Goal: Transaction & Acquisition: Purchase product/service

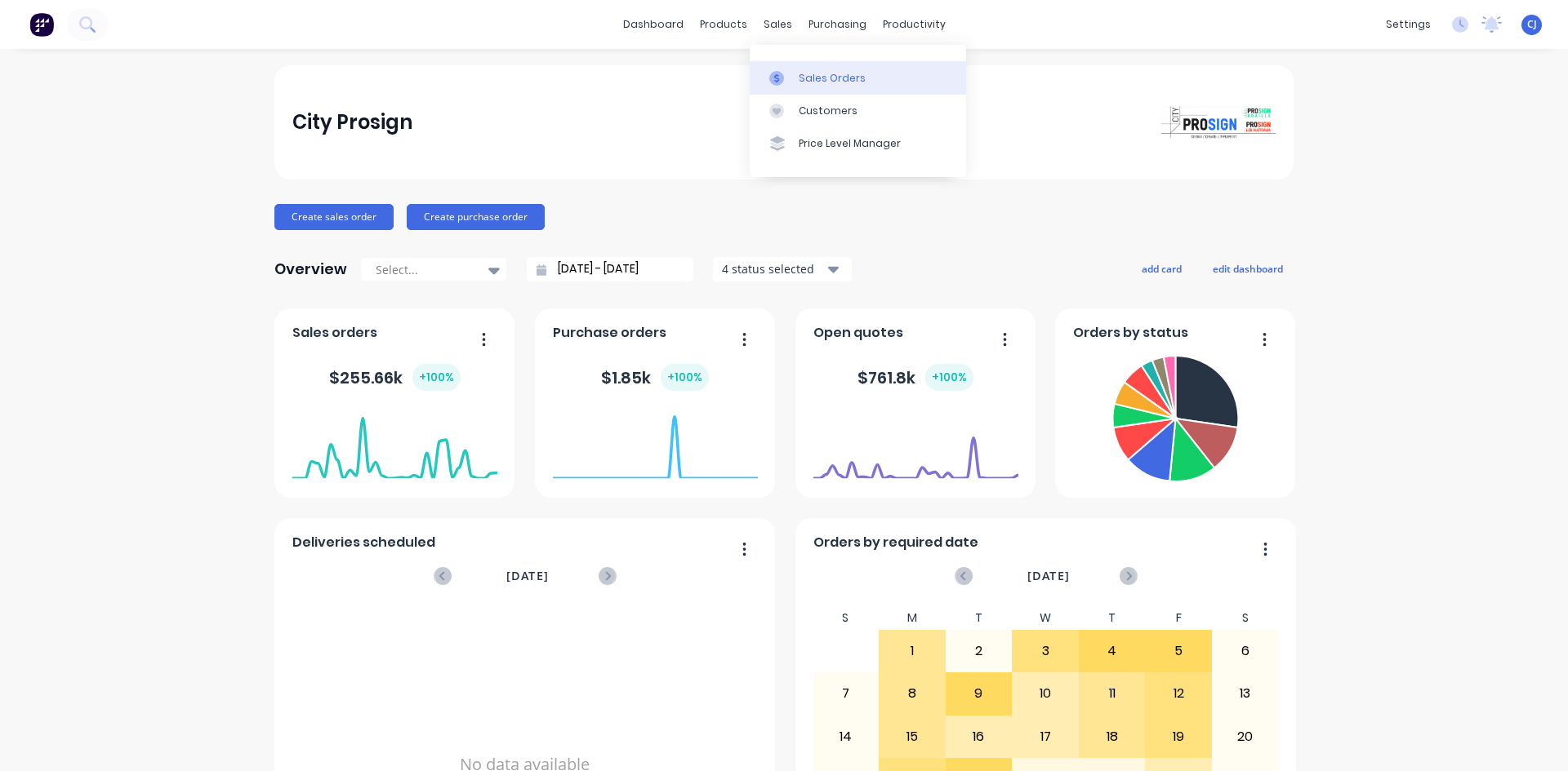
click at [794, 79] on link "Sales Orders" at bounding box center [857, 77] width 216 height 32
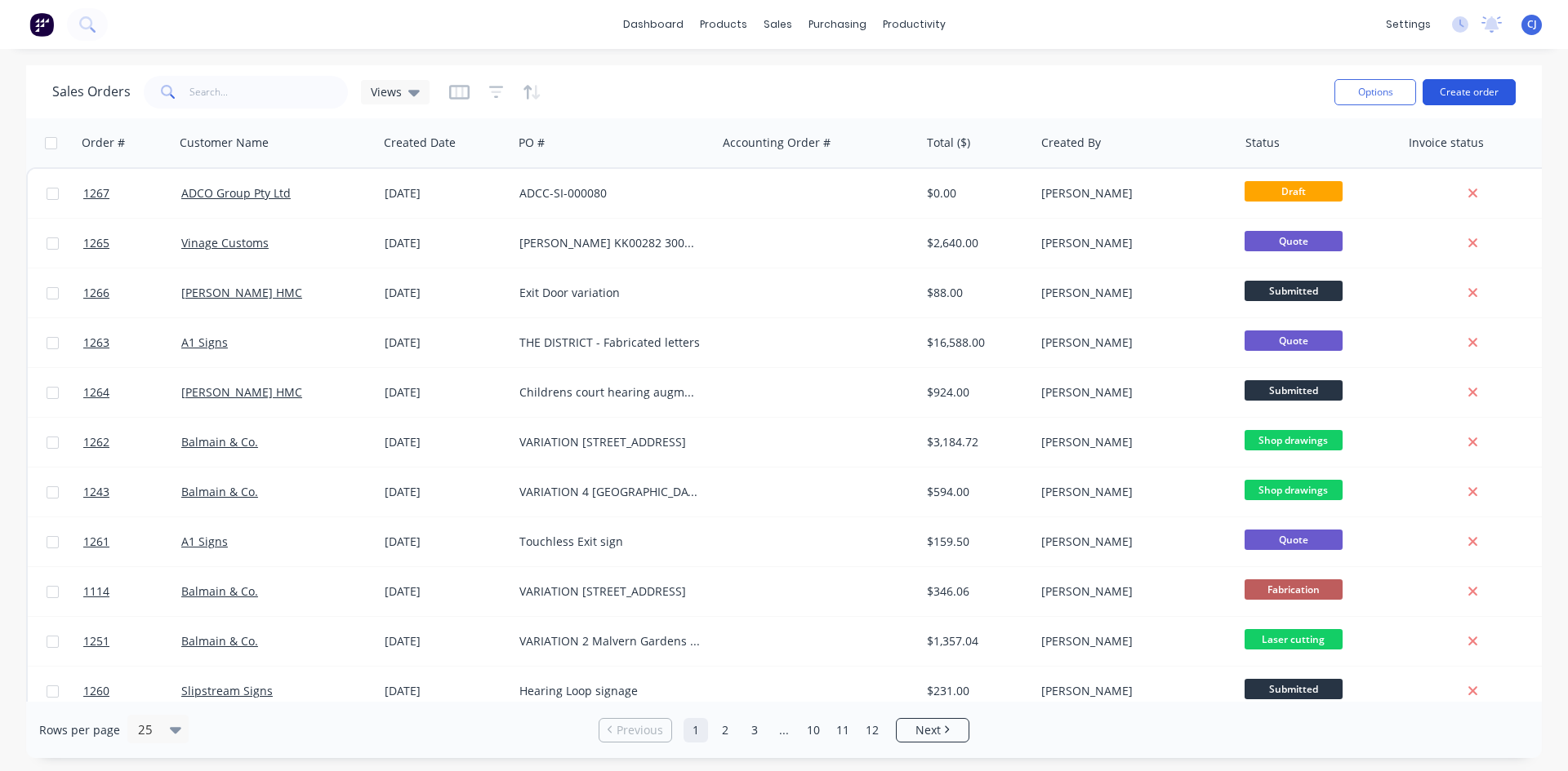
click at [1444, 78] on div "Options Create order" at bounding box center [1420, 91] width 188 height 40
click at [1447, 89] on button "Create order" at bounding box center [1469, 91] width 93 height 26
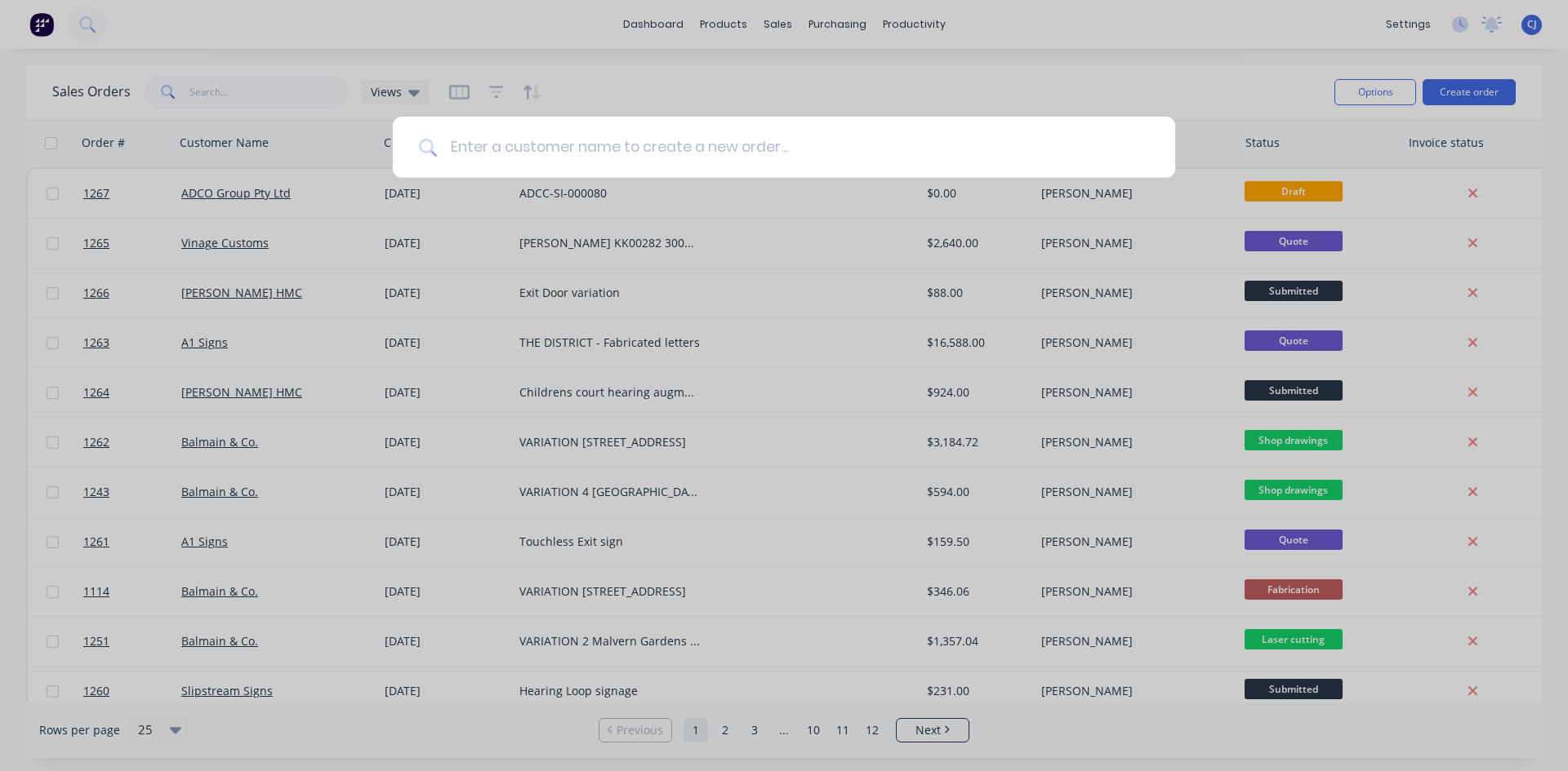
click at [609, 146] on input at bounding box center [793, 148] width 712 height 61
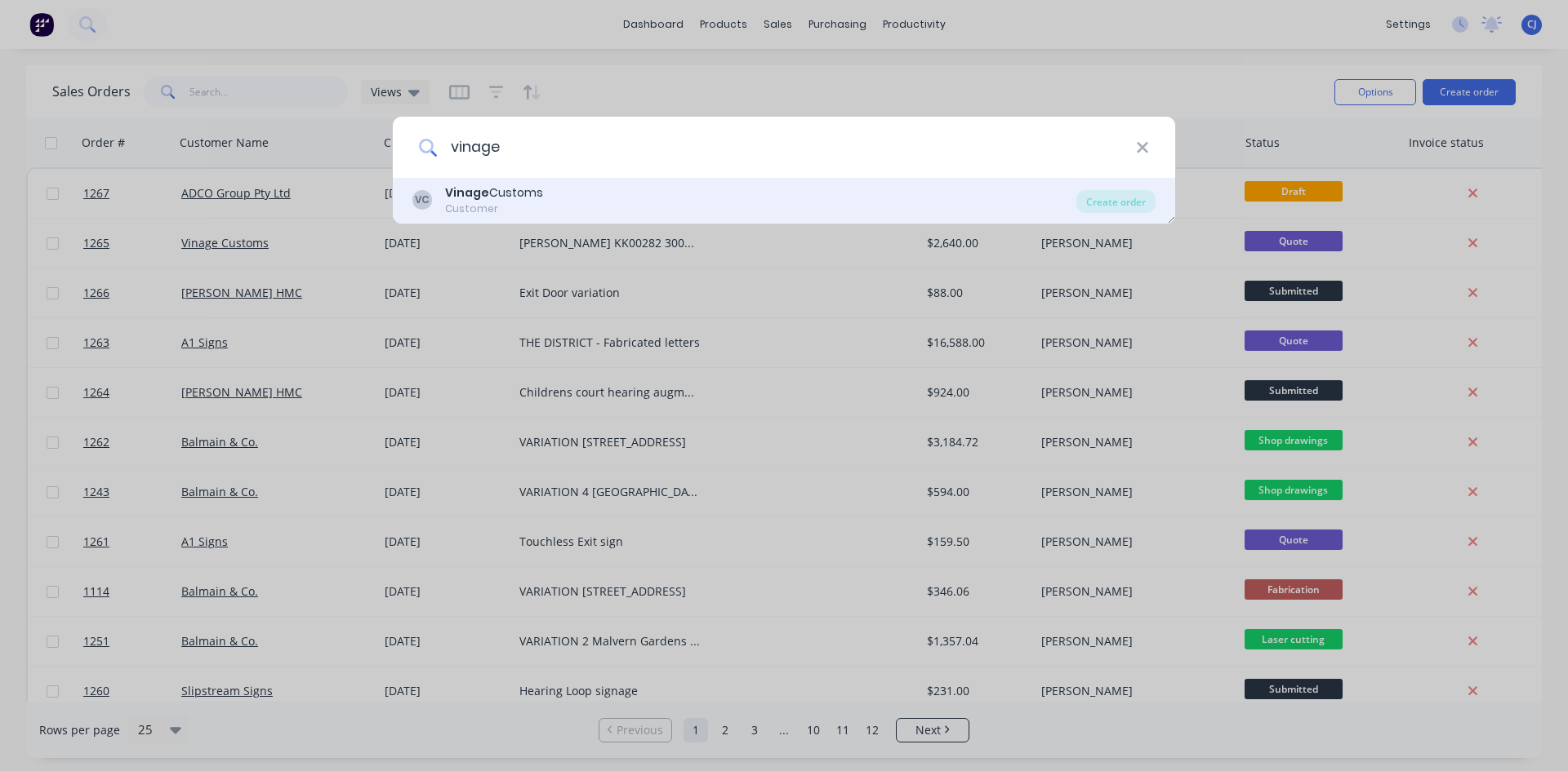
type input "vinage"
click at [567, 197] on div "VC Vinage Customs Customer" at bounding box center [744, 200] width 664 height 31
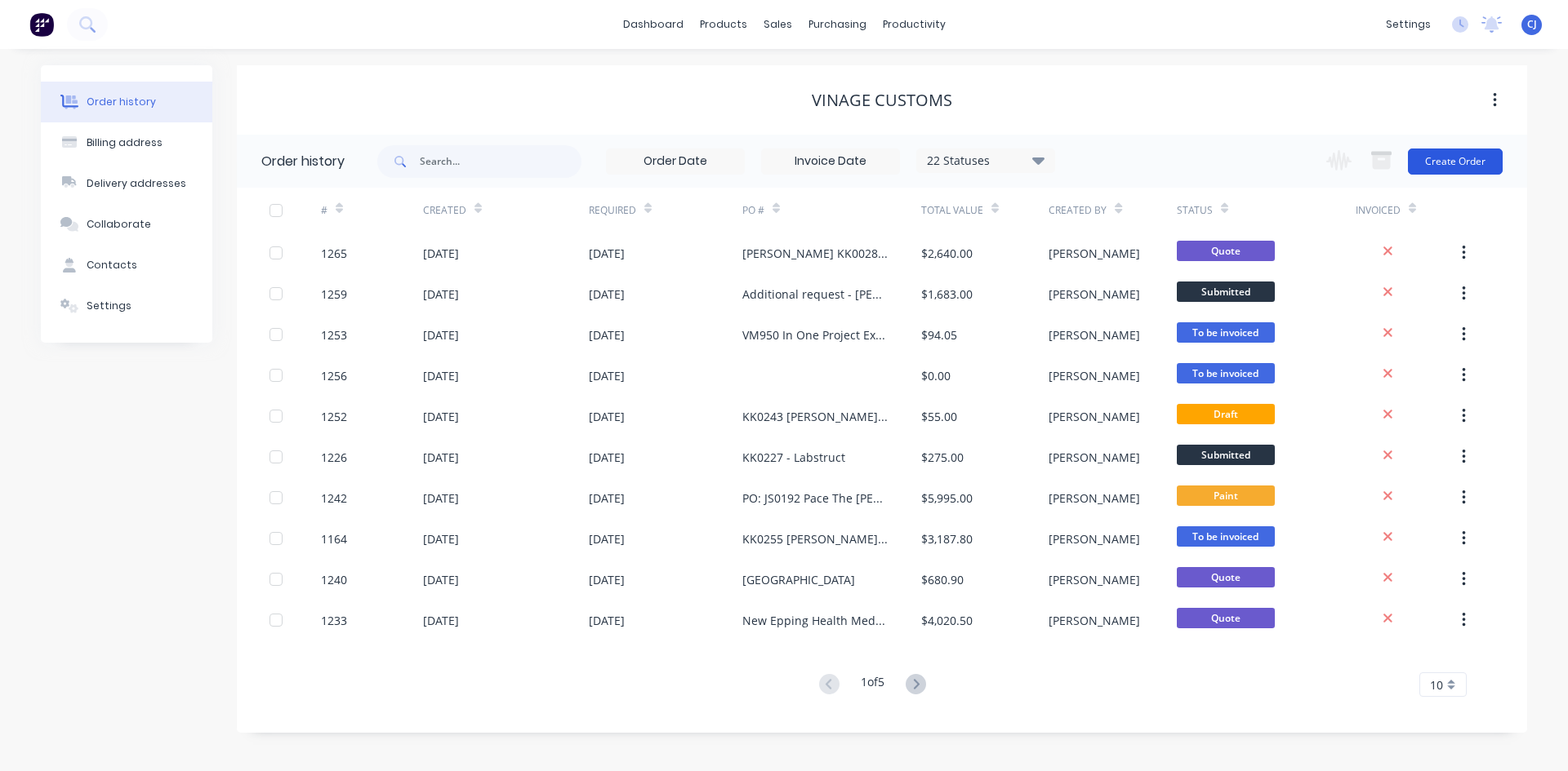
click at [1426, 165] on button "Create Order" at bounding box center [1454, 161] width 94 height 26
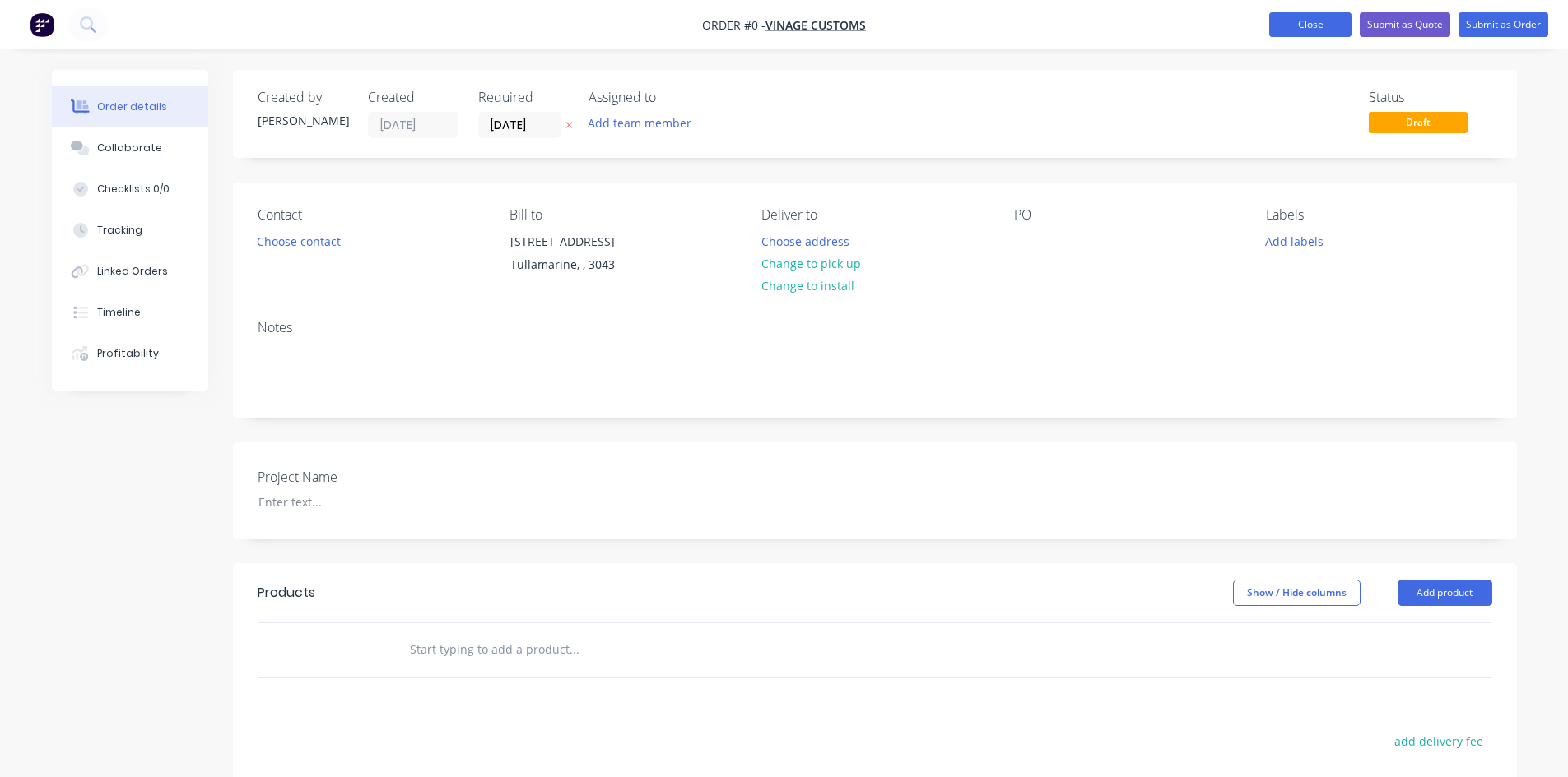
click at [1317, 30] on button "Close" at bounding box center [1310, 25] width 83 height 25
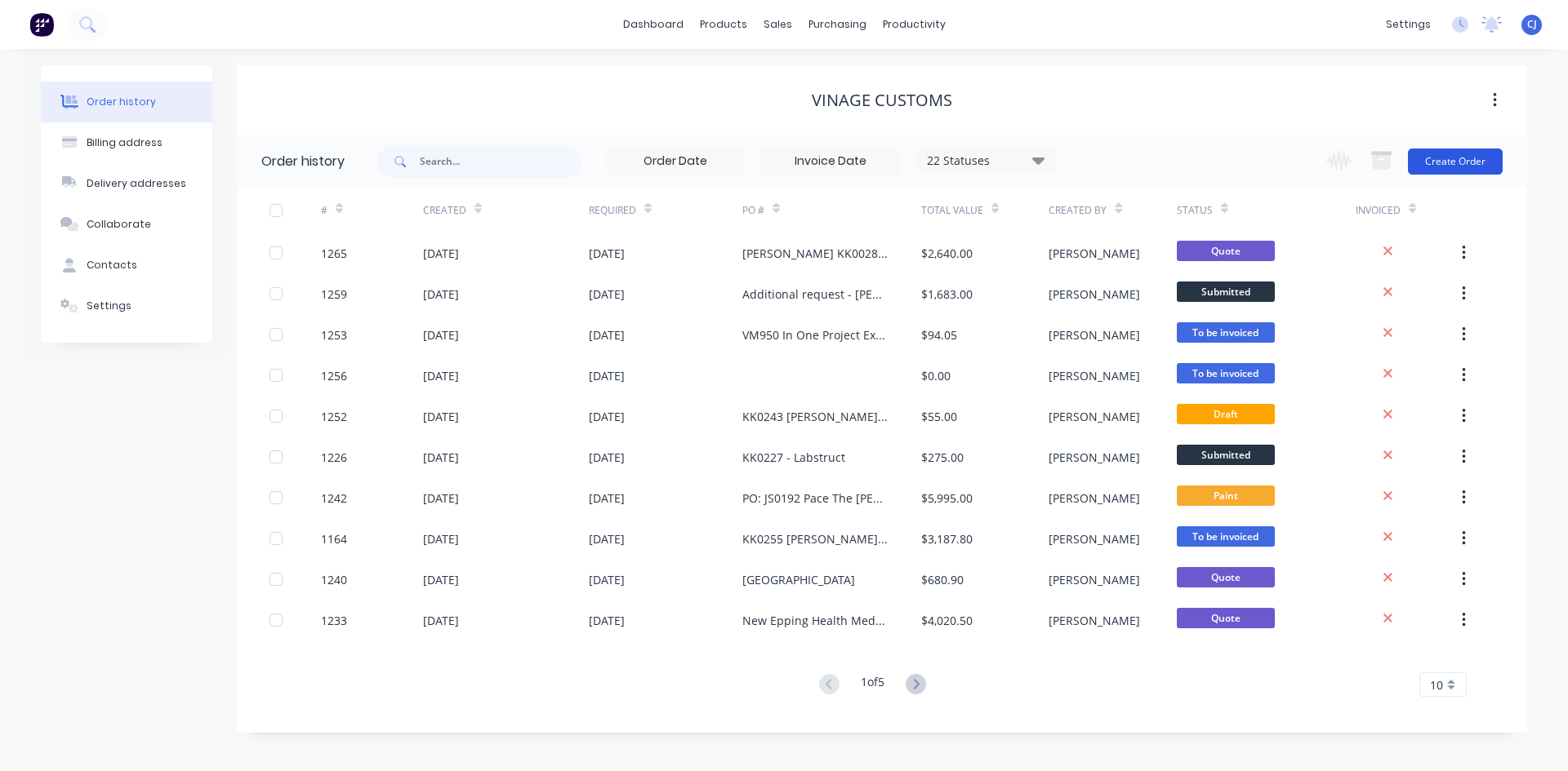
click at [1453, 160] on button "Create Order" at bounding box center [1454, 161] width 94 height 26
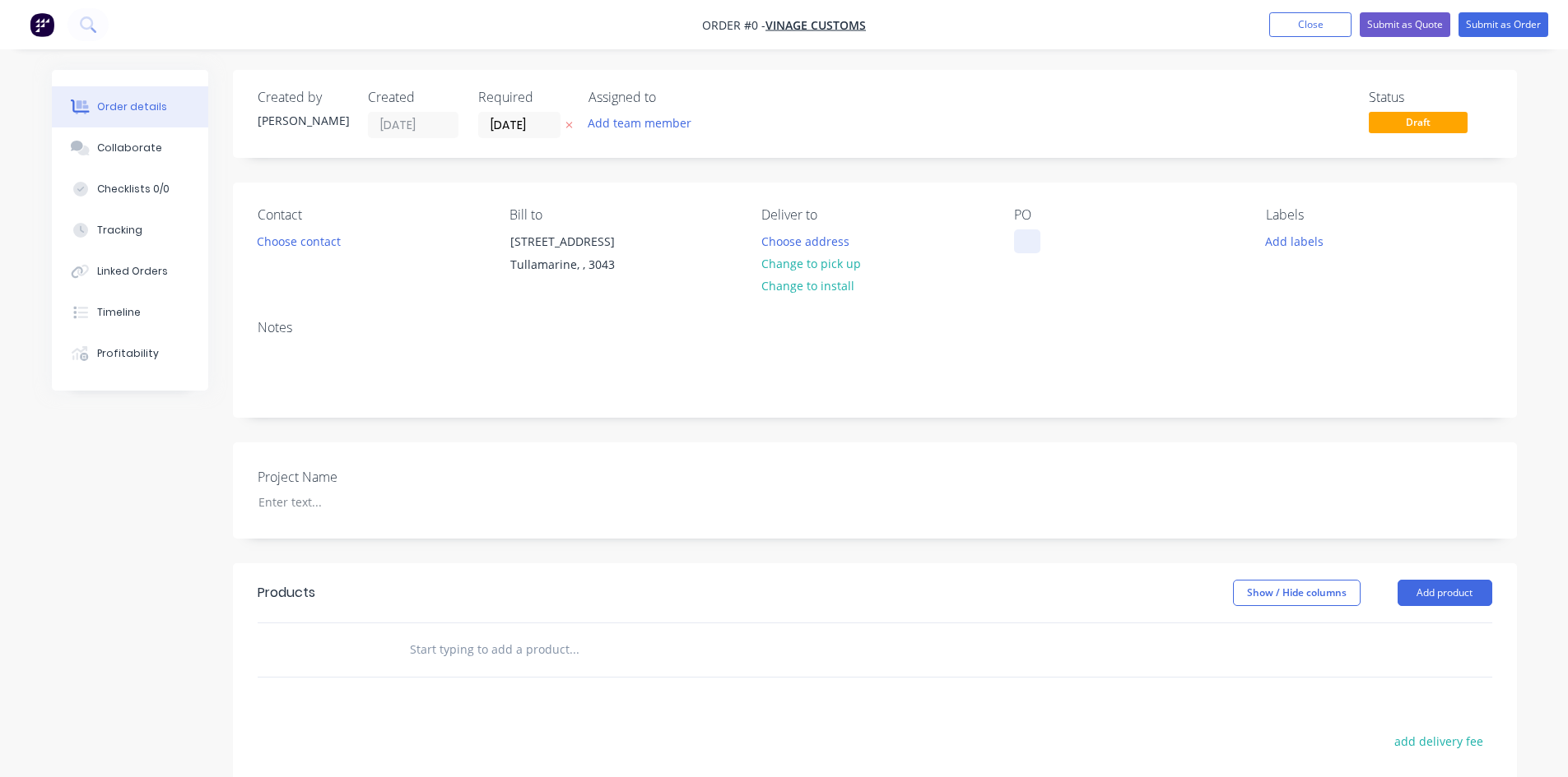
click at [1020, 238] on div at bounding box center [1027, 241] width 26 height 24
paste div
click at [312, 237] on div "Order details Collaborate Checklists 0/0 Tracking Linked Orders Timeline Profit…" at bounding box center [784, 583] width 1498 height 1027
click at [312, 238] on button "Choose contact" at bounding box center [297, 240] width 101 height 22
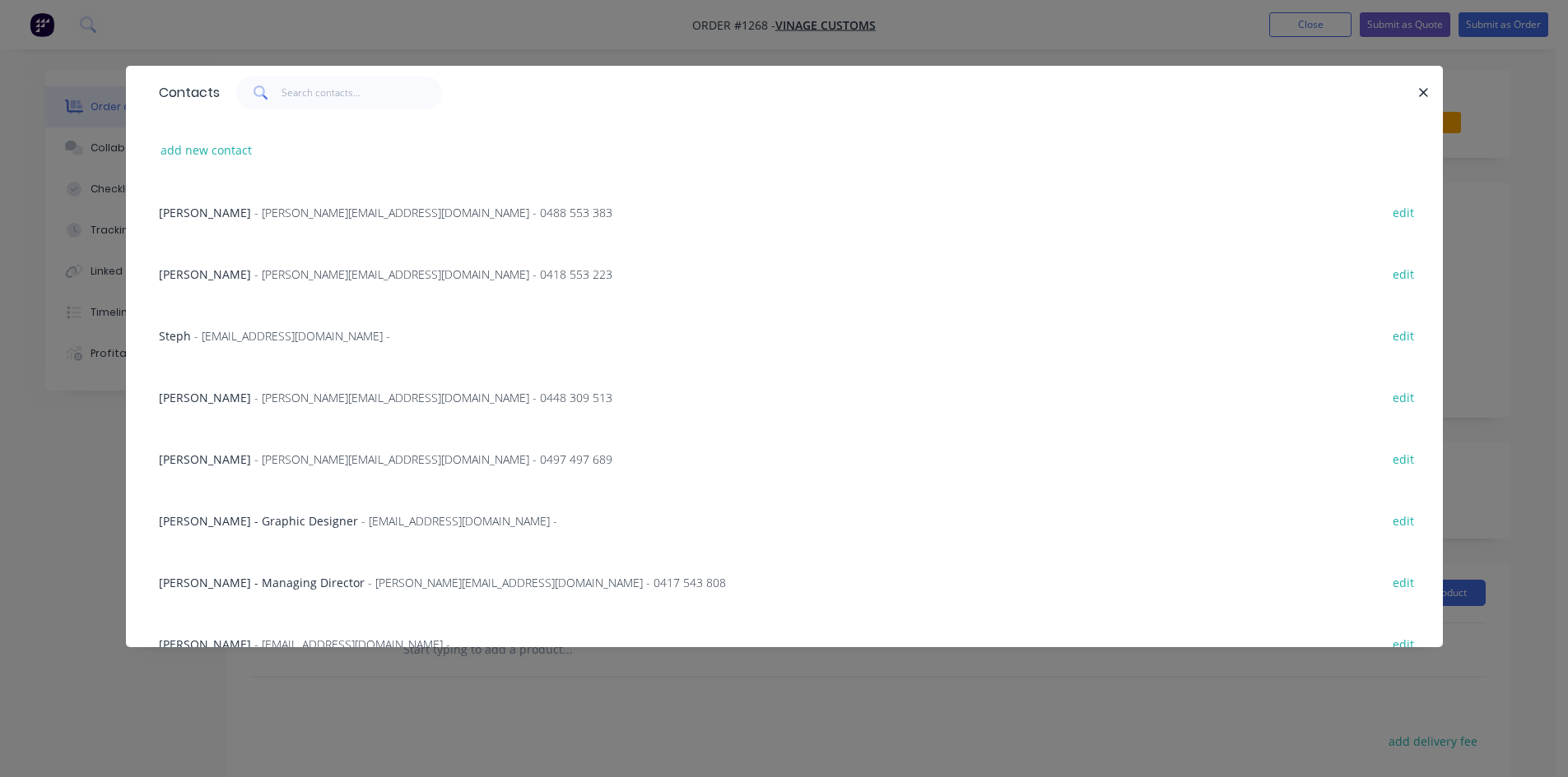
click at [286, 210] on span "- [PERSON_NAME][EMAIL_ADDRESS][DOMAIN_NAME] - 0488 553 383" at bounding box center [433, 213] width 358 height 15
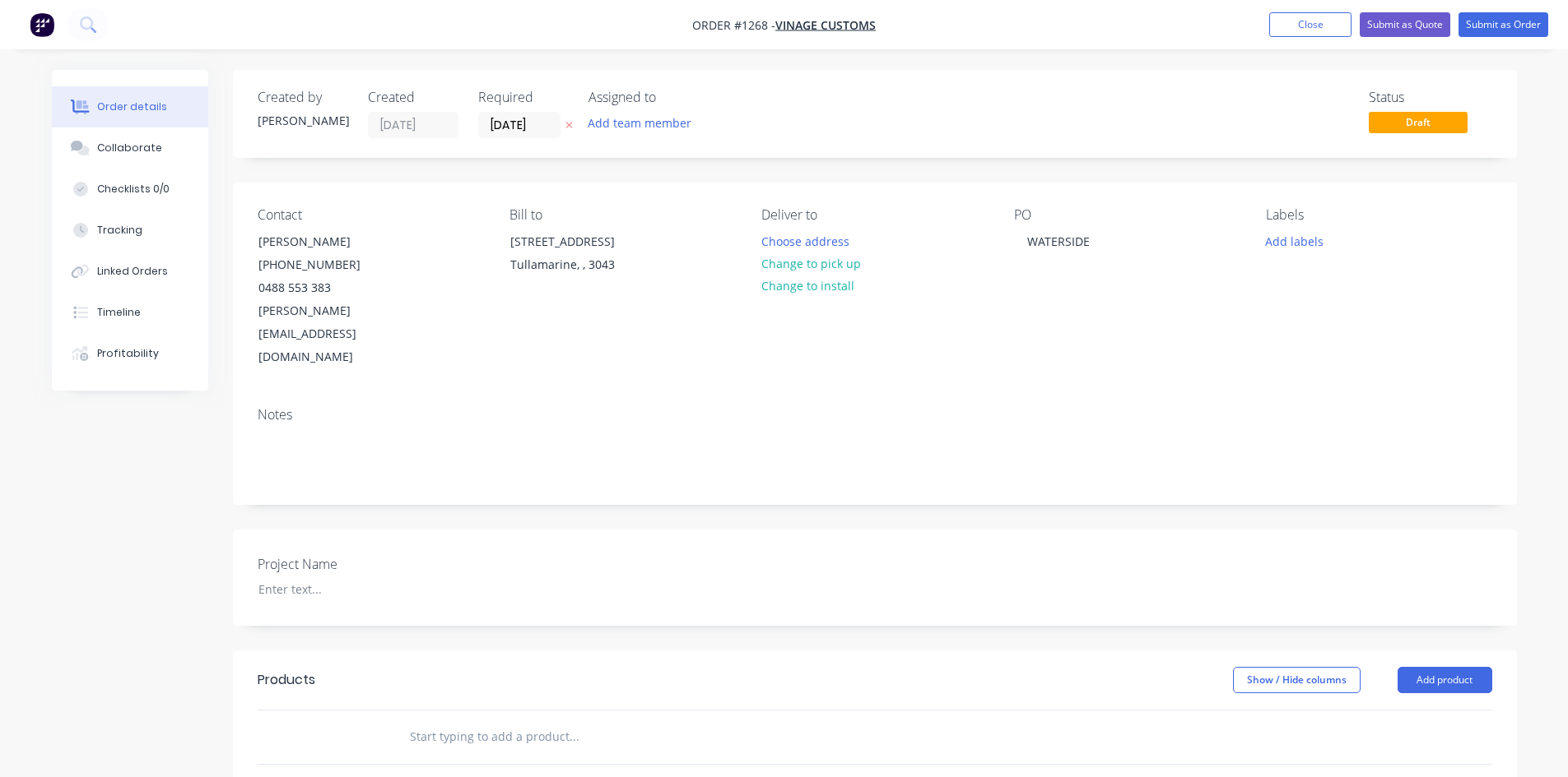
click at [450, 720] on input "text" at bounding box center [573, 737] width 329 height 33
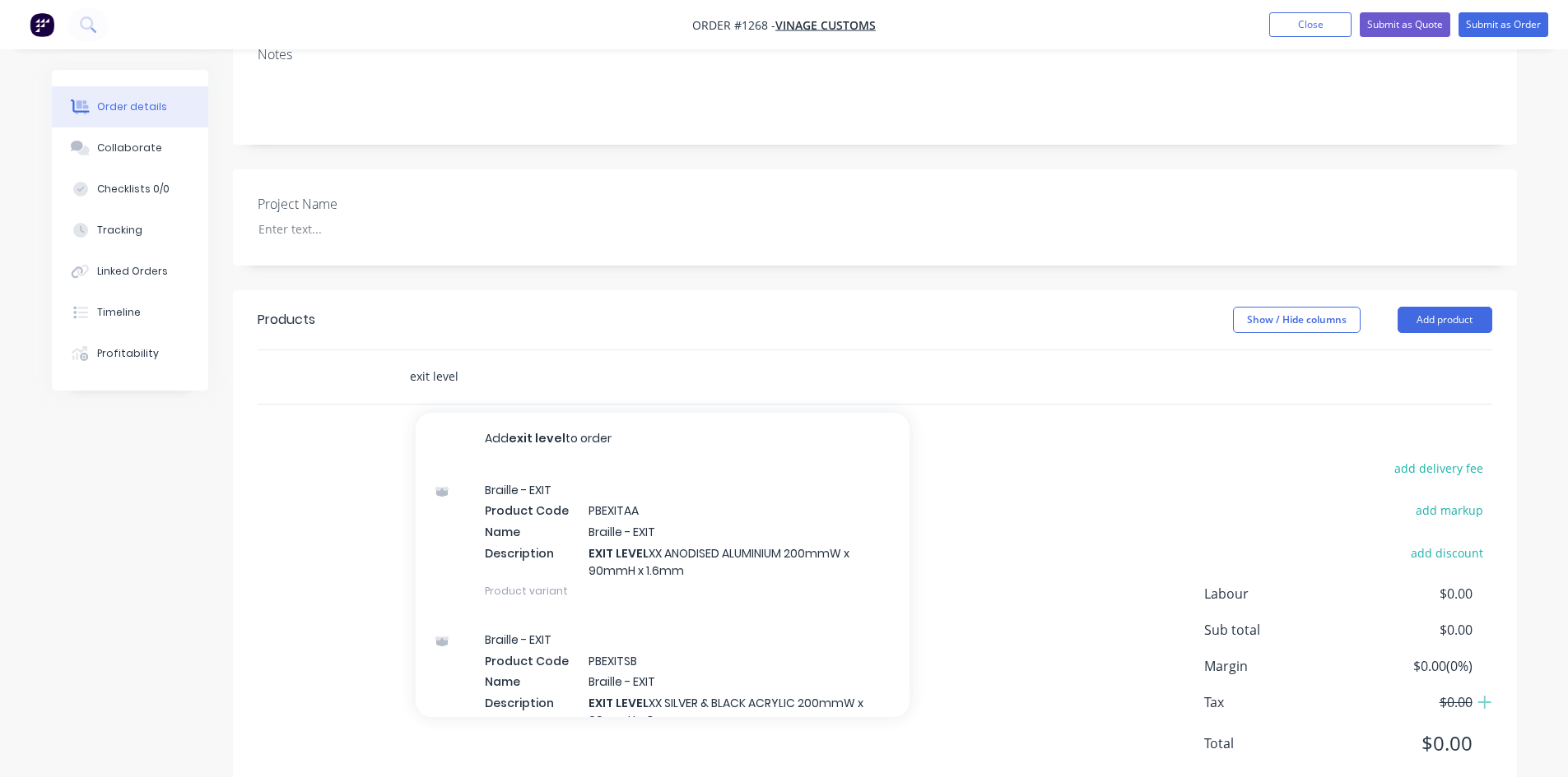
scroll to position [361, 0]
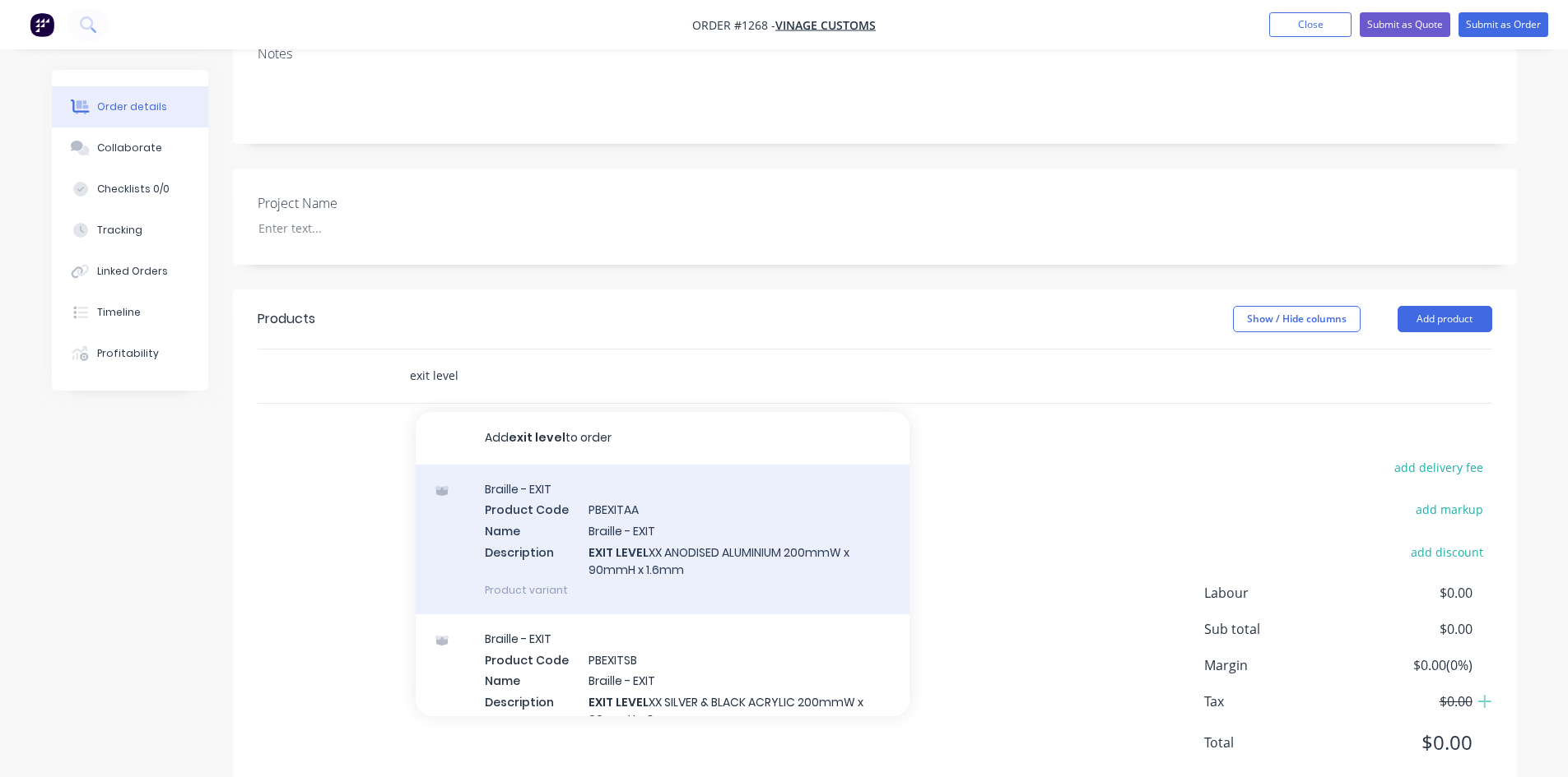
type input "exit level"
click at [644, 540] on div "Braille - EXIT Product Code PBEXITAA Name Braille - EXIT Description EXIT LEVEL…" at bounding box center [662, 540] width 494 height 150
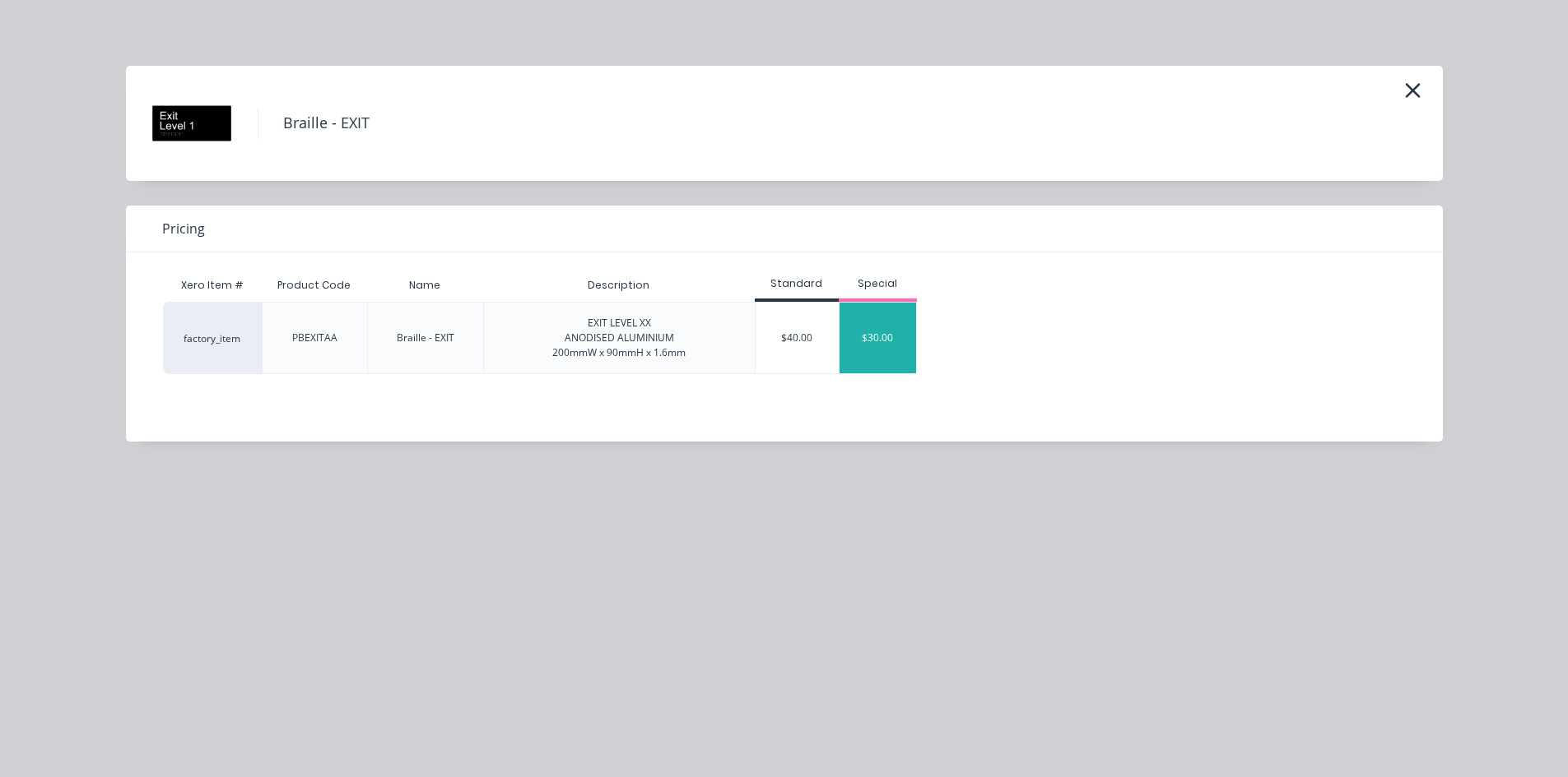
click at [867, 347] on div "$30.00" at bounding box center [878, 339] width 78 height 71
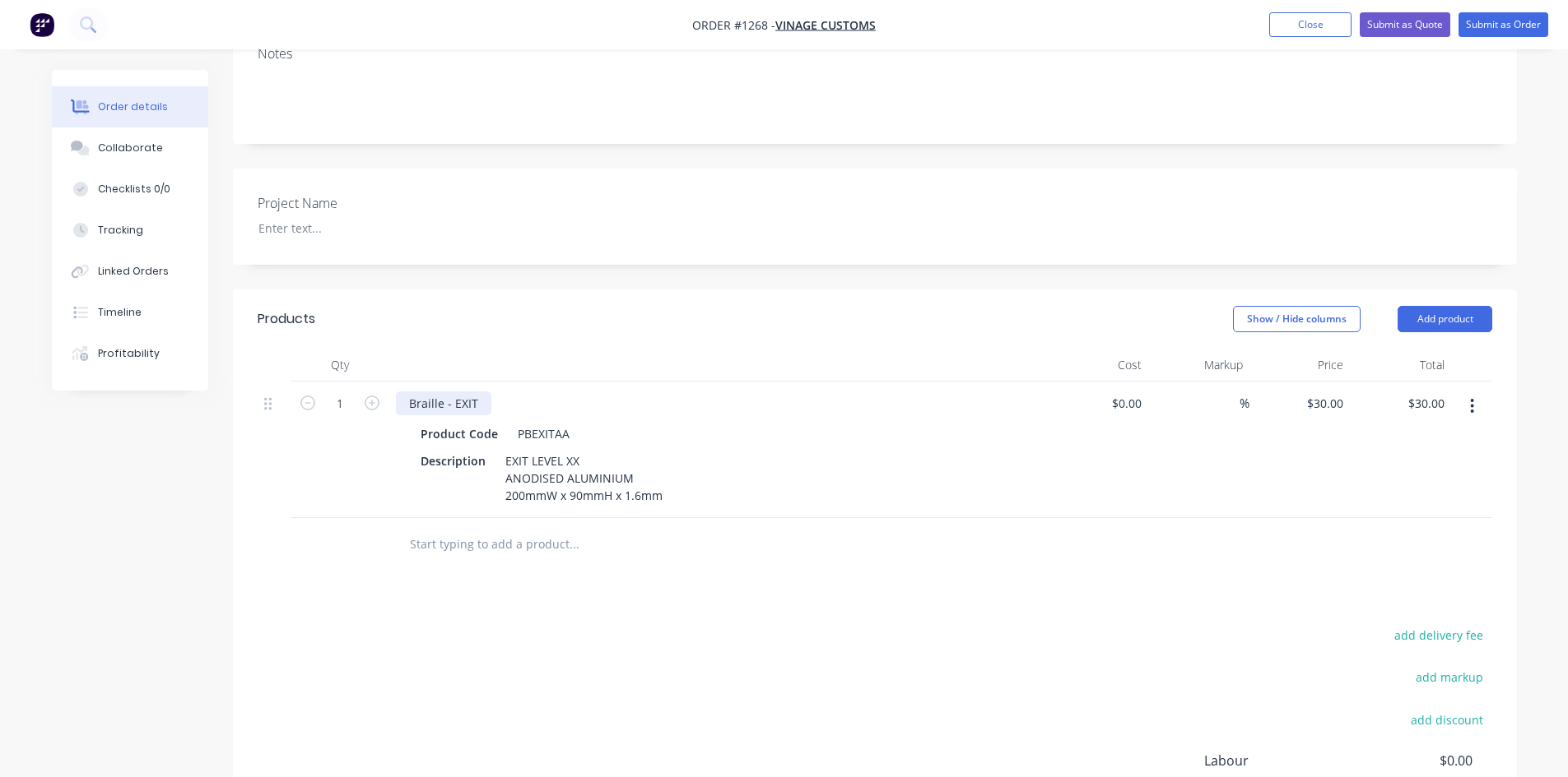
click at [477, 391] on div "Braille - EXIT" at bounding box center [442, 403] width 95 height 24
click at [367, 395] on icon "button" at bounding box center [371, 402] width 14 height 14
type input "2"
type input "$60.00"
click at [1470, 399] on icon "button" at bounding box center [1471, 406] width 3 height 14
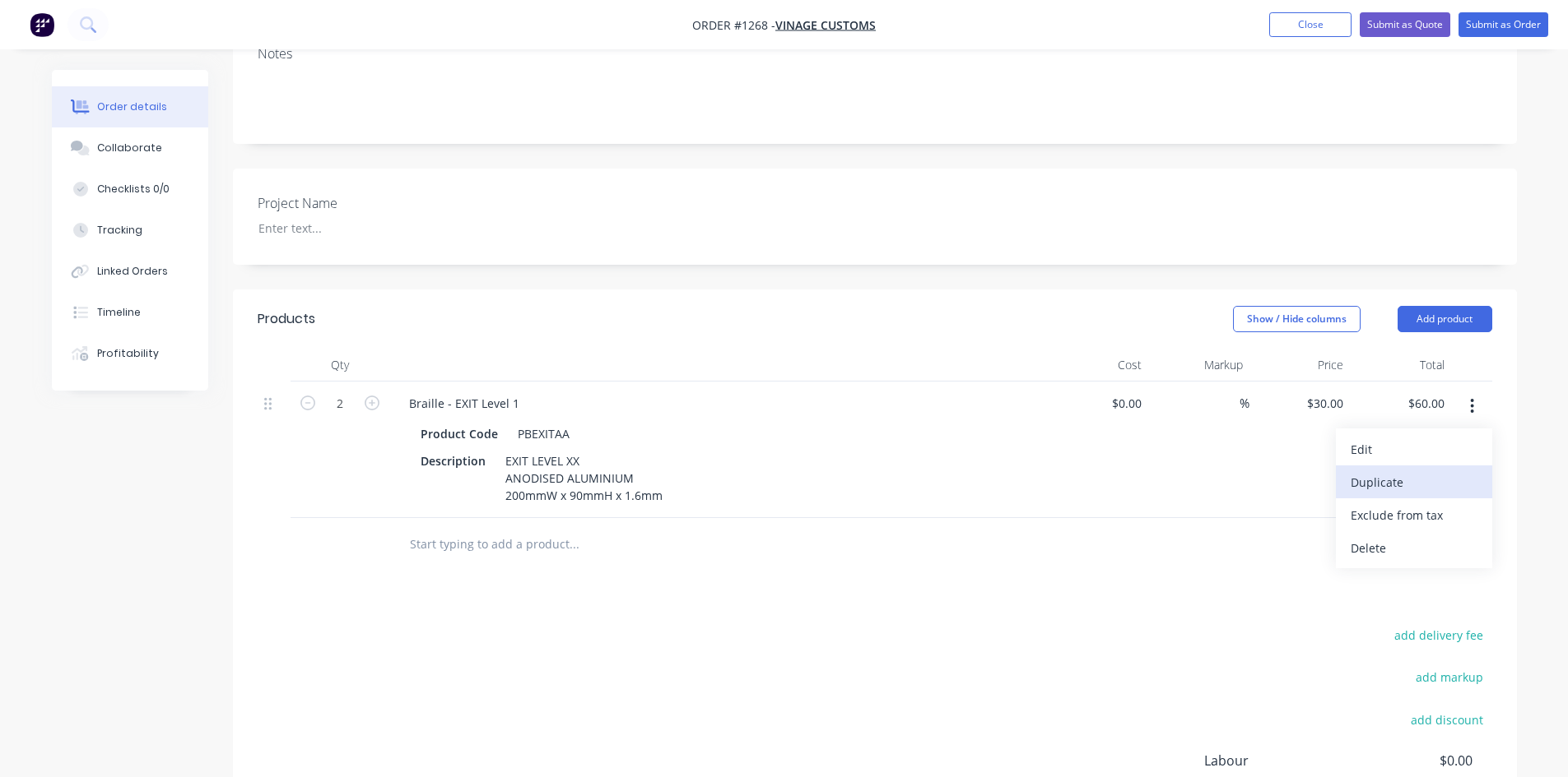
click at [1419, 471] on div "Duplicate" at bounding box center [1414, 483] width 127 height 24
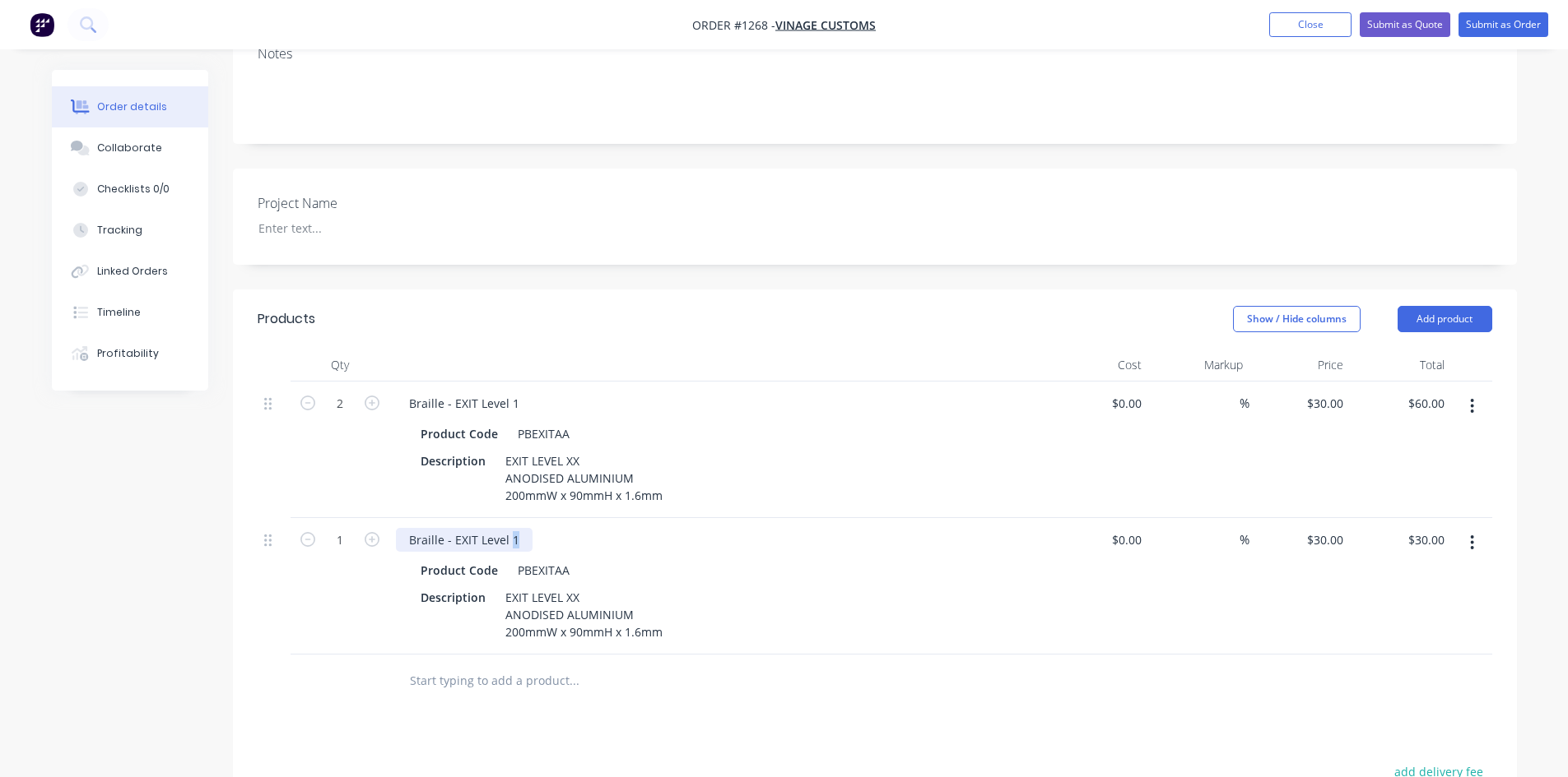
click at [509, 529] on div "Braille - EXIT Level 1" at bounding box center [463, 540] width 136 height 24
click at [1464, 529] on button "button" at bounding box center [1472, 543] width 38 height 30
click at [1413, 607] on div "Duplicate" at bounding box center [1414, 619] width 127 height 24
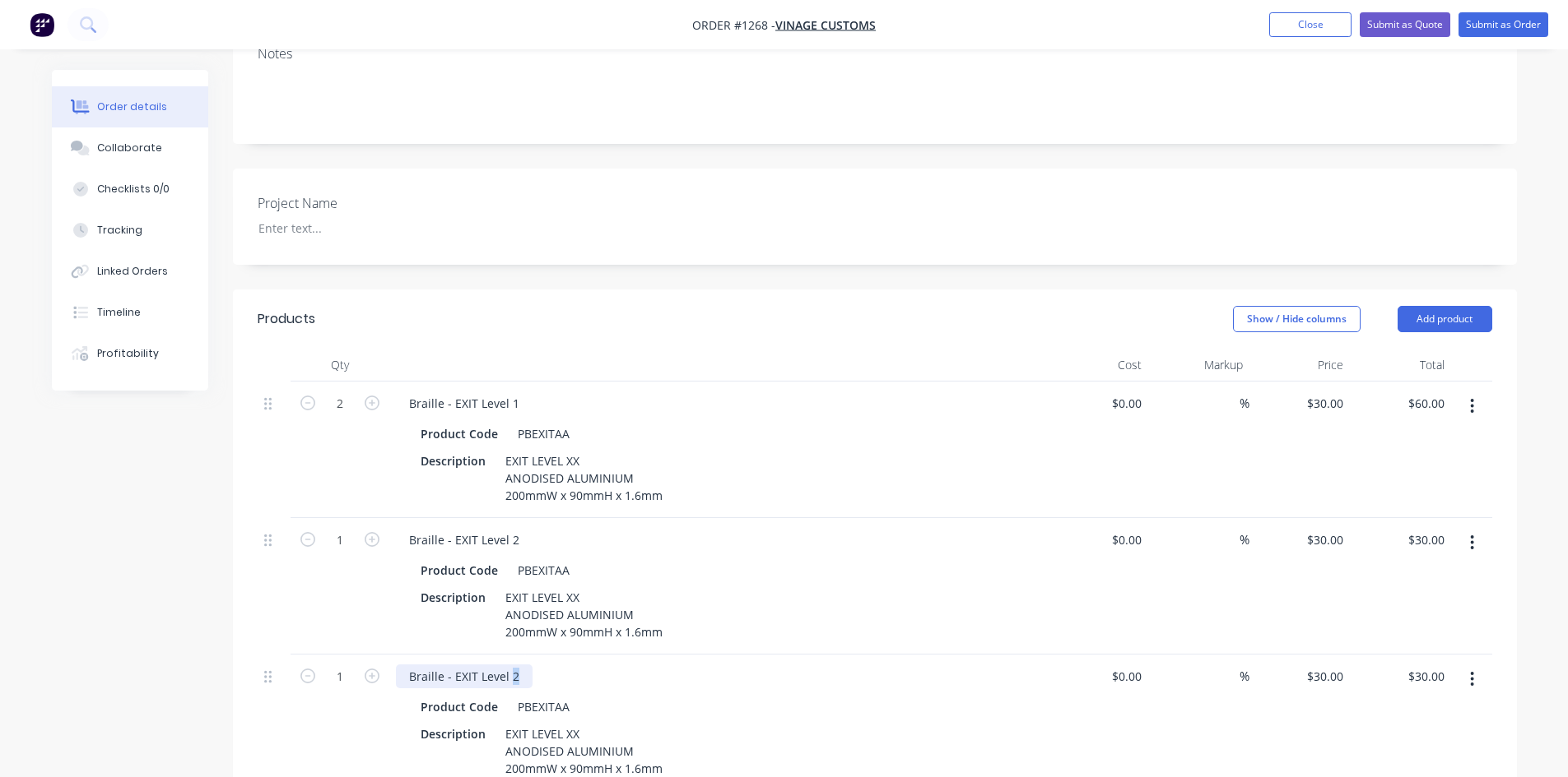
drag, startPoint x: 511, startPoint y: 629, endPoint x: 519, endPoint y: 630, distance: 8.1
click at [519, 665] on div "Braille - EXIT Level 2" at bounding box center [463, 676] width 136 height 24
click at [372, 669] on icon "button" at bounding box center [371, 675] width 14 height 14
type input "2"
type input "$60.00"
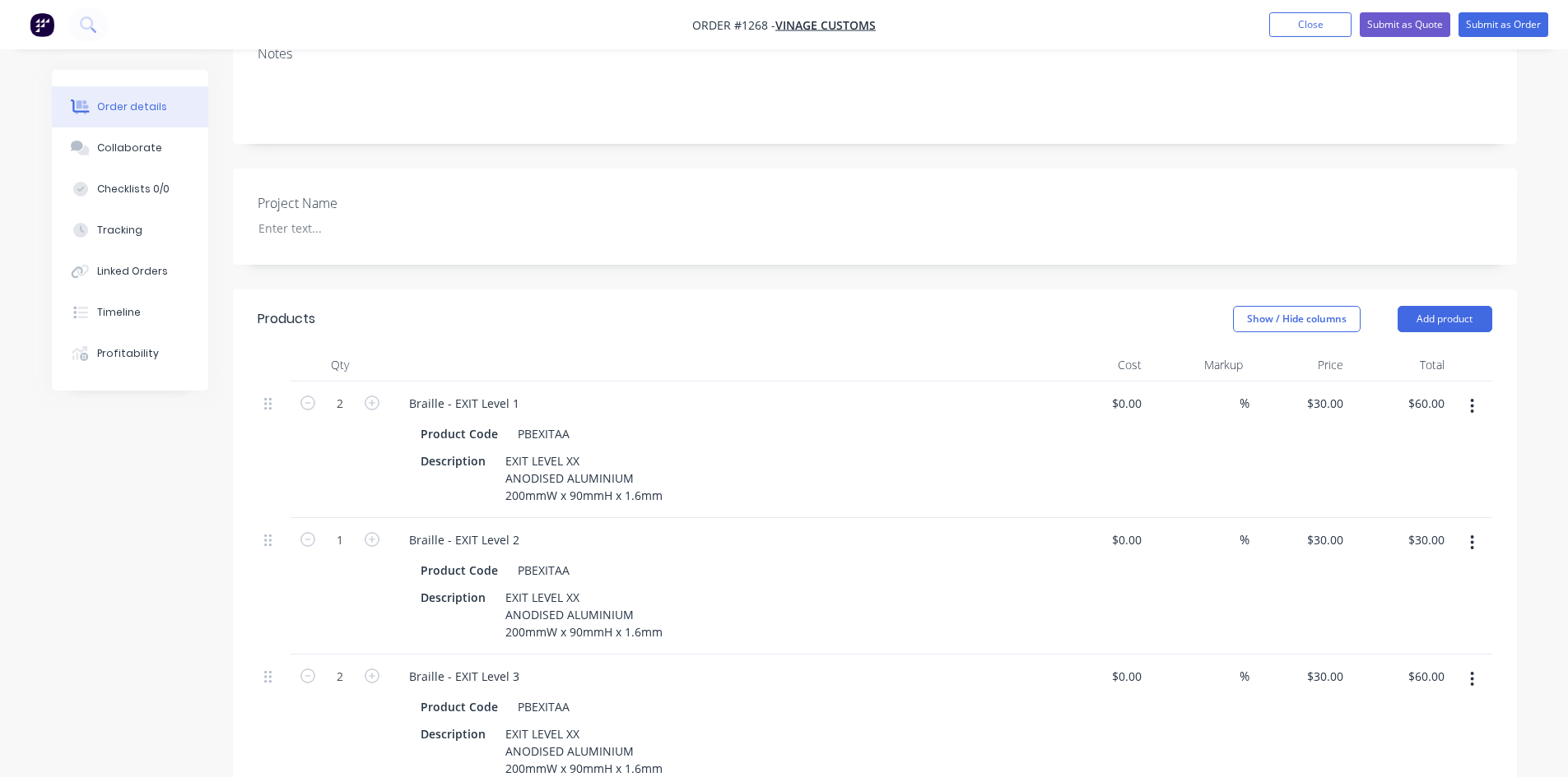
click at [1468, 665] on button "button" at bounding box center [1472, 679] width 38 height 30
click at [1384, 743] on div "Duplicate" at bounding box center [1414, 755] width 127 height 24
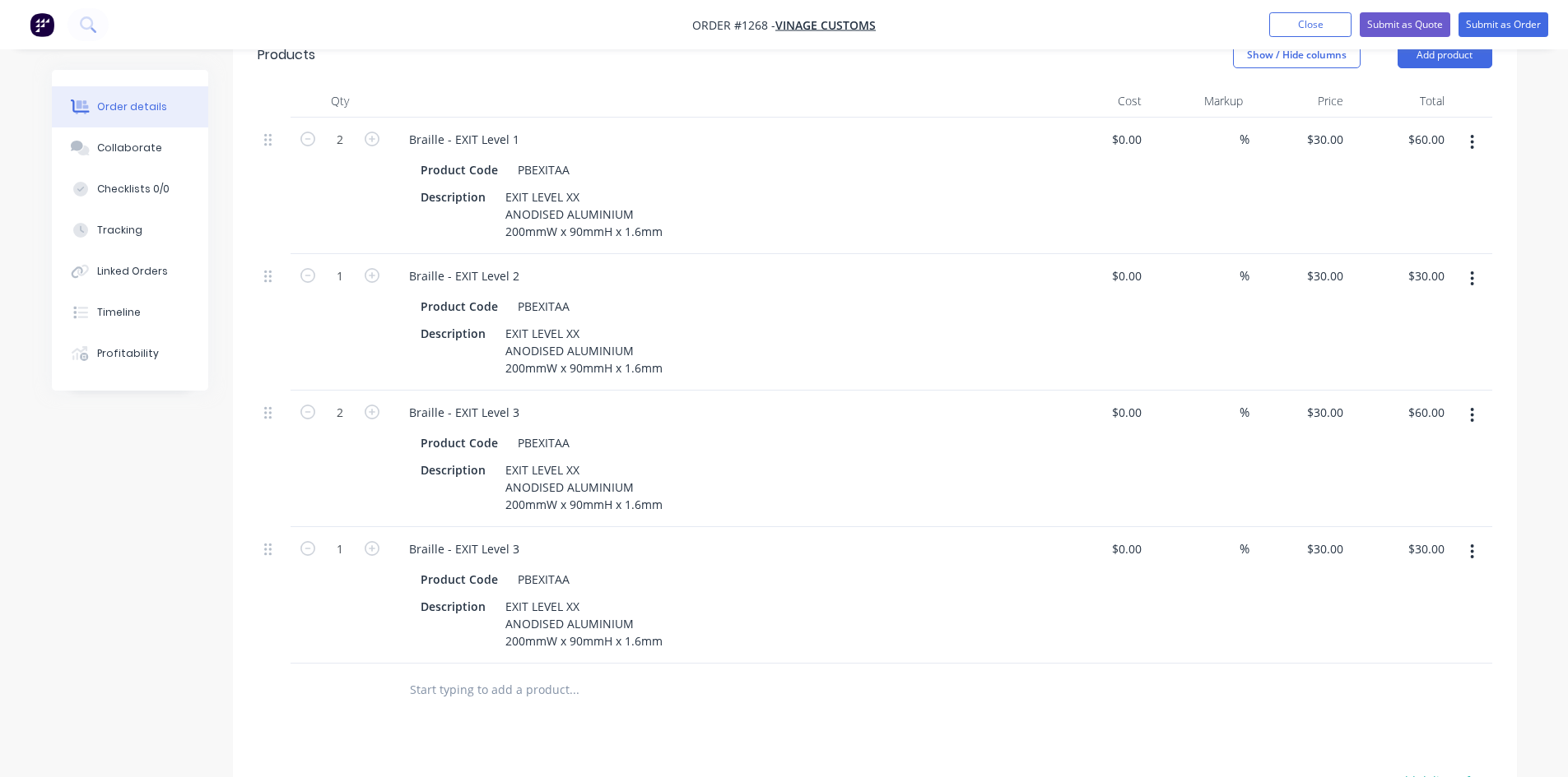
scroll to position [690, 0]
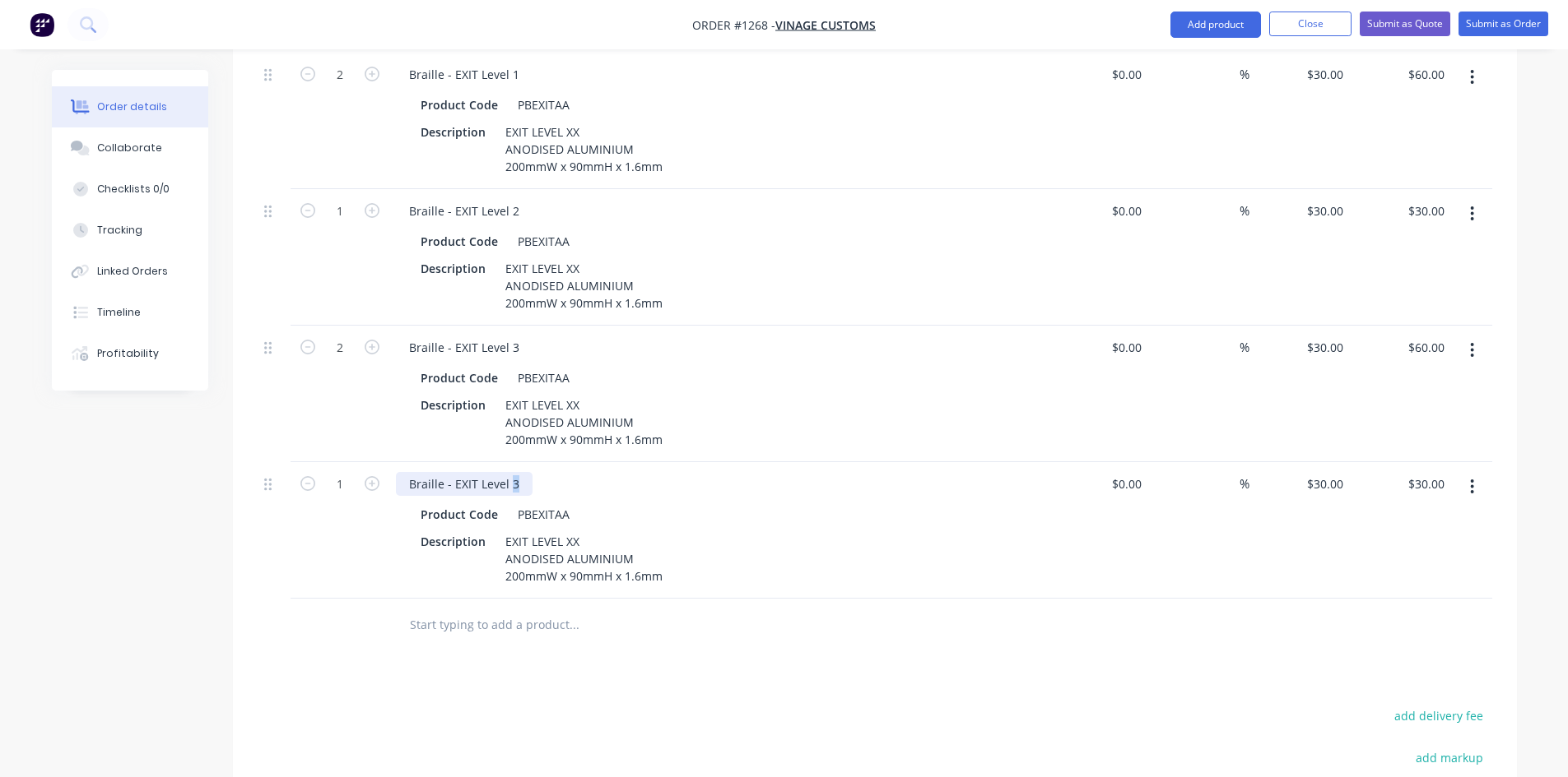
click at [508, 472] on div "Braille - EXIT Level 3" at bounding box center [463, 483] width 136 height 24
click at [371, 477] on icon "button" at bounding box center [371, 483] width 14 height 14
type input "2"
type input "$60.00"
click at [506, 607] on div "Products Show / Hide columns Add product Qty Cost Markup Price Total 2 Braille …" at bounding box center [875, 504] width 1284 height 1087
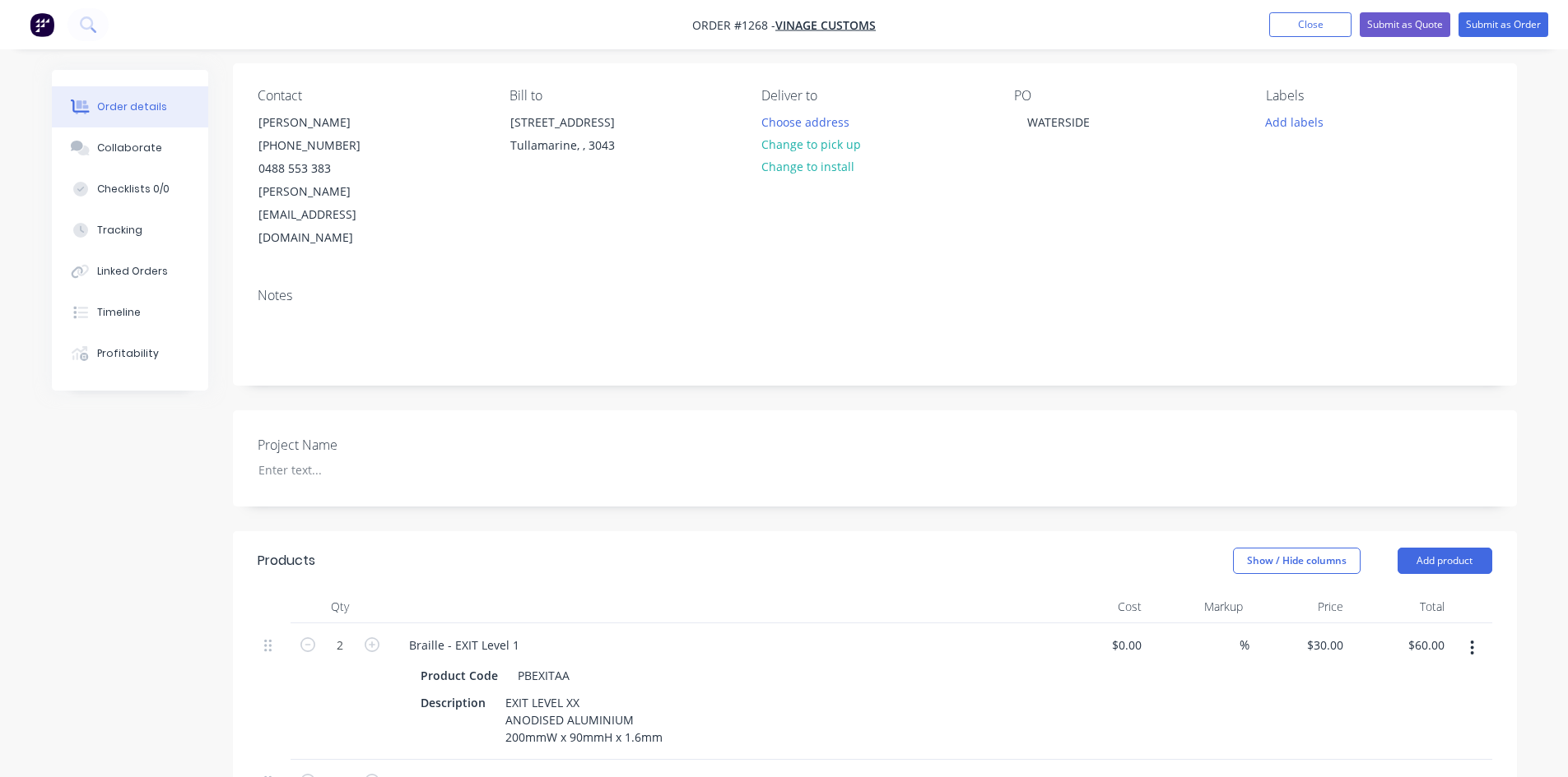
scroll to position [114, 0]
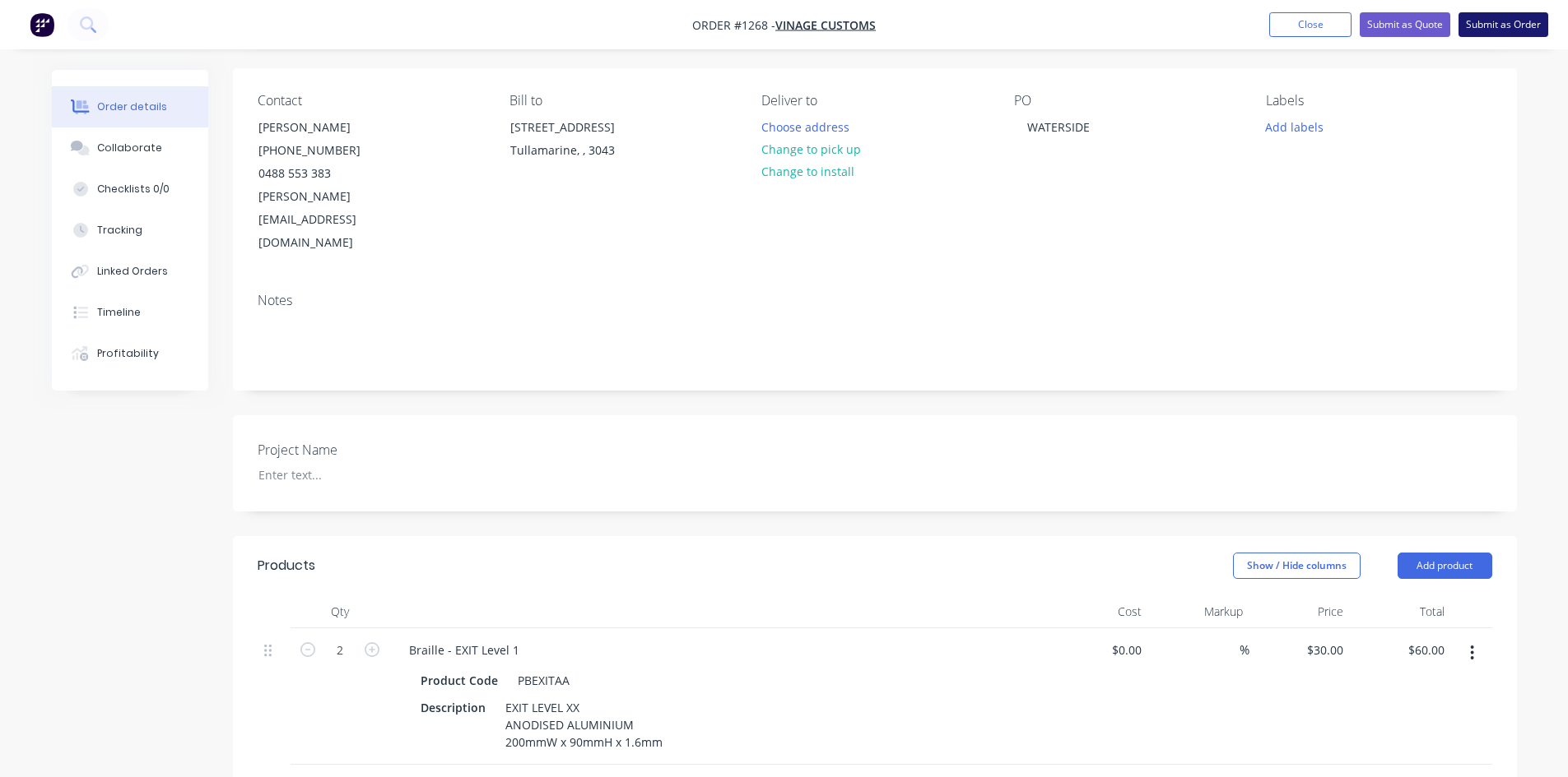
click at [1522, 21] on button "Submit as Order" at bounding box center [1503, 25] width 89 height 25
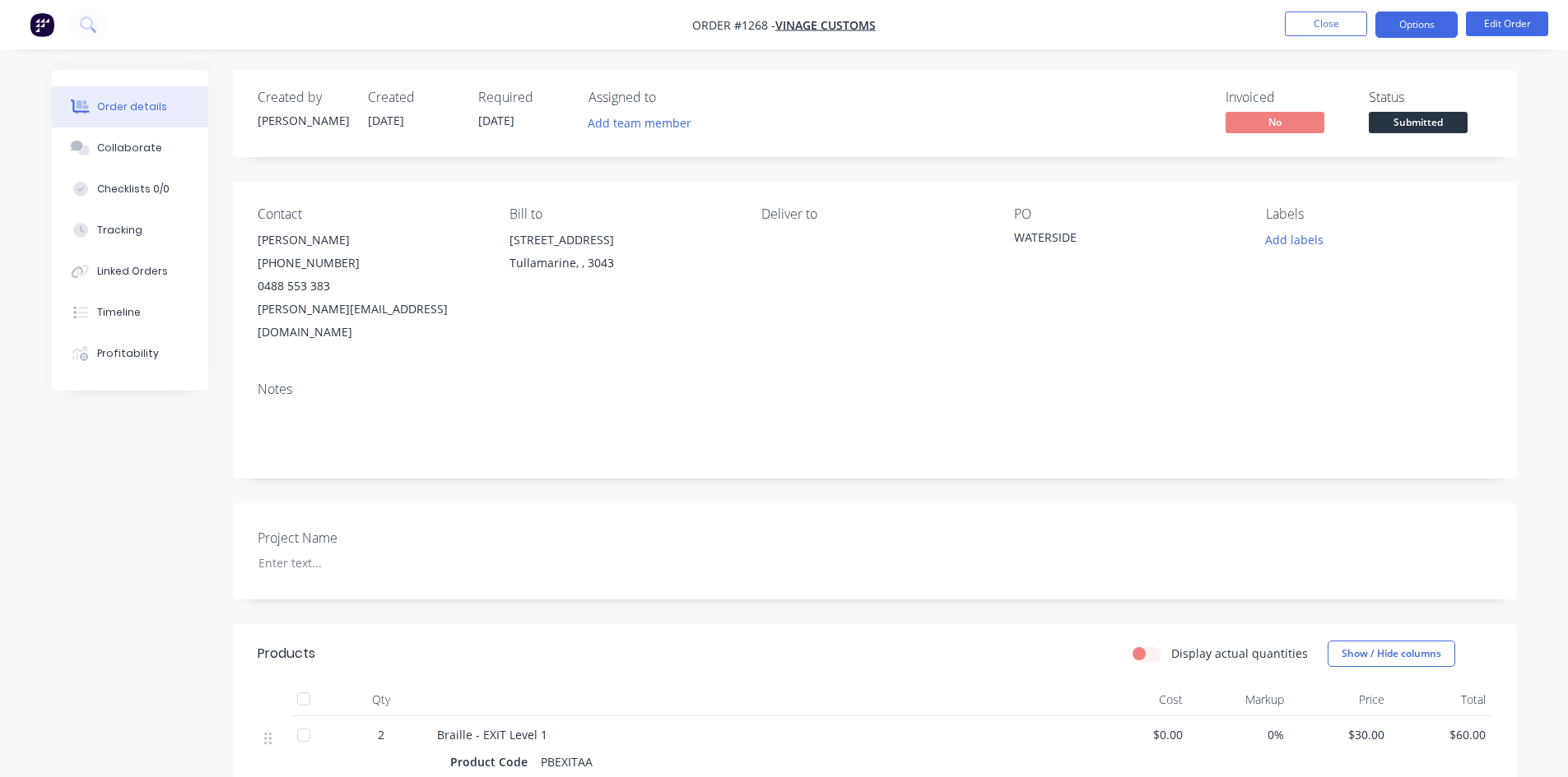
click at [1432, 26] on button "Options" at bounding box center [1416, 24] width 83 height 26
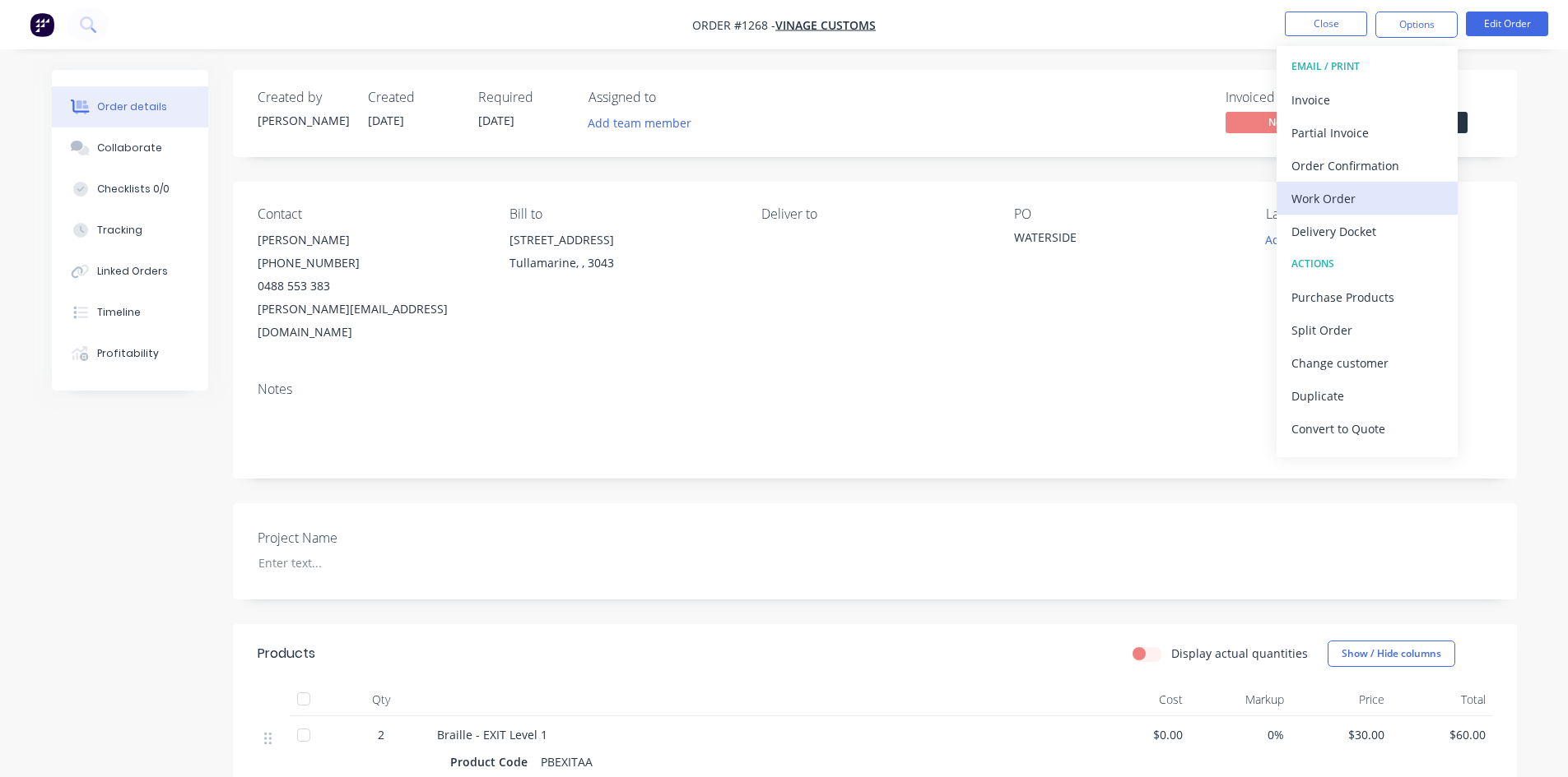
click at [1353, 197] on div "Work Order" at bounding box center [1366, 199] width 152 height 24
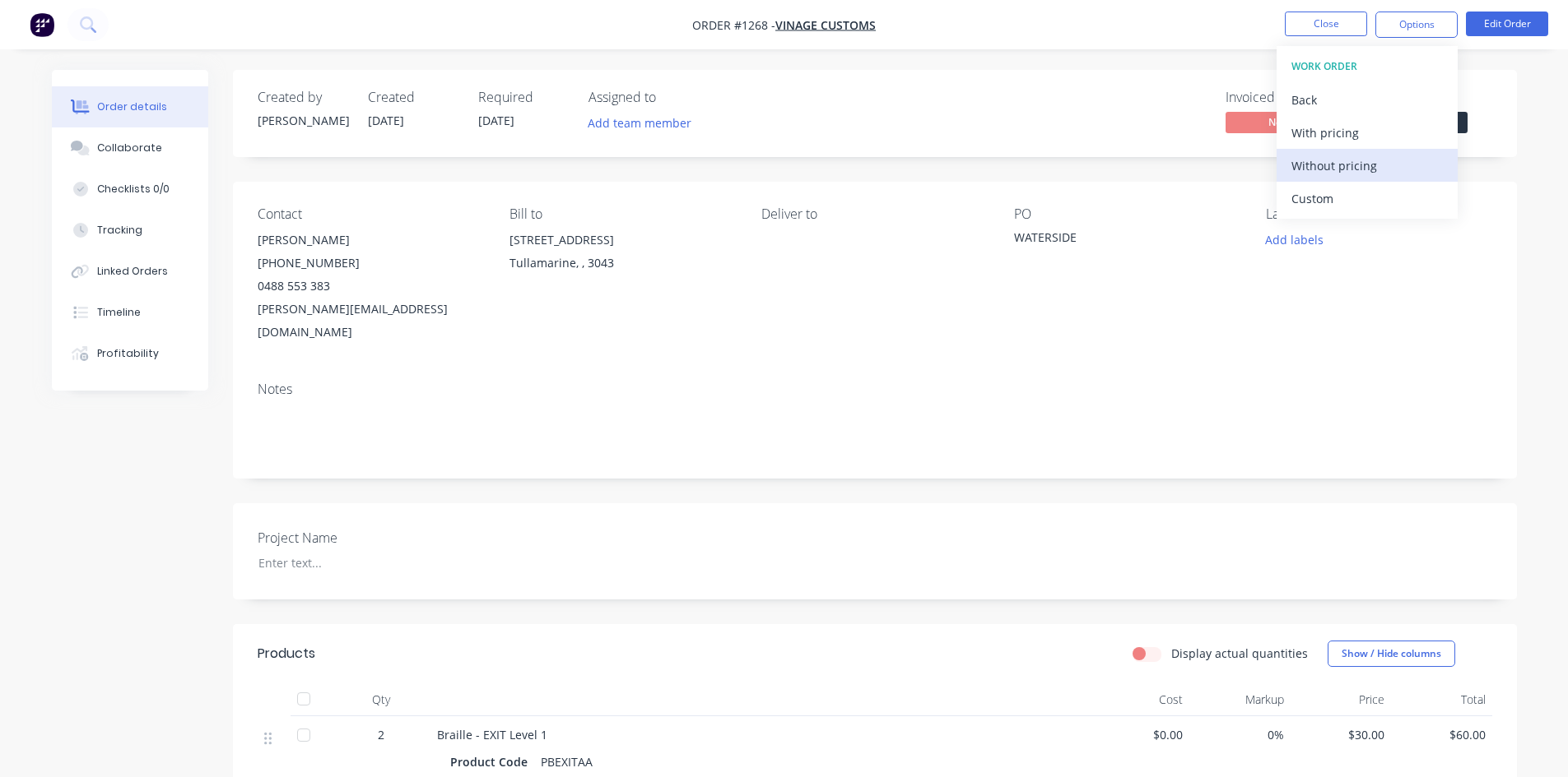
click at [1360, 175] on div "Without pricing" at bounding box center [1366, 165] width 152 height 24
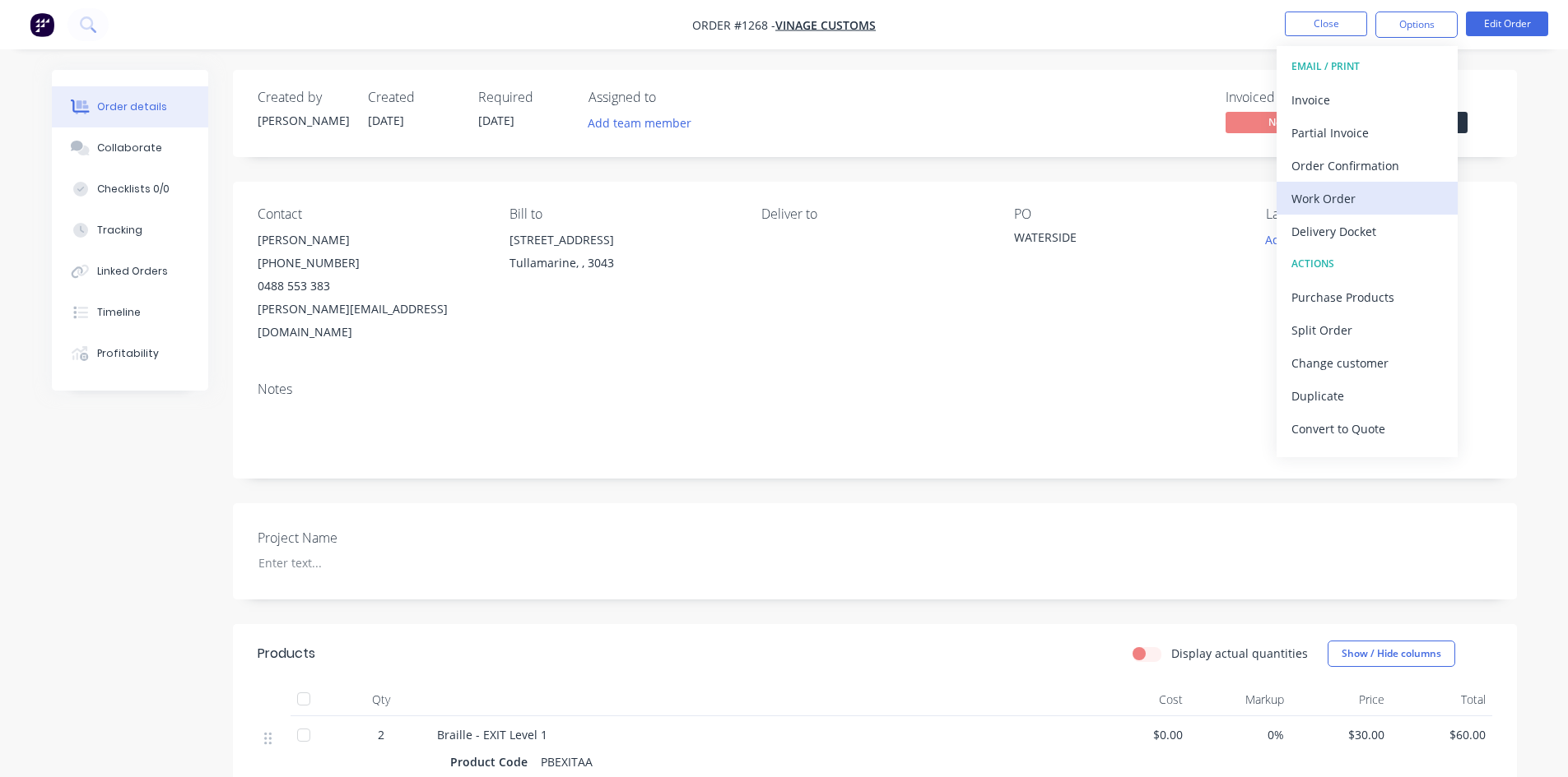
click at [1305, 187] on div "Work Order" at bounding box center [1366, 199] width 152 height 24
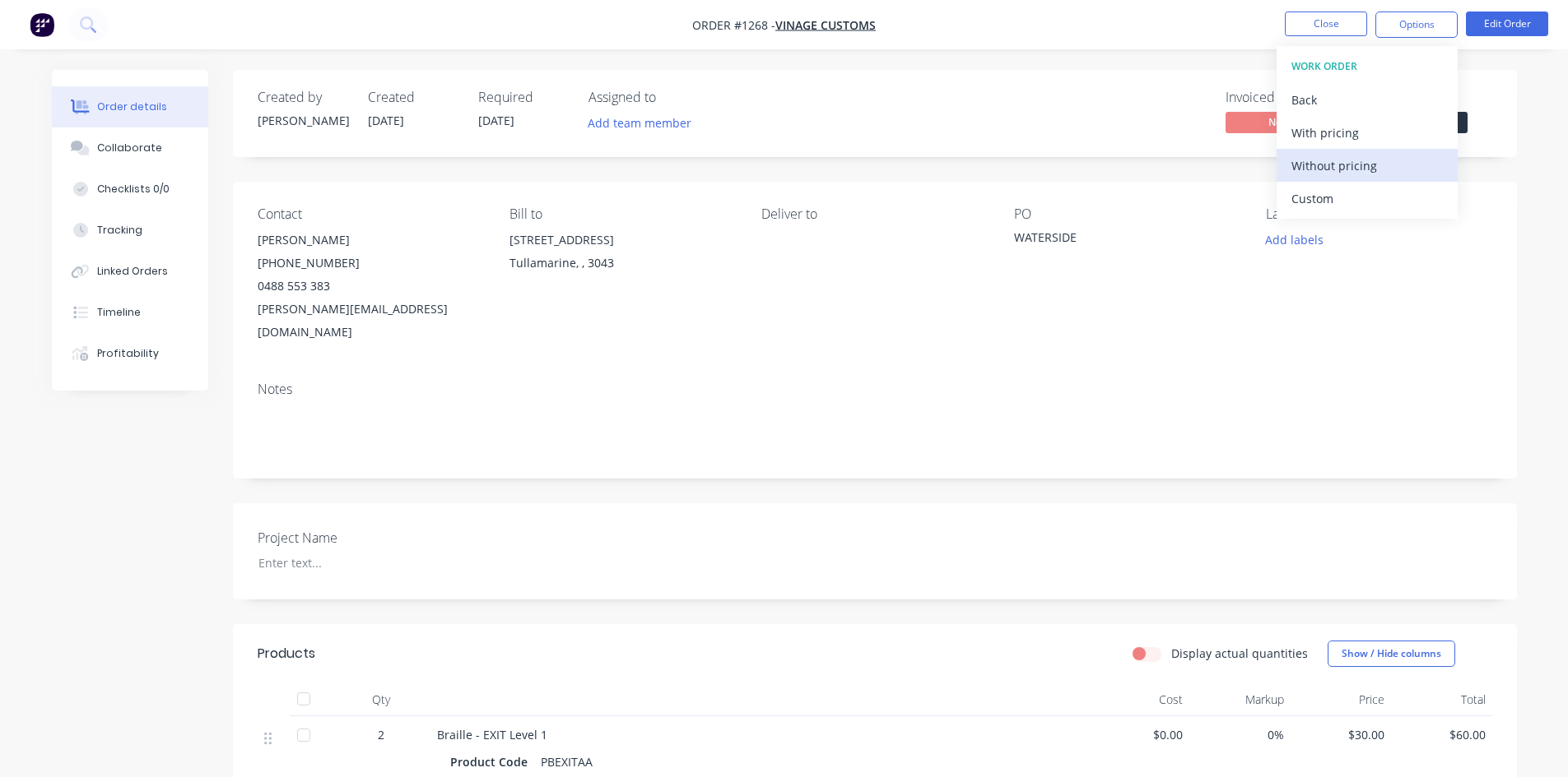
click at [1320, 160] on div "Without pricing" at bounding box center [1366, 165] width 152 height 24
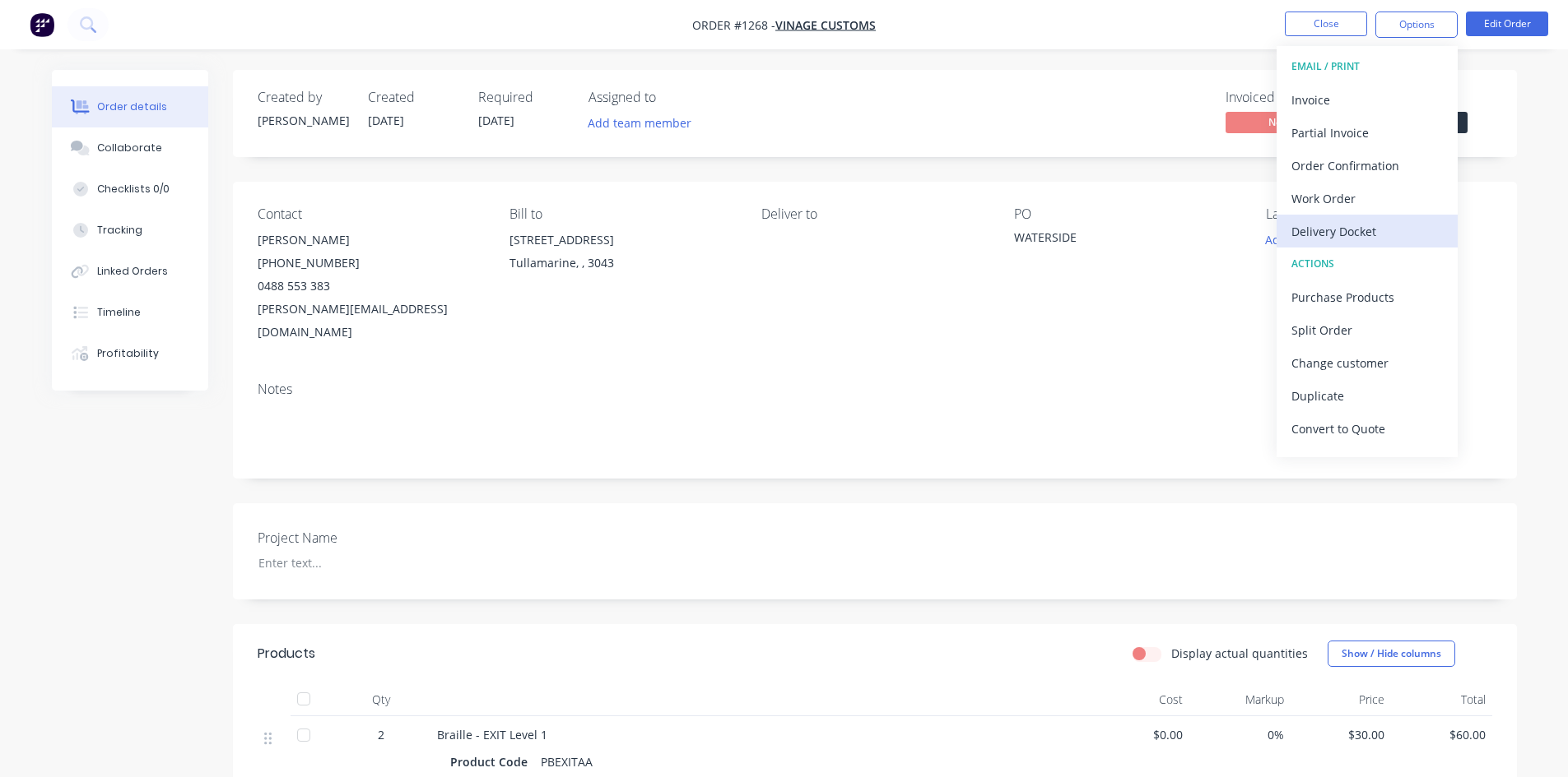
click at [1343, 224] on div "Delivery Docket" at bounding box center [1366, 231] width 152 height 24
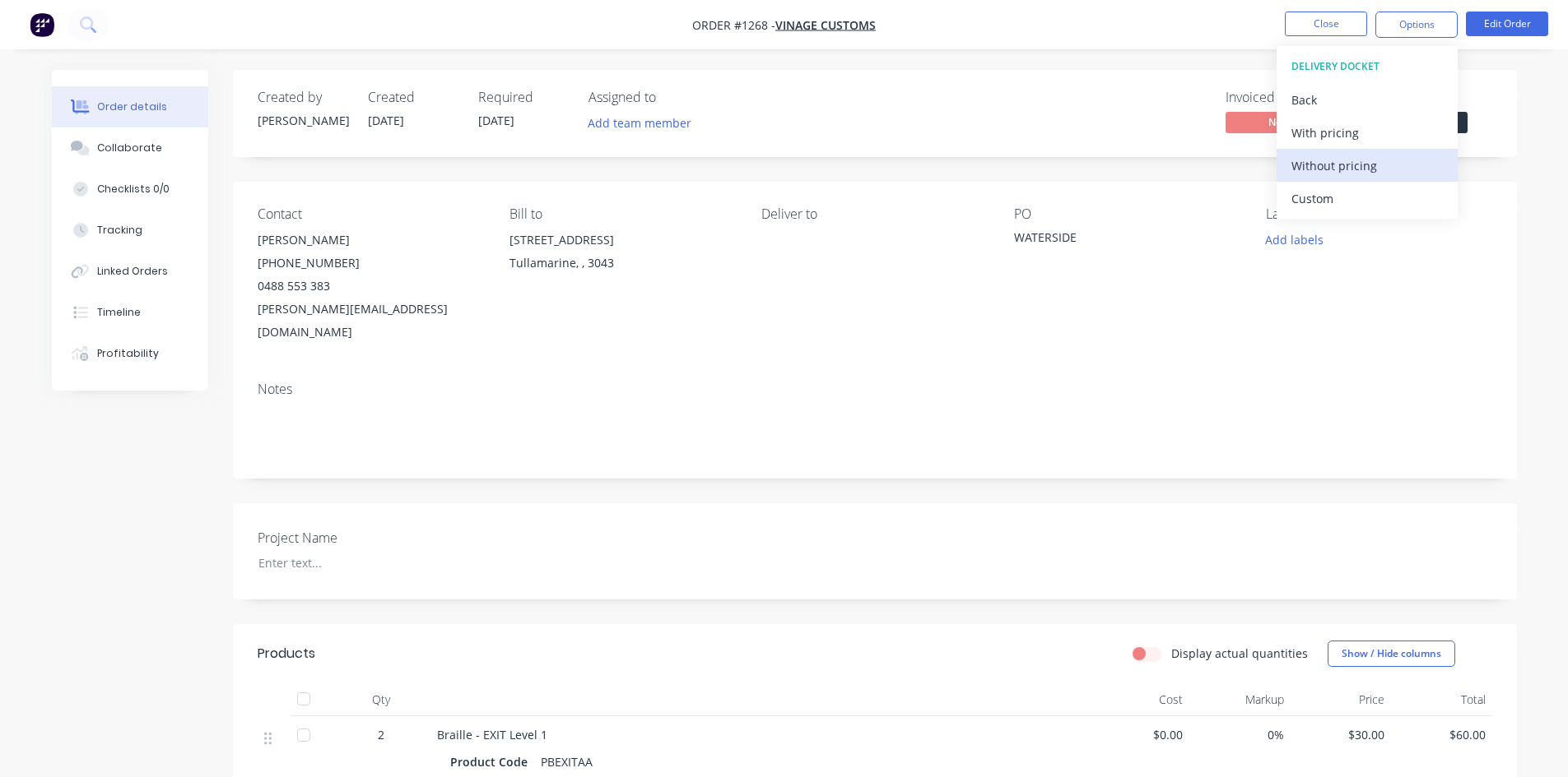
click at [1358, 155] on div "Without pricing" at bounding box center [1366, 165] width 152 height 24
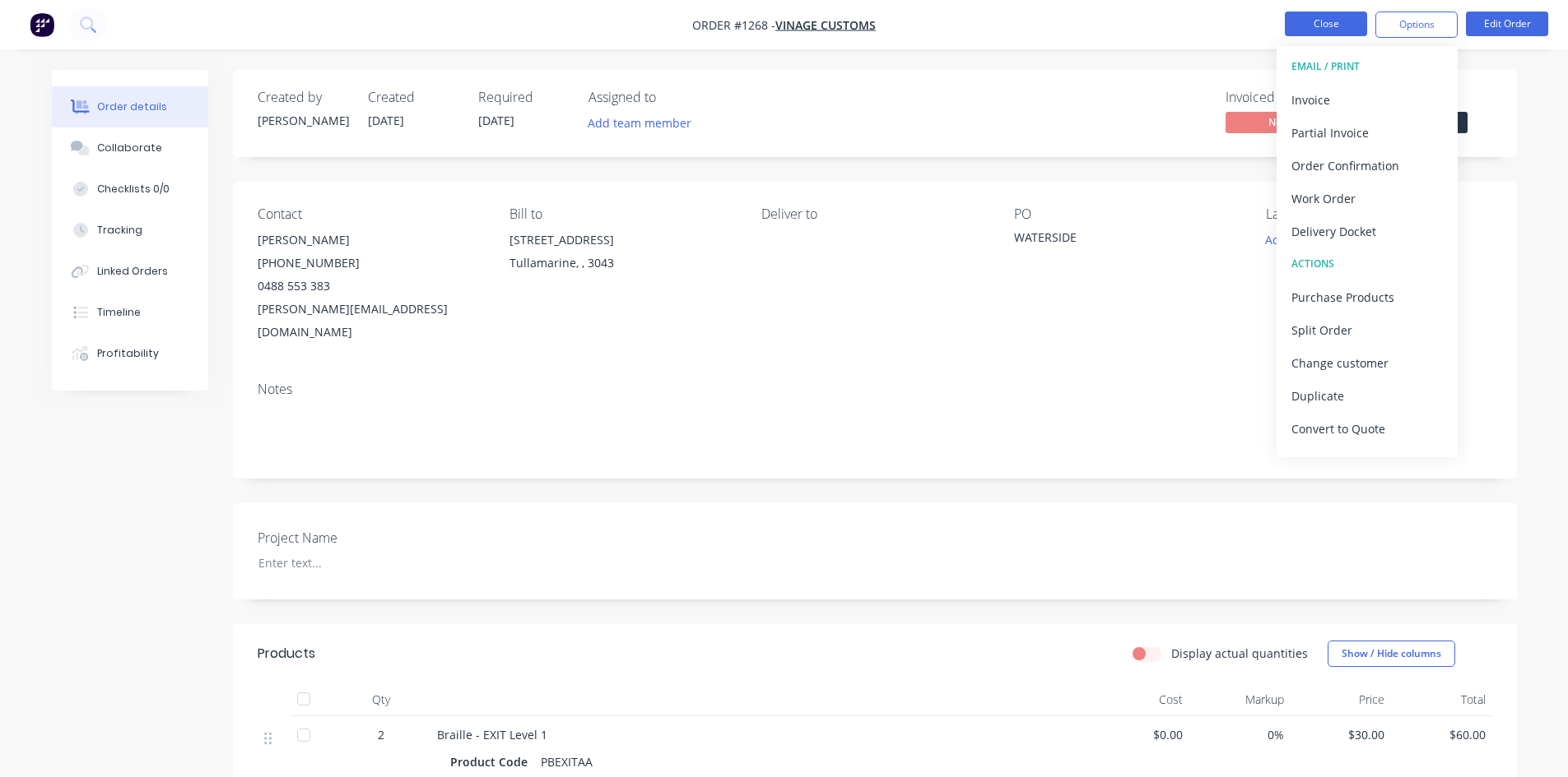
click at [1336, 27] on button "Close" at bounding box center [1326, 24] width 83 height 25
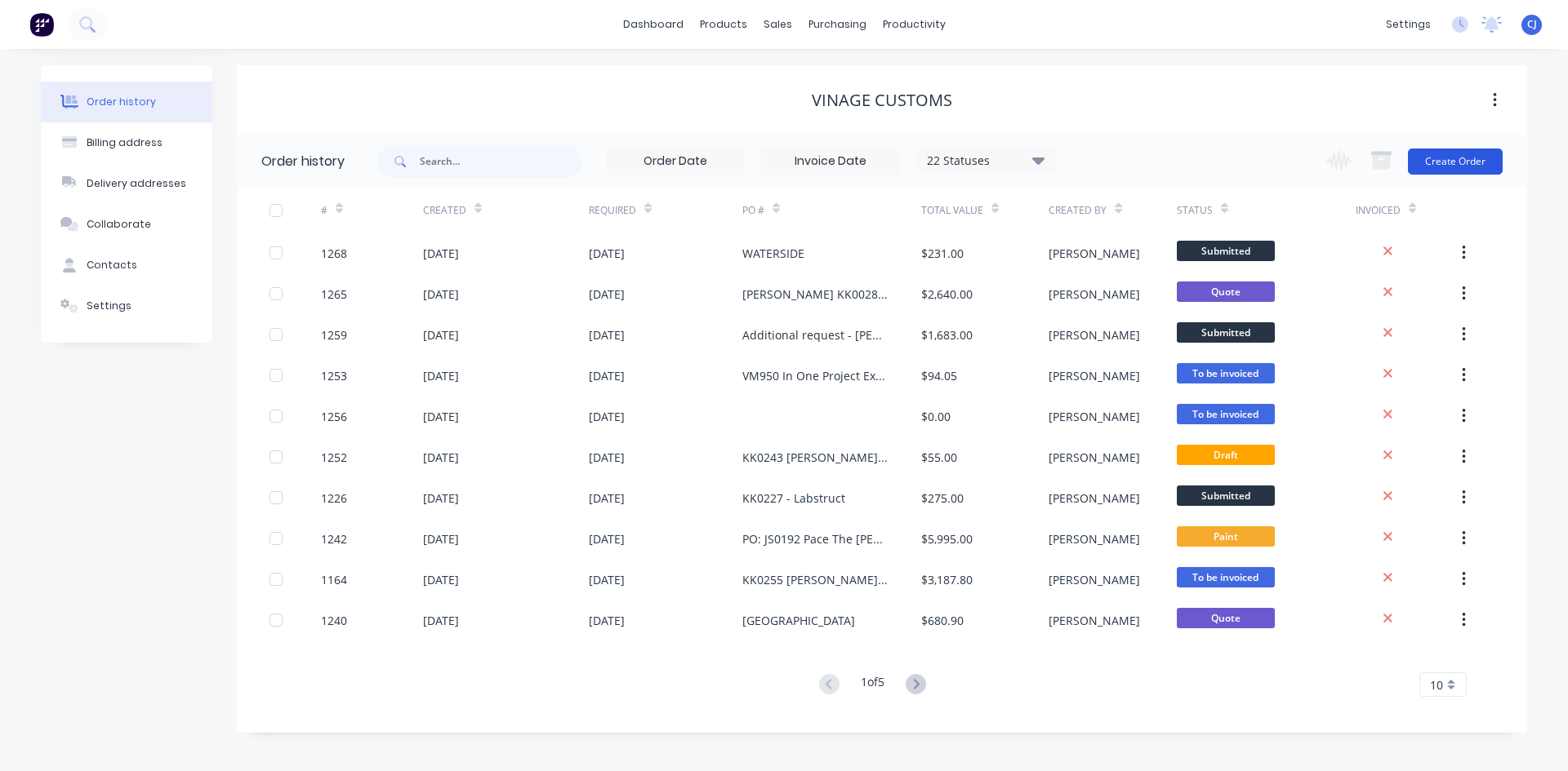
click at [1441, 152] on button "Create Order" at bounding box center [1454, 161] width 94 height 26
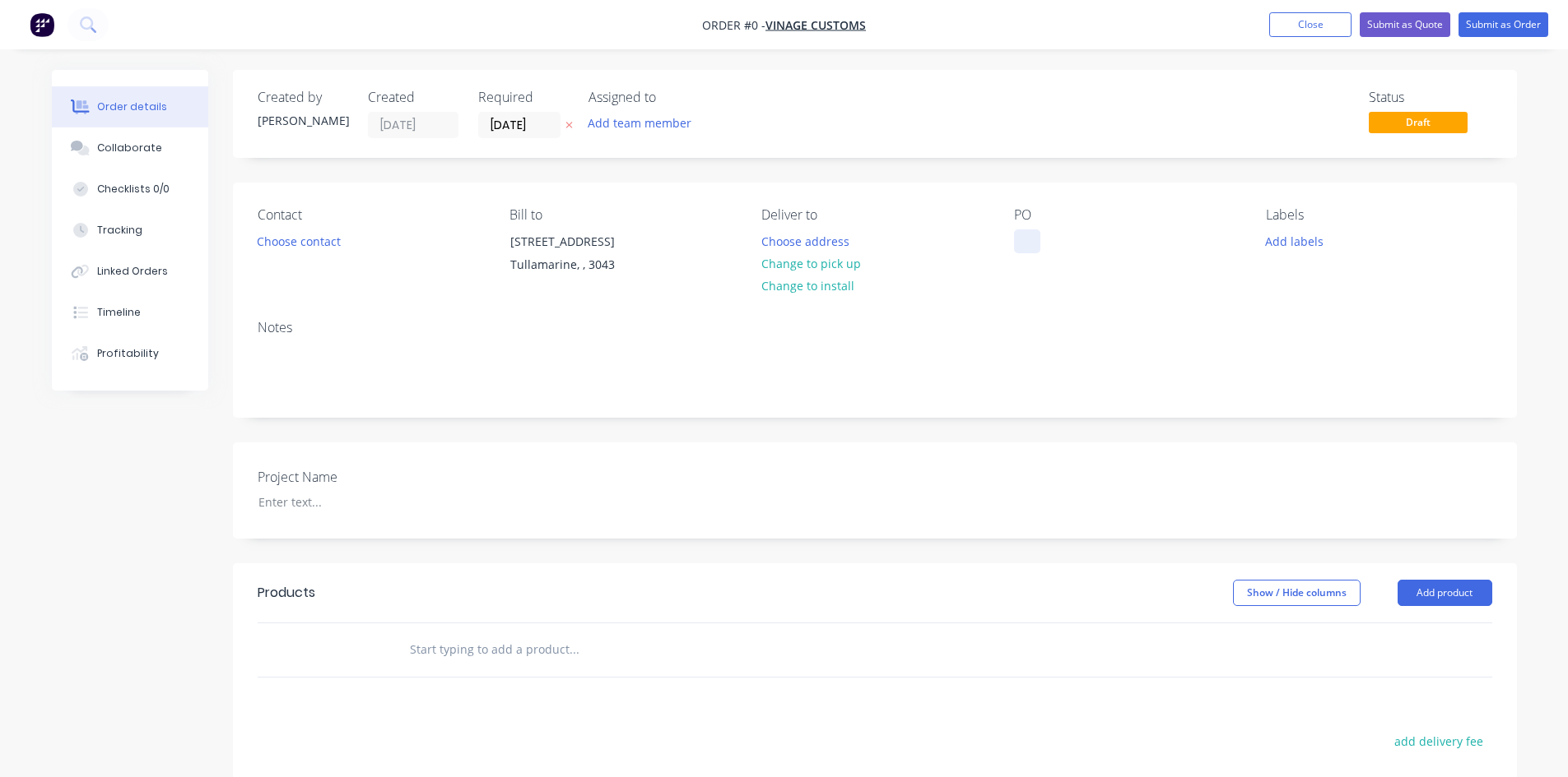
click at [1017, 238] on div at bounding box center [1027, 241] width 26 height 24
paste div
click at [499, 320] on div "Order details Collaborate Checklists 0/0 Tracking Linked Orders Timeline Profit…" at bounding box center [784, 583] width 1498 height 1027
click at [288, 237] on button "Choose contact" at bounding box center [297, 240] width 101 height 22
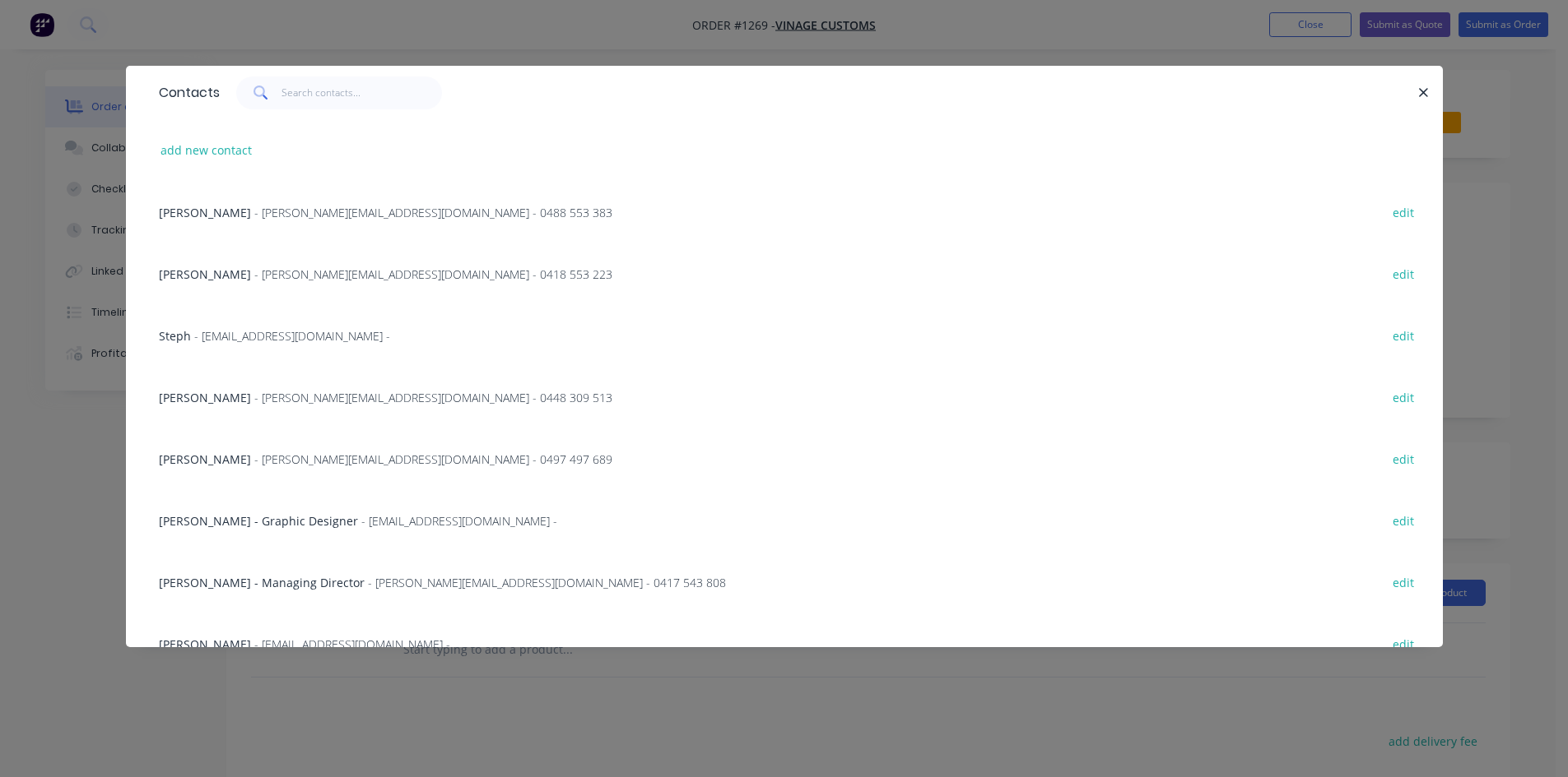
click at [297, 632] on div "[PERSON_NAME] - [EMAIL_ADDRESS][DOMAIN_NAME] - edit" at bounding box center [784, 644] width 1268 height 61
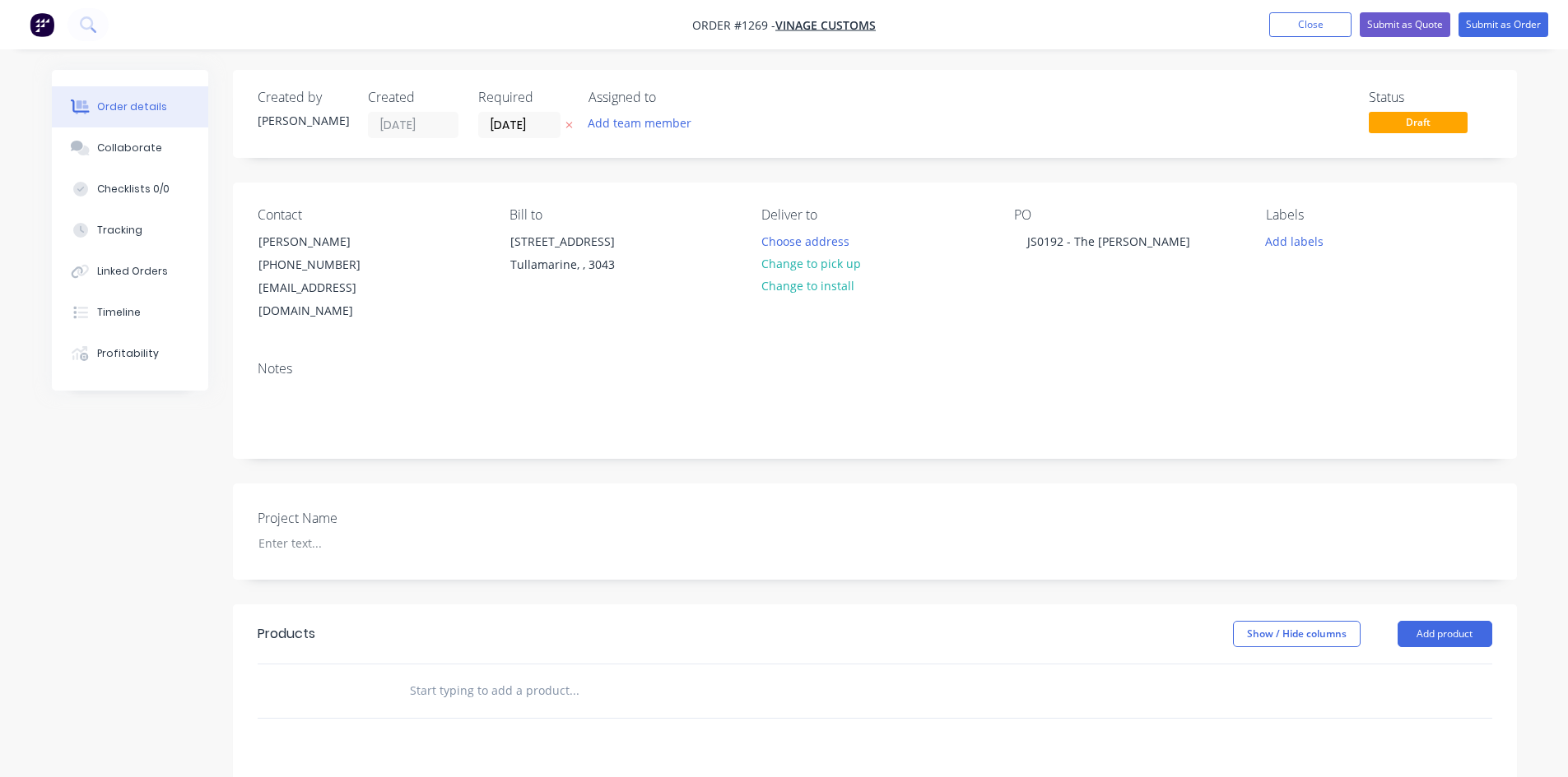
click at [477, 674] on input "text" at bounding box center [573, 691] width 329 height 33
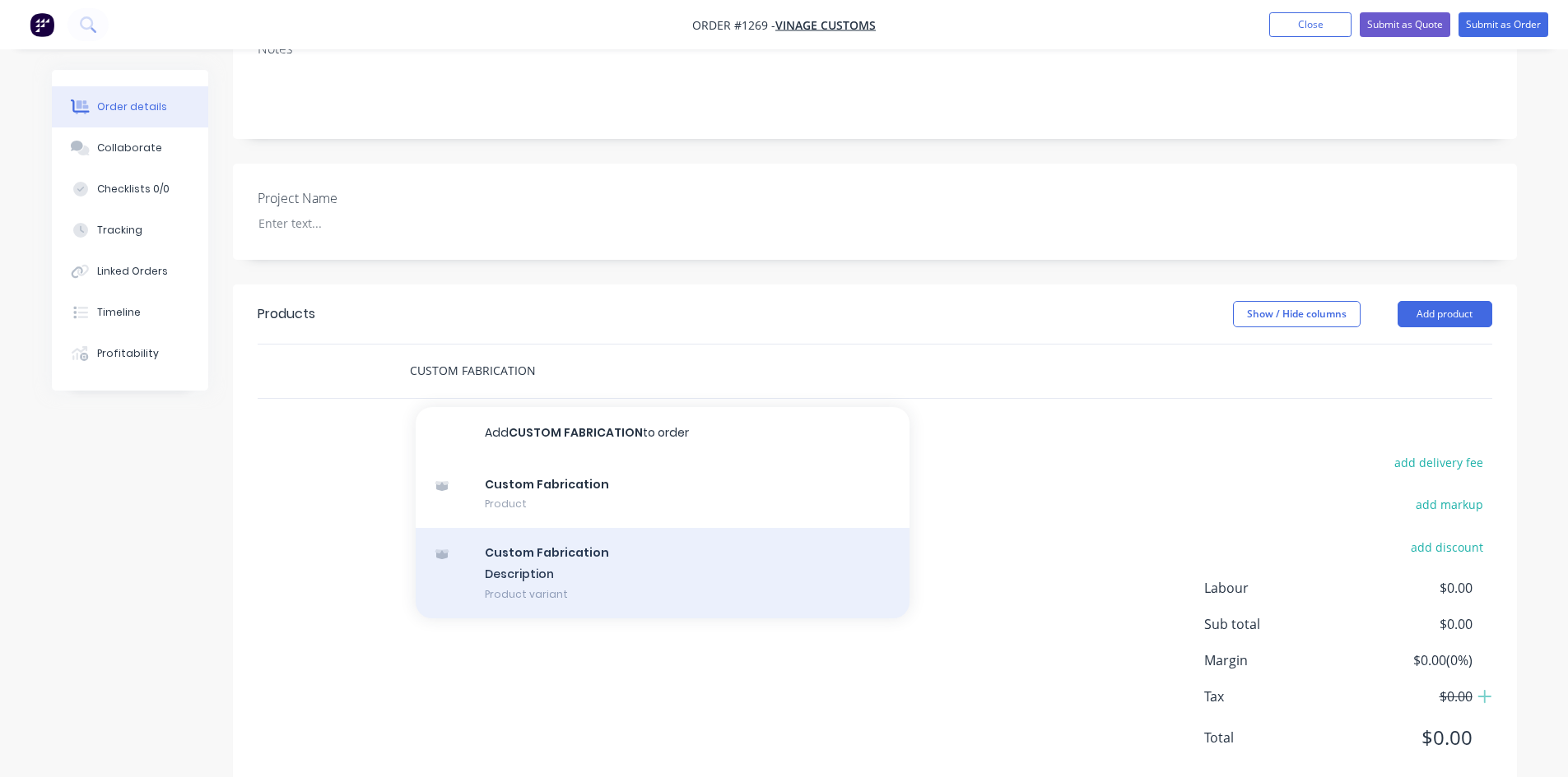
scroll to position [329, 0]
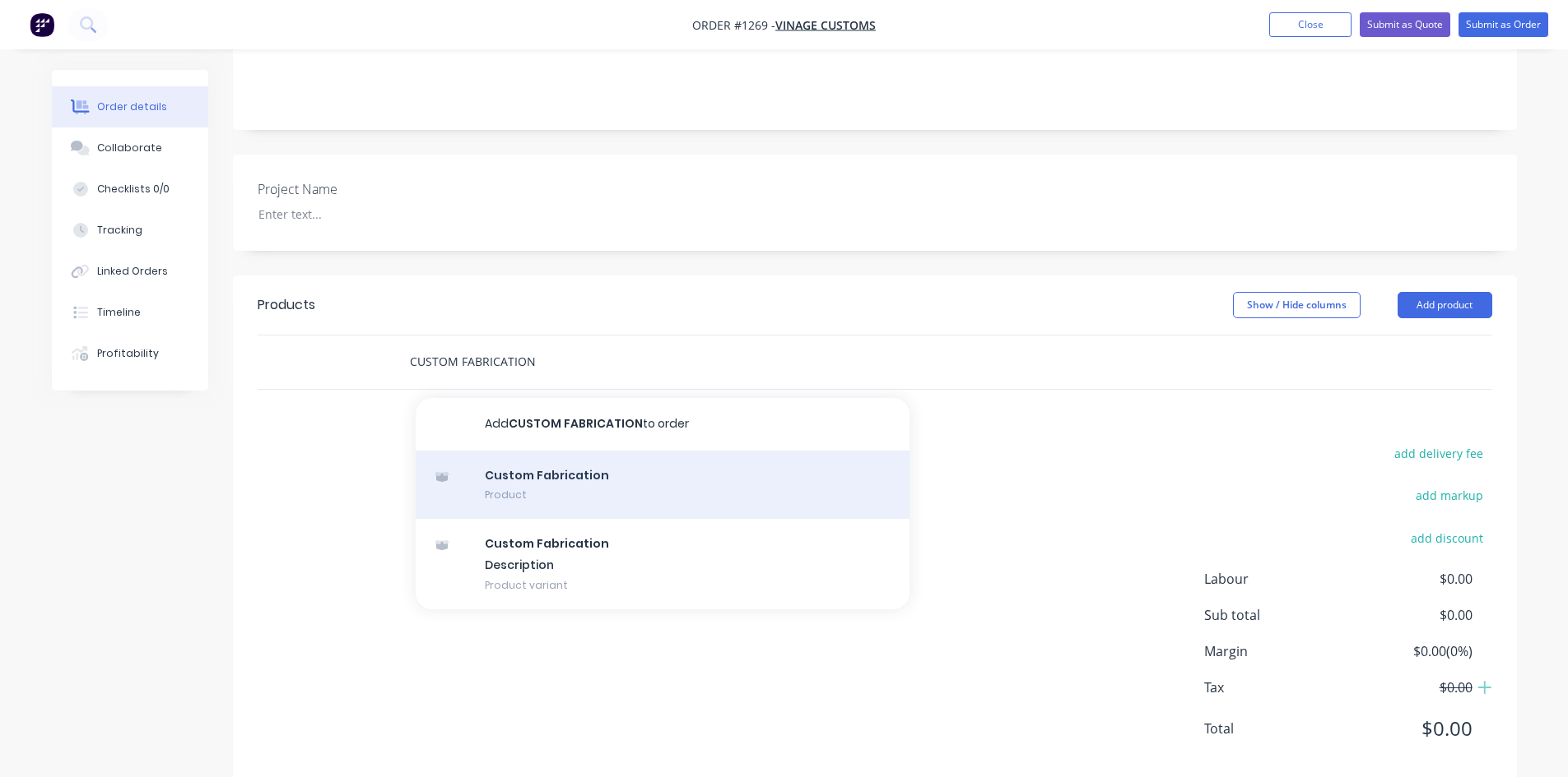
type input "CUSTOM FABRICATION"
click at [544, 464] on div "Custom Fabrication Product" at bounding box center [662, 485] width 494 height 69
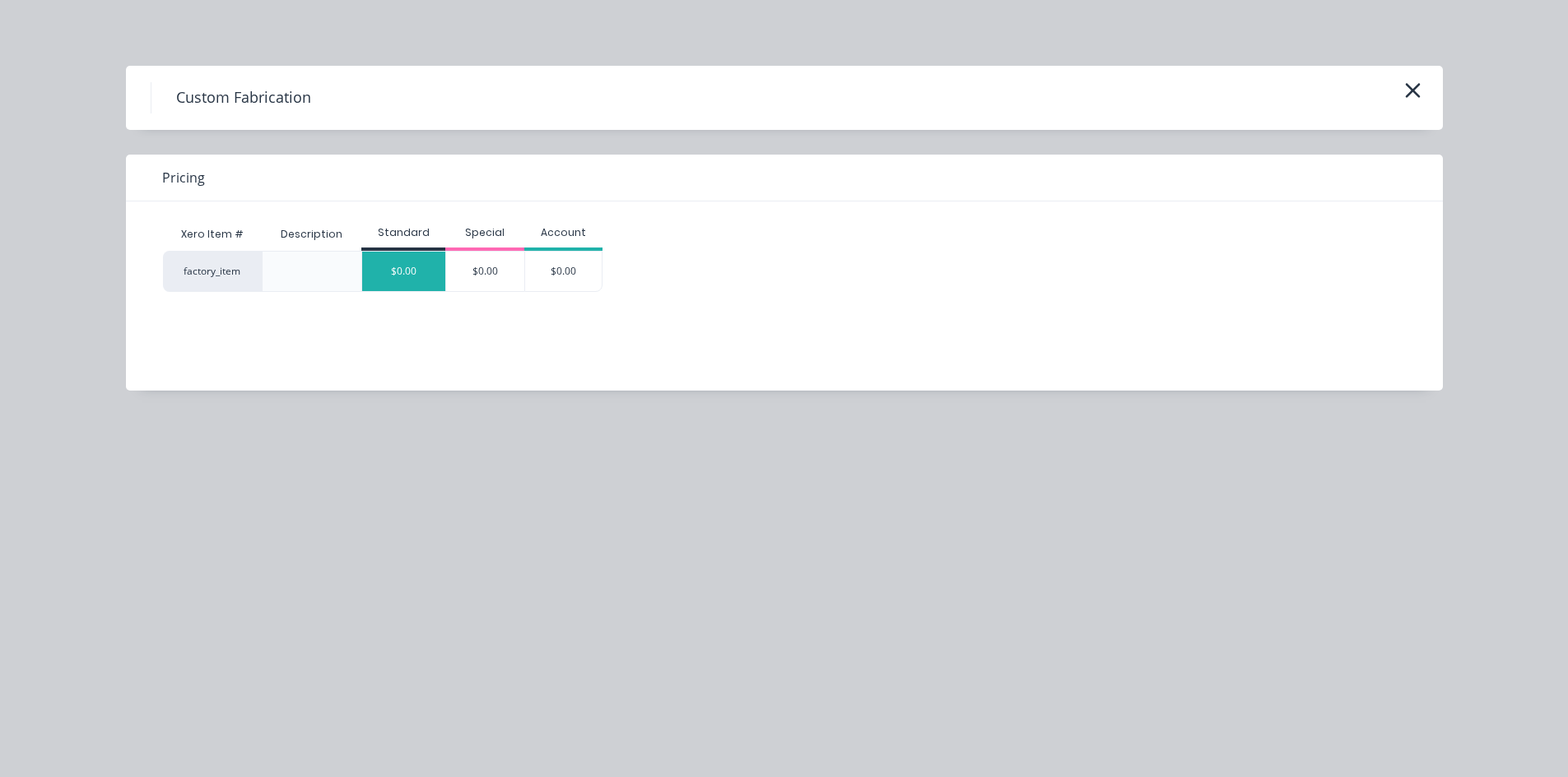
click at [423, 257] on div "$0.00" at bounding box center [403, 271] width 83 height 39
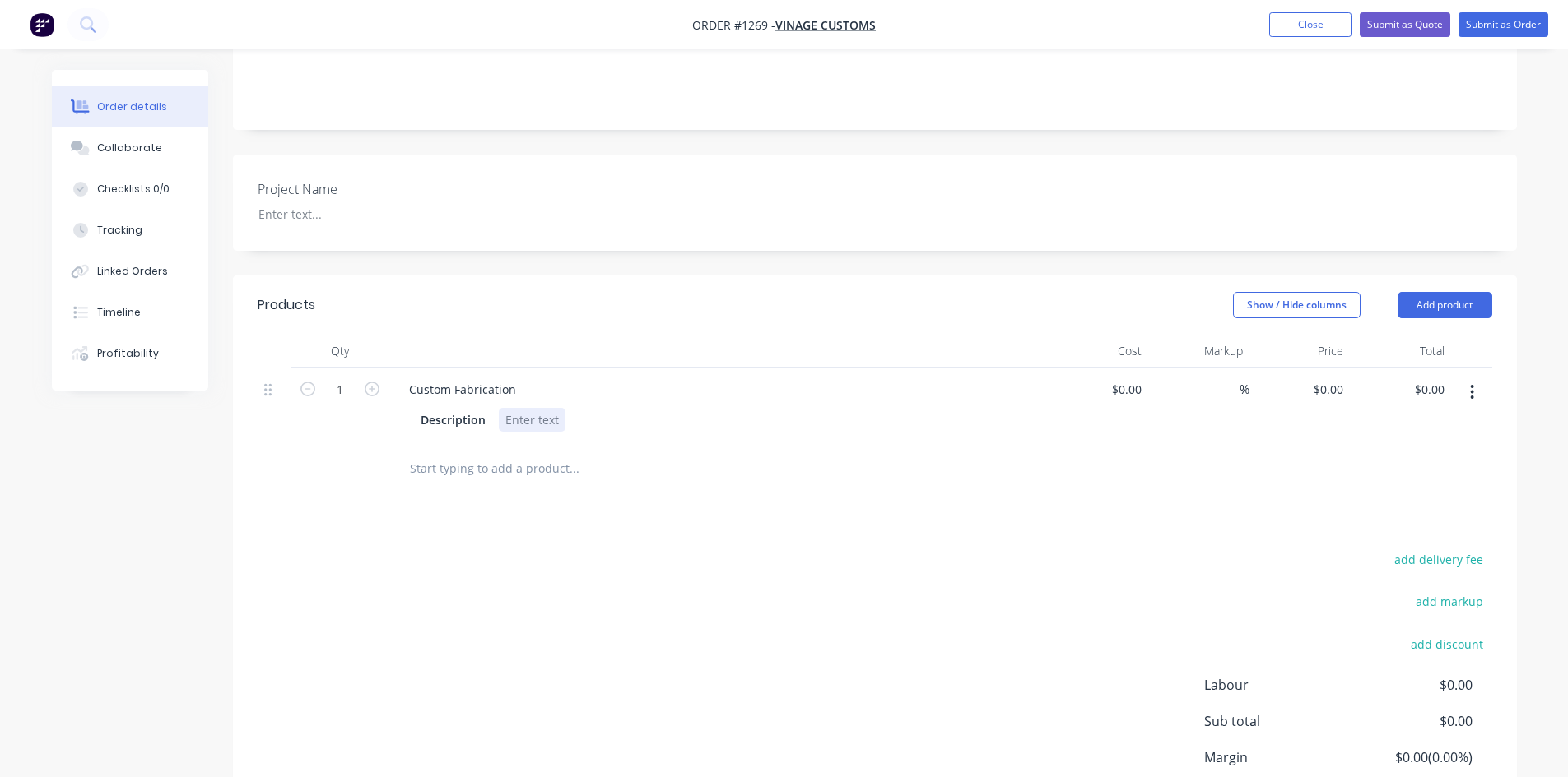
click at [509, 408] on div at bounding box center [532, 419] width 66 height 24
paste div
drag, startPoint x: 517, startPoint y: 370, endPoint x: 349, endPoint y: 370, distance: 168.0
click at [349, 370] on div "1 Custom Fabrication Description Media: 2mm Aluminium Finish: 2PAC Painted Blac…" at bounding box center [874, 405] width 1234 height 75
click at [475, 378] on div "Custom Fabrication" at bounding box center [462, 389] width 133 height 24
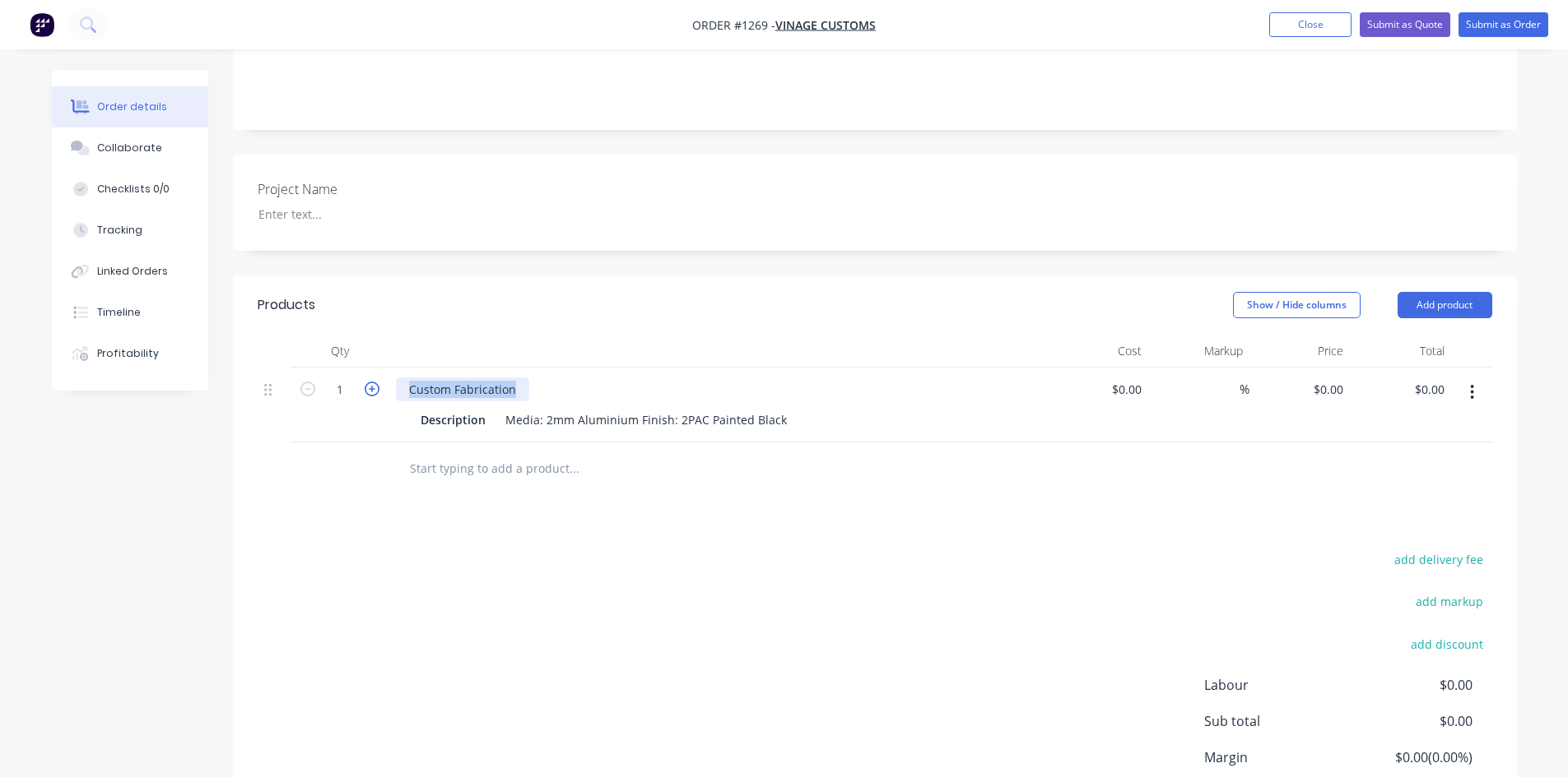
drag, startPoint x: 516, startPoint y: 364, endPoint x: 374, endPoint y: 372, distance: 142.2
click at [374, 372] on div "1 Custom Fabrication Description Media: 2mm Aluminium Finish: 2PAC Painted Blac…" at bounding box center [874, 405] width 1234 height 75
click at [406, 378] on div "PANELS" at bounding box center [429, 389] width 68 height 24
drag, startPoint x: 423, startPoint y: 365, endPoint x: 389, endPoint y: 362, distance: 34.1
click at [390, 367] on div "1 - PANELS Description Media: 2mm Aluminium Finish: 2PAC Painted Black" at bounding box center [719, 405] width 658 height 75
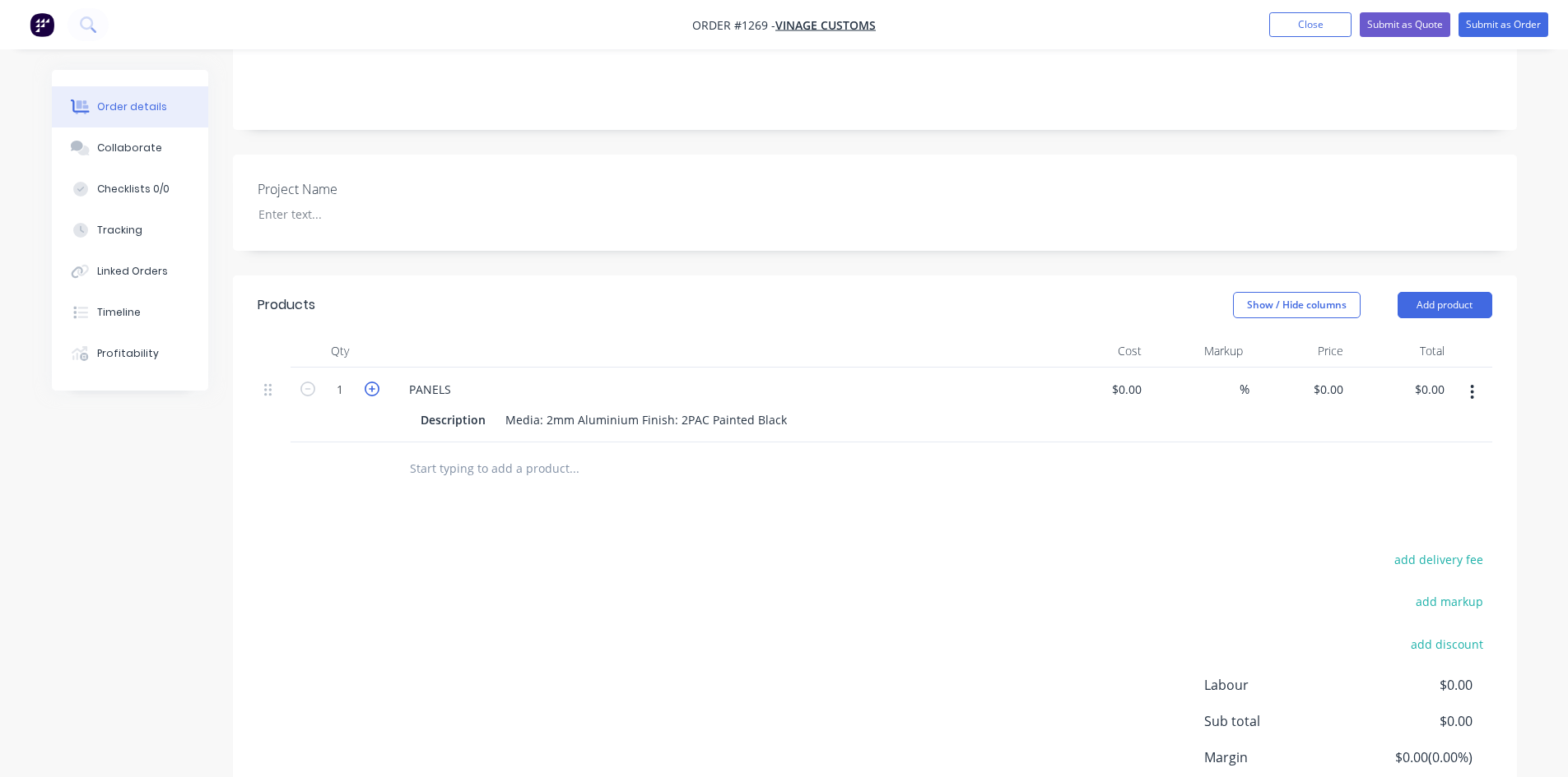
click at [369, 382] on icon "button" at bounding box center [371, 388] width 14 height 14
type input "2"
click at [1479, 378] on button "button" at bounding box center [1472, 392] width 38 height 30
click at [1425, 457] on div "Duplicate" at bounding box center [1414, 468] width 127 height 24
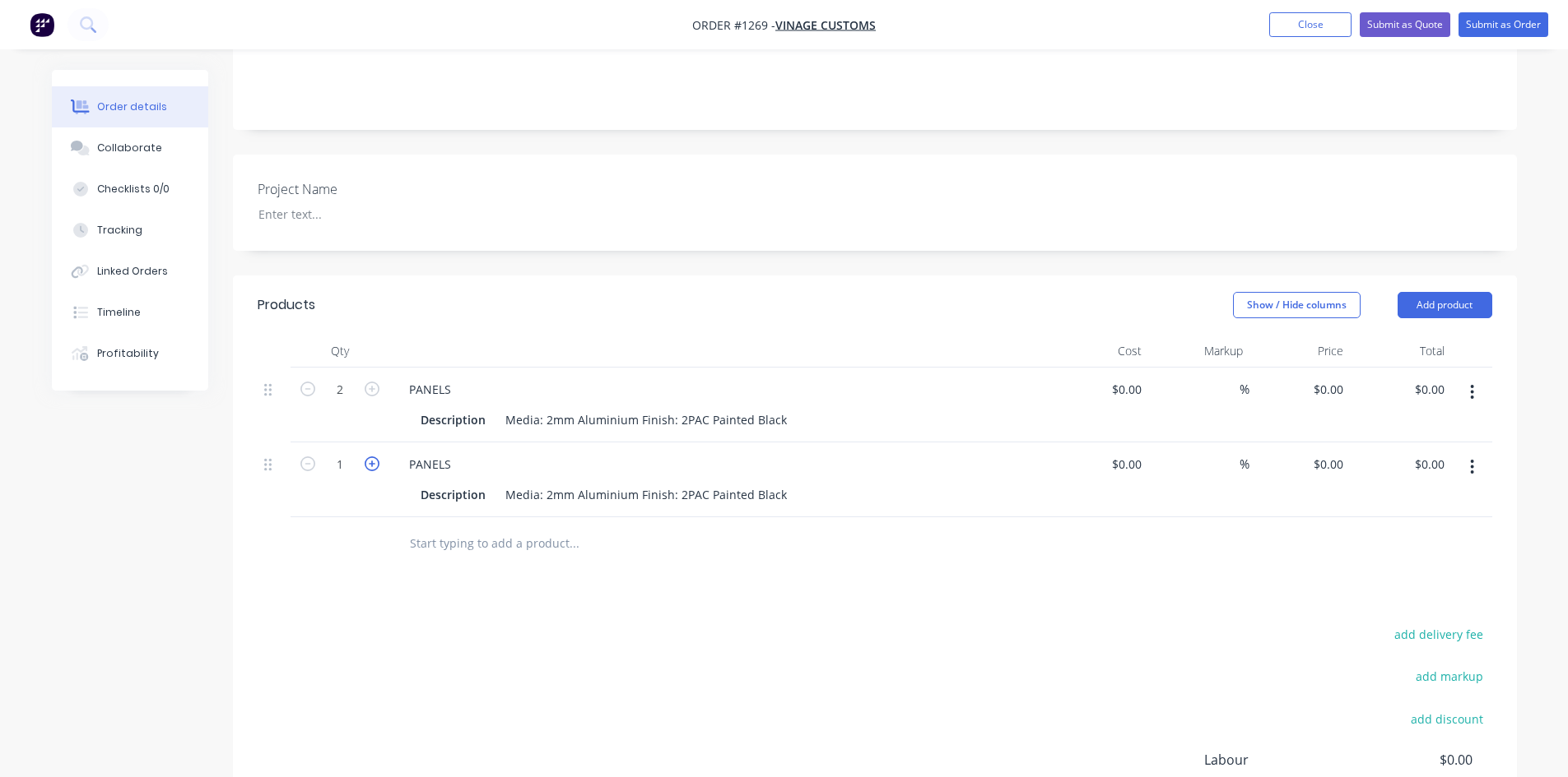
click at [369, 457] on icon "button" at bounding box center [371, 463] width 14 height 14
type input "3"
click at [1464, 453] on button "button" at bounding box center [1472, 467] width 38 height 30
click at [1424, 531] on div "Duplicate" at bounding box center [1414, 543] width 127 height 24
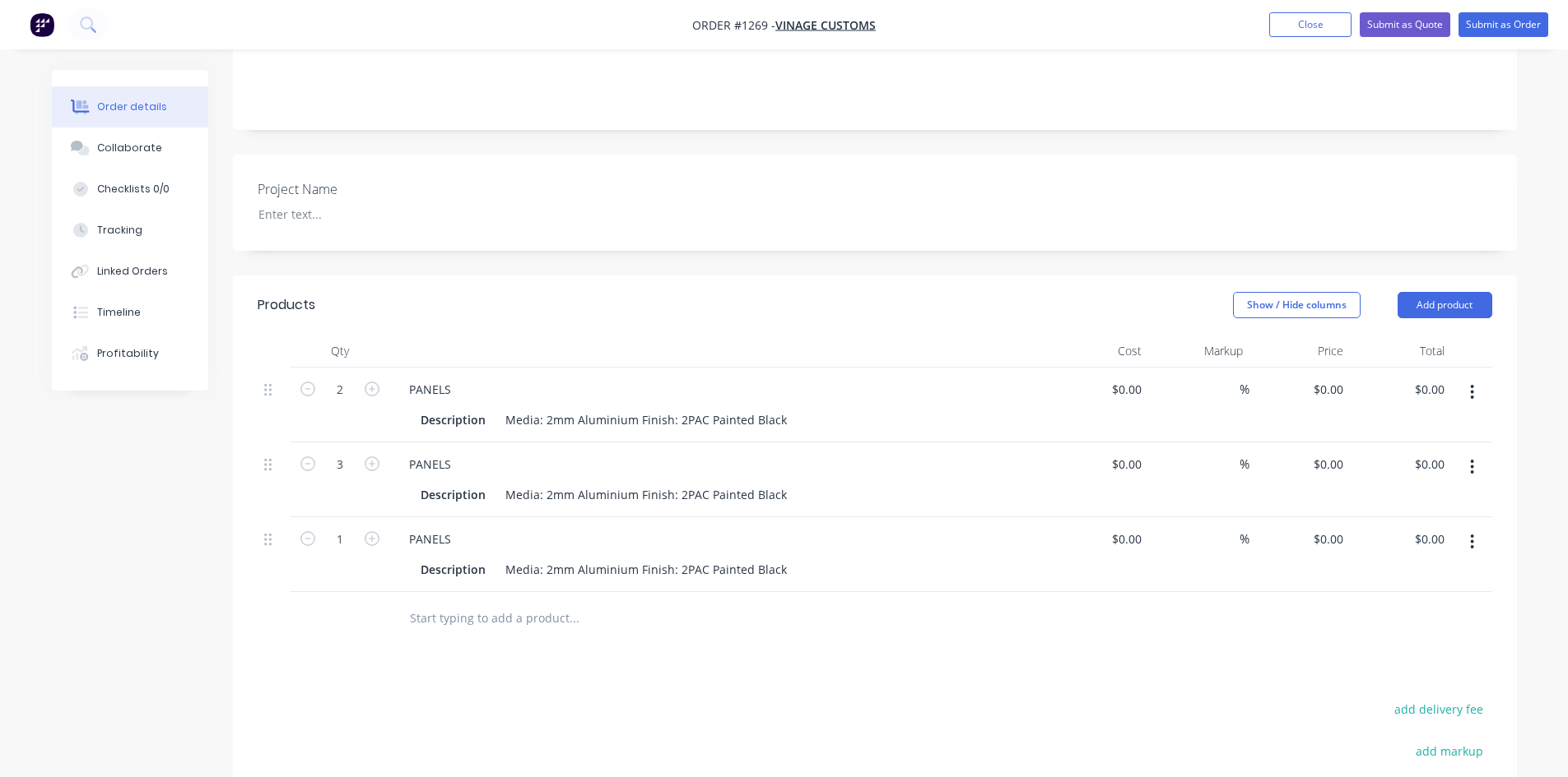
click at [1473, 534] on icon "button" at bounding box center [1471, 541] width 3 height 14
click at [1419, 606] on div "Duplicate" at bounding box center [1414, 618] width 127 height 24
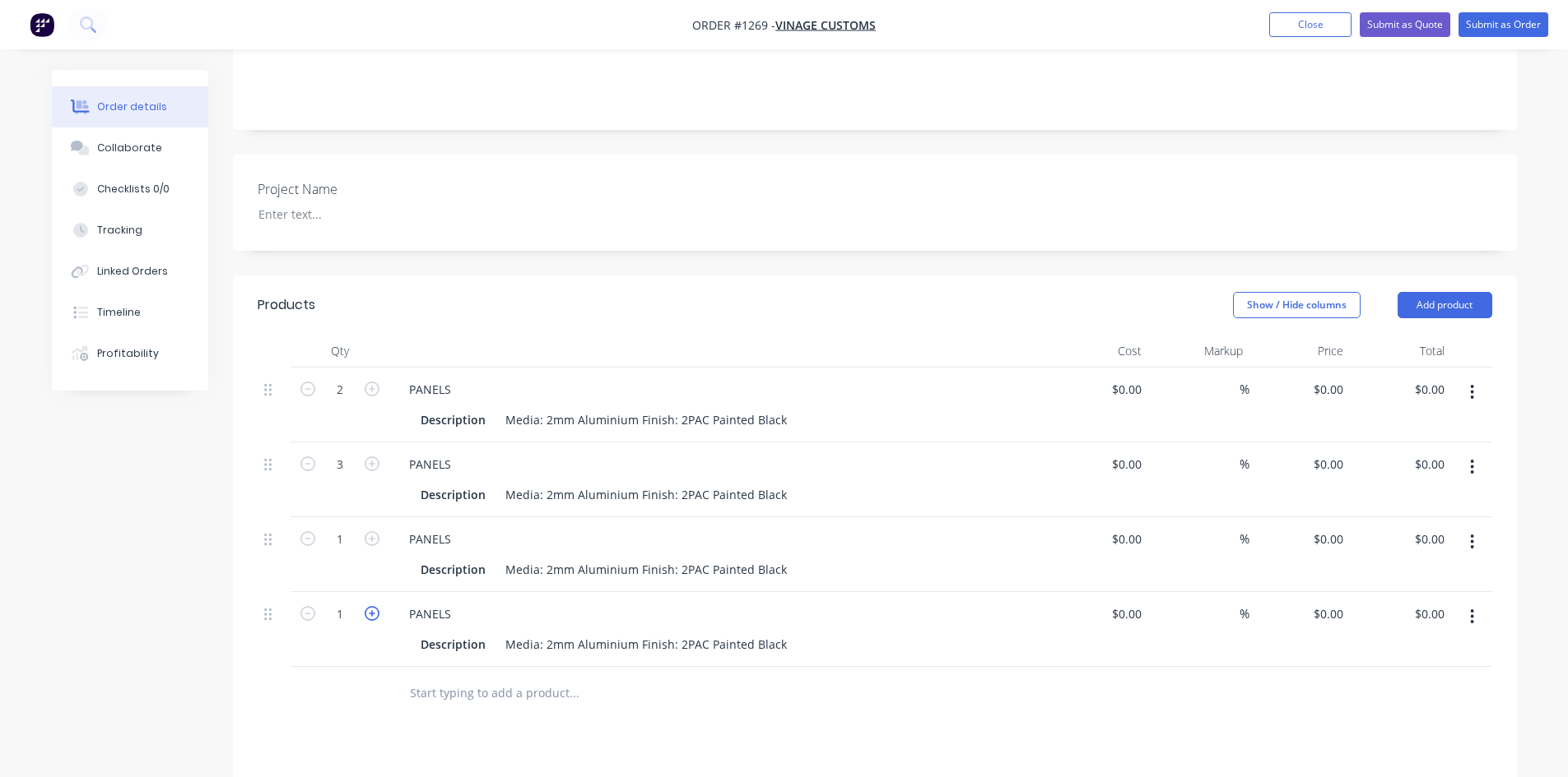
click at [375, 606] on icon "button" at bounding box center [371, 613] width 14 height 14
type input "2"
click at [548, 688] on div at bounding box center [685, 694] width 592 height 54
click at [455, 677] on input "text" at bounding box center [573, 694] width 329 height 33
type input "C"
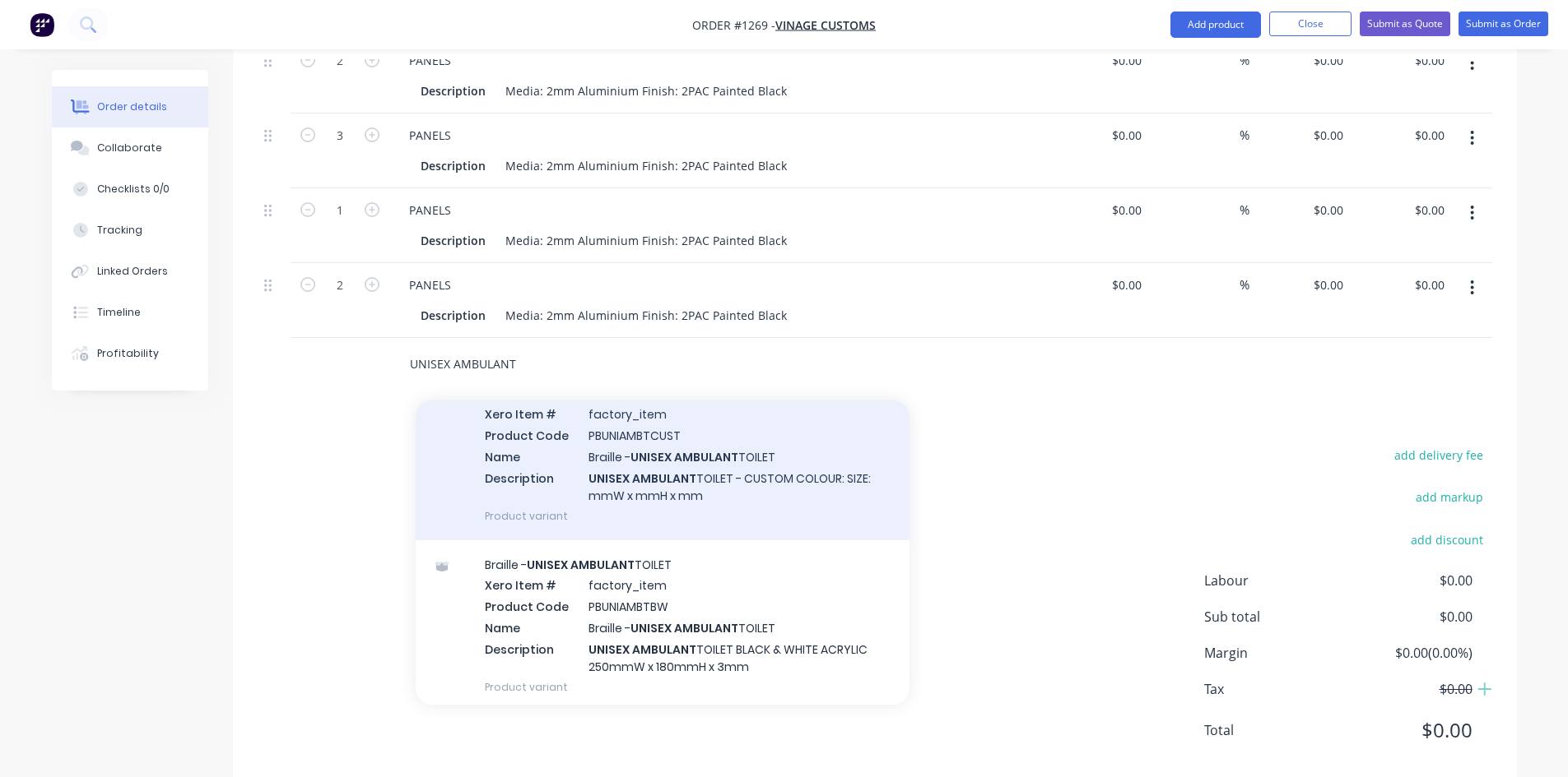
scroll to position [82, 0]
type input "UNISEX AMBULANT"
click at [604, 477] on div "Braille - UNISEX AMBULANT TOILET Xero Item # factory_item Product Code PBUNIAMB…" at bounding box center [662, 457] width 494 height 171
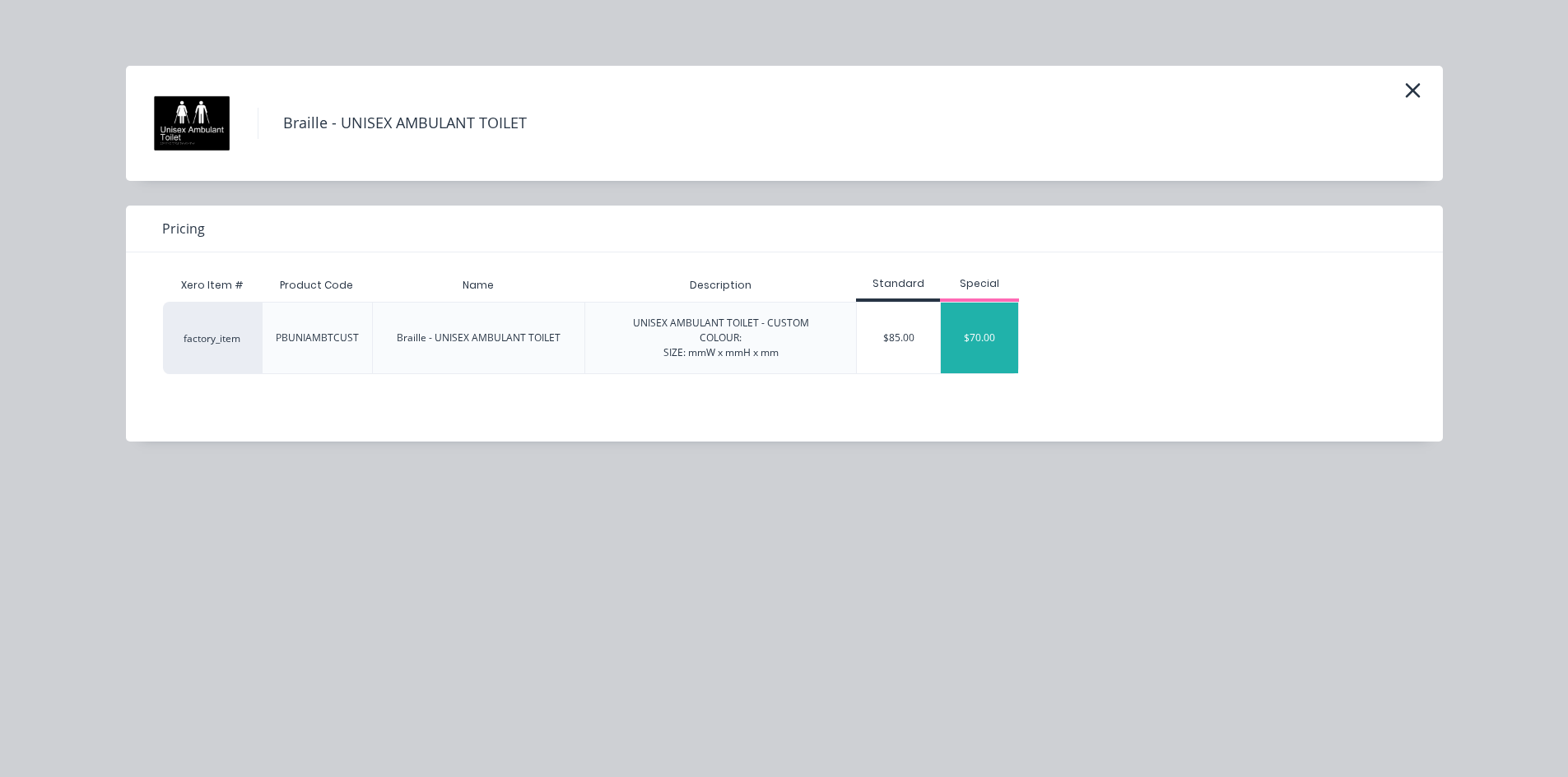
click at [968, 344] on div "$70.00" at bounding box center [979, 339] width 78 height 71
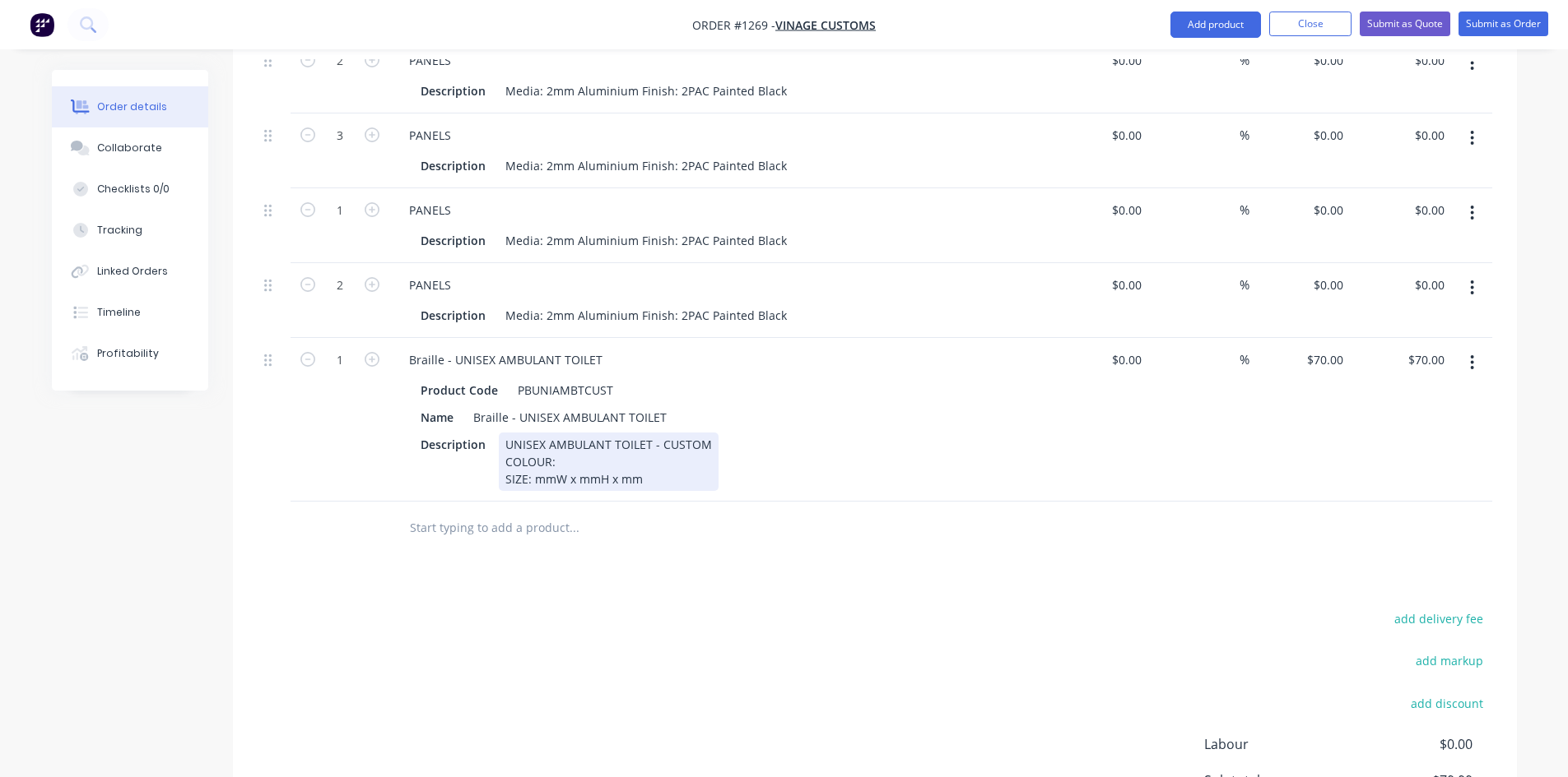
click at [655, 433] on div "UNISEX AMBULANT TOILET - CUSTOM COLOUR: SIZE: mmW x mmH x mm" at bounding box center [608, 461] width 220 height 59
drag, startPoint x: 500, startPoint y: 440, endPoint x: 684, endPoint y: 471, distance: 186.6
click at [684, 471] on div "Braille - UNISEX AMBULANT TOILET Product Code PBUNIAMBTCUST Name Braille - UNIS…" at bounding box center [719, 419] width 658 height 164
paste div
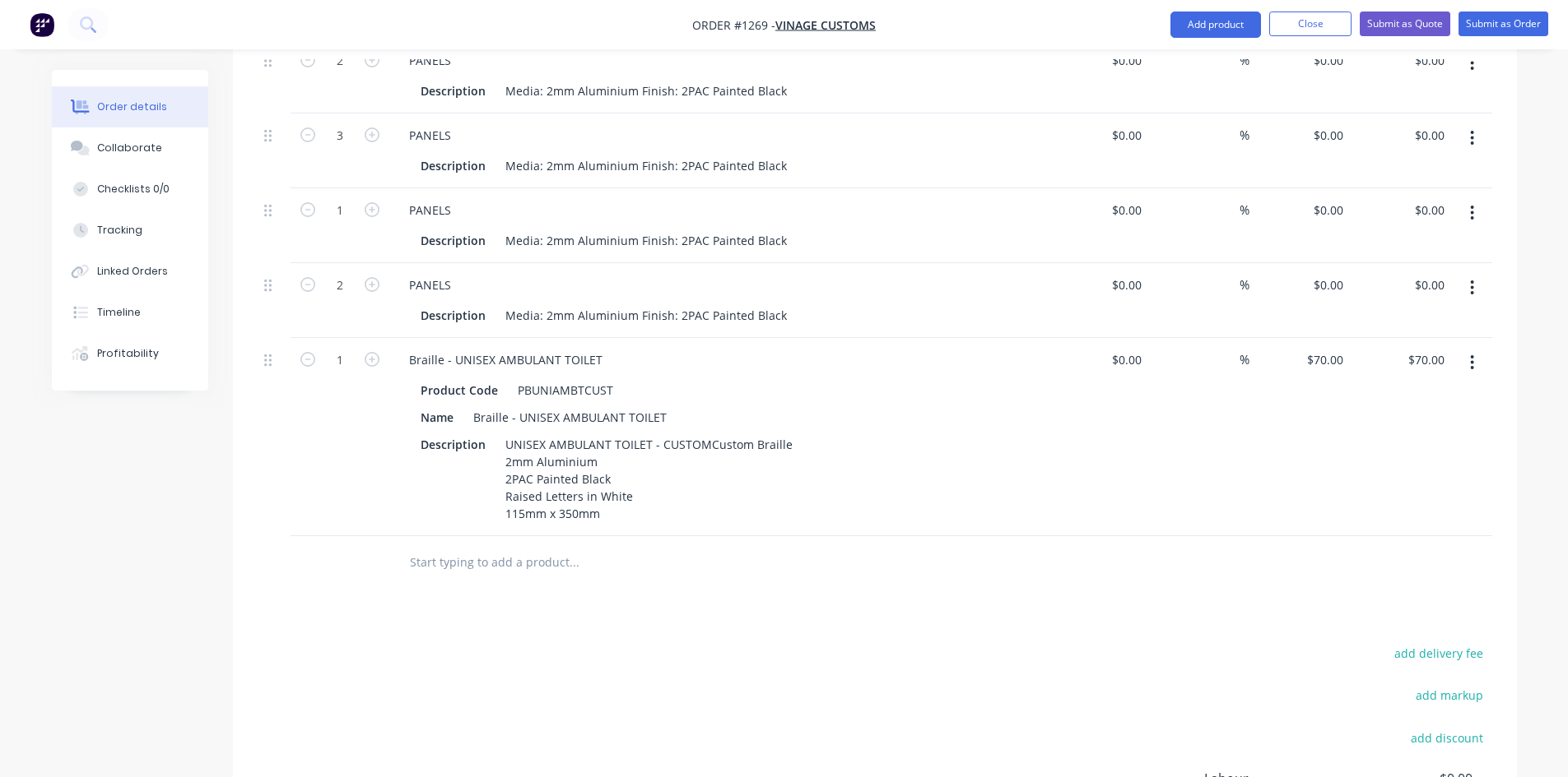
click at [605, 604] on div "Products Show / Hide columns Add product Qty Cost Markup Price Total 2 PANELS D…" at bounding box center [875, 465] width 1284 height 1038
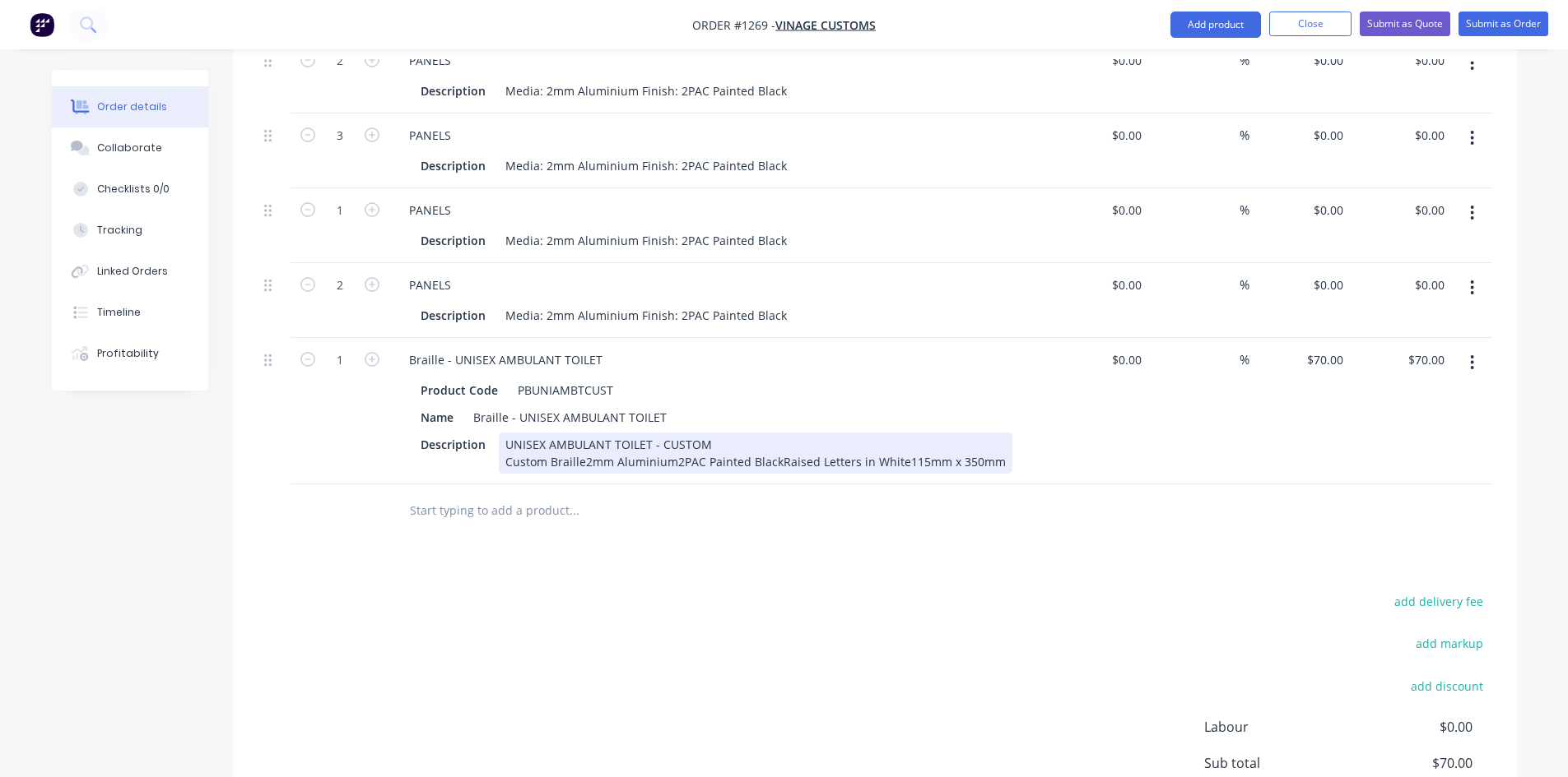
click at [582, 439] on div "UNISEX AMBULANT TOILET - CUSTOM Custom Braille2mm Aluminium2PAC Painted BlackRa…" at bounding box center [755, 453] width 513 height 41
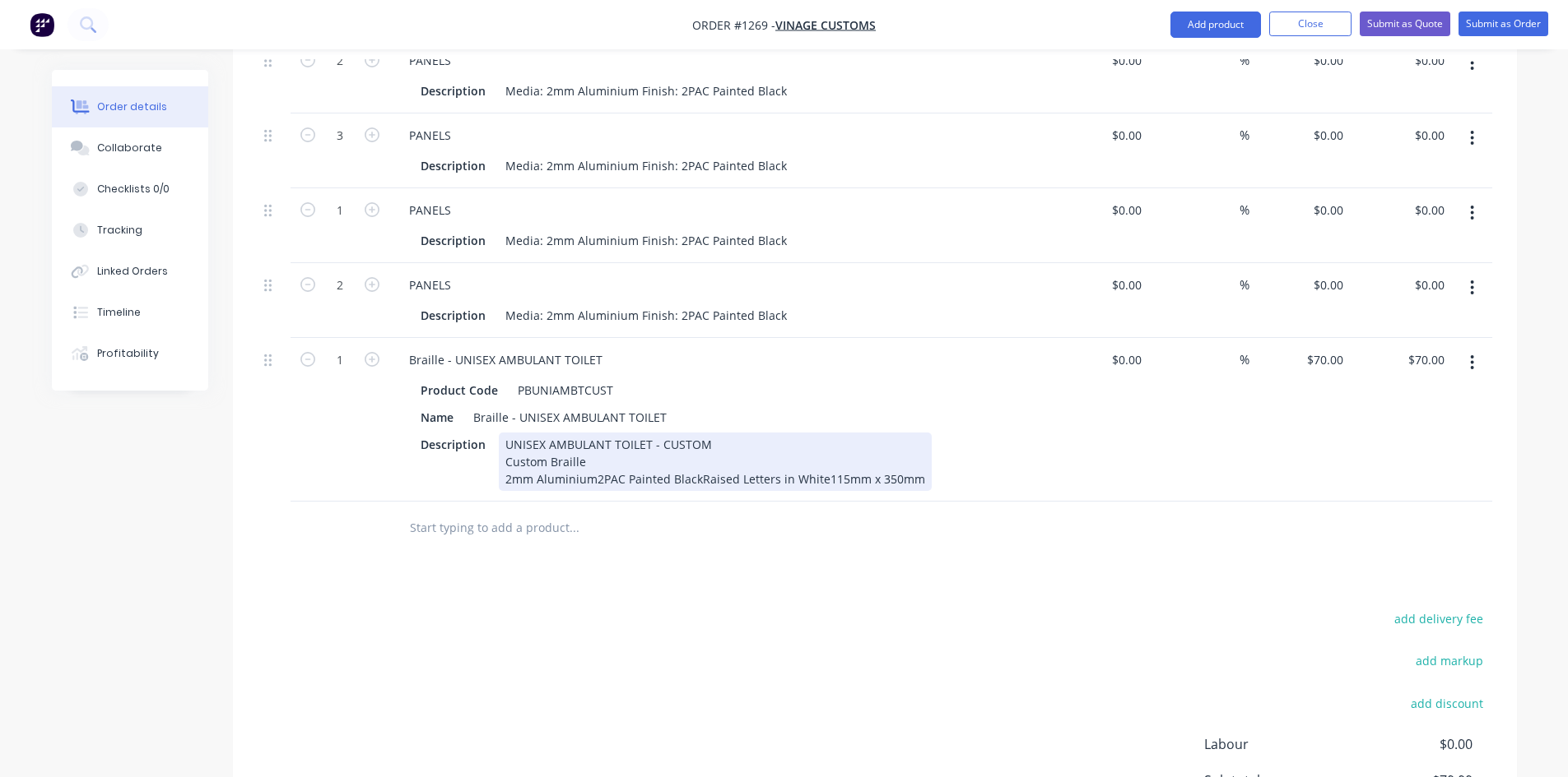
click at [593, 455] on div "UNISEX AMBULANT TOILET - CUSTOM Custom Braille 2mm Aluminium2PAC Painted BlackR…" at bounding box center [715, 461] width 433 height 59
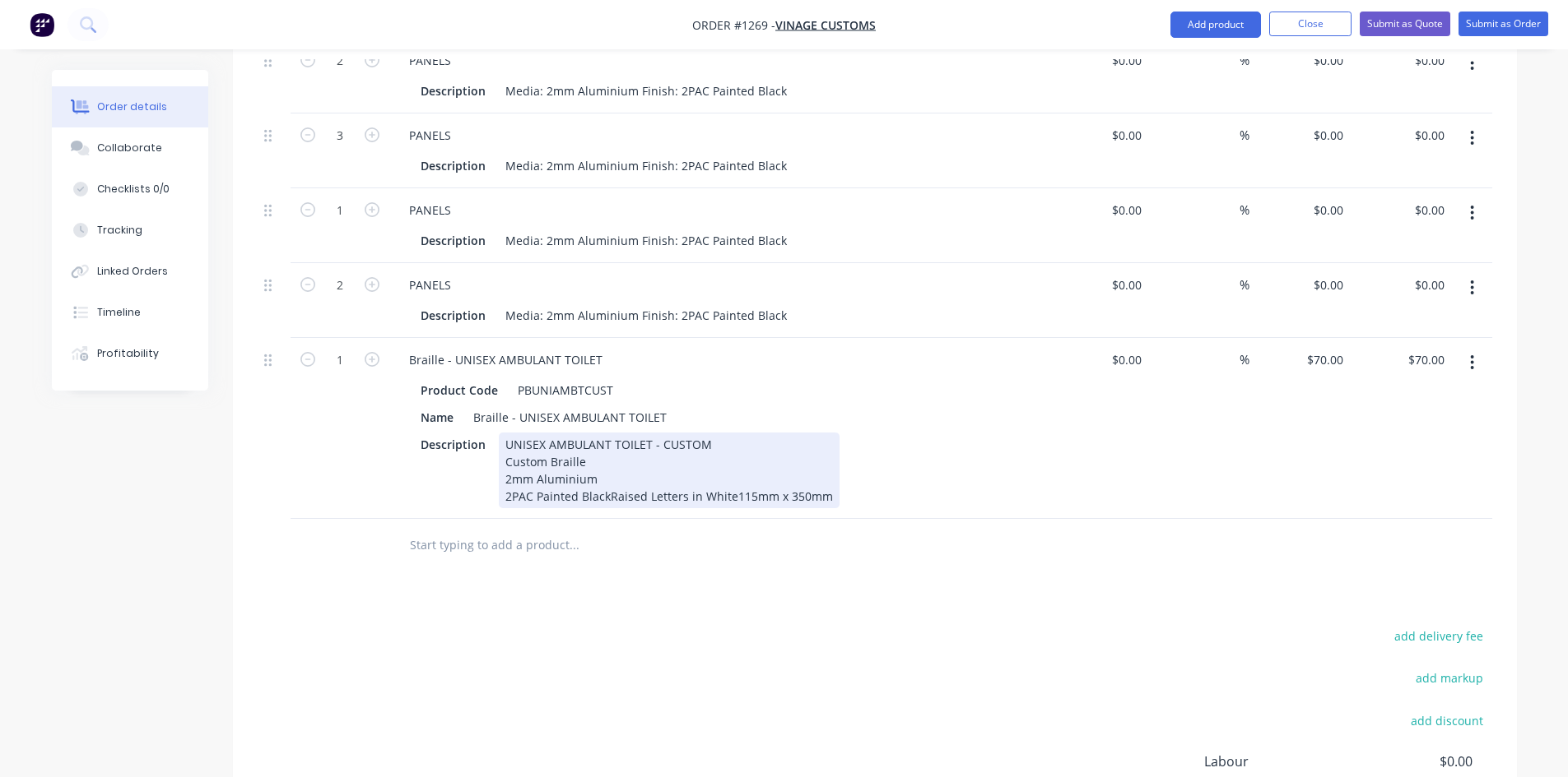
click at [609, 471] on div "UNISEX AMBULANT TOILET - CUSTOM Custom Braille 2mm Aluminium 2PAC Painted Black…" at bounding box center [669, 470] width 341 height 76
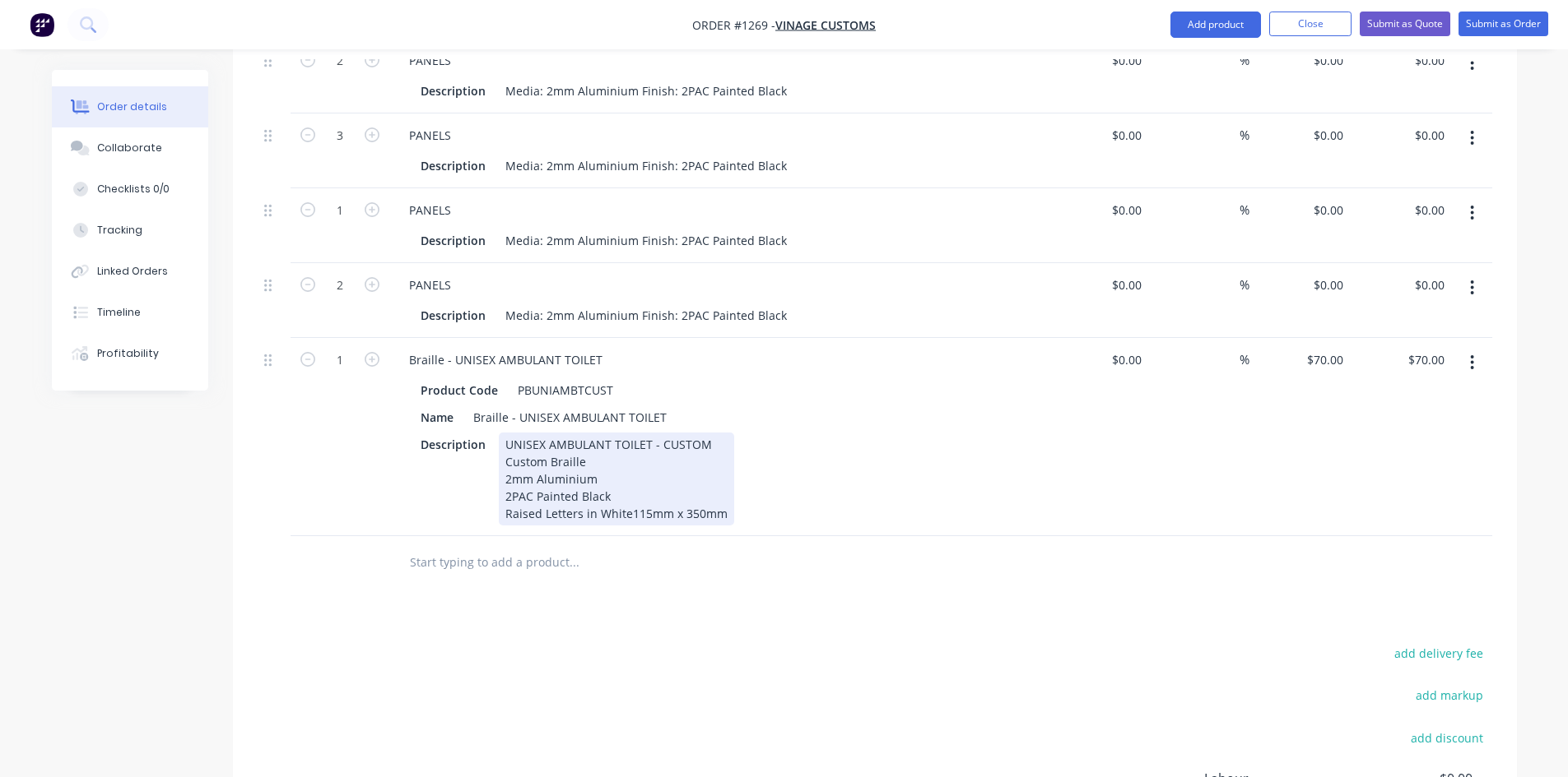
click at [630, 484] on div "UNISEX AMBULANT TOILET - CUSTOM Custom Braille 2mm Aluminium 2PAC Painted Black…" at bounding box center [616, 479] width 235 height 93
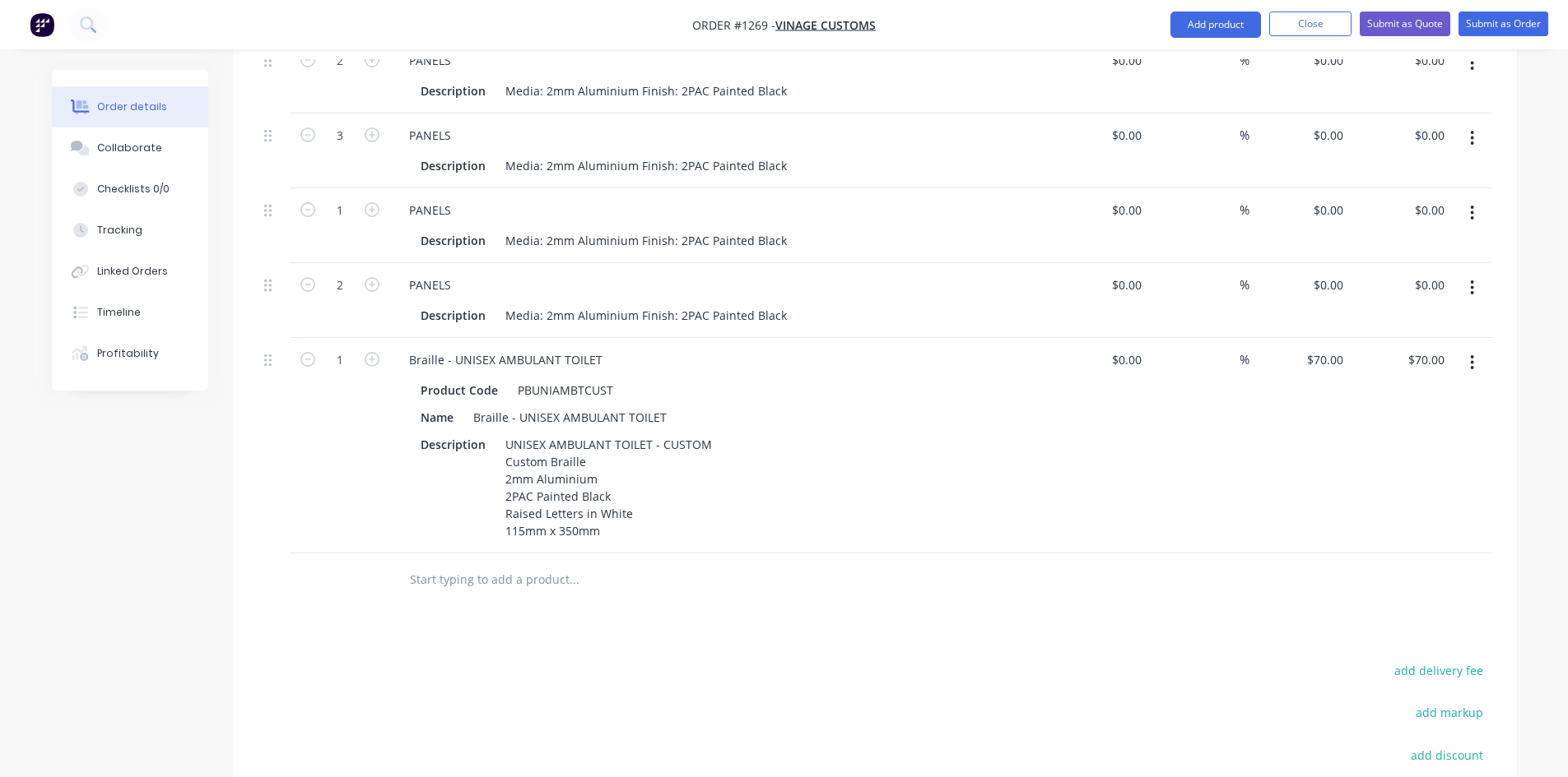
click at [632, 581] on div at bounding box center [685, 580] width 592 height 54
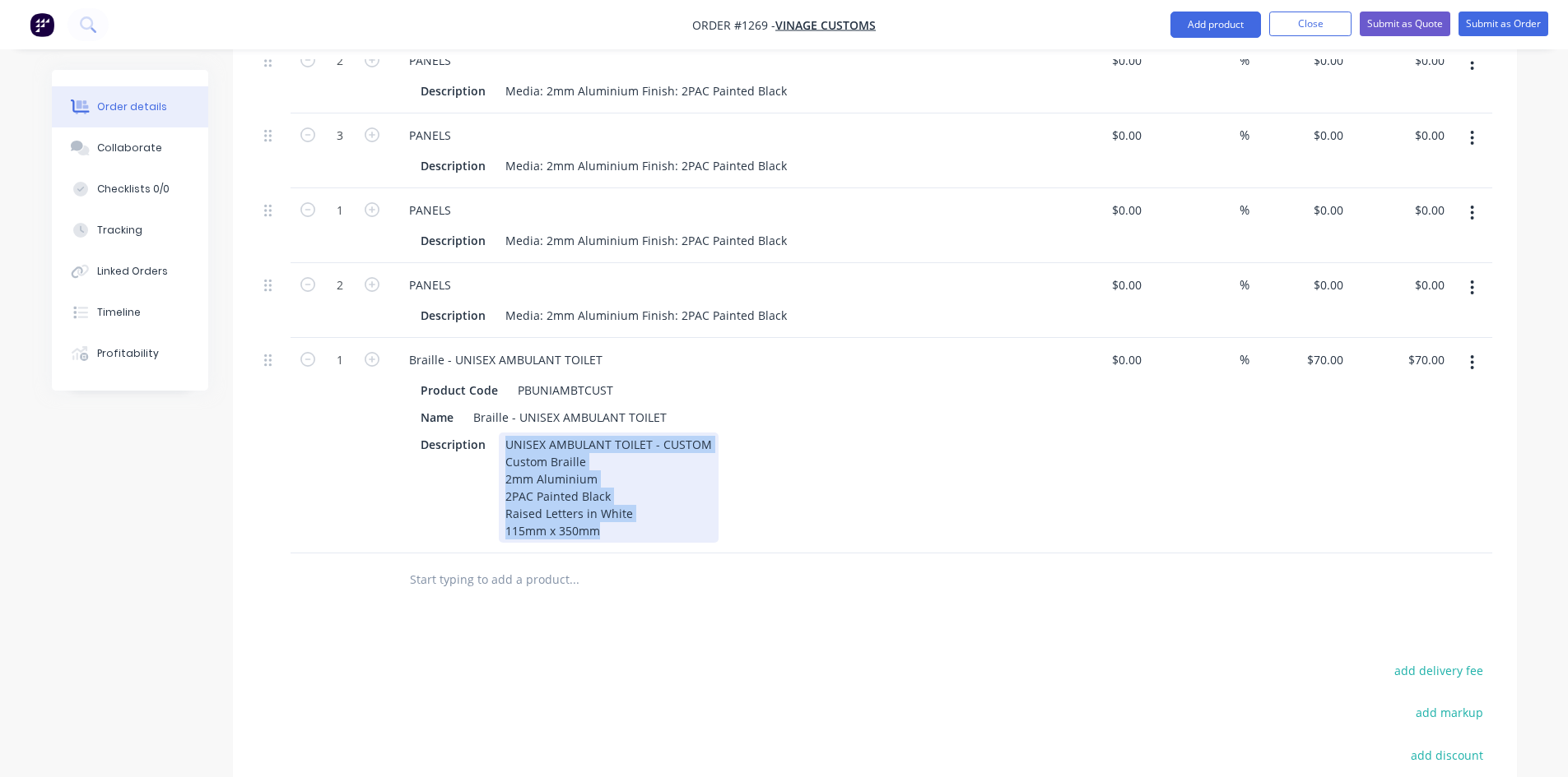
drag, startPoint x: 505, startPoint y: 418, endPoint x: 602, endPoint y: 525, distance: 144.4
click at [602, 525] on div "Braille - UNISEX AMBULANT TOILET Product Code PBUNIAMBTCUST Name Braille - UNIS…" at bounding box center [719, 445] width 658 height 216
copy div "UNISEX AMBULANT TOILET - CUSTOM Custom Braille 2mm Aluminium 2PAC Painted Black…"
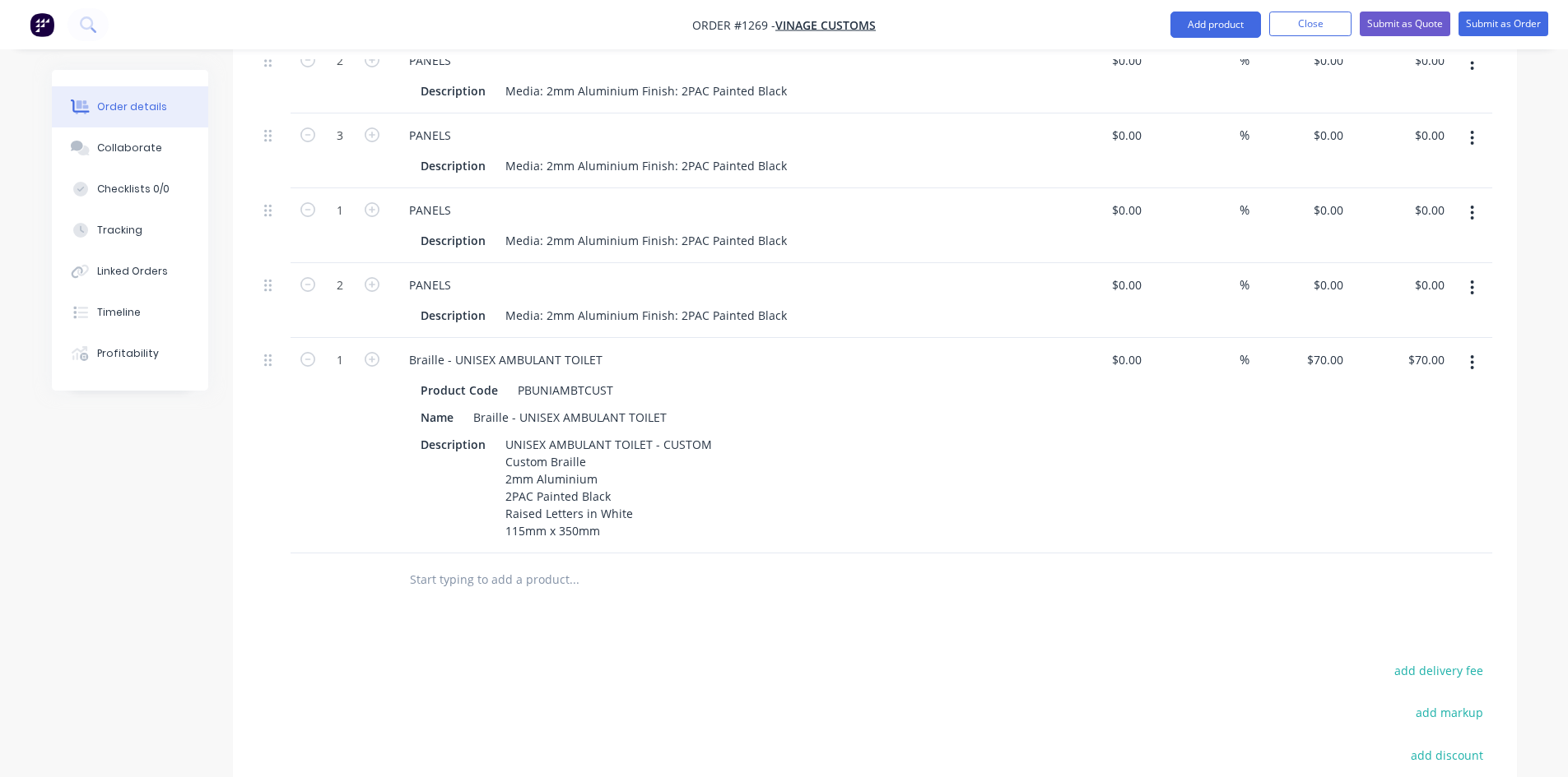
click at [469, 563] on input "text" at bounding box center [573, 579] width 329 height 33
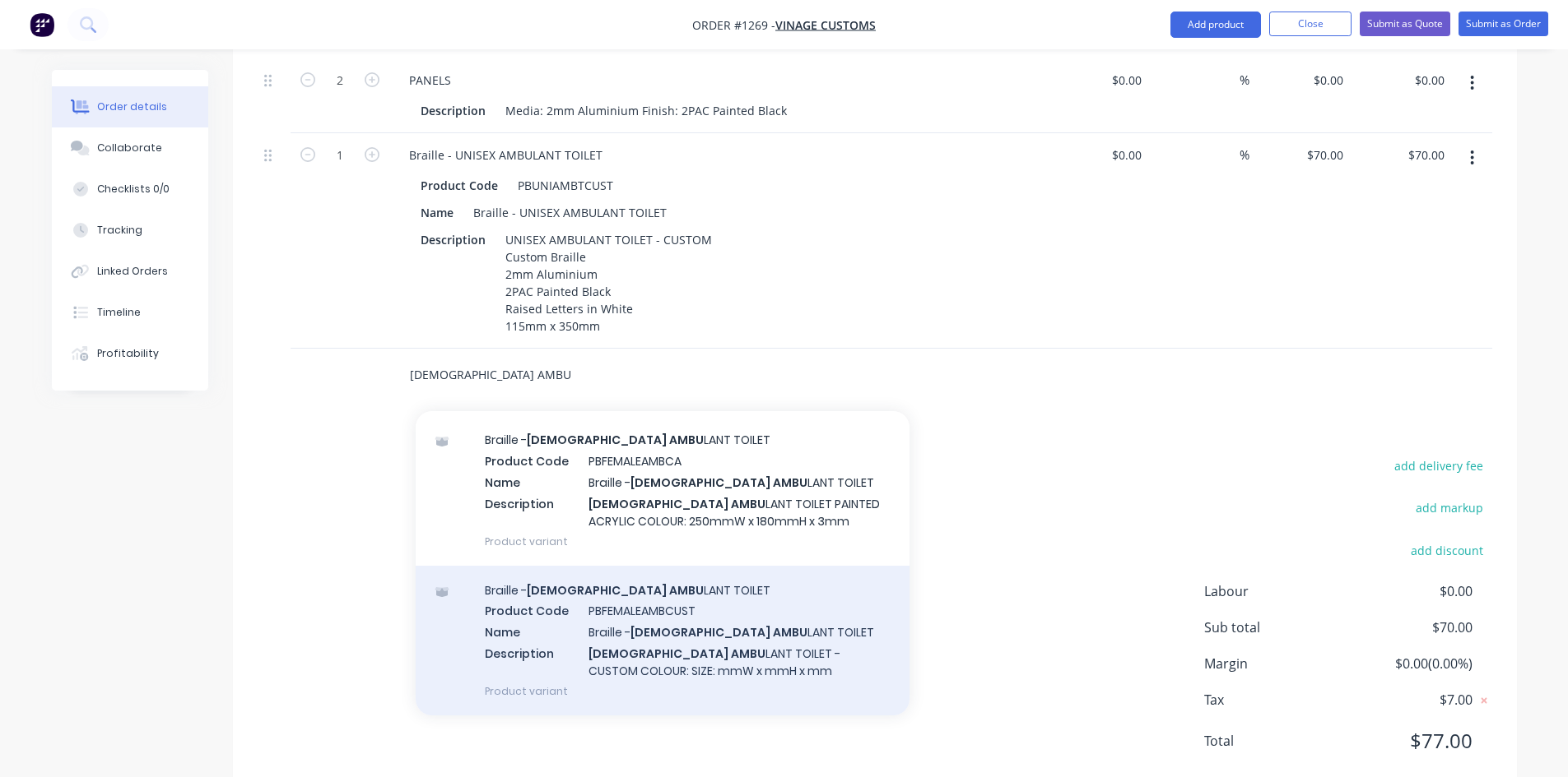
scroll to position [884, 0]
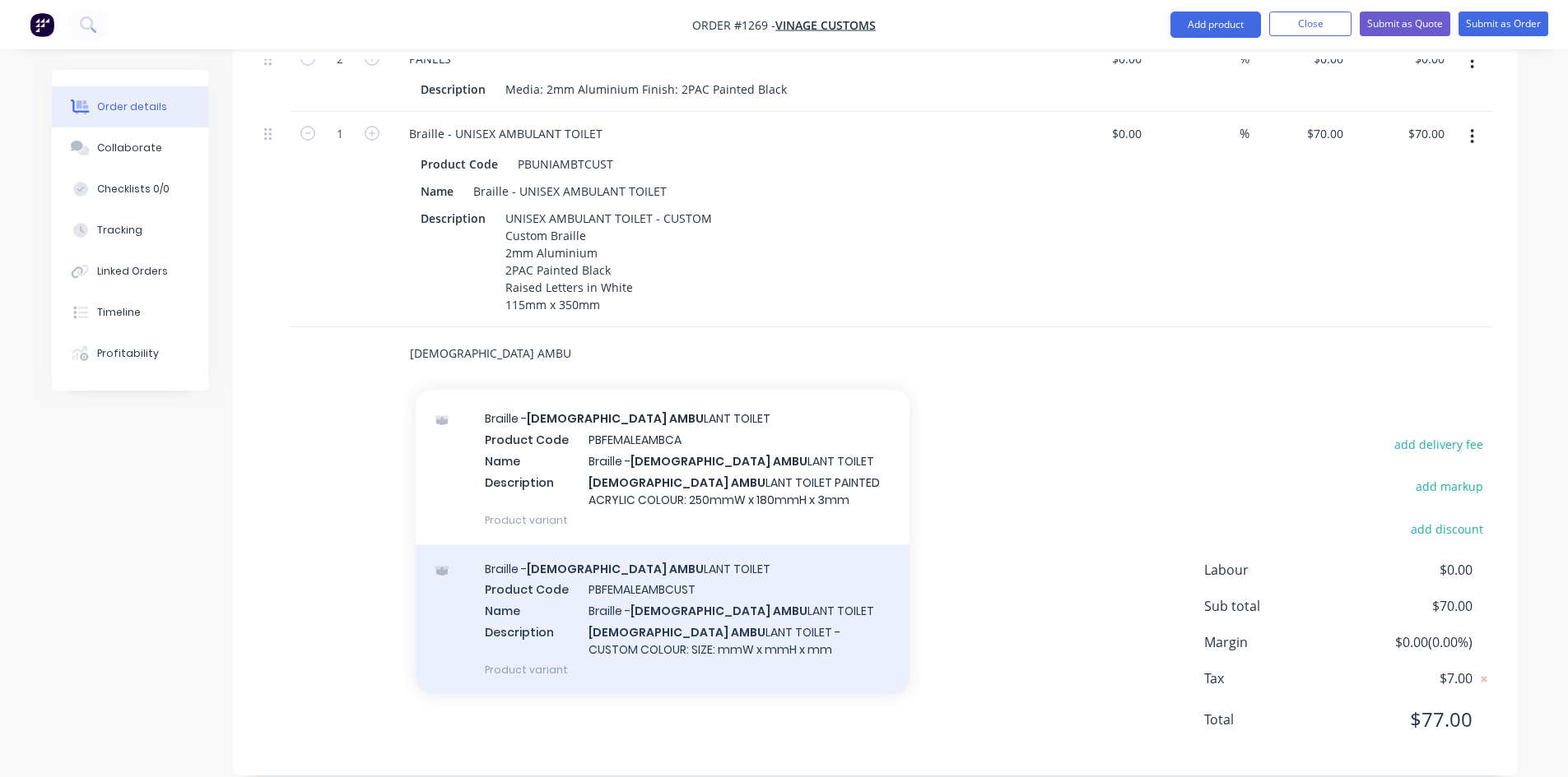
type input "[DEMOGRAPHIC_DATA] AMBU"
click at [634, 618] on div "Braille - [DEMOGRAPHIC_DATA] AMBU LANT TOILET Product Code PBFEMALEAMBCUST Name…" at bounding box center [662, 620] width 494 height 150
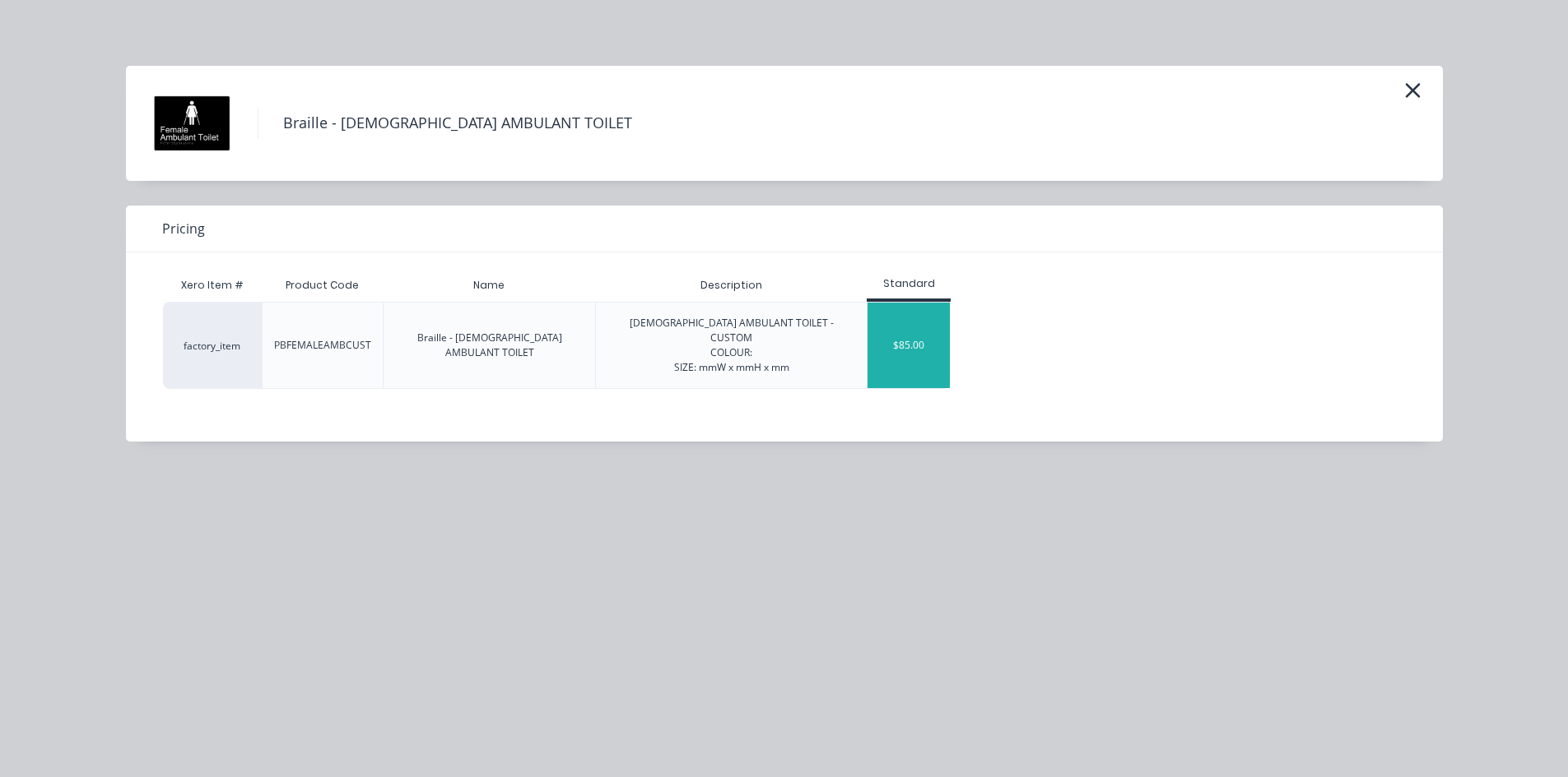
click at [892, 351] on div "$85.00" at bounding box center [909, 345] width 83 height 85
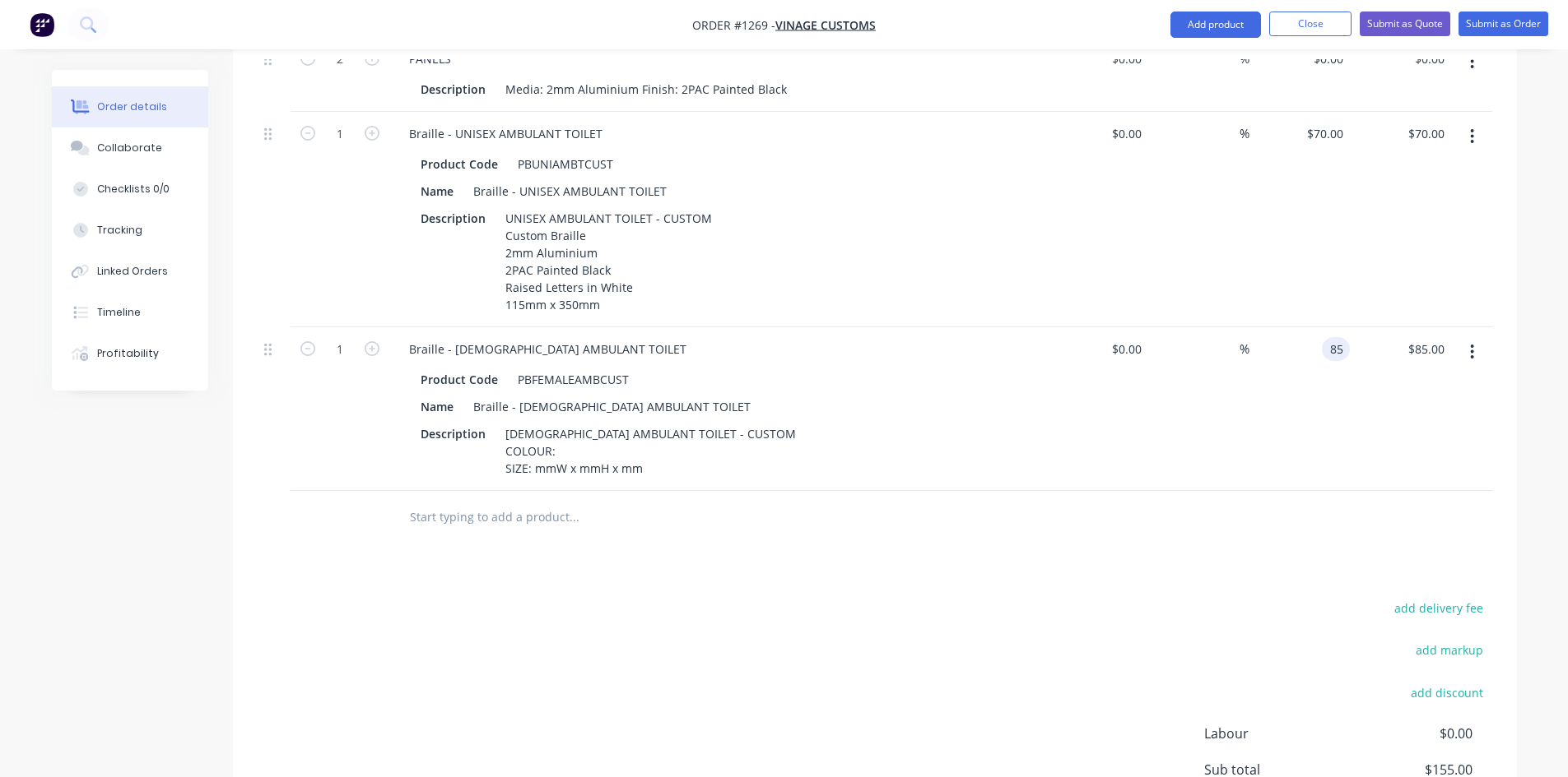
click at [1335, 338] on input "85" at bounding box center [1339, 349] width 21 height 24
type input "$70.00"
drag, startPoint x: 726, startPoint y: 622, endPoint x: 659, endPoint y: 557, distance: 93.3
click at [725, 622] on div "add delivery fee add markup add discount Labour $0.00 Sub total $155.00 Margin …" at bounding box center [874, 756] width 1234 height 318
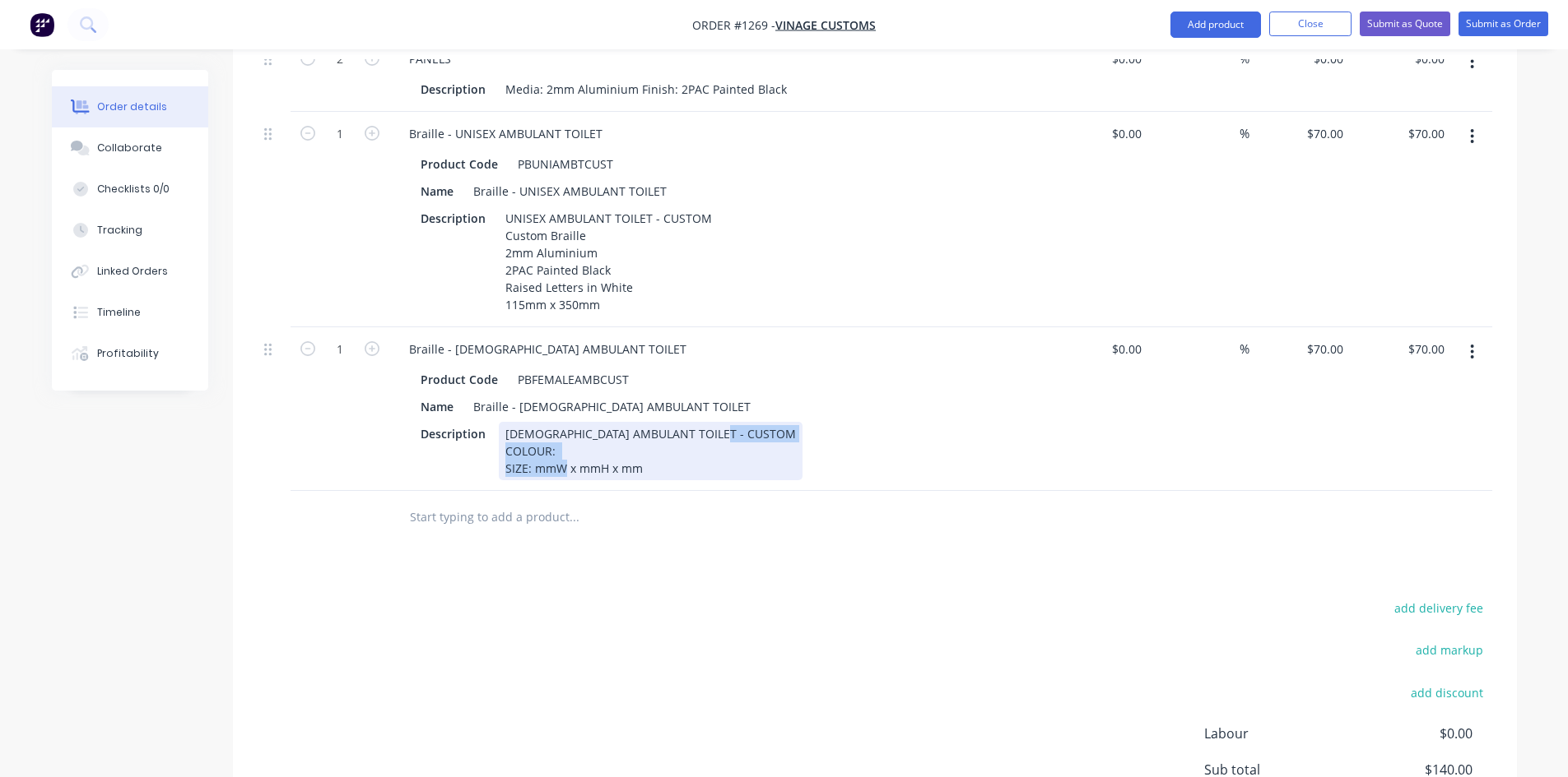
drag, startPoint x: 500, startPoint y: 428, endPoint x: 671, endPoint y: 462, distance: 174.3
click at [671, 462] on div "Braille - [DEMOGRAPHIC_DATA] AMBULANT TOILET Product Code PBFEMALEAMBCUST Name …" at bounding box center [719, 409] width 658 height 164
paste div
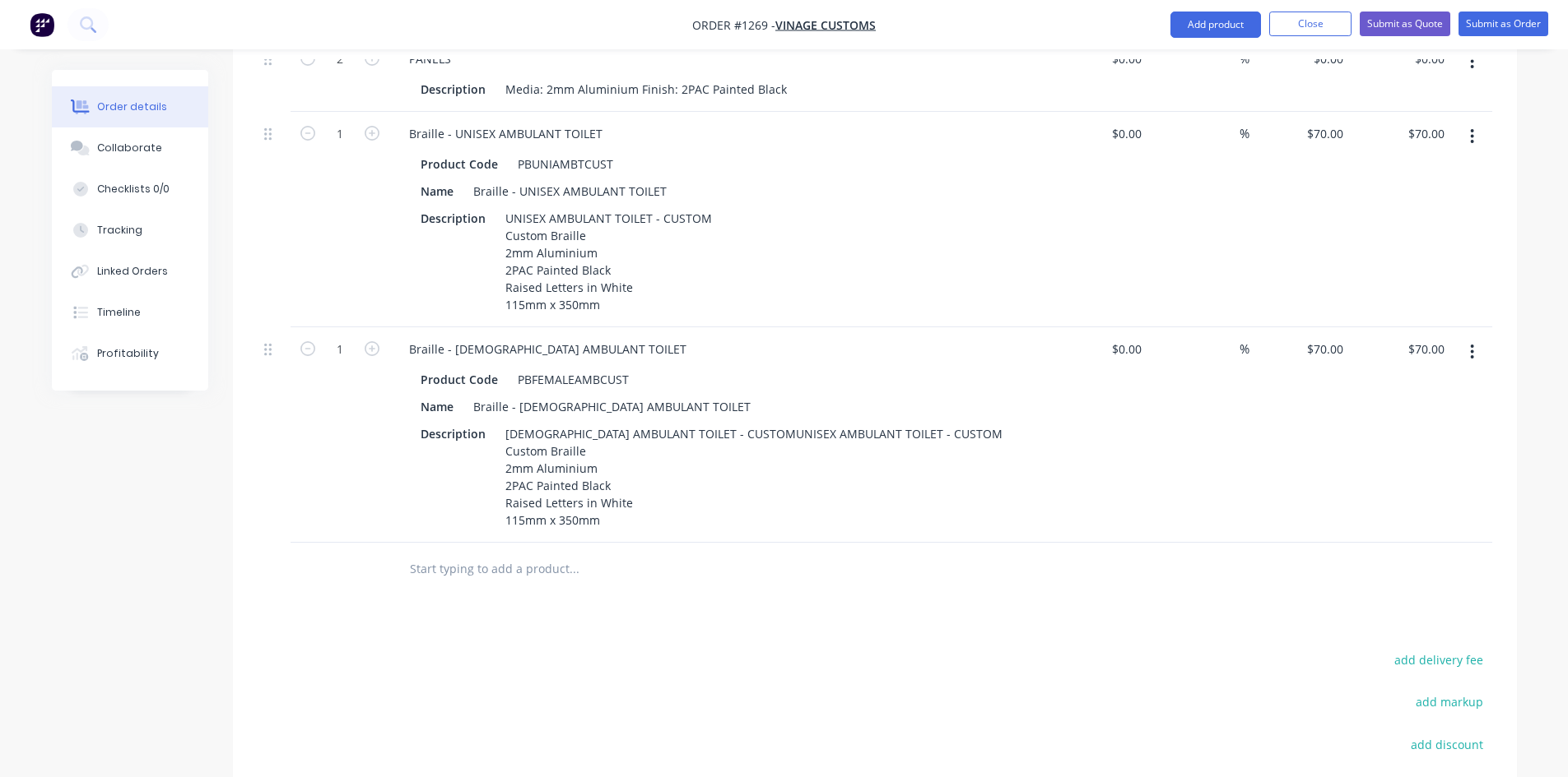
click at [653, 619] on div "Products Show / Hide columns Add product Qty Cost Markup Price Total 2 PANELS D…" at bounding box center [875, 355] width 1284 height 1271
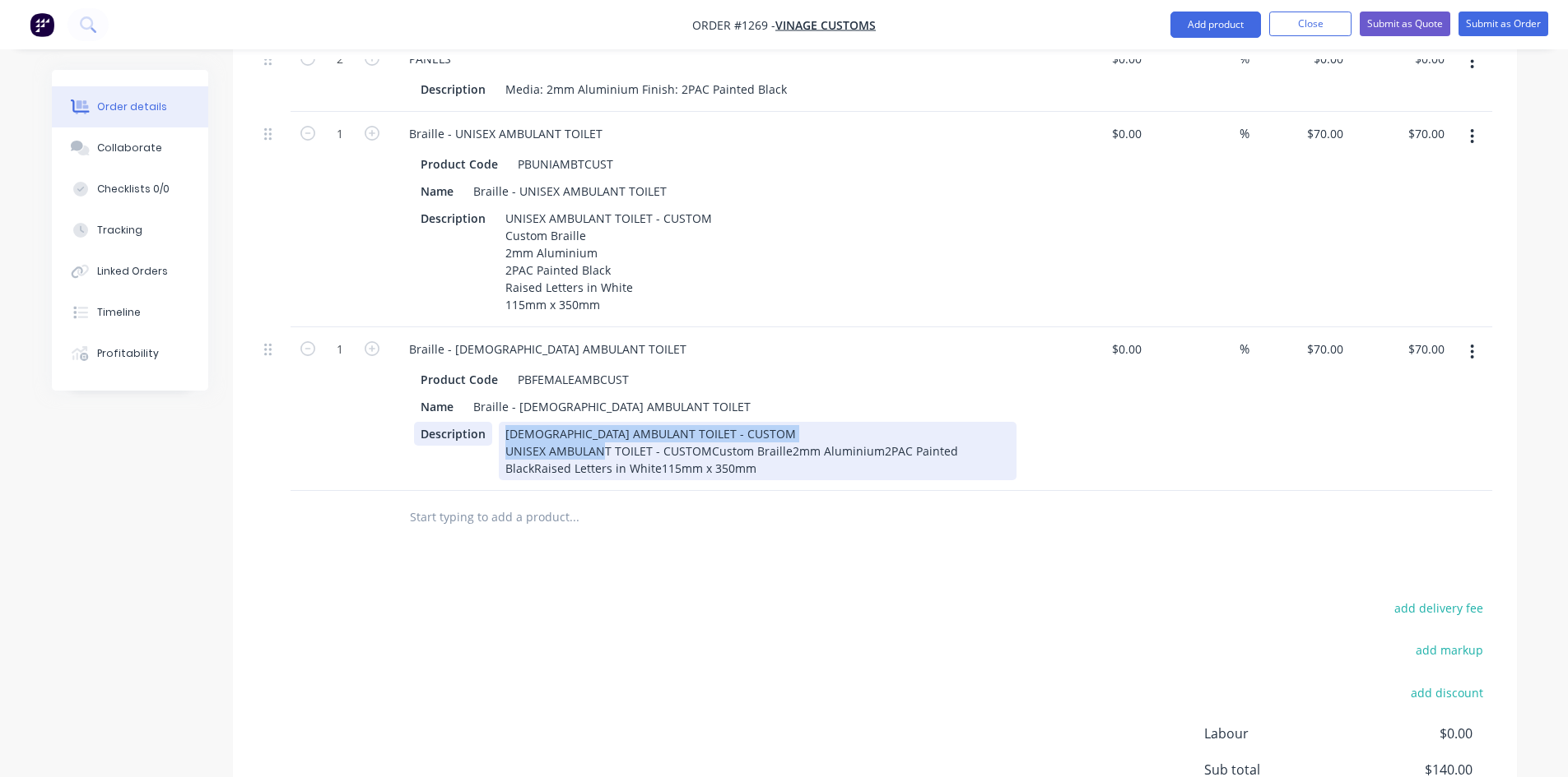
drag, startPoint x: 657, startPoint y: 426, endPoint x: 478, endPoint y: 414, distance: 179.4
click at [478, 422] on div "Description [DEMOGRAPHIC_DATA] AMBULANT TOILET - CUSTOM UNISEX AMBULANT TOILET …" at bounding box center [715, 451] width 603 height 59
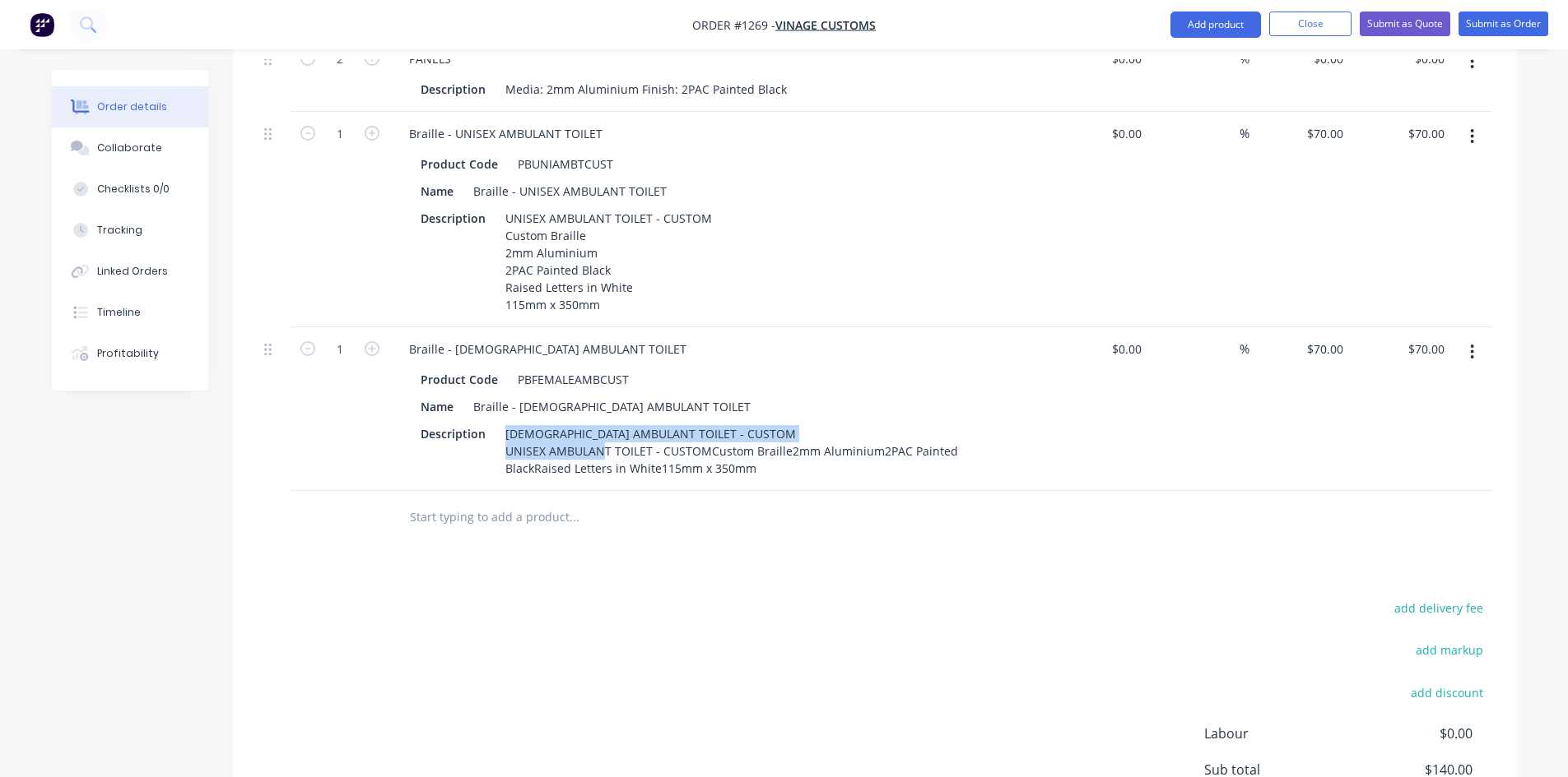
click at [1473, 130] on icon "button" at bounding box center [1471, 136] width 3 height 14
drag, startPoint x: 1425, startPoint y: 182, endPoint x: 1436, endPoint y: 270, distance: 88.7
click at [1424, 200] on div "Duplicate" at bounding box center [1414, 212] width 127 height 24
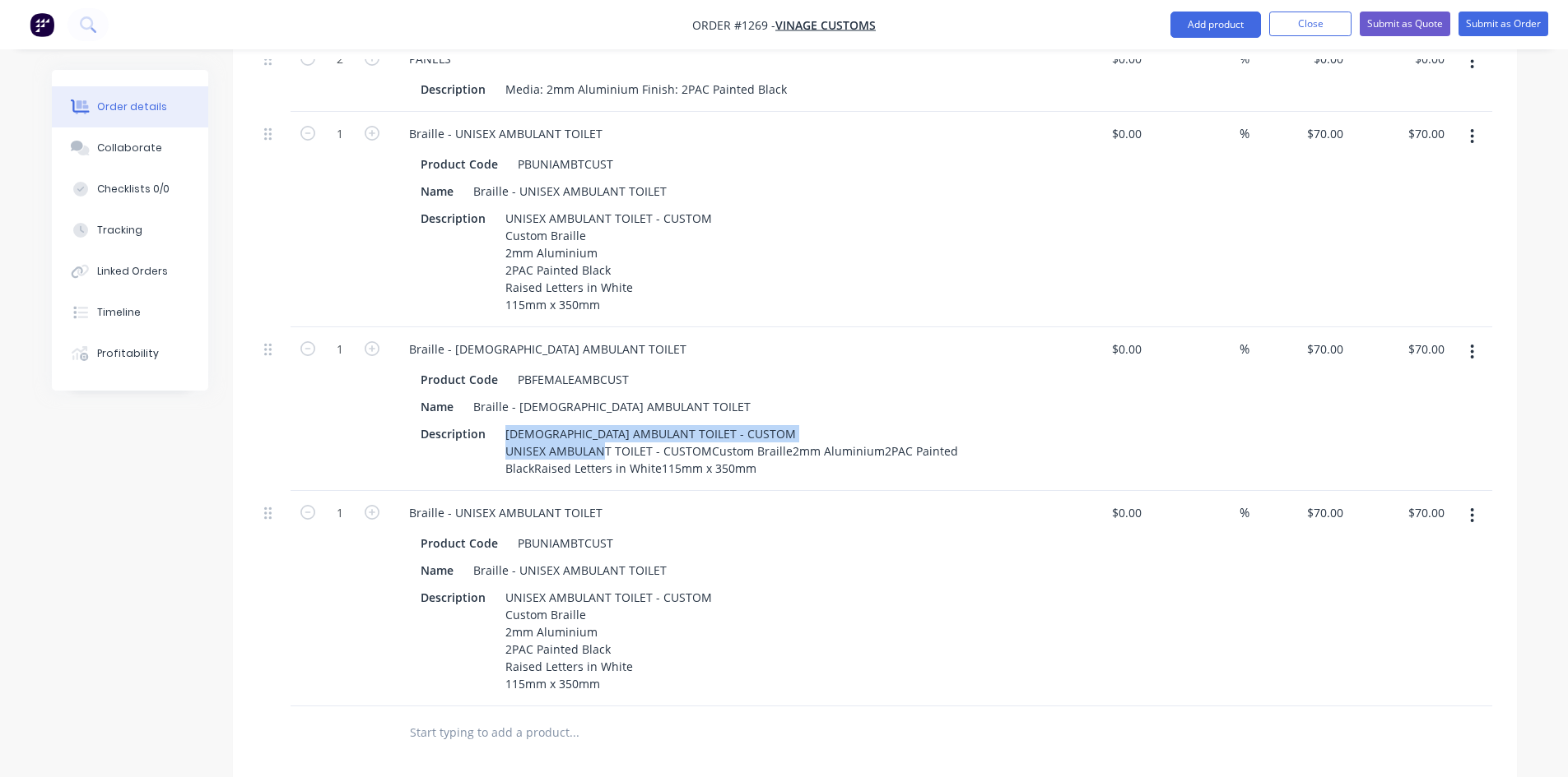
click at [1468, 338] on button "button" at bounding box center [1472, 352] width 38 height 30
click at [1405, 416] on div "Duplicate" at bounding box center [1414, 428] width 127 height 24
click at [1475, 338] on button "button" at bounding box center [1472, 352] width 38 height 30
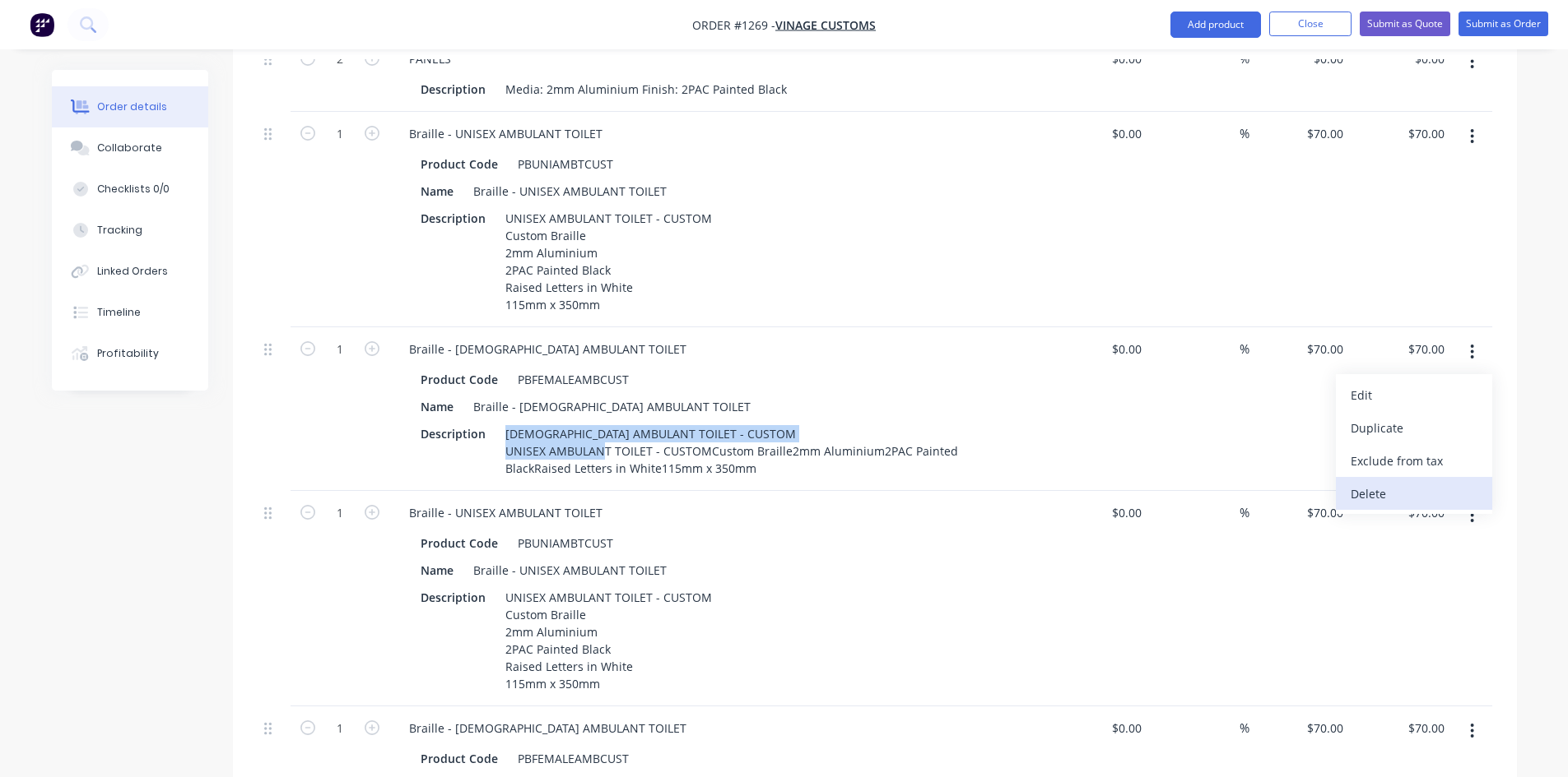
click at [1391, 483] on div "Delete" at bounding box center [1414, 494] width 127 height 24
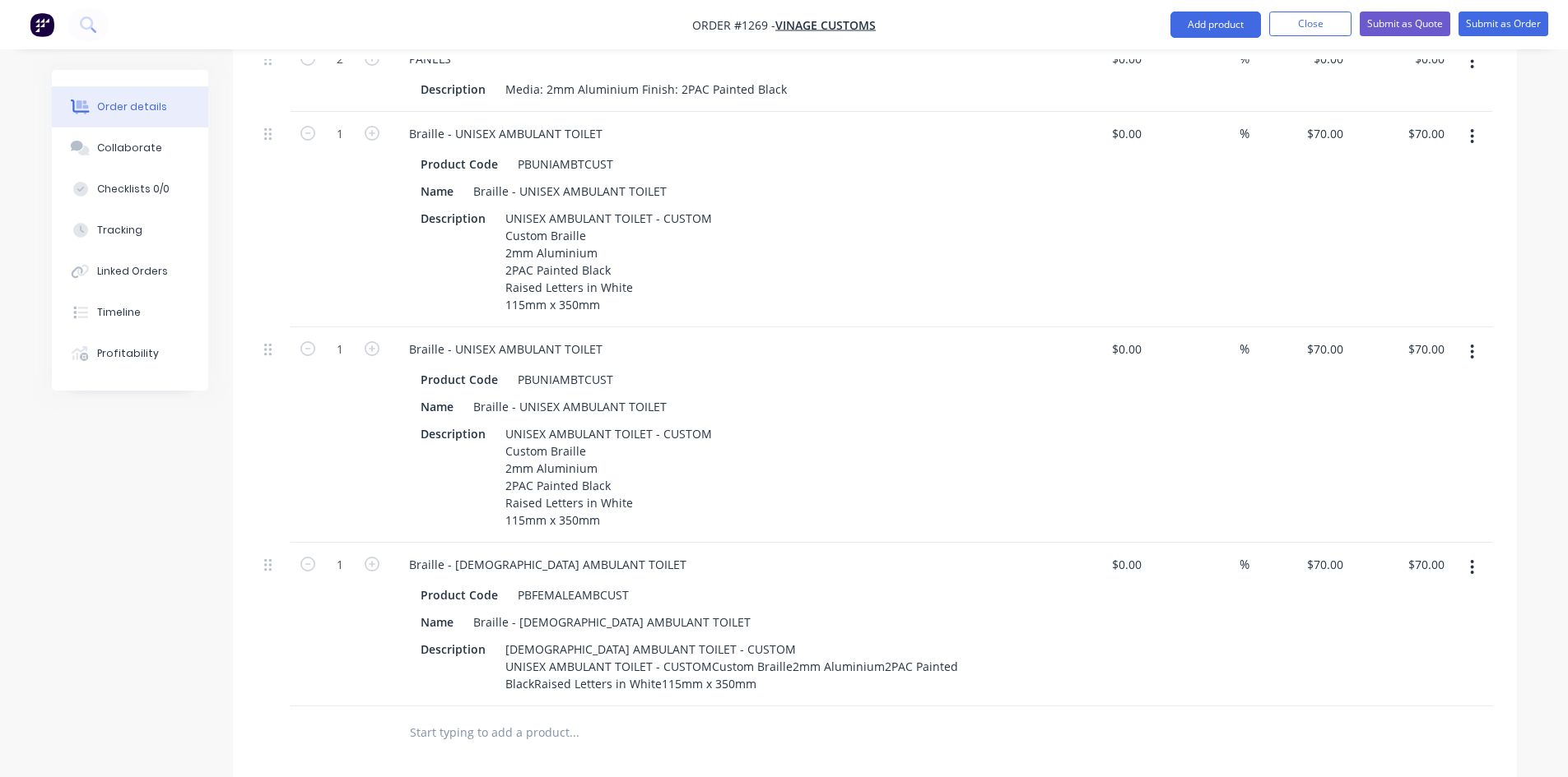
click at [1470, 558] on icon "button" at bounding box center [1472, 567] width 4 height 18
click at [1386, 697] on div "Delete" at bounding box center [1414, 709] width 127 height 24
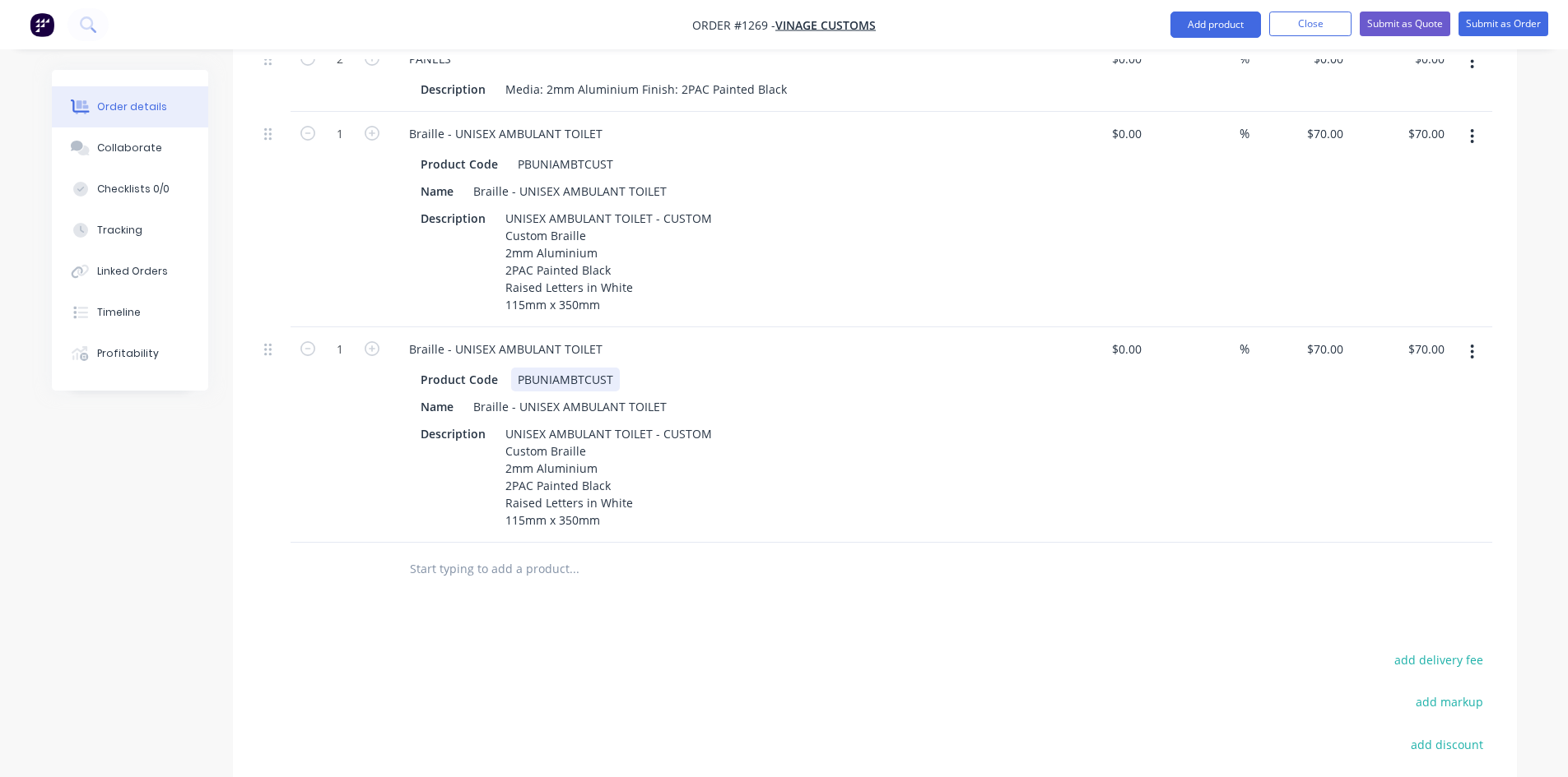
click at [606, 367] on div "PBUNIAMBTCUST" at bounding box center [565, 379] width 108 height 24
drag, startPoint x: 612, startPoint y: 356, endPoint x: 475, endPoint y: 343, distance: 137.6
click at [475, 367] on div "Product Code PBUNIAMBTCUST" at bounding box center [715, 379] width 603 height 24
drag, startPoint x: 453, startPoint y: 322, endPoint x: 634, endPoint y: 334, distance: 181.4
click at [634, 338] on div "Braille - UNISEX AMBULANT TOILET" at bounding box center [718, 349] width 645 height 24
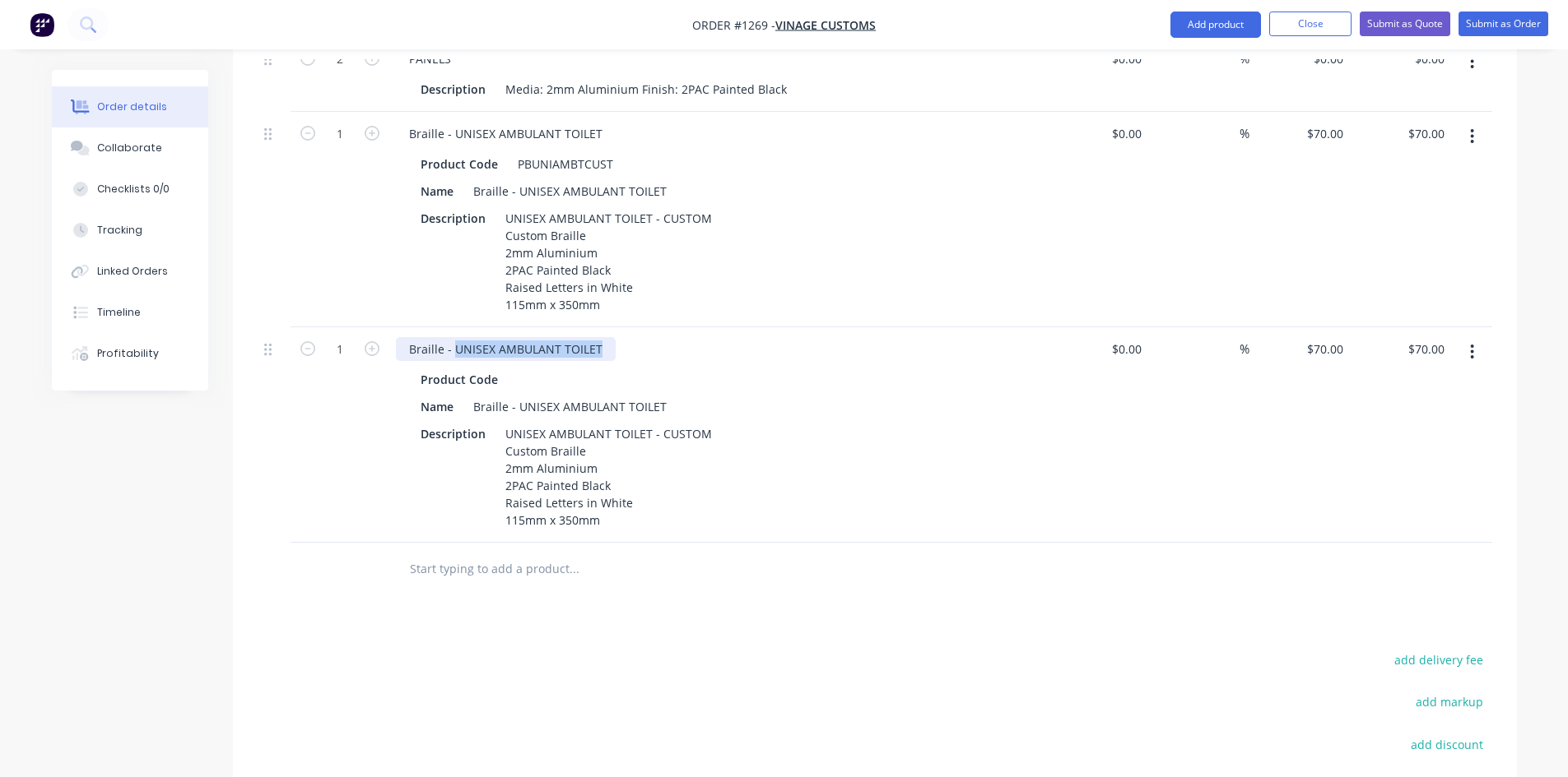
paste div
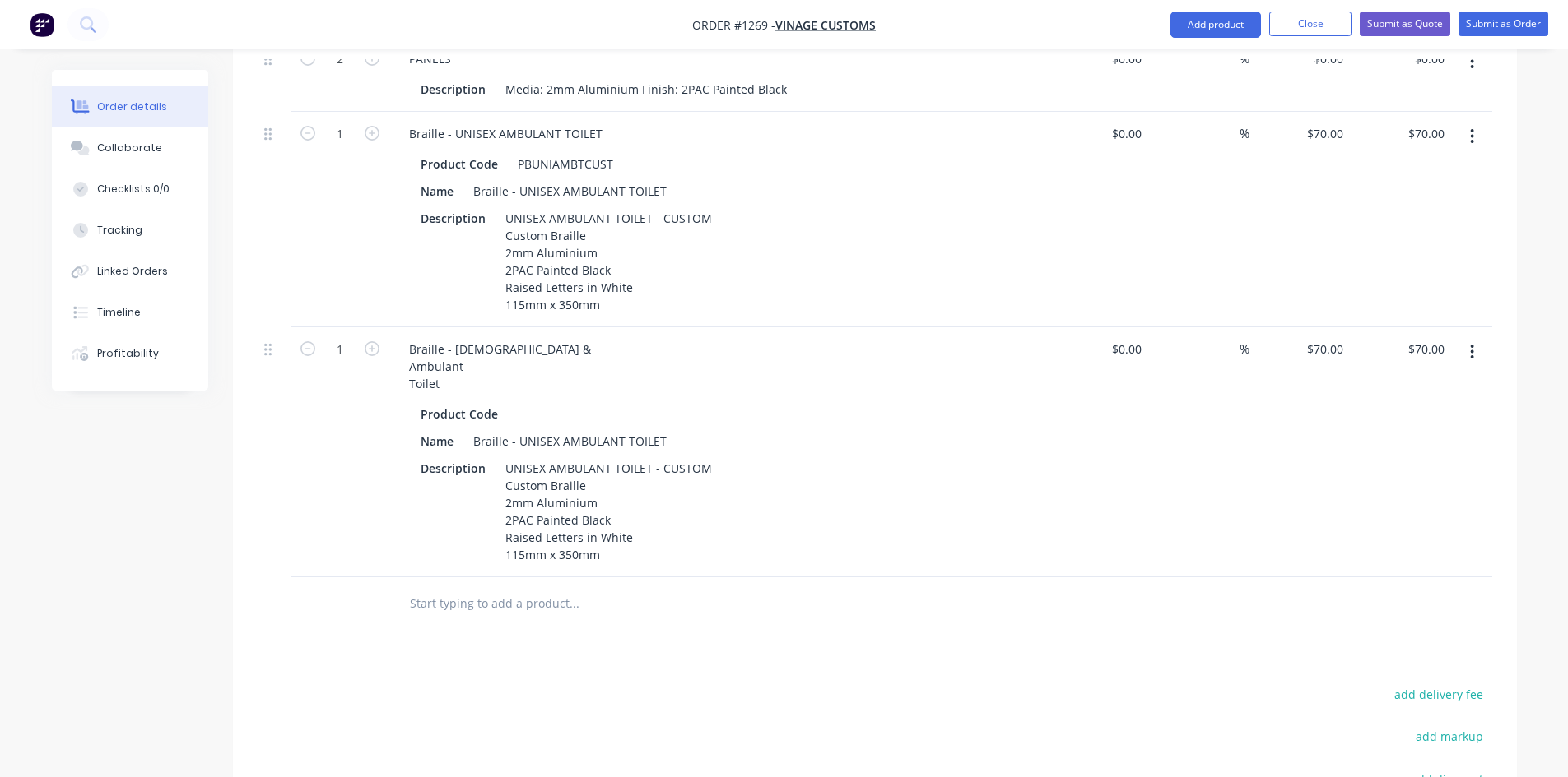
click at [350, 507] on div "1" at bounding box center [340, 452] width 99 height 250
drag, startPoint x: 454, startPoint y: 110, endPoint x: 643, endPoint y: 128, distance: 189.9
click at [643, 128] on div "Braille - UNISEX AMBULANT TOILET Product Code PBUNIAMBTCUST Name Braille - UNIS…" at bounding box center [719, 220] width 658 height 216
paste div
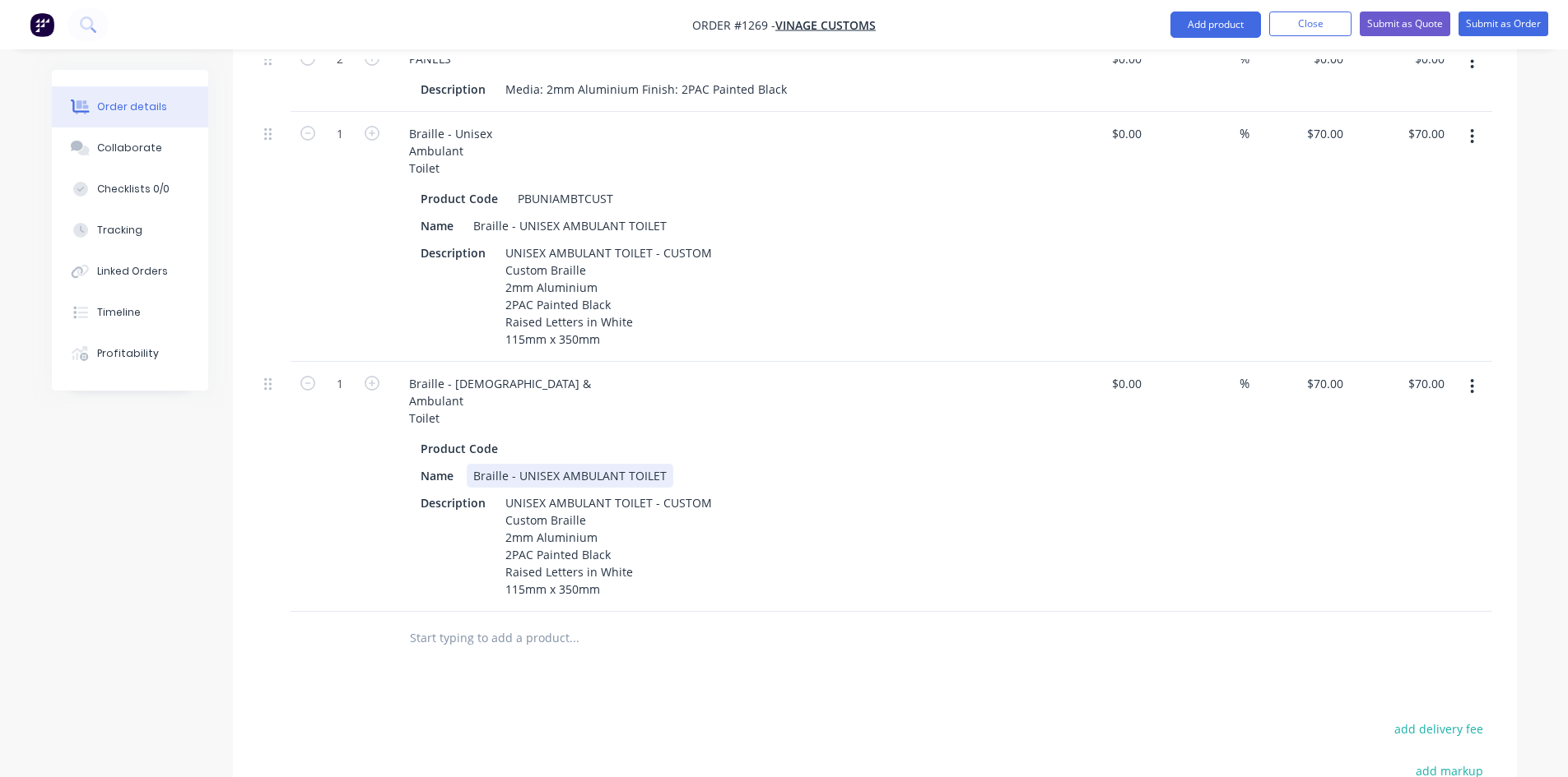
click at [529, 464] on div "Braille - UNISEX AMBULANT TOILET" at bounding box center [569, 476] width 206 height 24
drag, startPoint x: 440, startPoint y: 397, endPoint x: 451, endPoint y: 354, distance: 44.4
click at [451, 372] on div "Braille - [DEMOGRAPHIC_DATA] & Ambulant Toilet" at bounding box center [499, 401] width 208 height 59
copy div "[DEMOGRAPHIC_DATA] & Ambulant Toilet"
drag, startPoint x: 518, startPoint y: 448, endPoint x: 664, endPoint y: 447, distance: 146.0
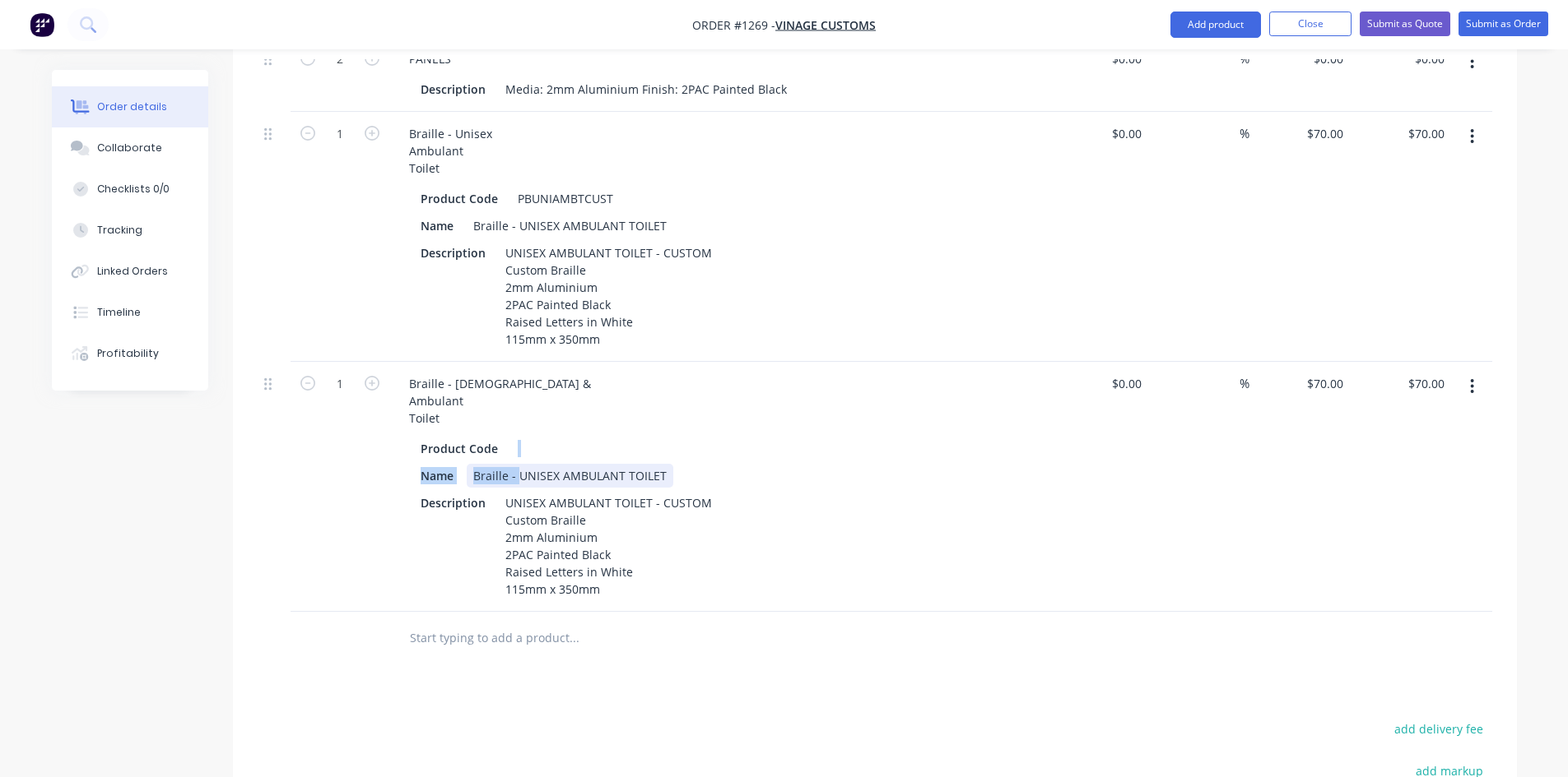
click at [664, 464] on div "Braille - UNISEX AMBULANT TOILET" at bounding box center [569, 476] width 206 height 24
drag, startPoint x: 667, startPoint y: 450, endPoint x: 518, endPoint y: 448, distance: 149.0
click at [518, 464] on div "Braille - UNISEX AMBULANT TOILET" at bounding box center [569, 476] width 206 height 24
paste div
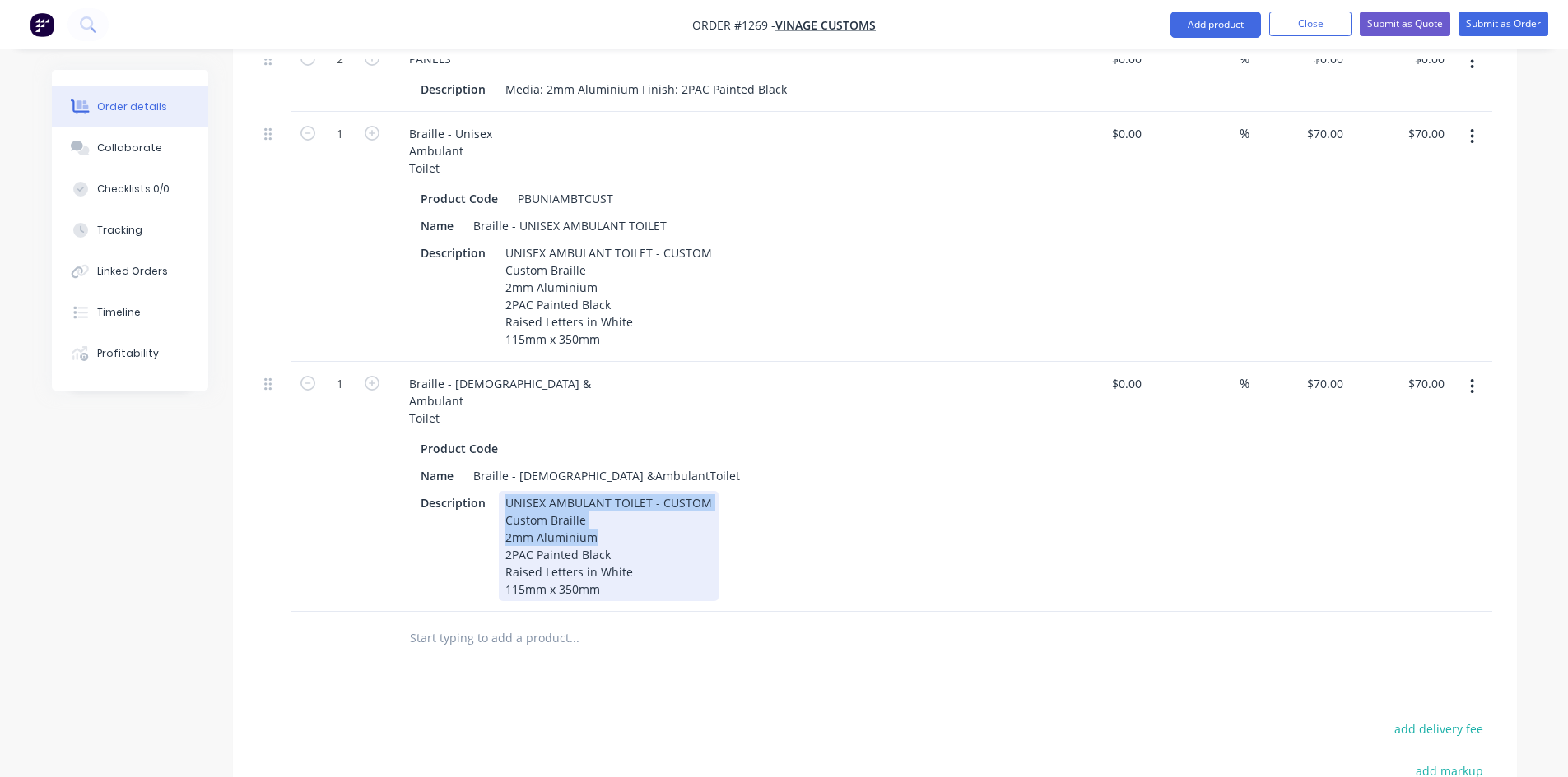
drag, startPoint x: 650, startPoint y: 512, endPoint x: 506, endPoint y: 485, distance: 146.5
click at [506, 491] on div "UNISEX AMBULANT TOILET - CUSTOM Custom Braille 2mm Aluminium 2PAC Painted Black…" at bounding box center [608, 546] width 220 height 110
click at [609, 532] on div "UNISEX AMBULANT TOILET - CUSTOM Custom Braille 2mm Aluminium 2PAC Painted Black…" at bounding box center [608, 546] width 220 height 110
drag, startPoint x: 650, startPoint y: 480, endPoint x: 501, endPoint y: 476, distance: 149.1
click at [501, 491] on div "UNISEX AMBULANT TOILET - CUSTOM Custom Braille 2mm Aluminium 2PAC Painted Black…" at bounding box center [608, 546] width 220 height 110
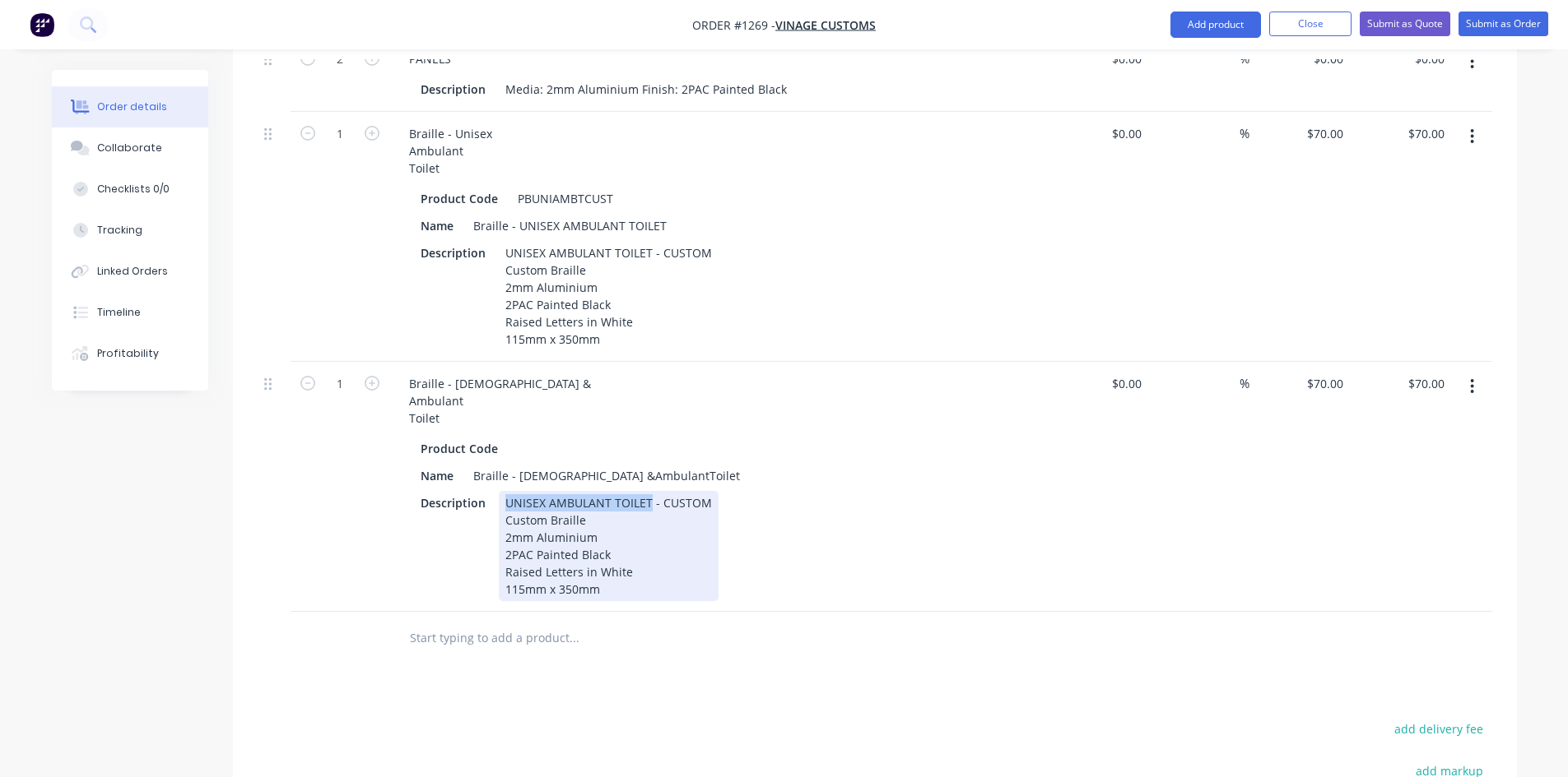
paste div
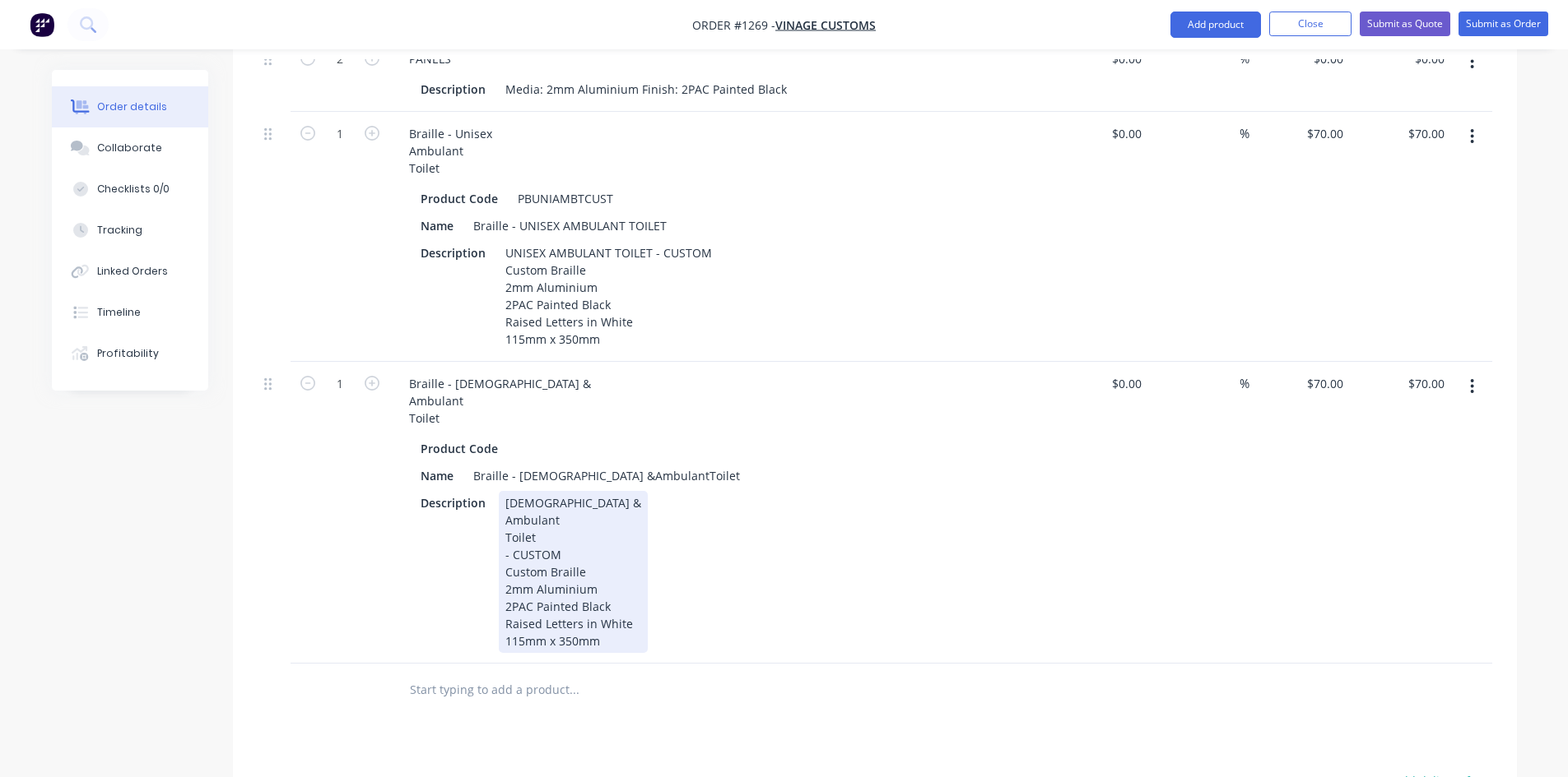
click at [506, 511] on div "Ambulant" at bounding box center [573, 520] width 135 height 17
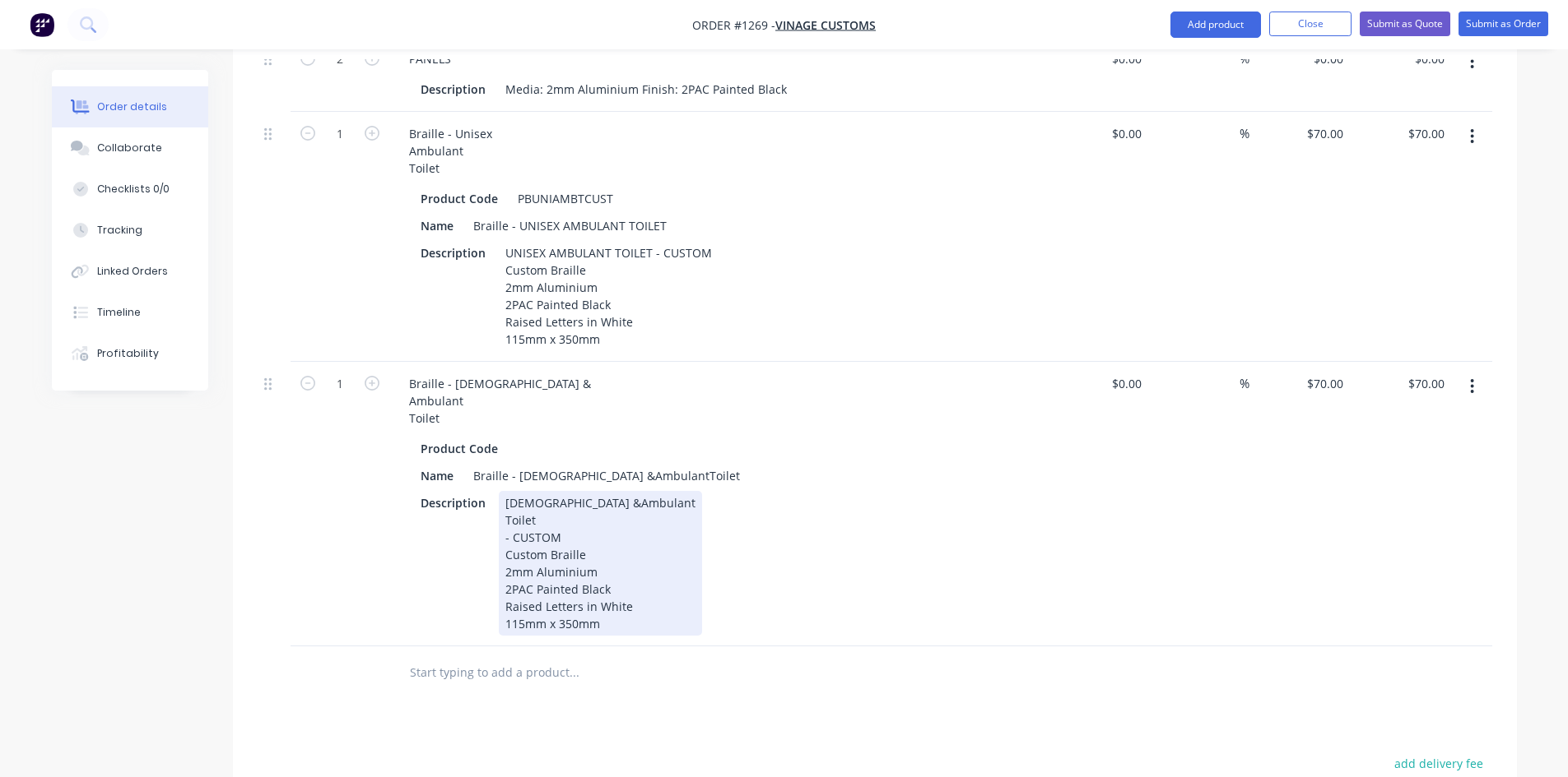
click at [501, 498] on div "[DEMOGRAPHIC_DATA] & Ambulant Toilet - CUSTOM Custom Braille 2mm Aluminium 2PAC…" at bounding box center [601, 563] width 203 height 145
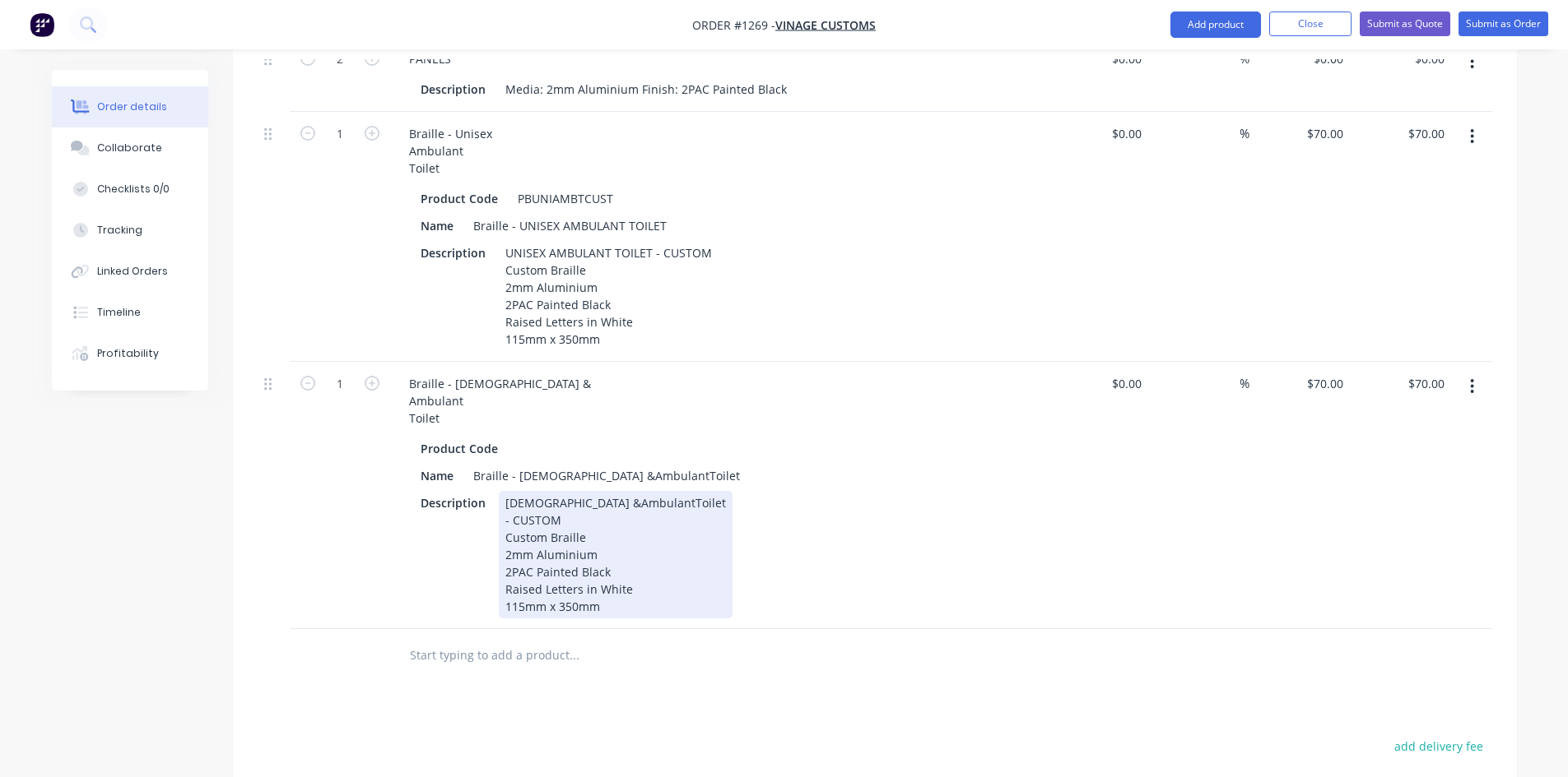
click at [500, 497] on div "[DEMOGRAPHIC_DATA] & Ambulant Toilet - CUSTOM Custom Braille 2mm Aluminium 2PAC…" at bounding box center [616, 554] width 234 height 128
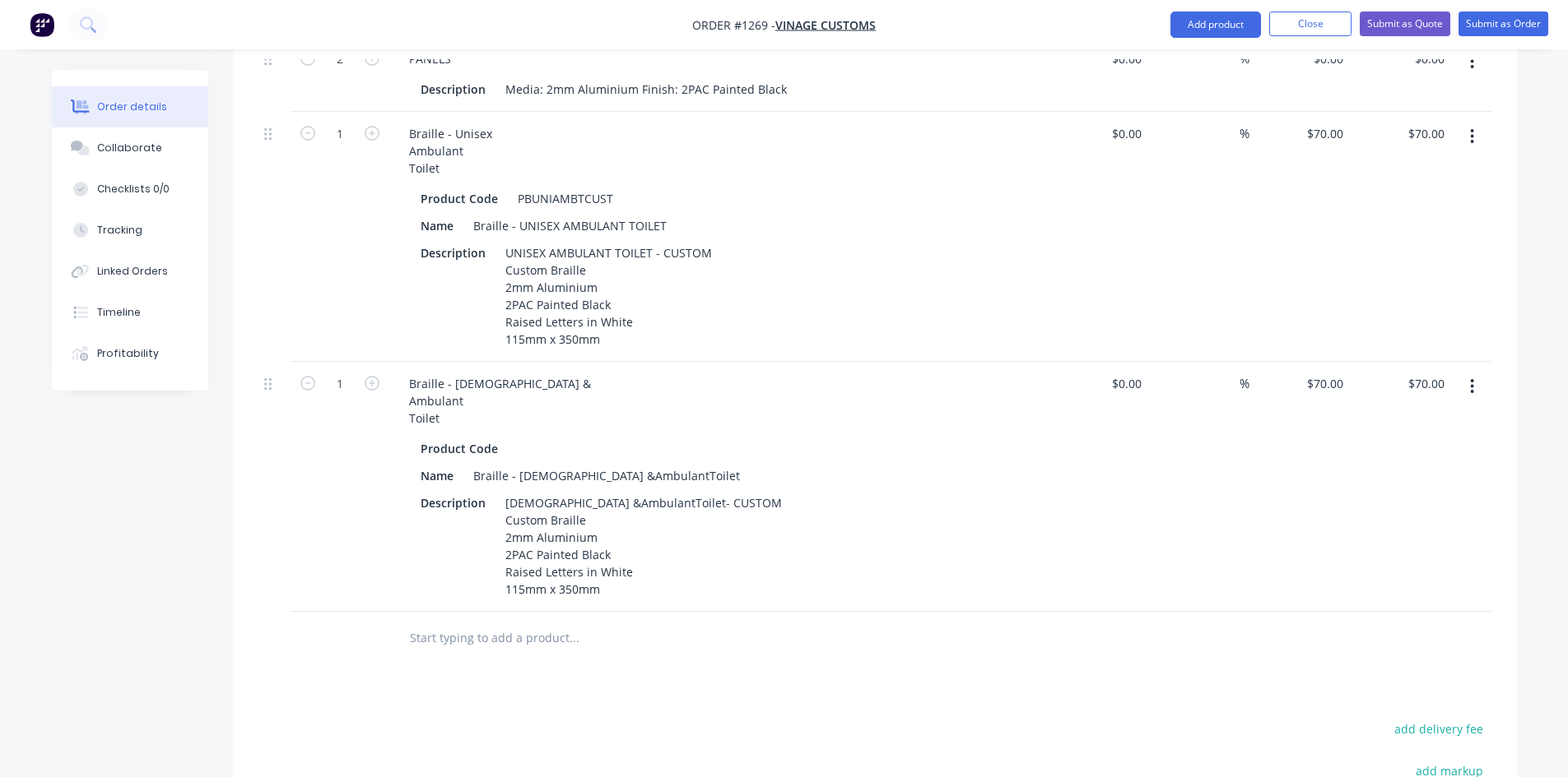
click at [631, 661] on div "Products Show / Hide columns Add product Qty Cost Markup Price Total 2 PANELS D…" at bounding box center [875, 389] width 1284 height 1340
click at [1468, 372] on button "button" at bounding box center [1472, 387] width 38 height 30
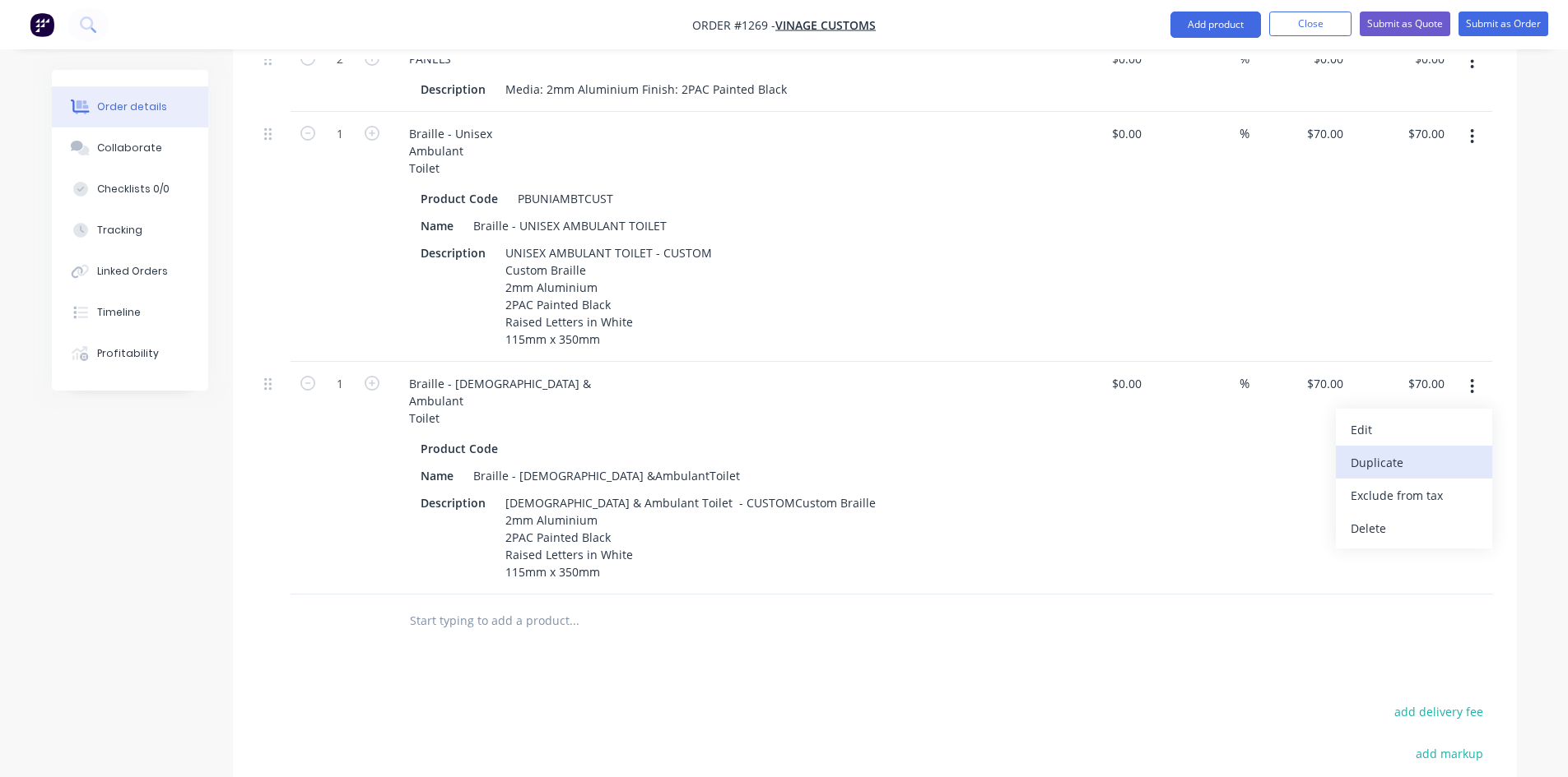
click at [1414, 451] on div "Duplicate" at bounding box center [1414, 462] width 127 height 24
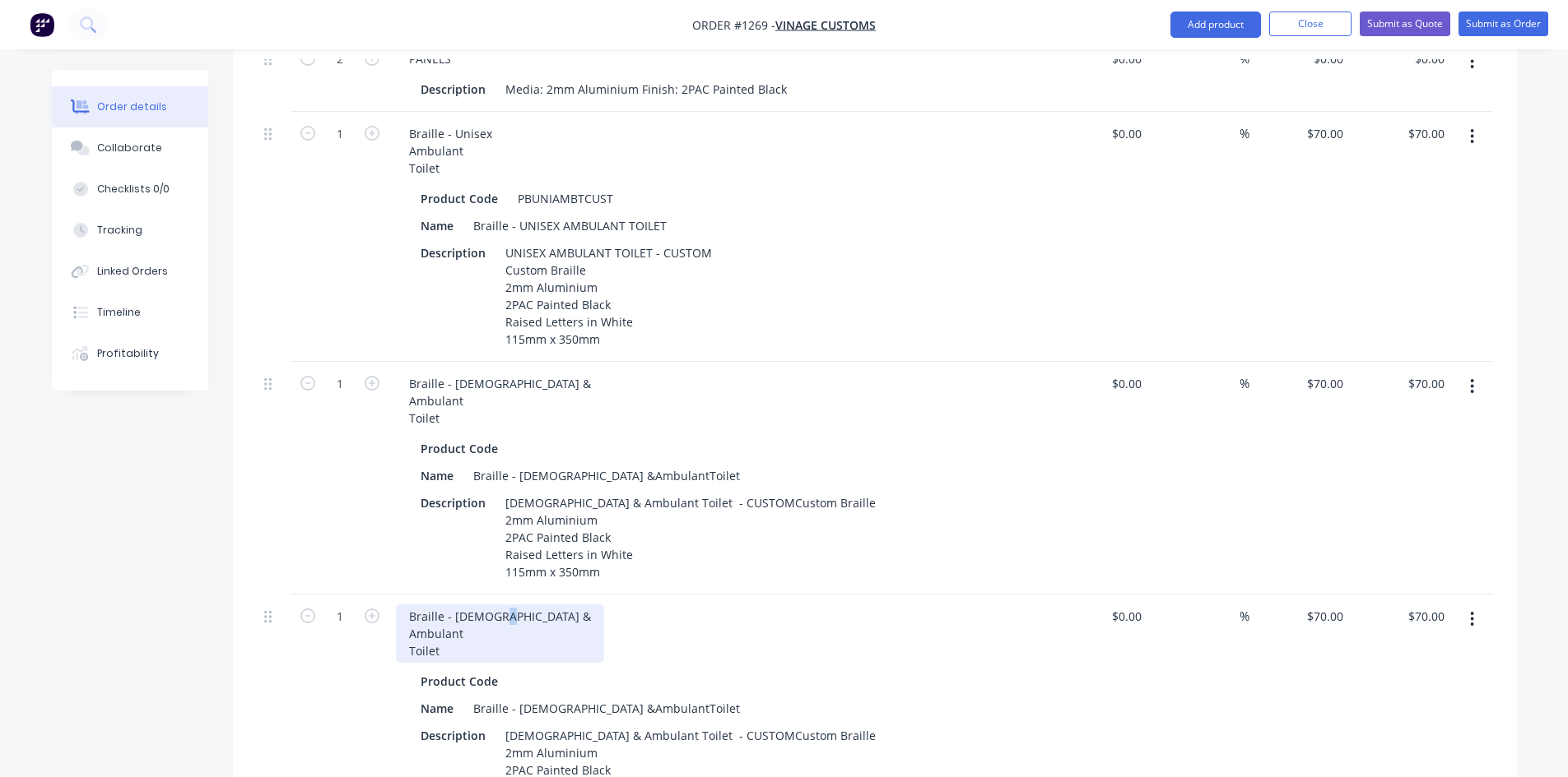
drag, startPoint x: 493, startPoint y: 593, endPoint x: 502, endPoint y: 594, distance: 9.1
click at [502, 604] on div "Braille - [DEMOGRAPHIC_DATA] & Ambulant Toilet" at bounding box center [499, 633] width 208 height 59
click at [408, 615] on div "Braille - [DEMOGRAPHIC_DATA] Ambulant Toilet" at bounding box center [495, 633] width 200 height 59
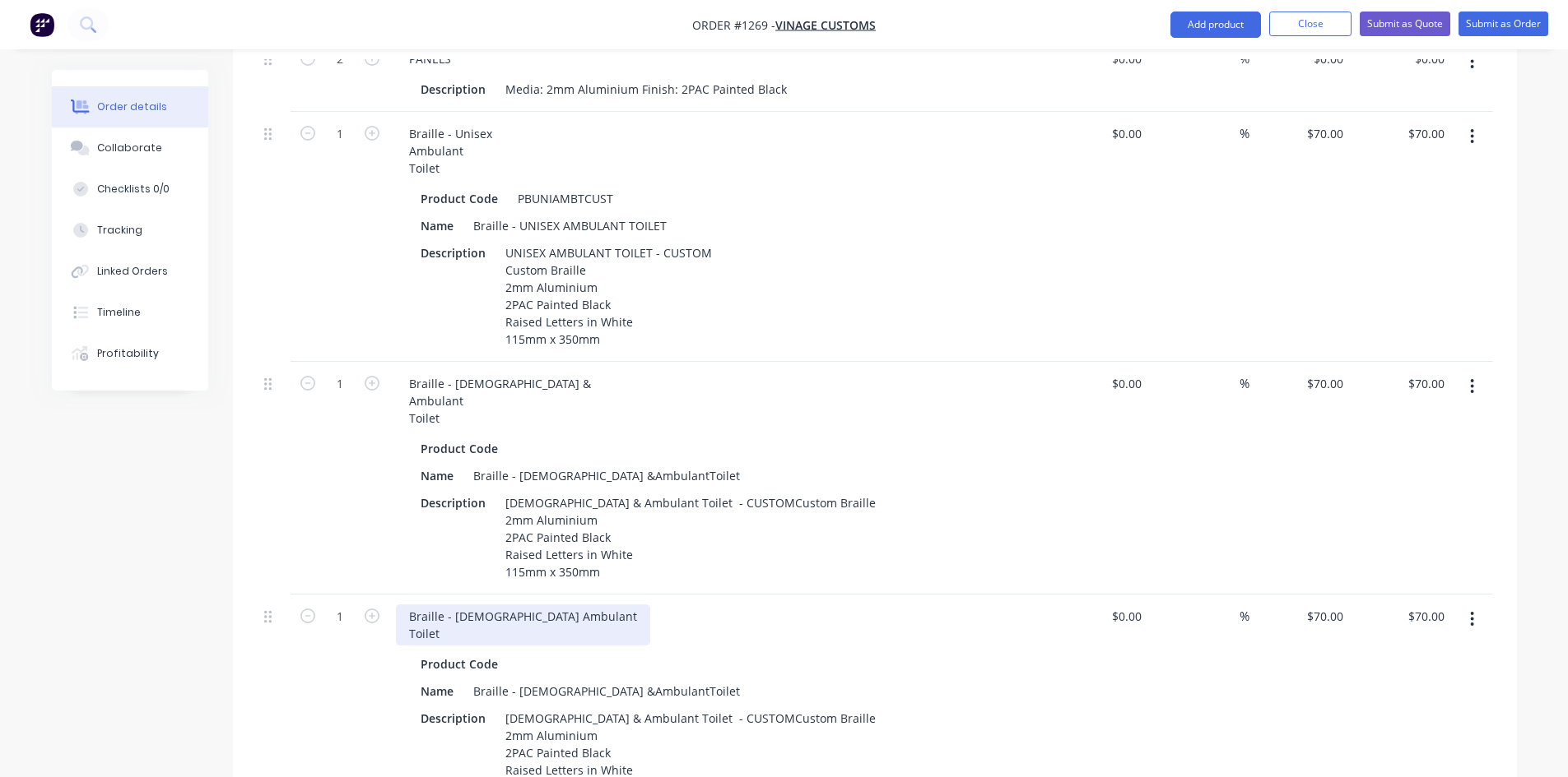
click at [407, 615] on div "Braille - [DEMOGRAPHIC_DATA] Ambulant Toilet" at bounding box center [522, 624] width 254 height 41
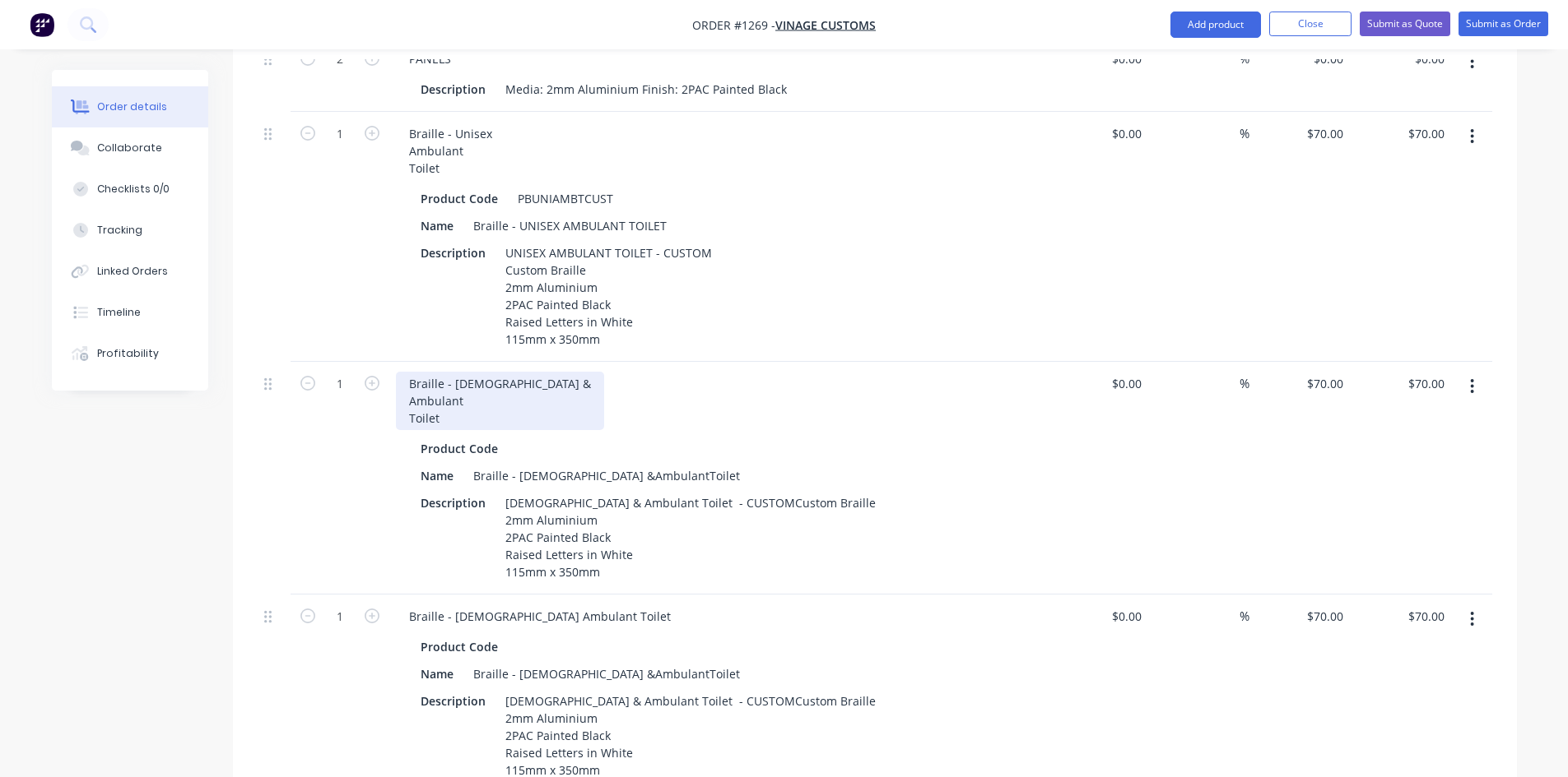
click at [408, 379] on div "Braille - [DEMOGRAPHIC_DATA] & Ambulant Toilet" at bounding box center [499, 401] width 208 height 59
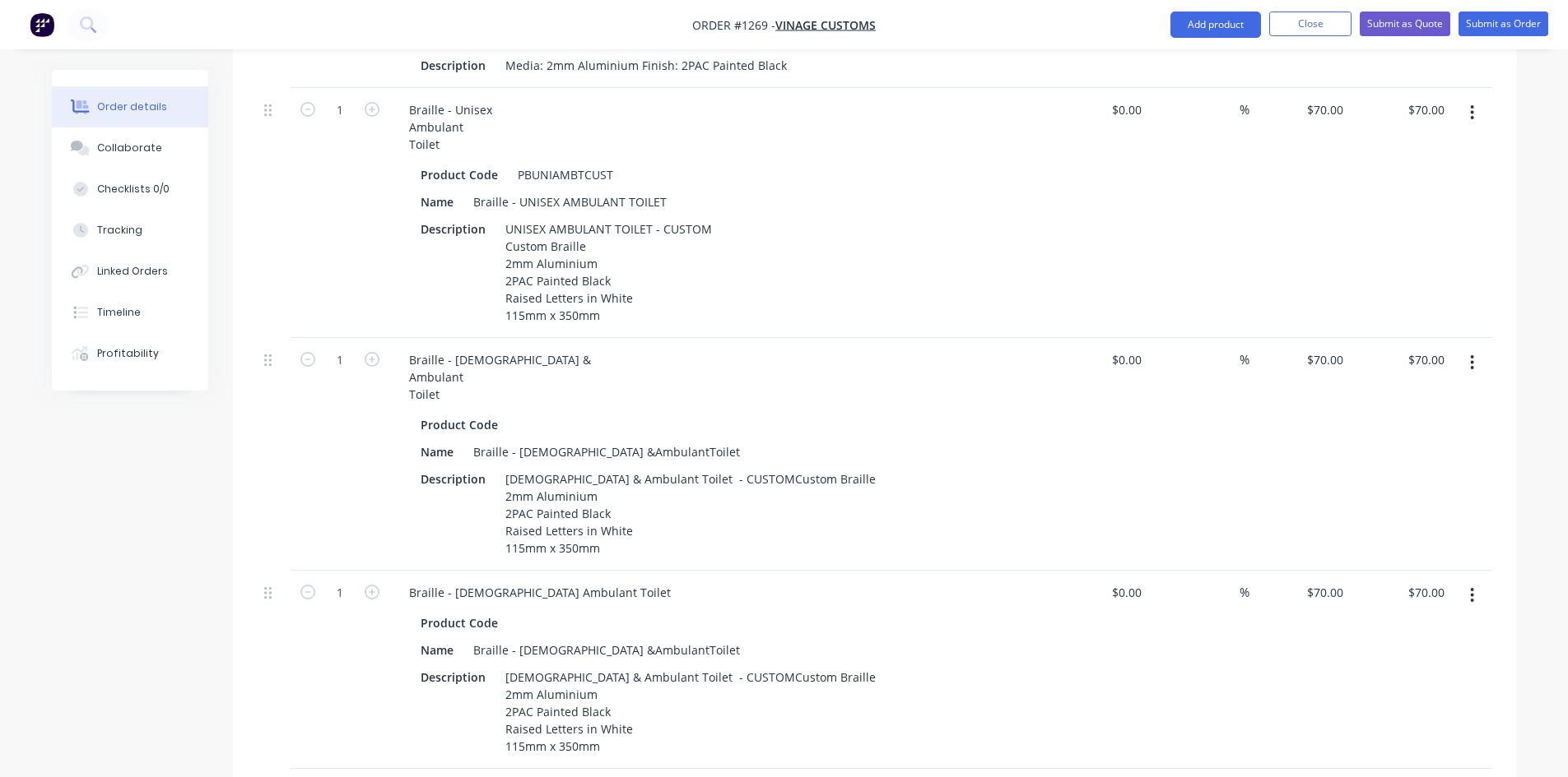
scroll to position [857, 0]
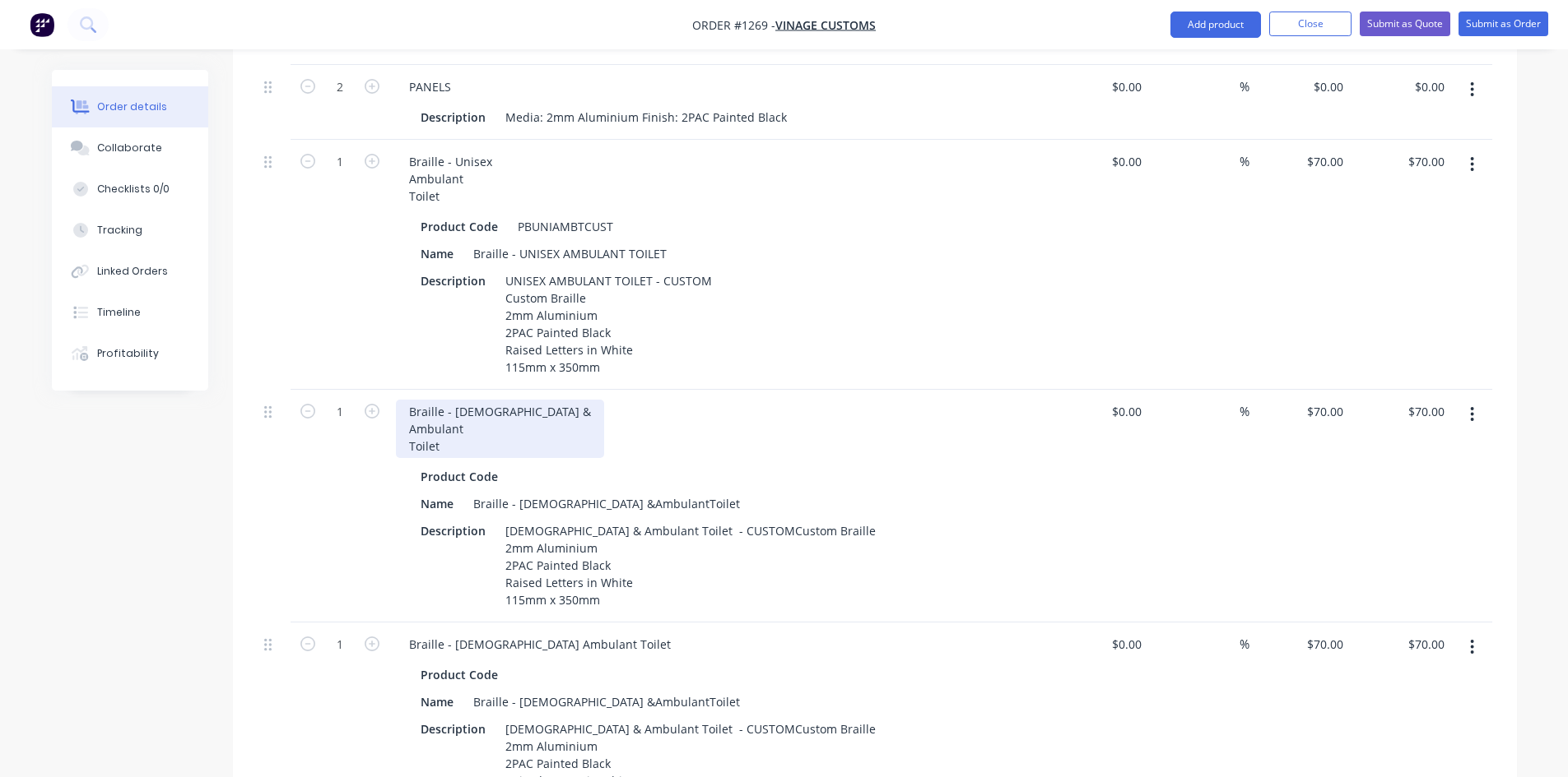
click at [409, 404] on div "Braille - [DEMOGRAPHIC_DATA] & Ambulant Toilet" at bounding box center [499, 429] width 208 height 59
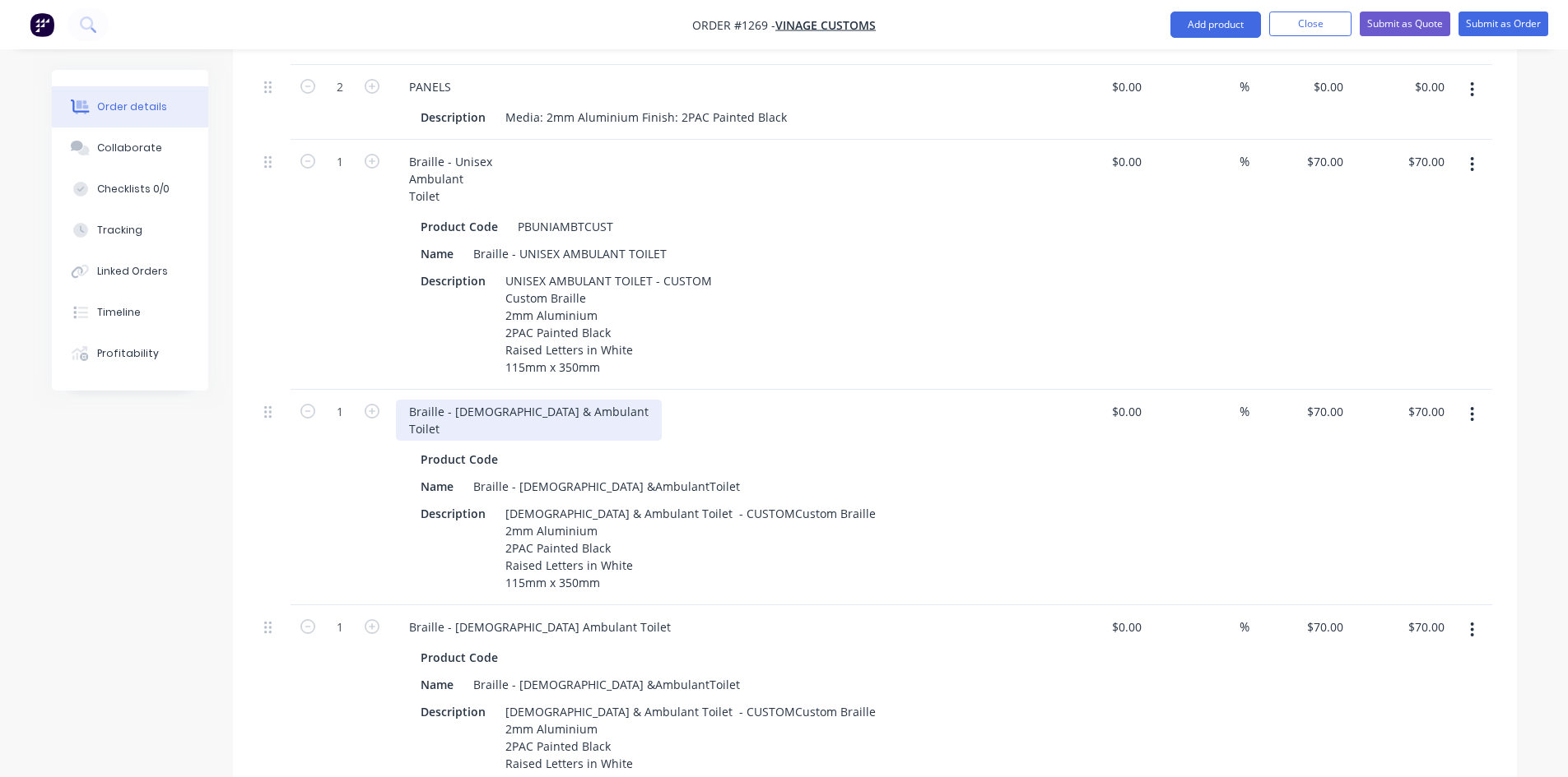
click at [409, 404] on div "Braille - [DEMOGRAPHIC_DATA] & Ambulant Toilet" at bounding box center [528, 420] width 266 height 41
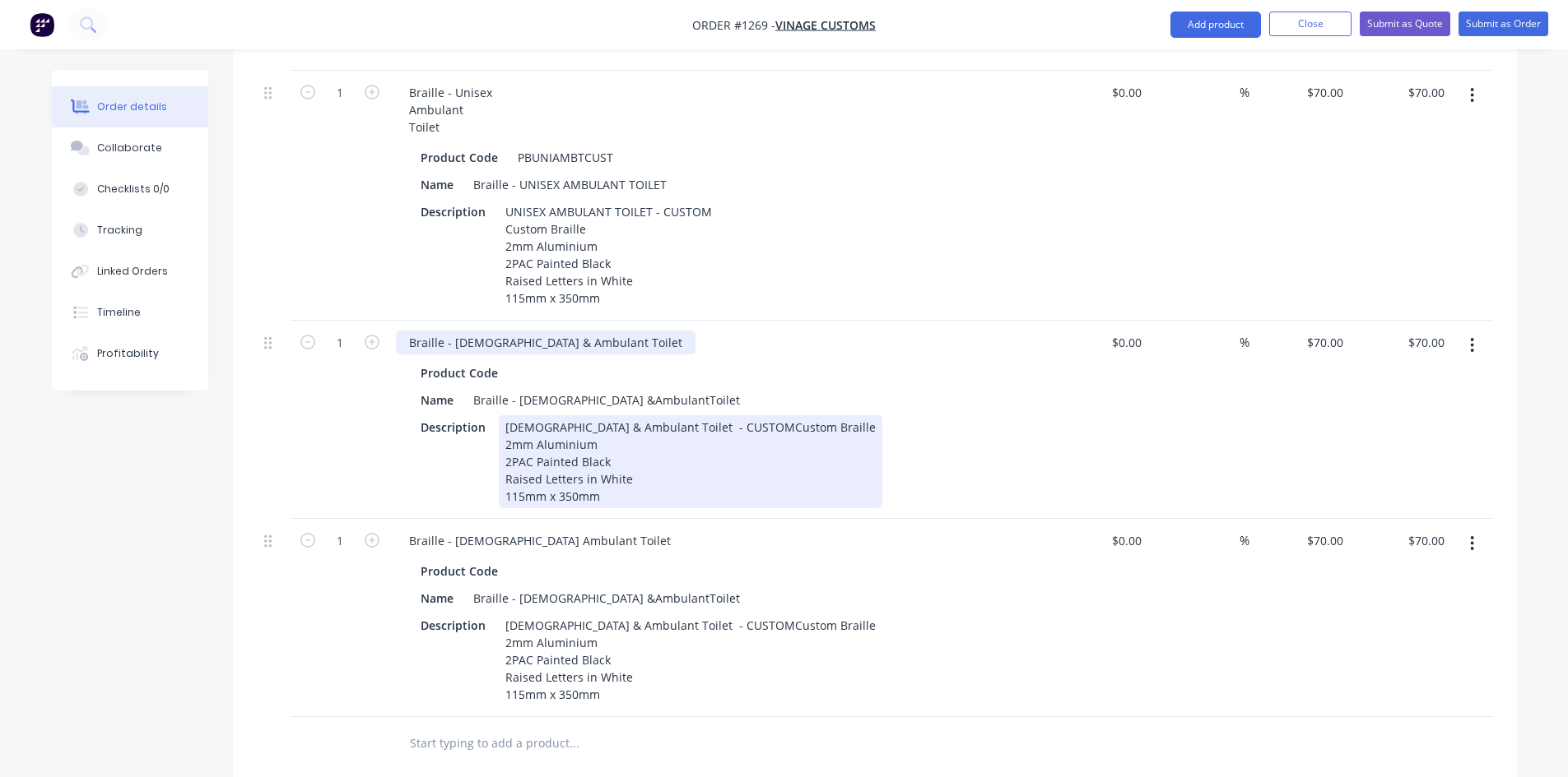
scroll to position [1021, 0]
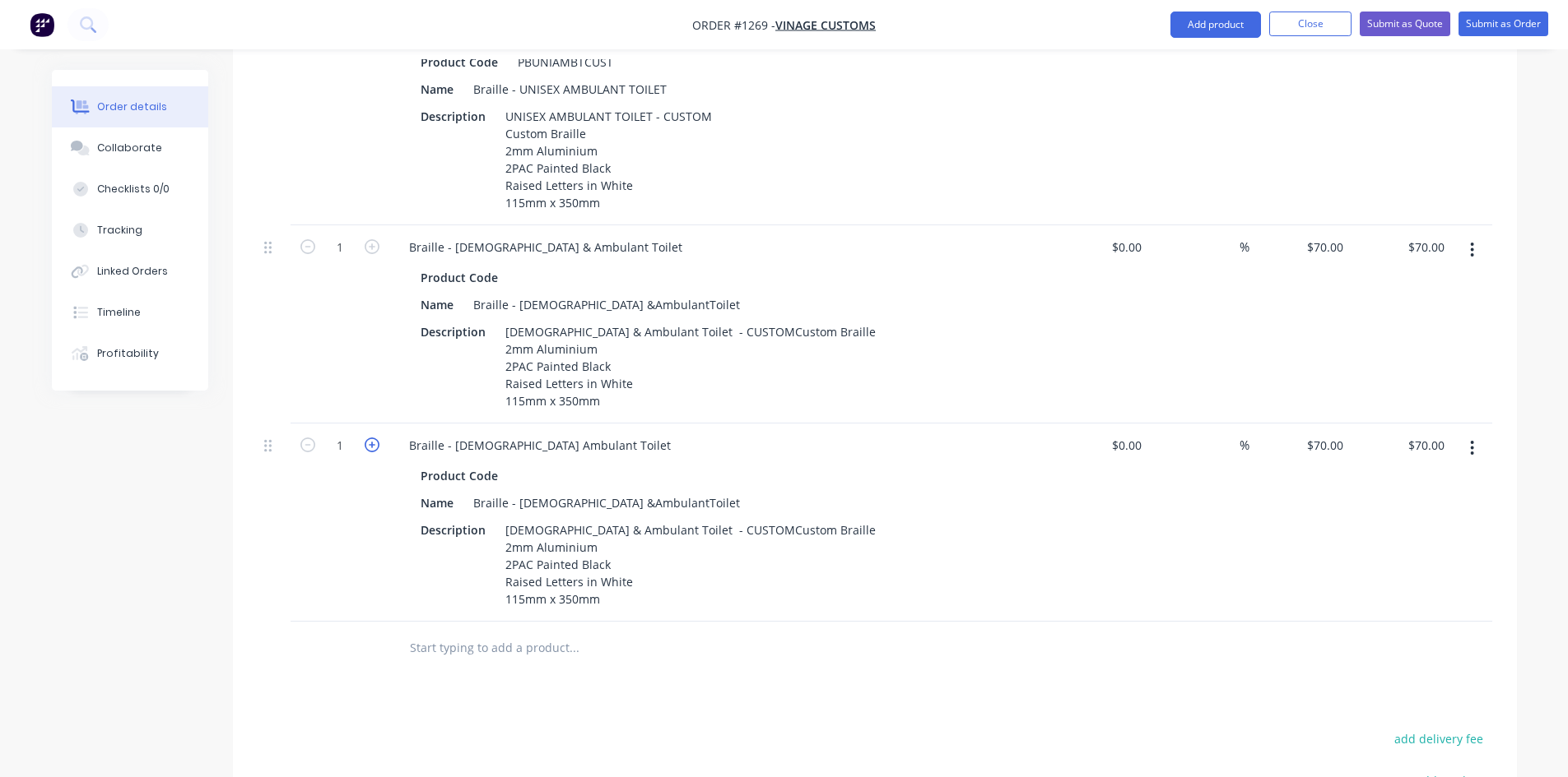
click at [375, 437] on icon "button" at bounding box center [371, 444] width 14 height 14
type input "2"
type input "$140.00"
click at [570, 491] on div "Braille - [DEMOGRAPHIC_DATA] &AmbulantToilet" at bounding box center [606, 503] width 280 height 24
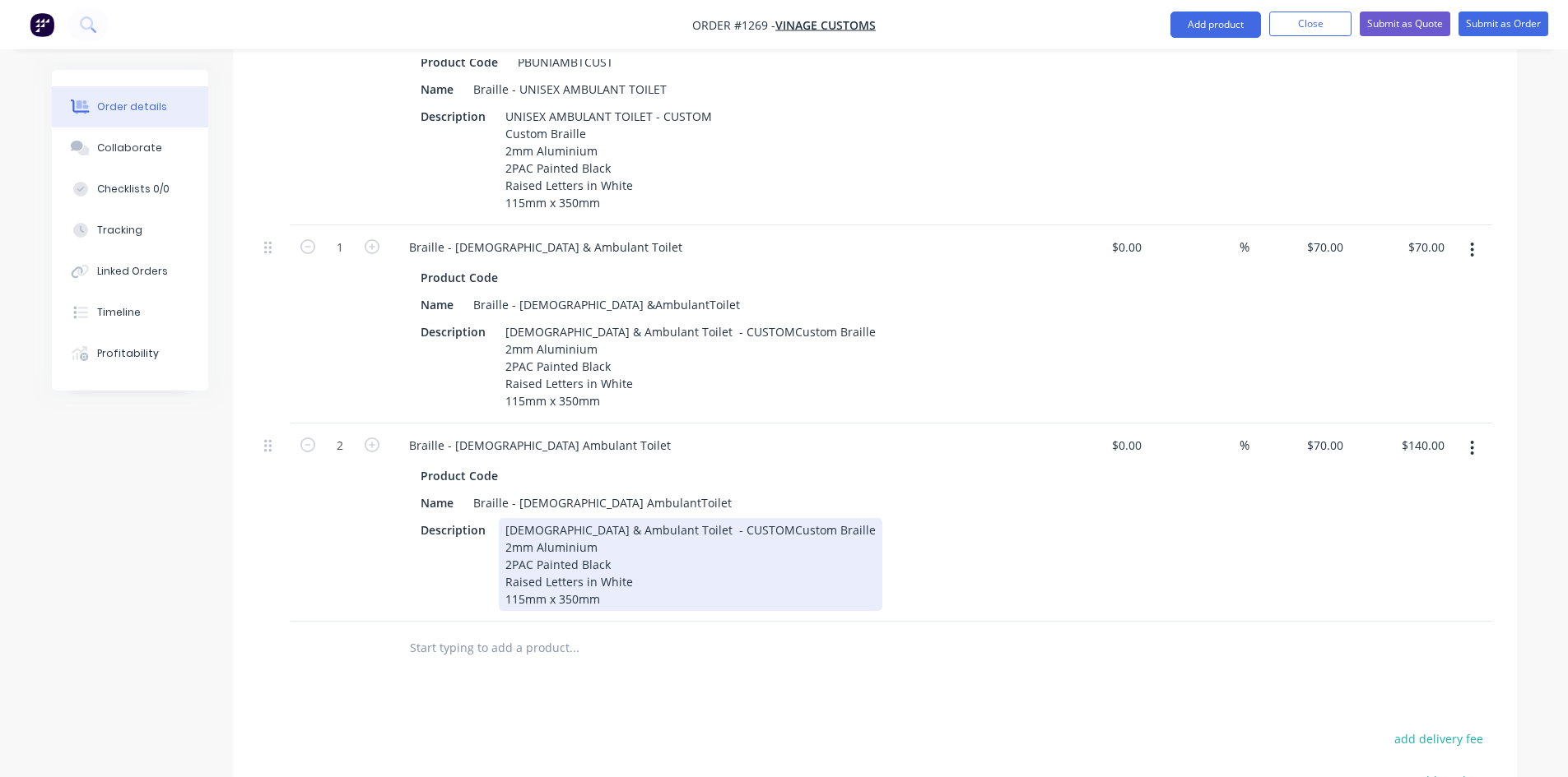
click at [558, 518] on div "[DEMOGRAPHIC_DATA] & Ambulant Toilet - CUSTOMCustom Braille 2mm Aluminium 2PAC …" at bounding box center [691, 564] width 384 height 93
click at [695, 518] on div "[DEMOGRAPHIC_DATA] Ambulant Toilet - CUSTOMCustom Braille 2mm Aluminium 2PAC Pa…" at bounding box center [685, 564] width 372 height 93
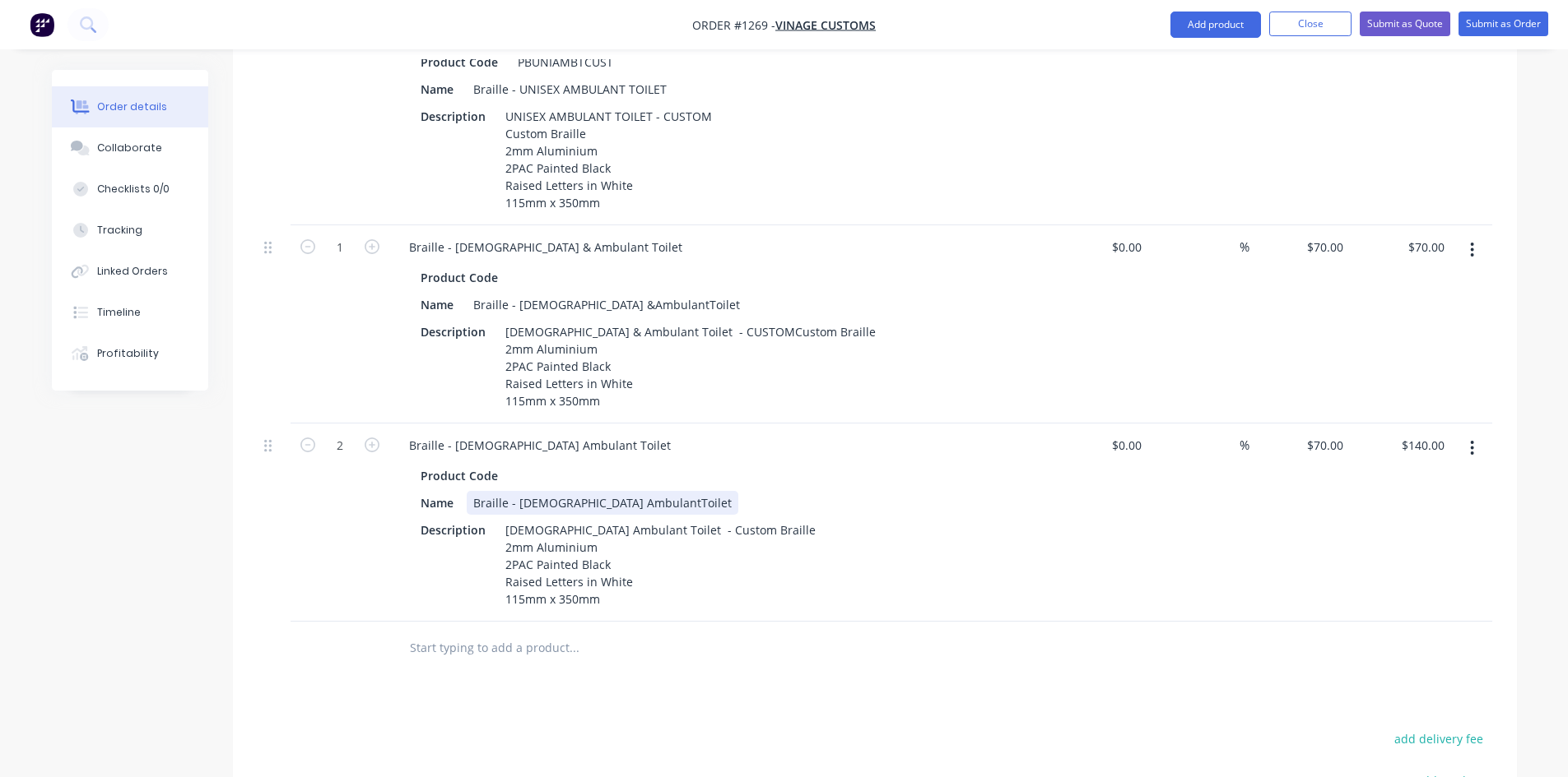
click at [608, 491] on div "Braille - [DEMOGRAPHIC_DATA] AmbulantToilet" at bounding box center [602, 503] width 272 height 24
click at [833, 659] on div "Products Show / Hide columns Add product Qty Cost Markup Price Total 2 PANELS D…" at bounding box center [875, 327] width 1284 height 1487
click at [1477, 434] on button "button" at bounding box center [1472, 448] width 38 height 30
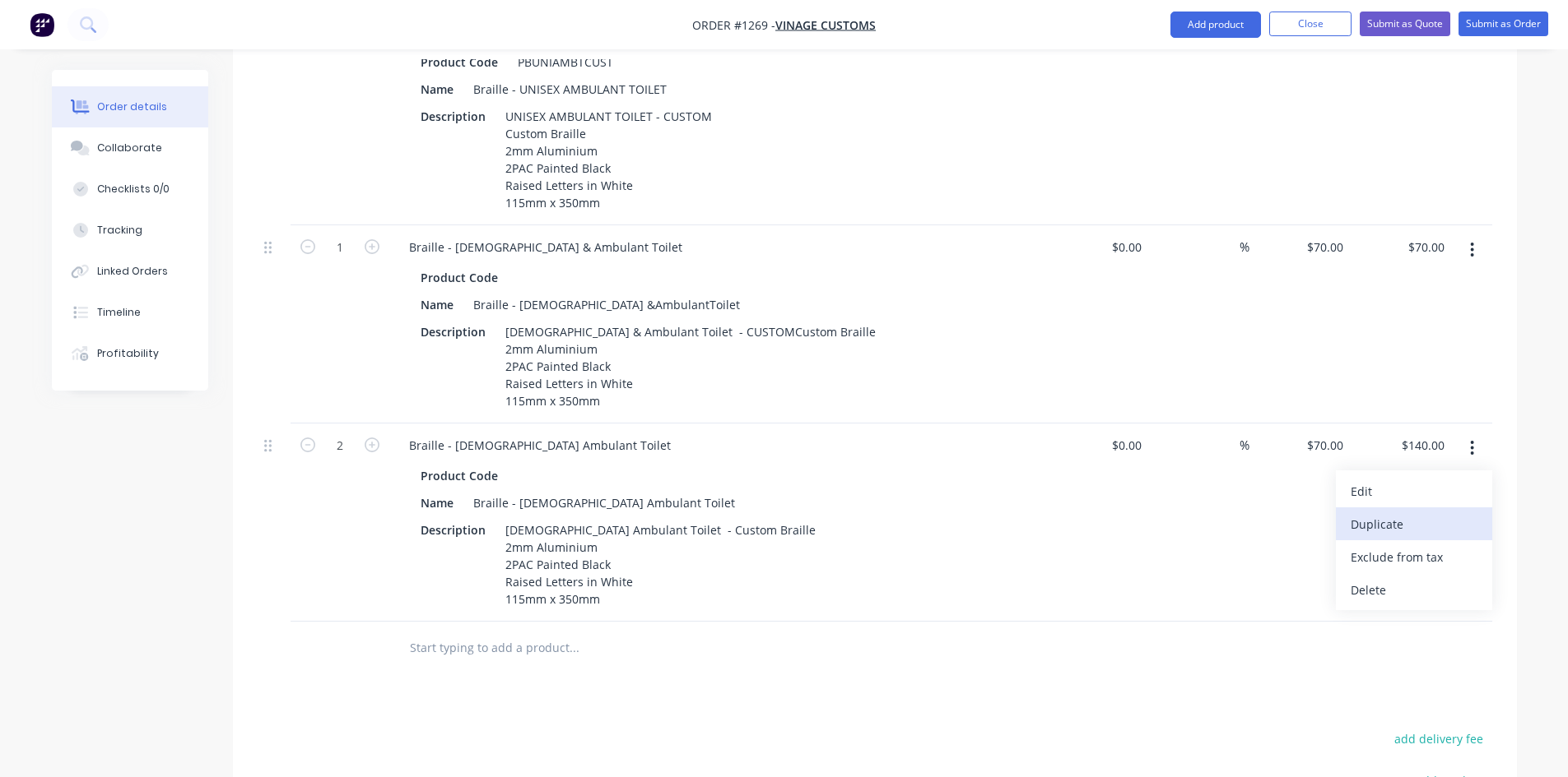
click at [1433, 512] on div "Duplicate" at bounding box center [1414, 524] width 127 height 24
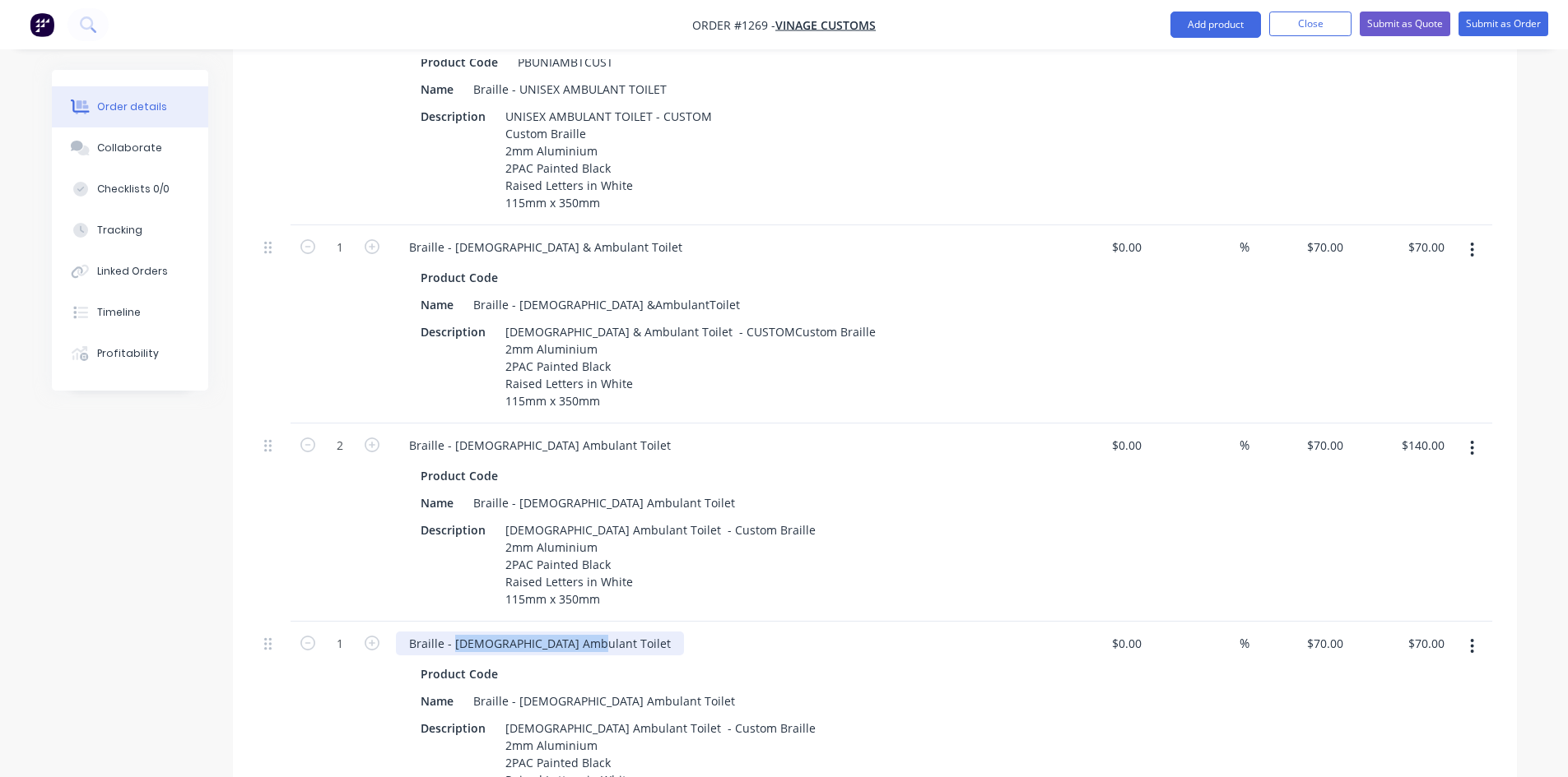
drag, startPoint x: 453, startPoint y: 619, endPoint x: 580, endPoint y: 618, distance: 127.0
click at [580, 632] on div "Braille - [DEMOGRAPHIC_DATA] Ambulant Toilet" at bounding box center [539, 644] width 288 height 24
paste div
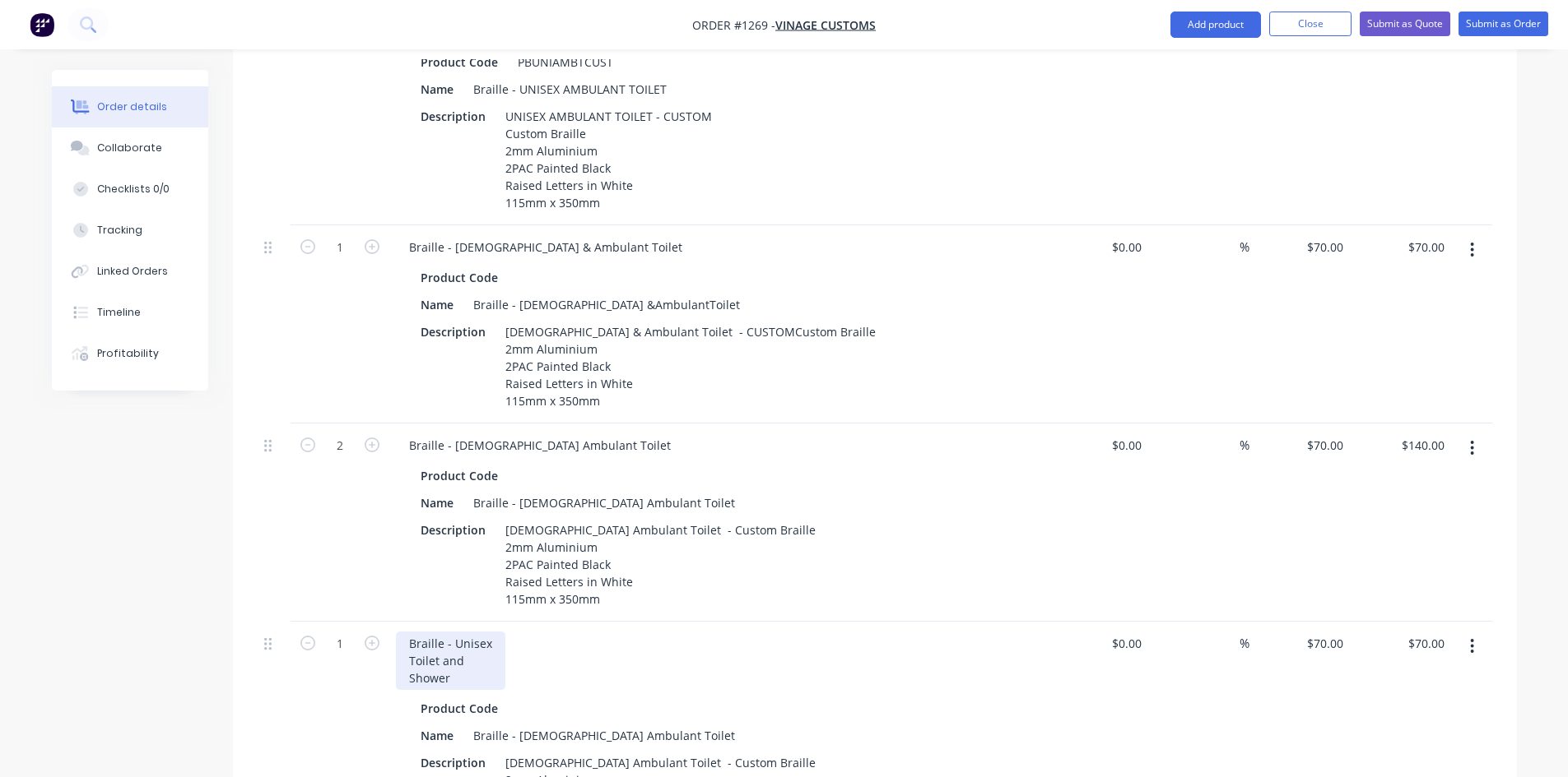
click at [402, 643] on div "Braille - Unisex Toilet and Shower" at bounding box center [450, 661] width 109 height 59
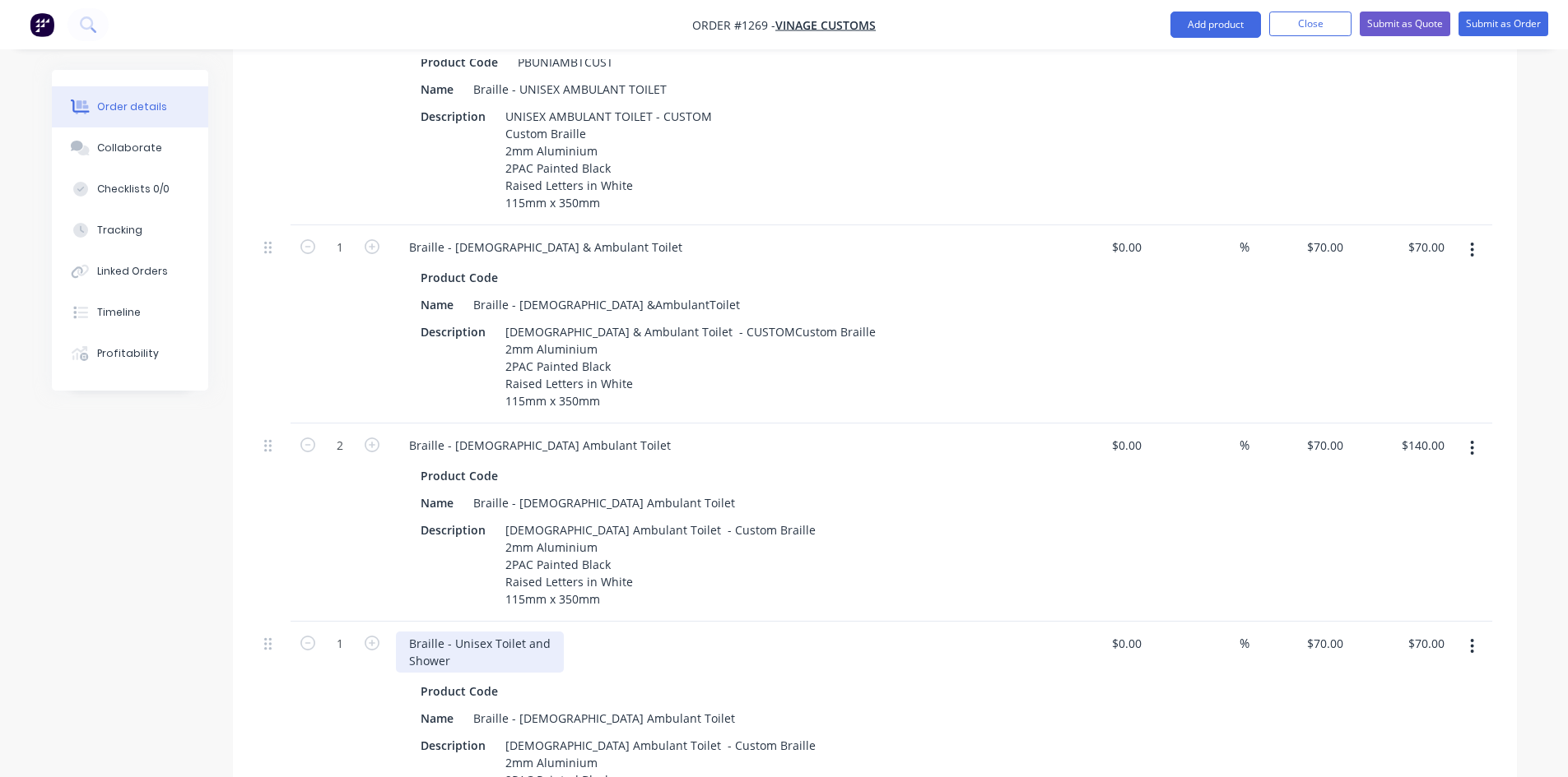
click at [401, 646] on div "Braille - Unisex Toilet and Shower" at bounding box center [479, 652] width 168 height 41
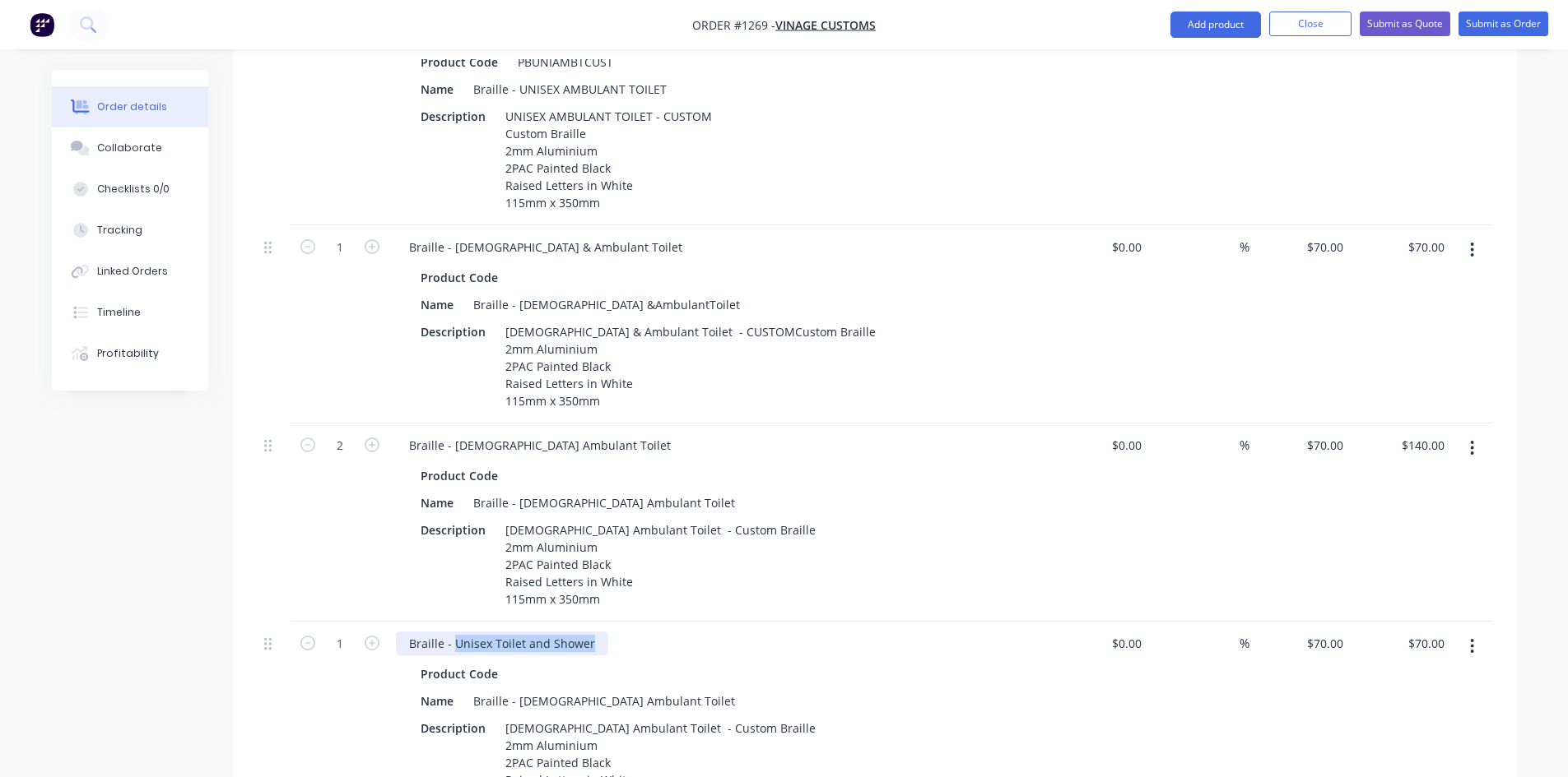
drag, startPoint x: 494, startPoint y: 616, endPoint x: 599, endPoint y: 616, distance: 105.0
click at [599, 632] on div "Braille - Unisex Toilet and Shower" at bounding box center [501, 644] width 212 height 24
copy div "Unisex Toilet and Shower"
drag, startPoint x: 518, startPoint y: 679, endPoint x: 653, endPoint y: 676, distance: 135.0
click at [653, 690] on div "Name Braille - [DEMOGRAPHIC_DATA] Ambulant Toilet" at bounding box center [715, 701] width 603 height 24
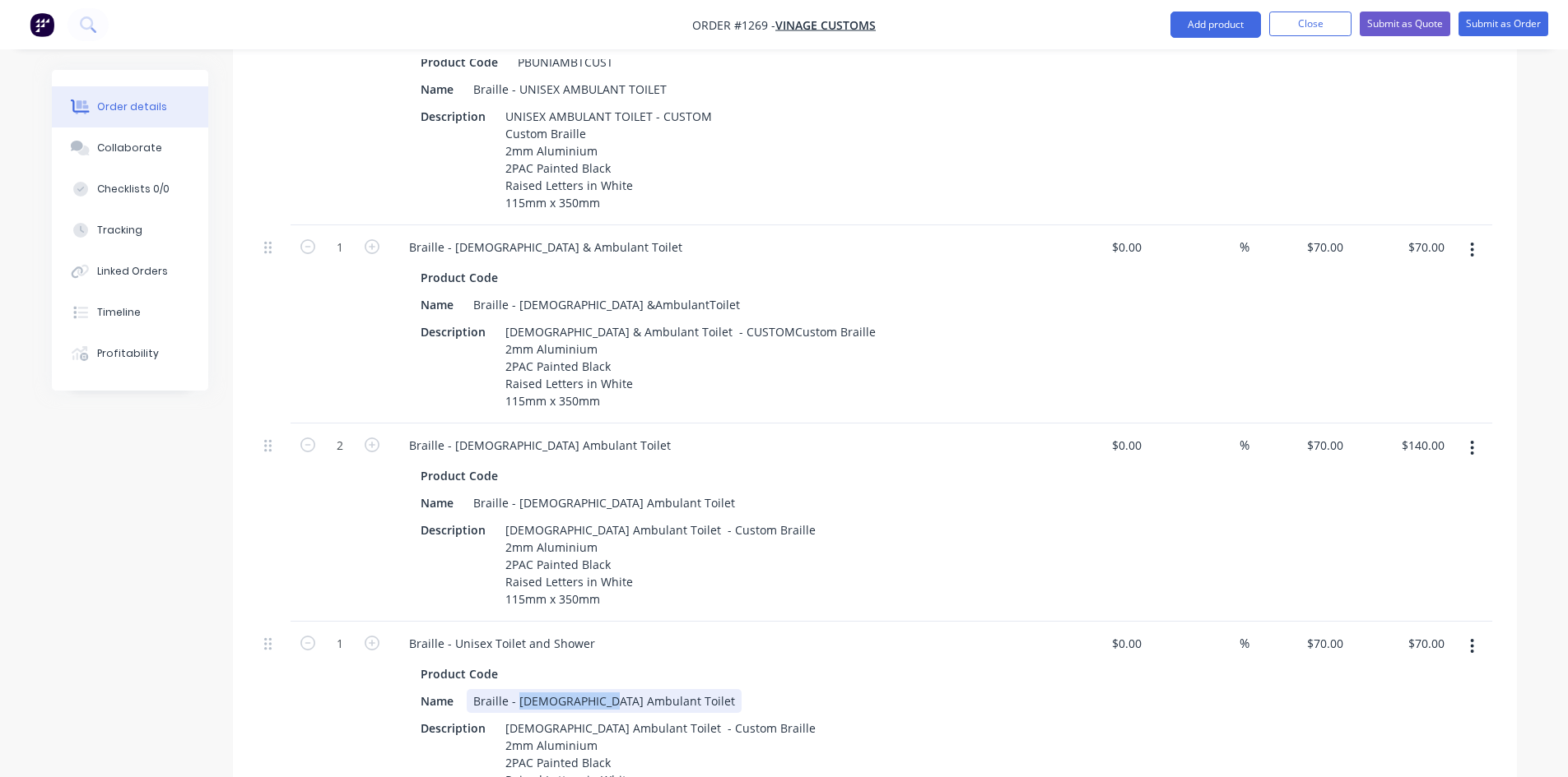
paste div
drag, startPoint x: 645, startPoint y: 676, endPoint x: 519, endPoint y: 671, distance: 126.1
click at [519, 690] on div "Braille - [DEMOGRAPHIC_DATA] Ambulant Toilet" at bounding box center [604, 701] width 274 height 24
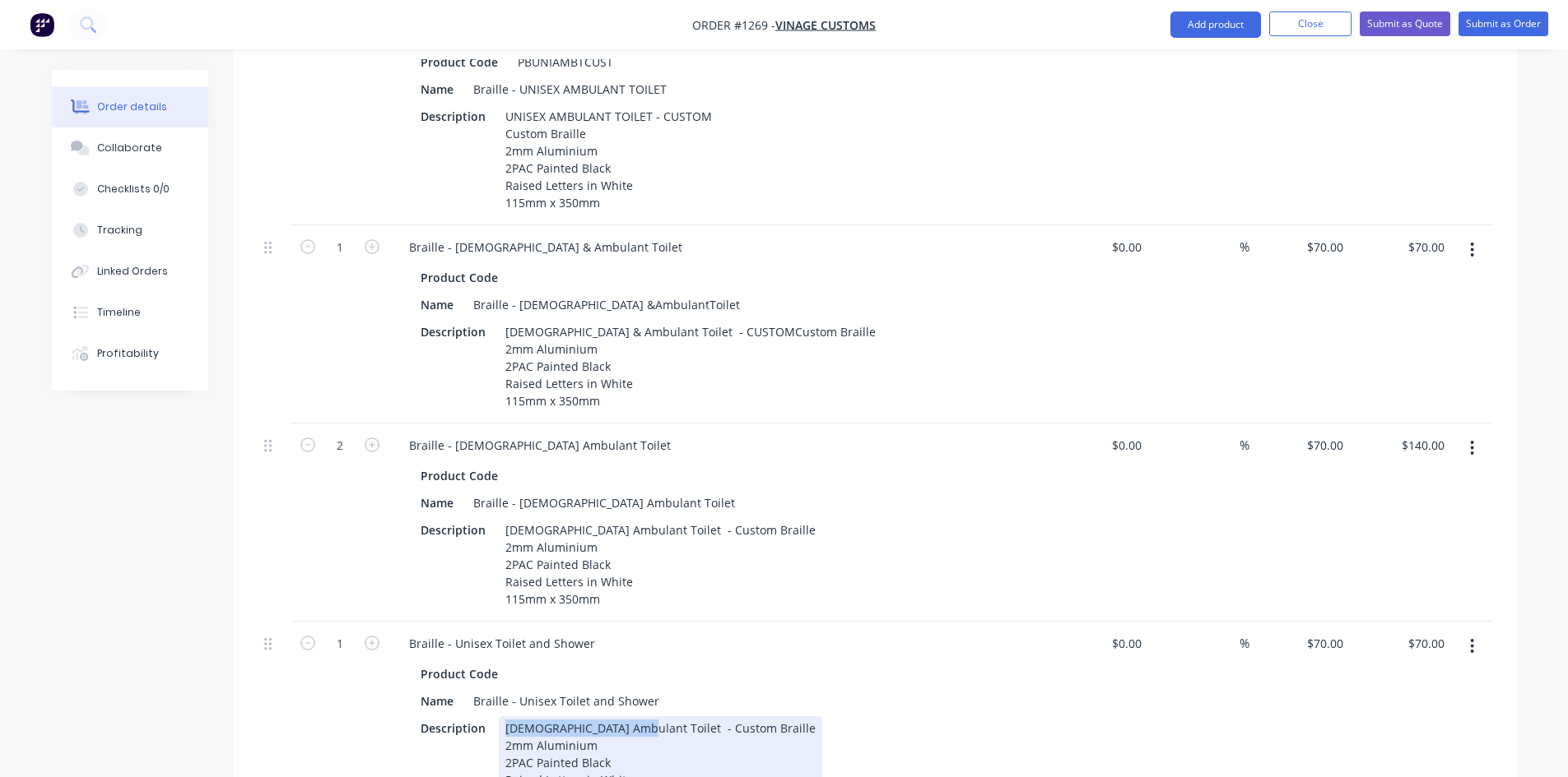
drag, startPoint x: 631, startPoint y: 701, endPoint x: 499, endPoint y: 694, distance: 132.2
click at [499, 717] on div "[DEMOGRAPHIC_DATA] Ambulant Toilet - Custom Braille 2mm Aluminium 2PAC Painted …" at bounding box center [660, 763] width 323 height 93
paste div
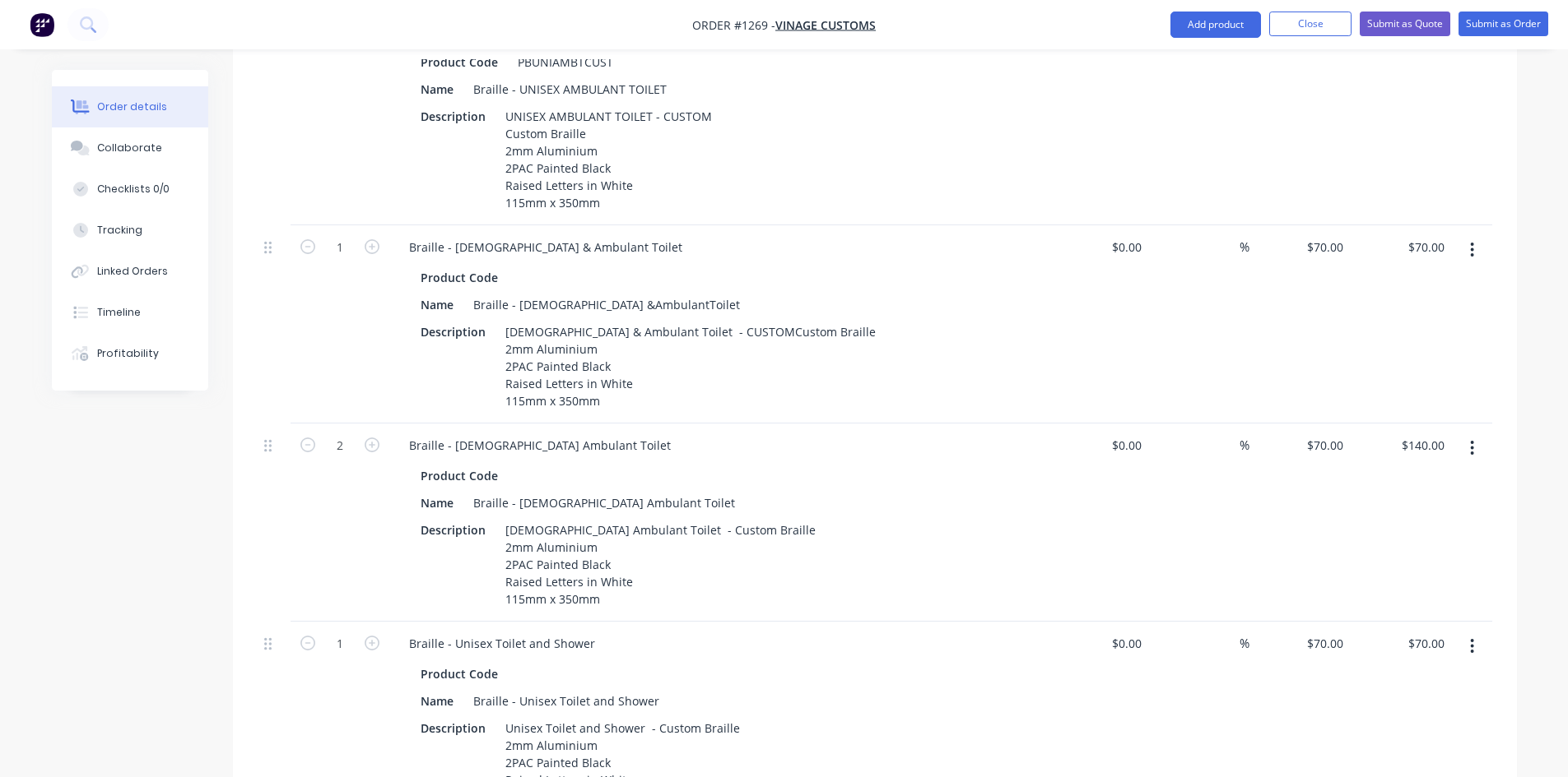
click at [1478, 632] on button "button" at bounding box center [1472, 647] width 38 height 30
click at [1419, 711] on div "Duplicate" at bounding box center [1414, 722] width 127 height 24
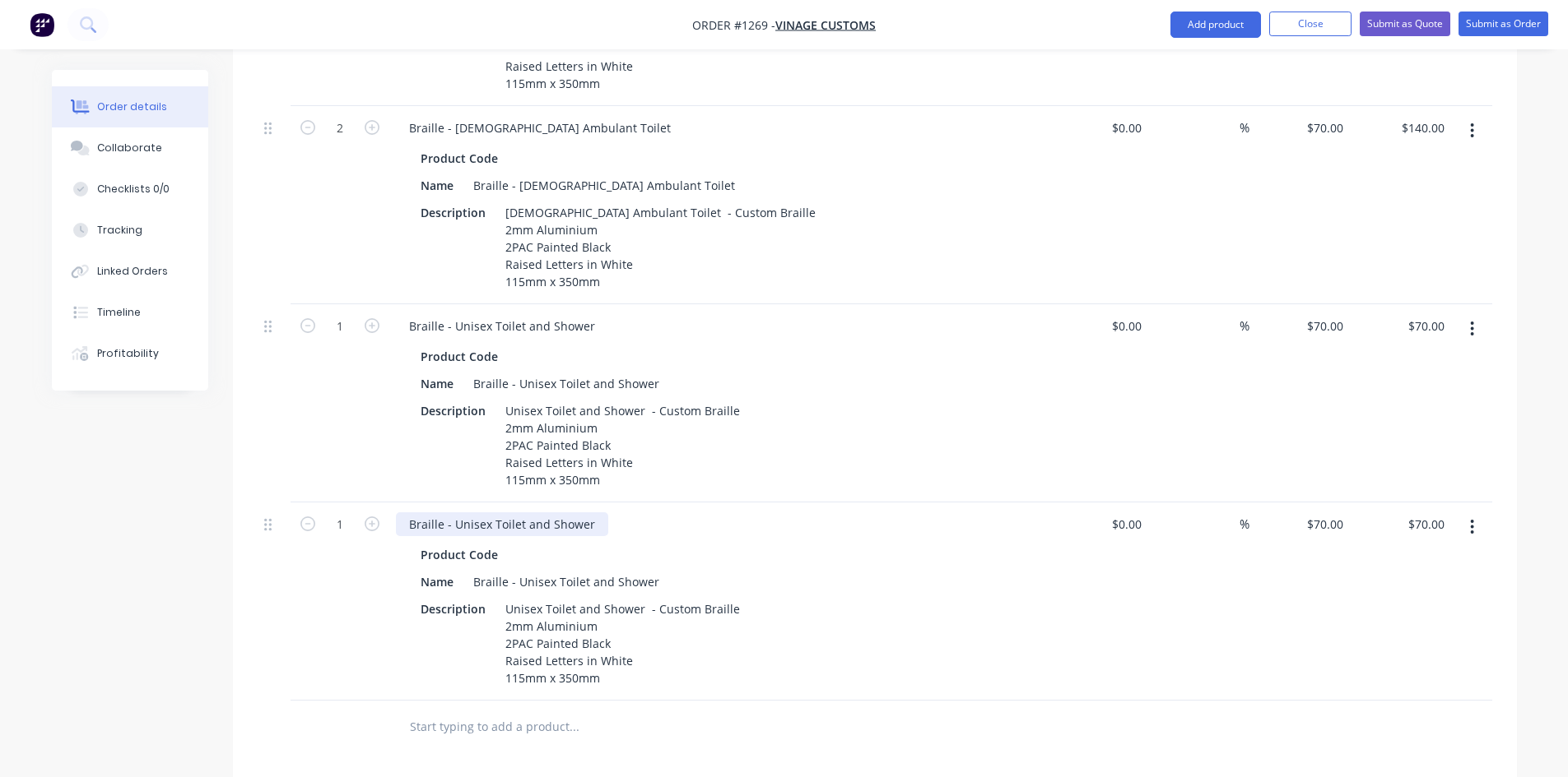
scroll to position [1350, 0]
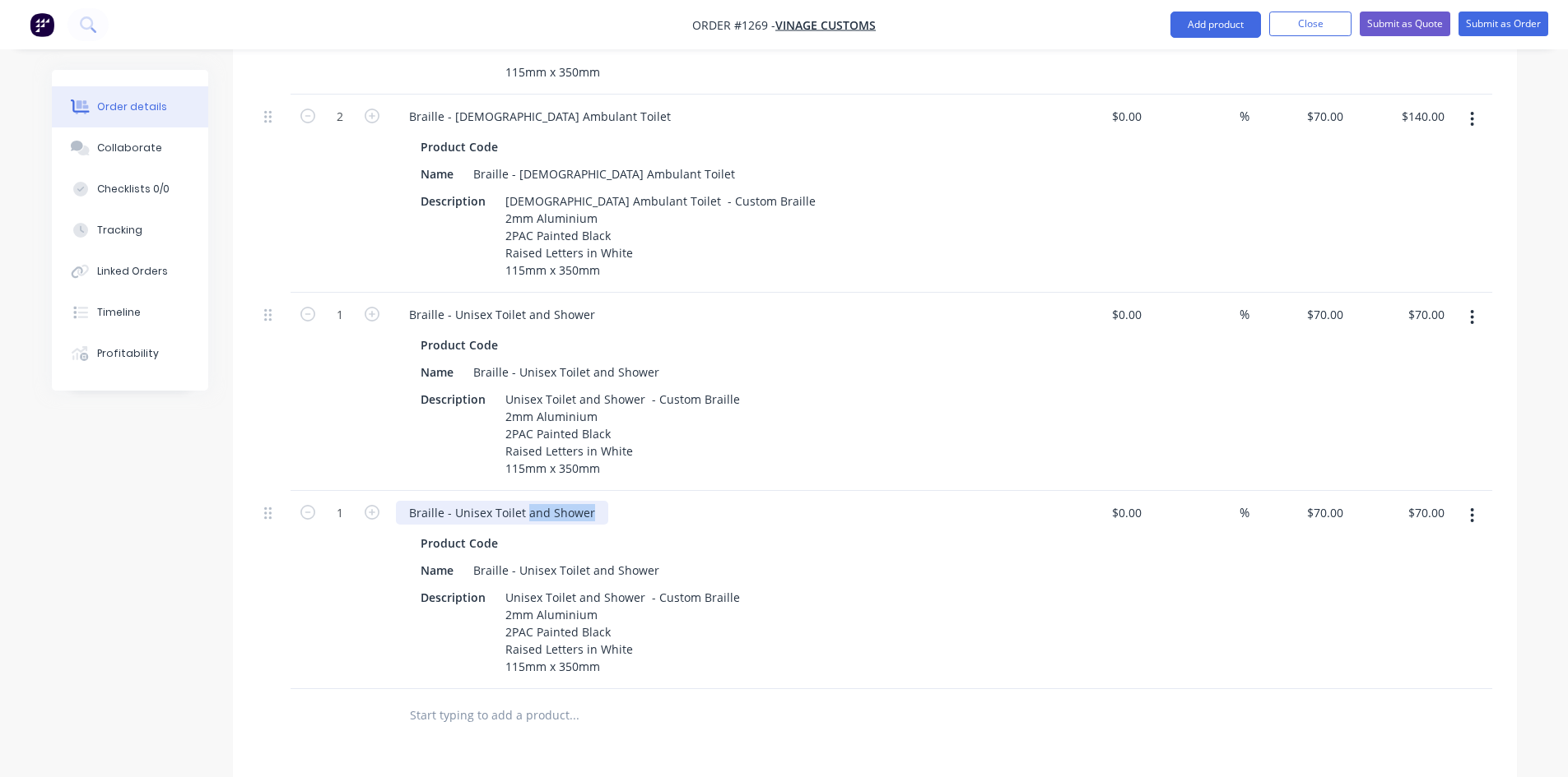
drag, startPoint x: 526, startPoint y: 488, endPoint x: 598, endPoint y: 494, distance: 72.2
click at [598, 501] on div "Braille - Unisex Toilet and Shower" at bounding box center [501, 512] width 212 height 24
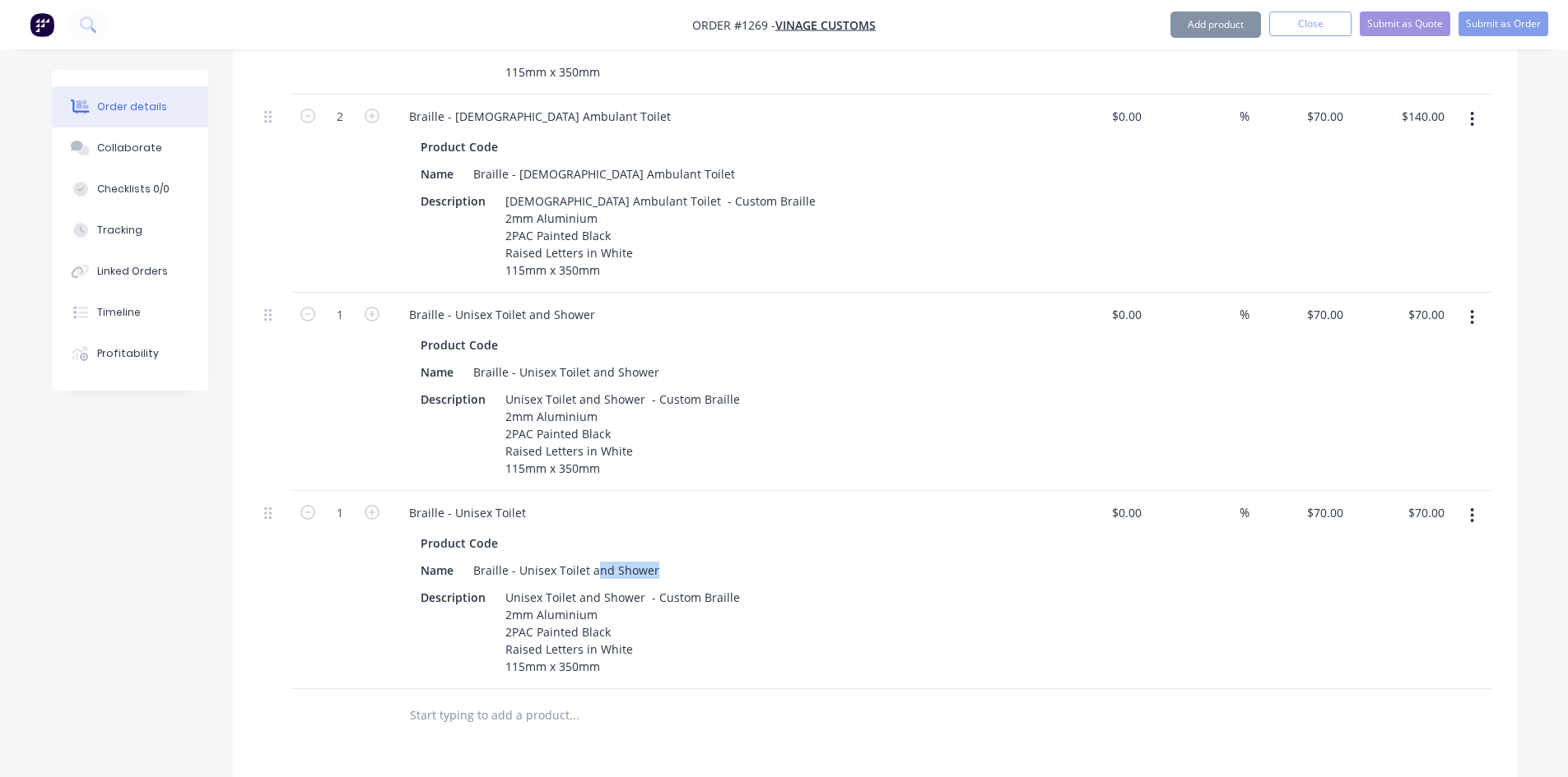
drag, startPoint x: 591, startPoint y: 546, endPoint x: 684, endPoint y: 543, distance: 93.0
click at [684, 558] on div "Name Braille - Unisex Toilet and Shower" at bounding box center [715, 570] width 603 height 24
click at [616, 558] on div "Braille - Unisex Toilet and Shower" at bounding box center [566, 570] width 200 height 24
drag, startPoint x: 651, startPoint y: 542, endPoint x: 608, endPoint y: 540, distance: 43.0
click at [608, 558] on div "Braille - Unisex Toilet and Shower" at bounding box center [566, 570] width 200 height 24
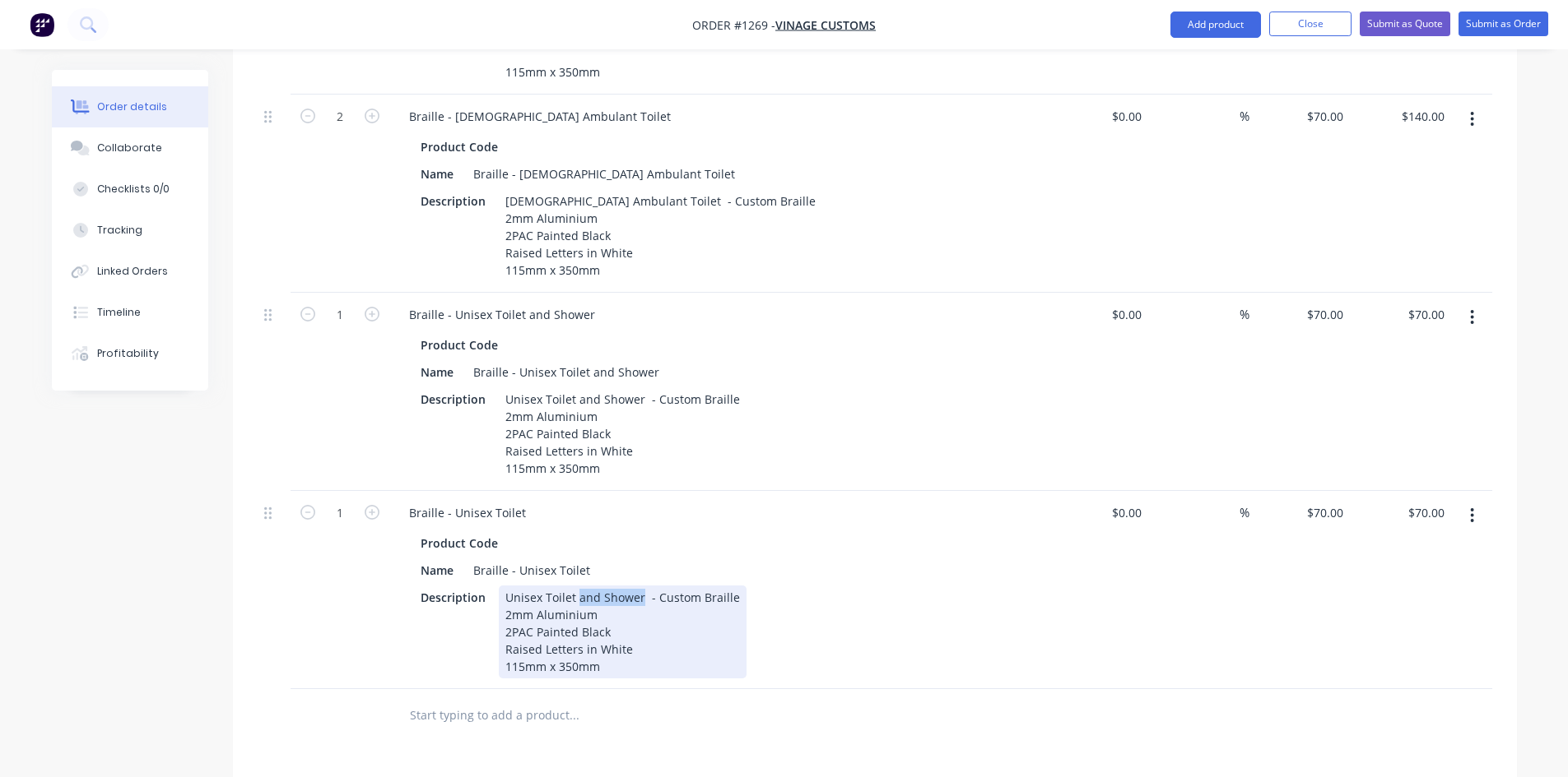
drag, startPoint x: 638, startPoint y: 573, endPoint x: 575, endPoint y: 570, distance: 63.1
click at [577, 586] on div "Unisex Toilet and Shower - Custom Braille 2mm Aluminium 2PAC Painted Black Rais…" at bounding box center [623, 632] width 248 height 93
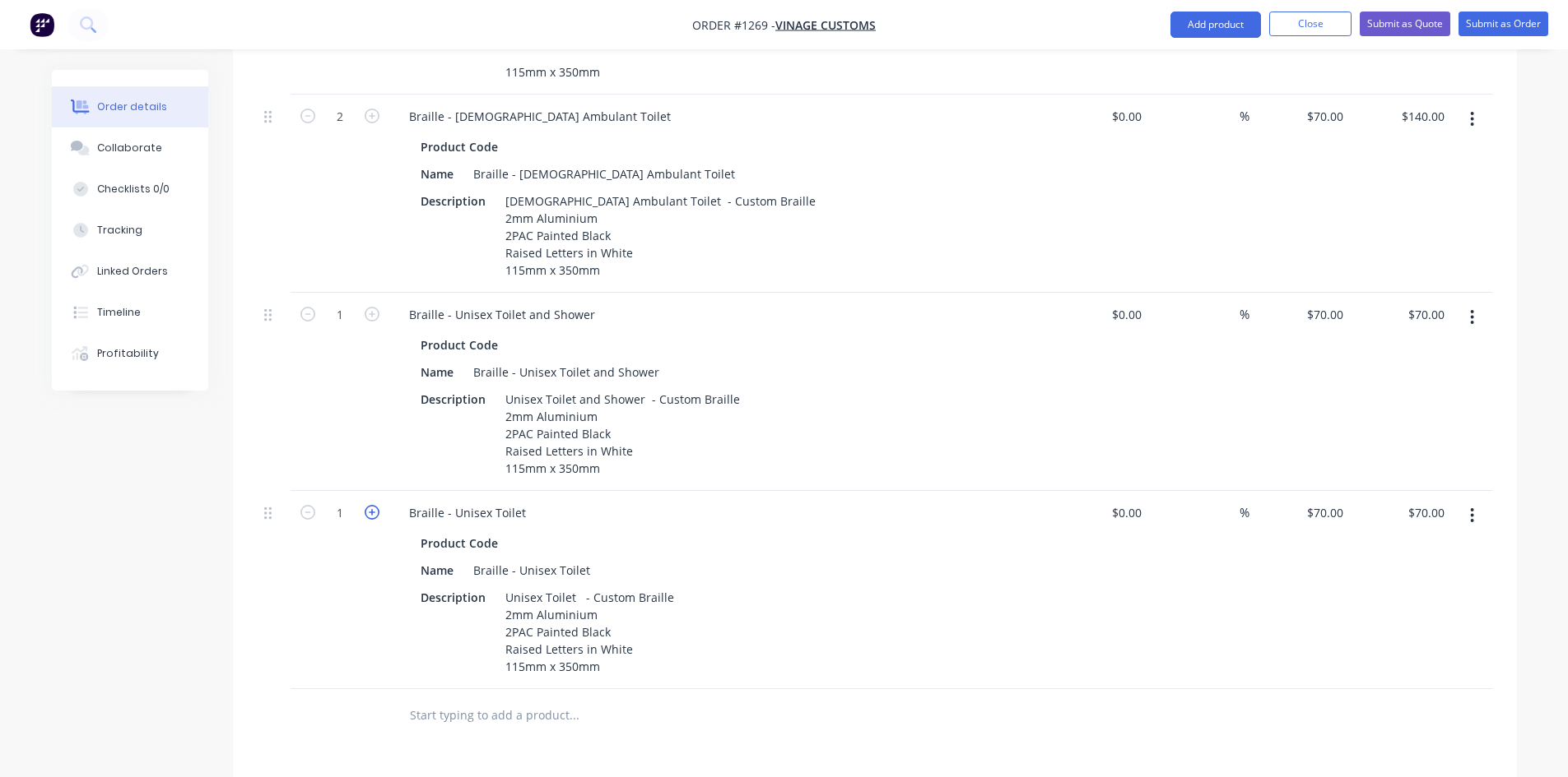
click at [373, 506] on icon "button" at bounding box center [371, 512] width 14 height 14
type input "2"
type input "$140.00"
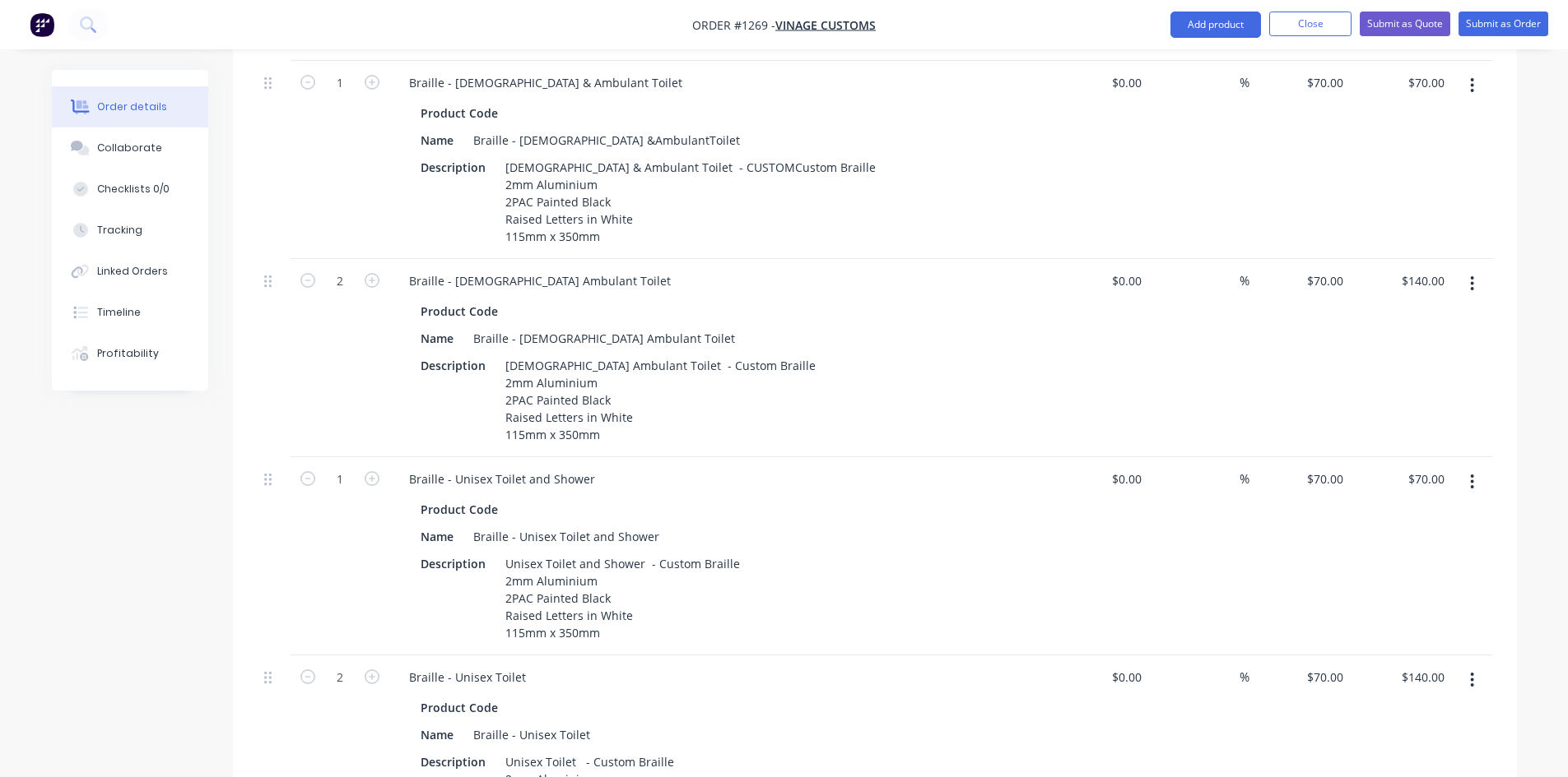
scroll to position [1103, 0]
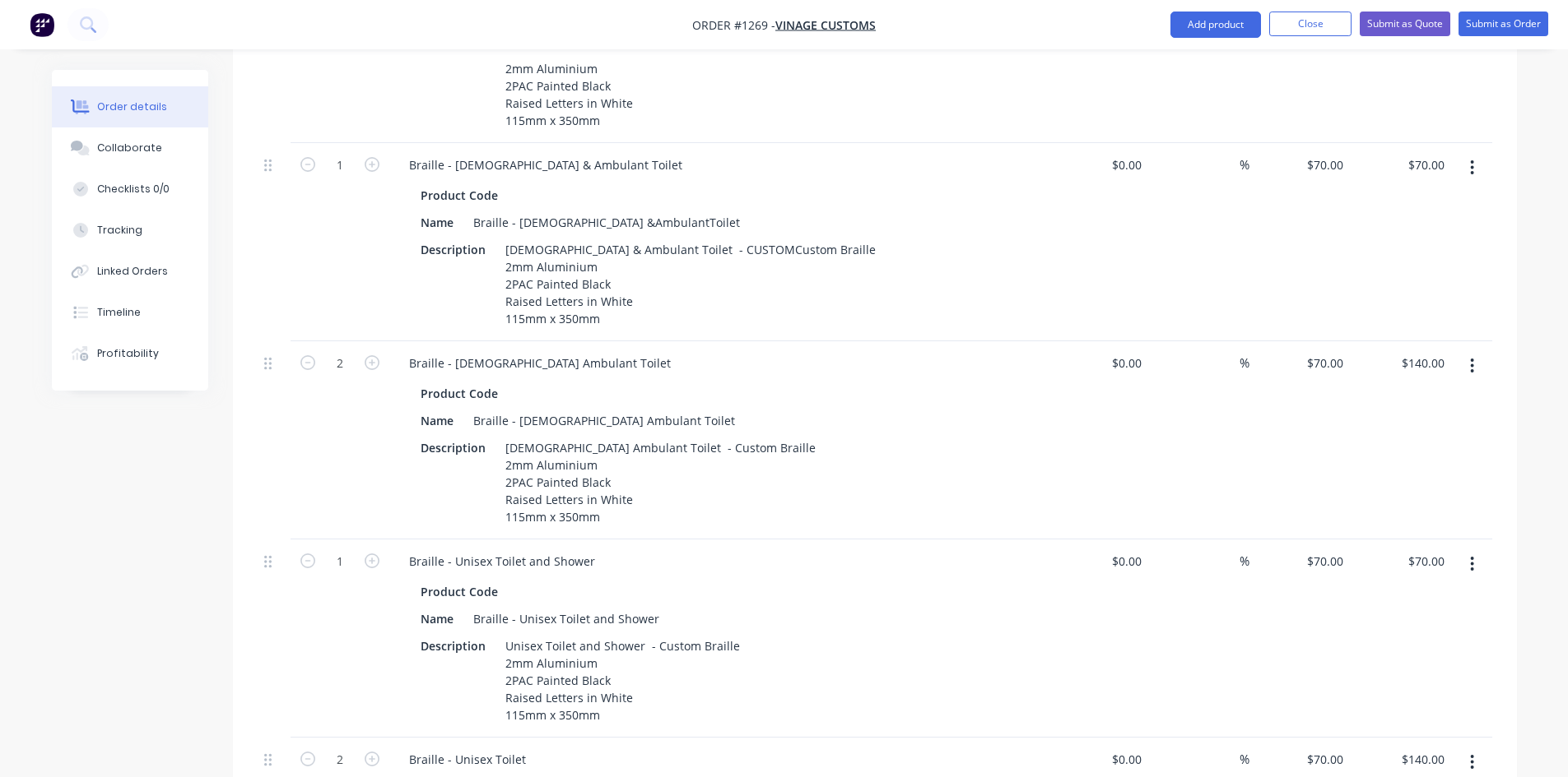
click at [1467, 153] on button "button" at bounding box center [1472, 168] width 38 height 30
click at [1408, 232] on div "Duplicate" at bounding box center [1414, 244] width 127 height 24
drag, startPoint x: 1475, startPoint y: 345, endPoint x: 1458, endPoint y: 363, distance: 24.8
click at [1475, 351] on button "button" at bounding box center [1472, 365] width 38 height 30
click at [1407, 430] on div "Duplicate" at bounding box center [1414, 441] width 127 height 24
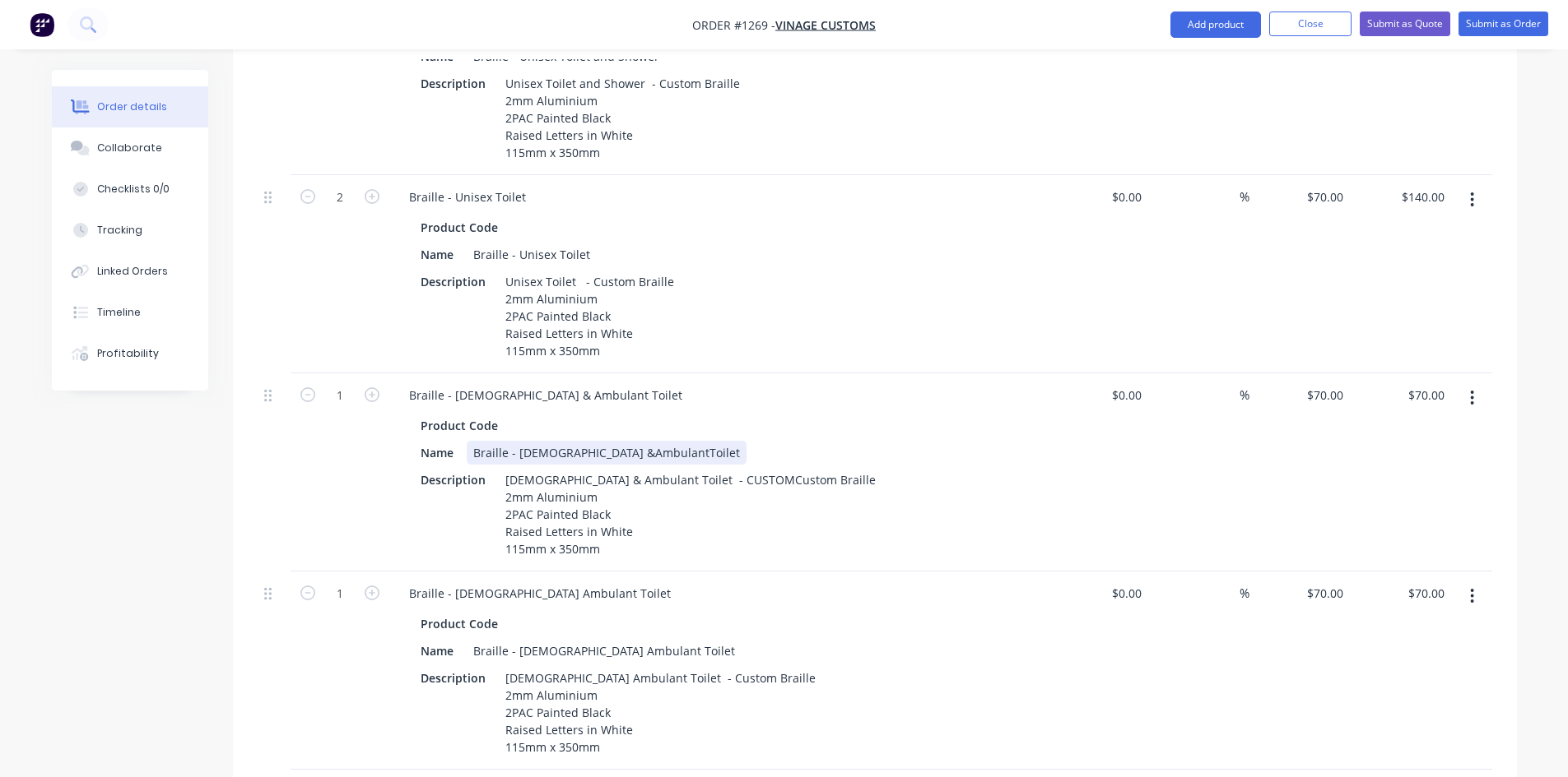
scroll to position [1679, 0]
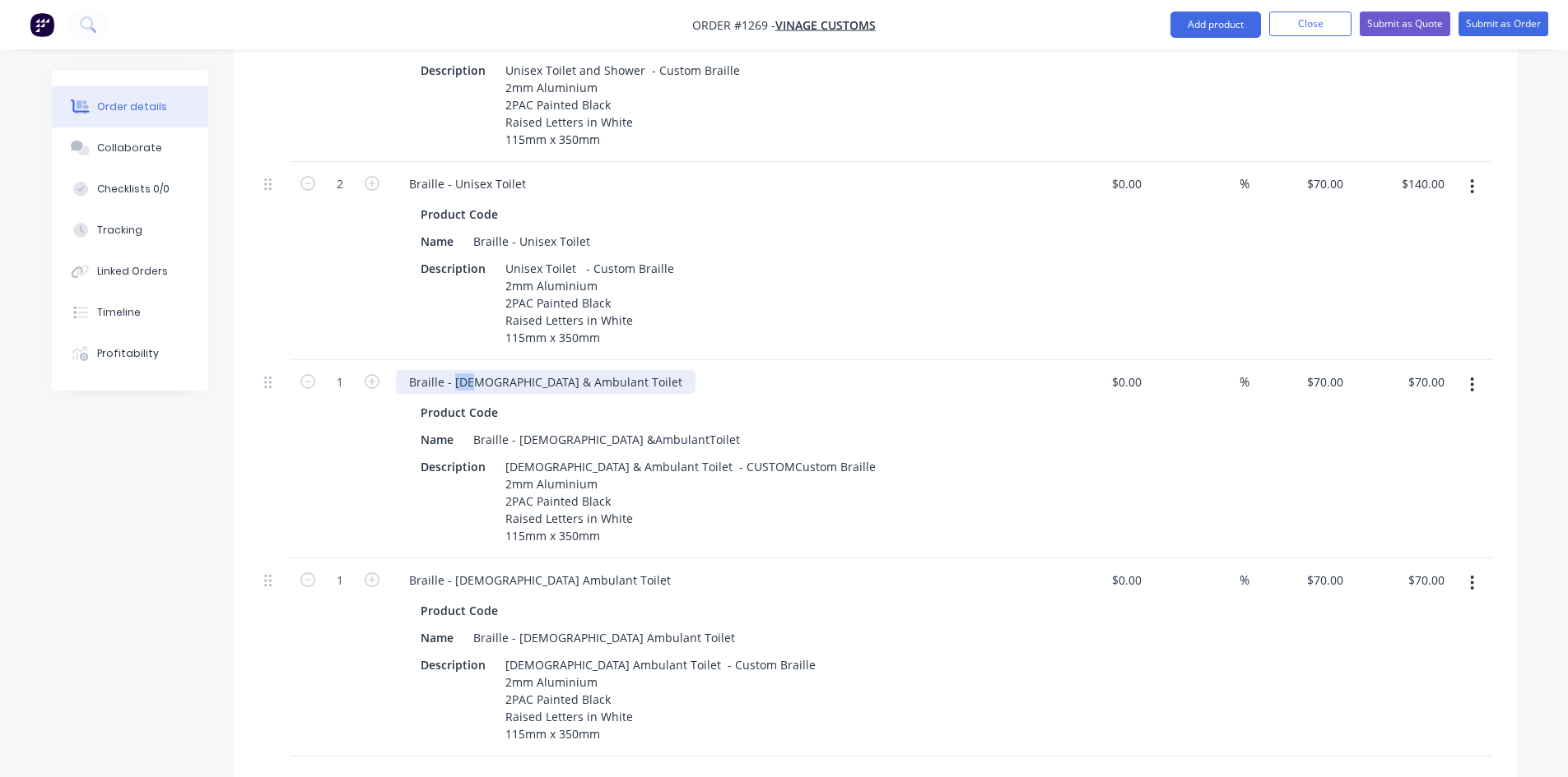
drag, startPoint x: 471, startPoint y: 361, endPoint x: 454, endPoint y: 356, distance: 17.7
click at [454, 370] on div "Braille - [DEMOGRAPHIC_DATA] & Ambulant Toilet" at bounding box center [545, 382] width 299 height 24
drag, startPoint x: 541, startPoint y: 414, endPoint x: 515, endPoint y: 414, distance: 26.0
click at [515, 428] on div "Braille - [DEMOGRAPHIC_DATA] &AmbulantToilet" at bounding box center [606, 439] width 280 height 24
click at [536, 428] on div "Braille - [DEMOGRAPHIC_DATA] &AmbulantToilet" at bounding box center [606, 439] width 280 height 24
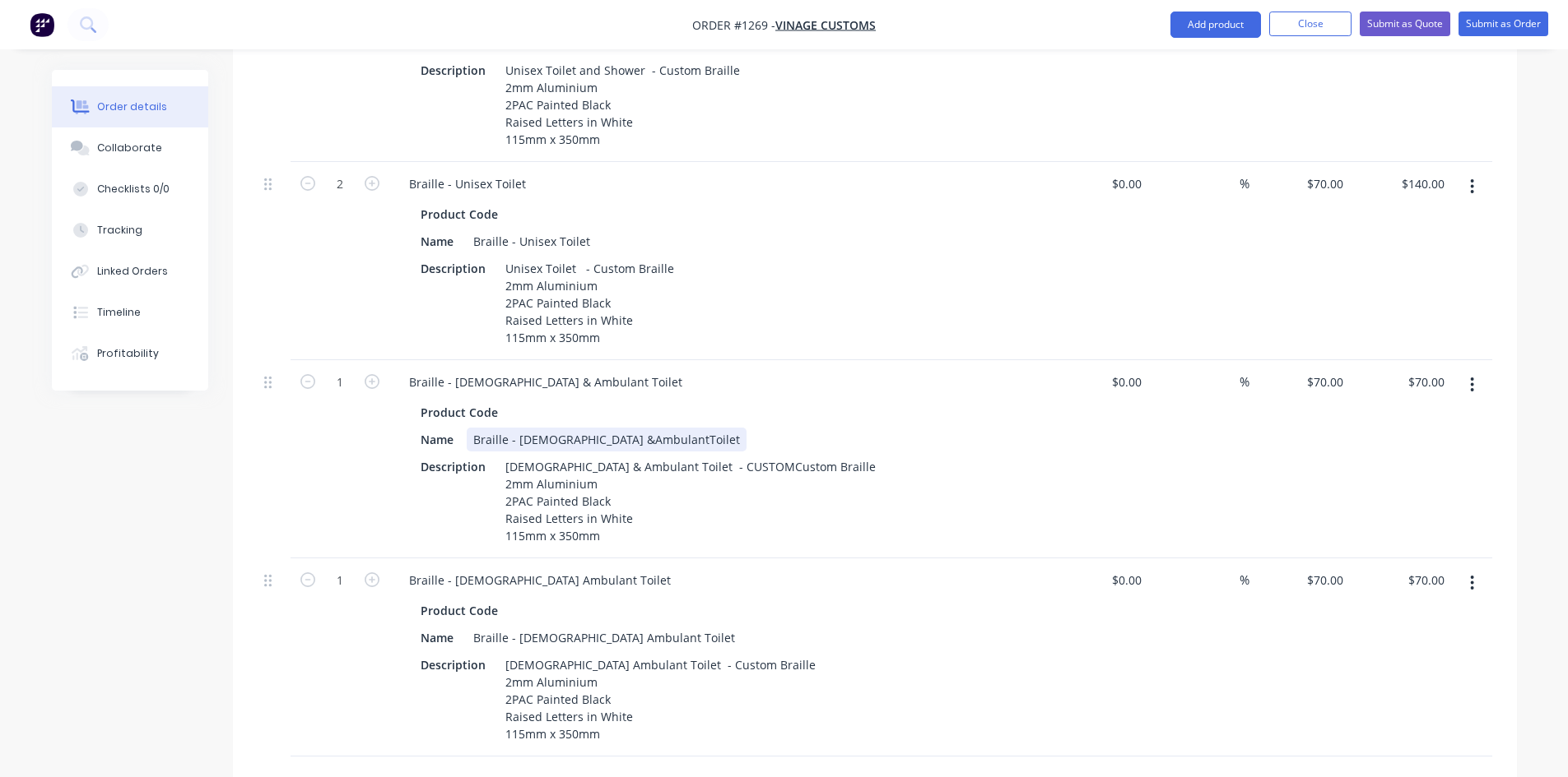
click at [608, 428] on div "Braille - [DEMOGRAPHIC_DATA] &AmbulantToilet" at bounding box center [606, 439] width 280 height 24
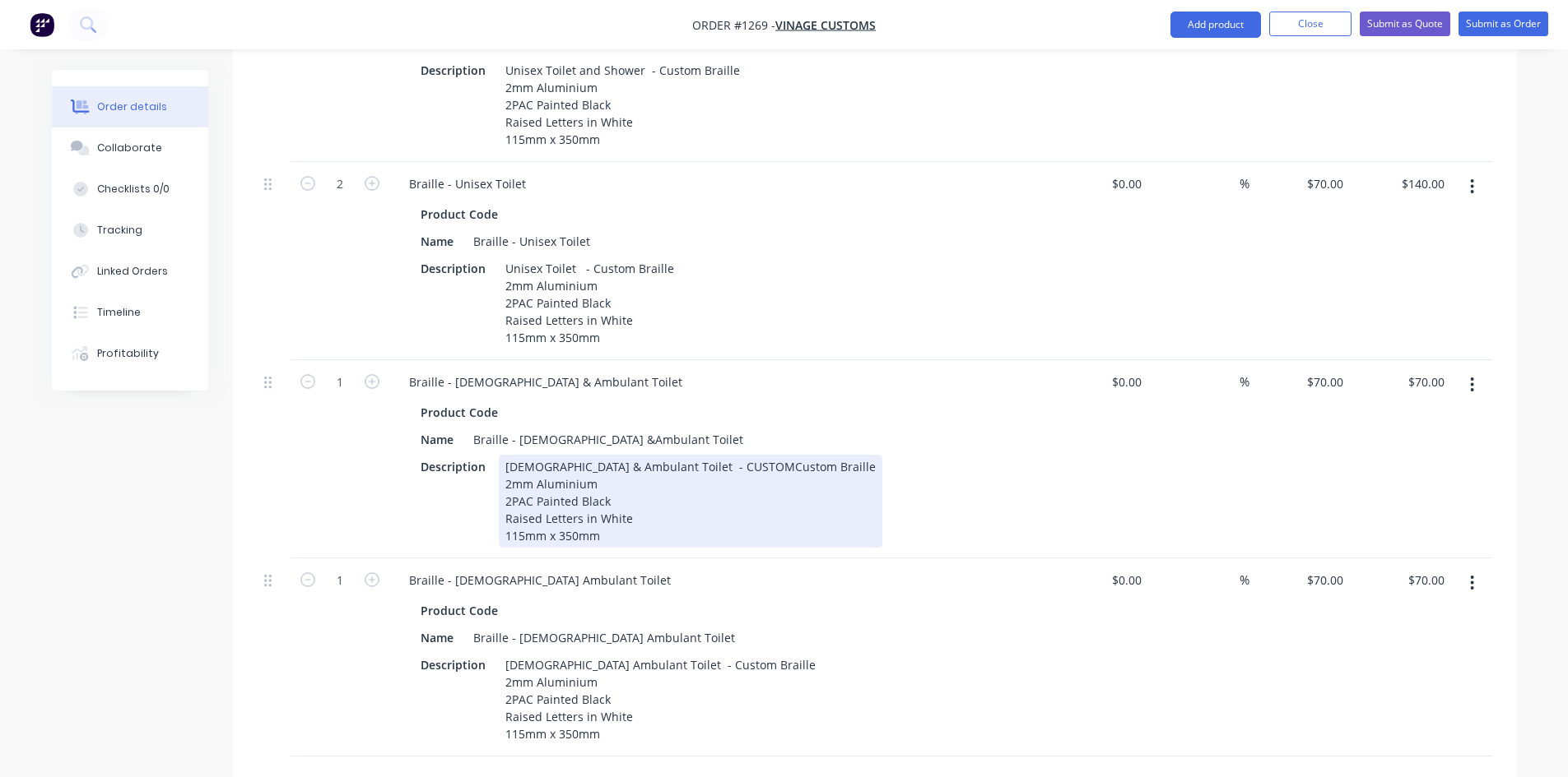
click at [528, 455] on div "[DEMOGRAPHIC_DATA] & Ambulant Toilet - CUSTOMCustom Braille 2mm Aluminium 2PAC …" at bounding box center [691, 501] width 384 height 93
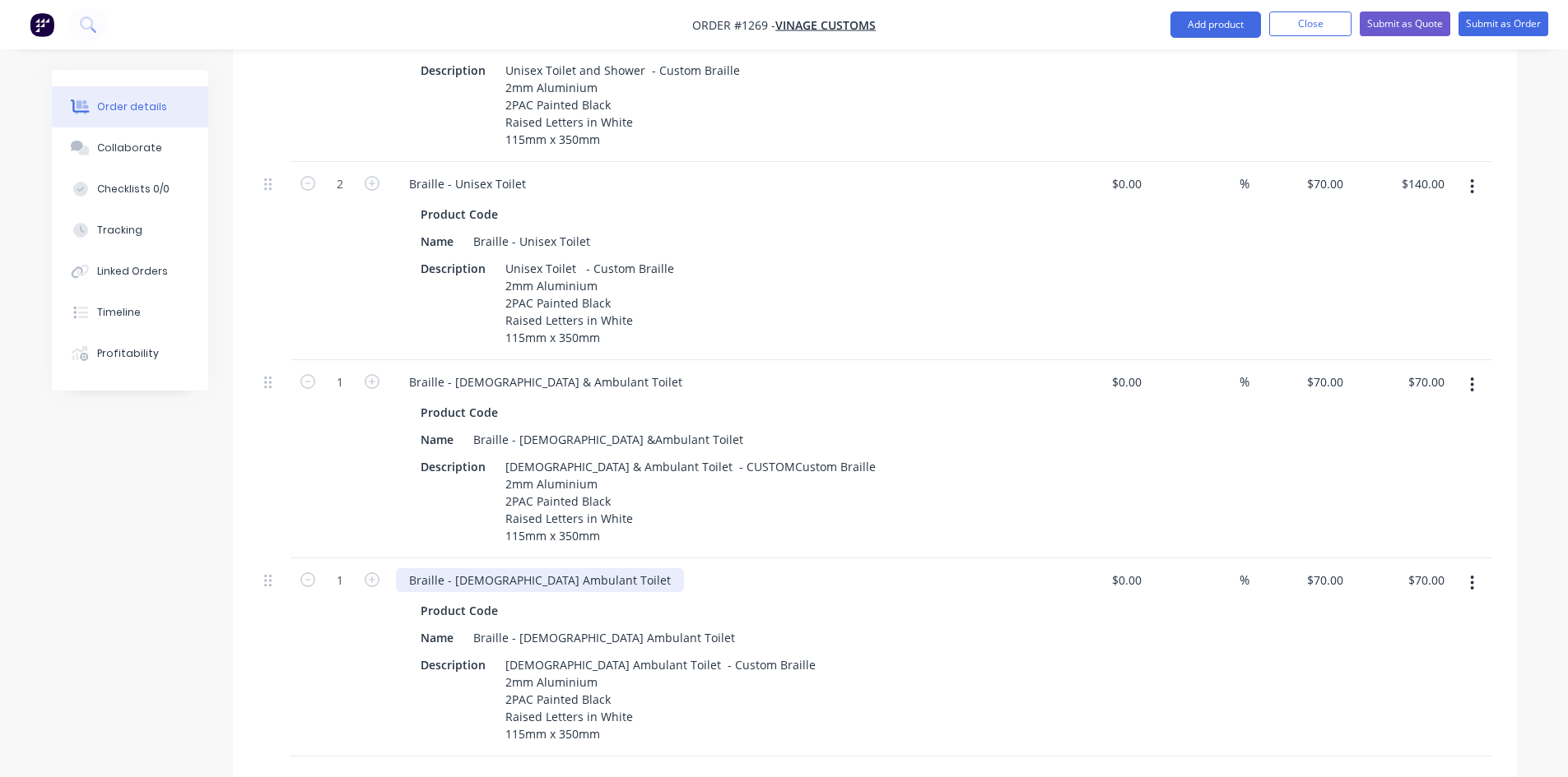
click at [460, 569] on div "Braille - [DEMOGRAPHIC_DATA] Ambulant Toilet" at bounding box center [539, 580] width 288 height 24
drag, startPoint x: 478, startPoint y: 558, endPoint x: 454, endPoint y: 557, distance: 24.0
click at [454, 569] on div "Braille - Memale Ambulant Toilet" at bounding box center [499, 580] width 208 height 24
drag, startPoint x: 539, startPoint y: 615, endPoint x: 516, endPoint y: 611, distance: 23.3
click at [516, 626] on div "Braille - [DEMOGRAPHIC_DATA] Ambulant Toilet" at bounding box center [604, 638] width 274 height 24
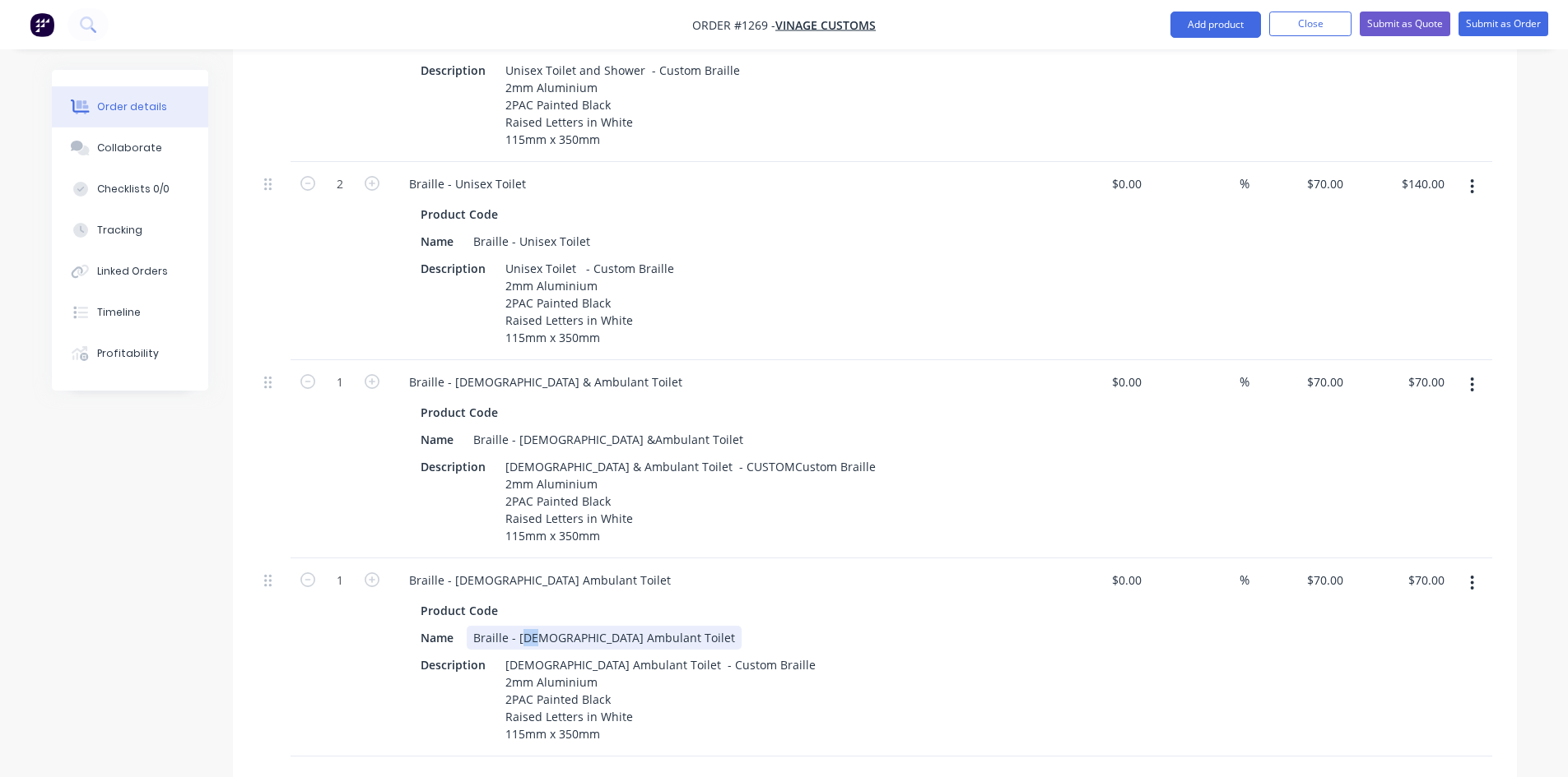
click at [536, 626] on div "Braille - [DEMOGRAPHIC_DATA] Ambulant Toilet" at bounding box center [604, 638] width 274 height 24
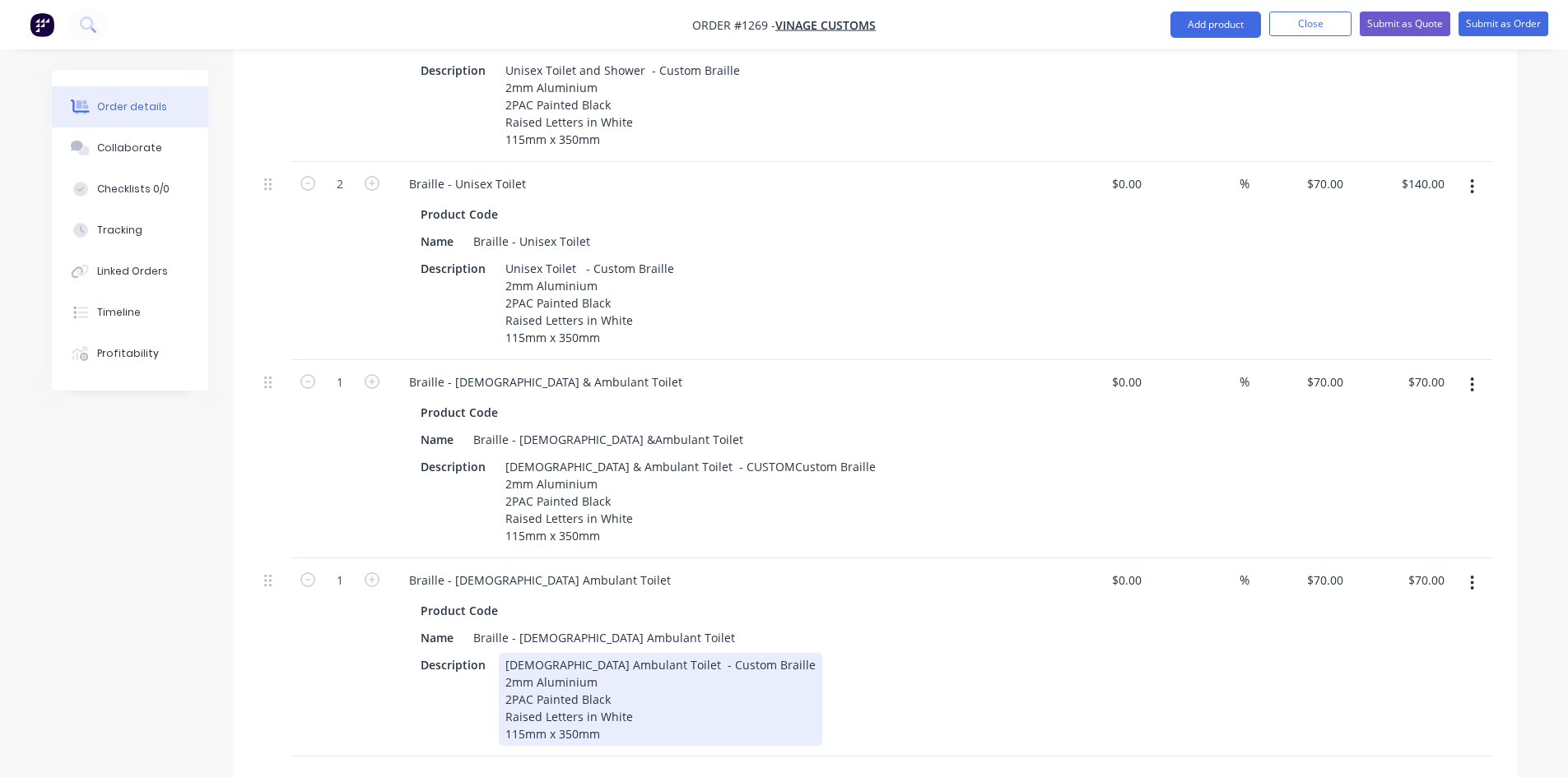
click at [529, 653] on div "[DEMOGRAPHIC_DATA] Ambulant Toilet - Custom Braille 2mm Aluminium 2PAC Painted …" at bounding box center [660, 699] width 323 height 93
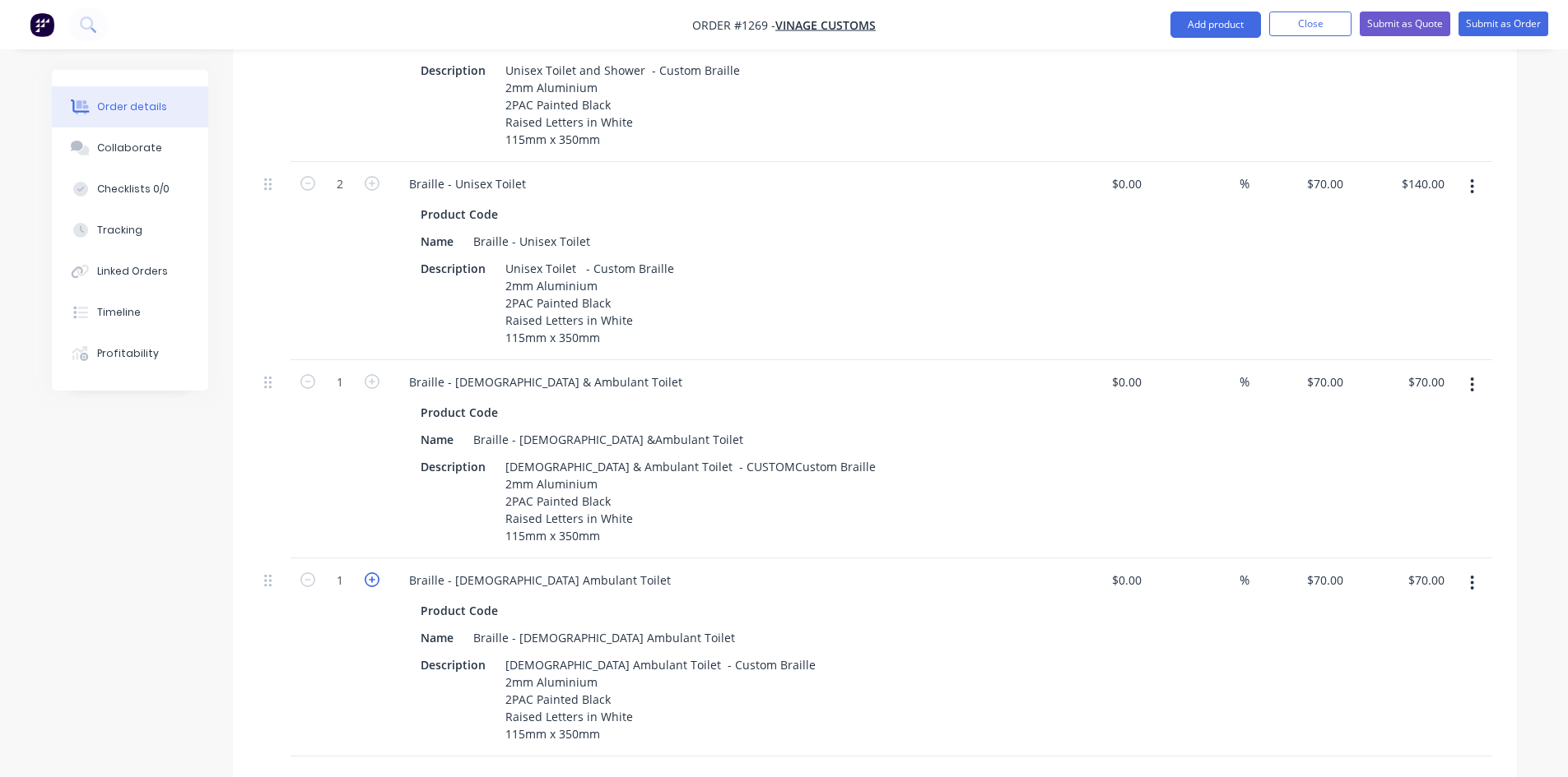
click at [372, 573] on icon "button" at bounding box center [371, 579] width 14 height 14
type input "2"
type input "$140.00"
click at [1470, 575] on icon "button" at bounding box center [1472, 583] width 4 height 18
click at [1405, 648] on div "Duplicate" at bounding box center [1414, 659] width 127 height 24
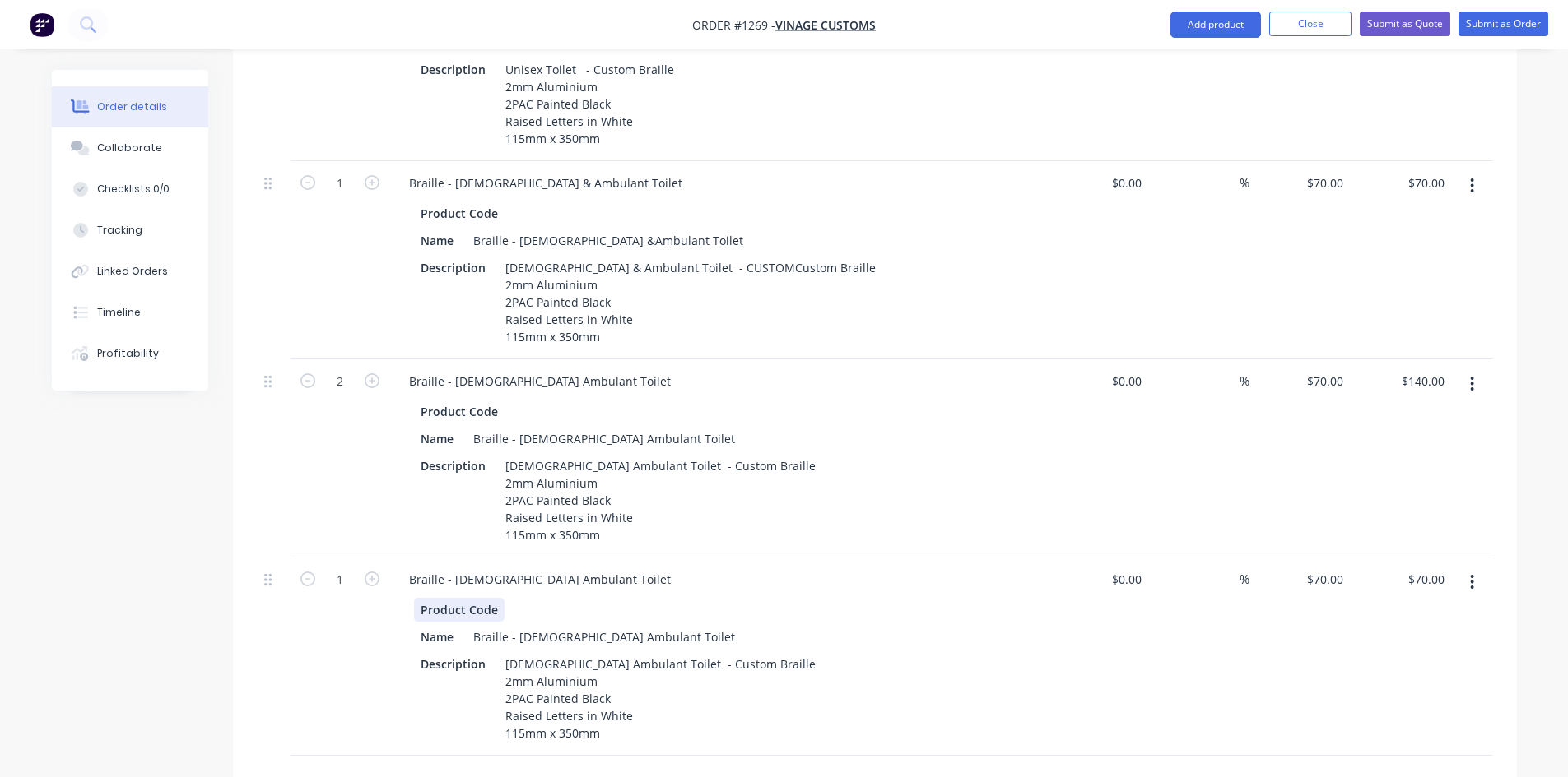
scroll to position [1926, 0]
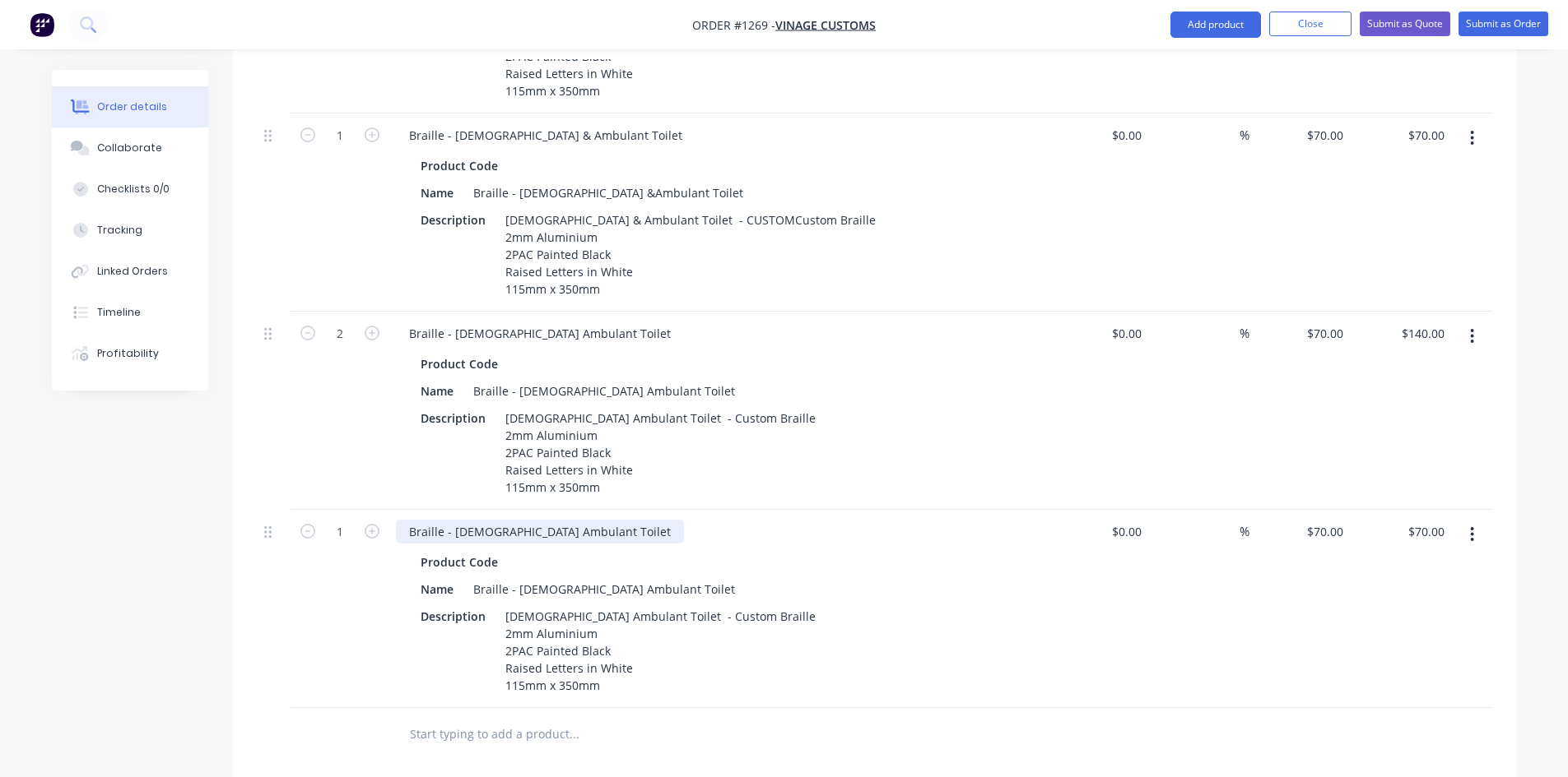
click at [468, 520] on div "Braille - [DEMOGRAPHIC_DATA] Ambulant Toilet" at bounding box center [539, 531] width 288 height 24
drag, startPoint x: 451, startPoint y: 511, endPoint x: 563, endPoint y: 510, distance: 112.0
click at [563, 520] on div "Braille - [DEMOGRAPHIC_DATA] Ambulant Toilet" at bounding box center [539, 531] width 288 height 24
paste div
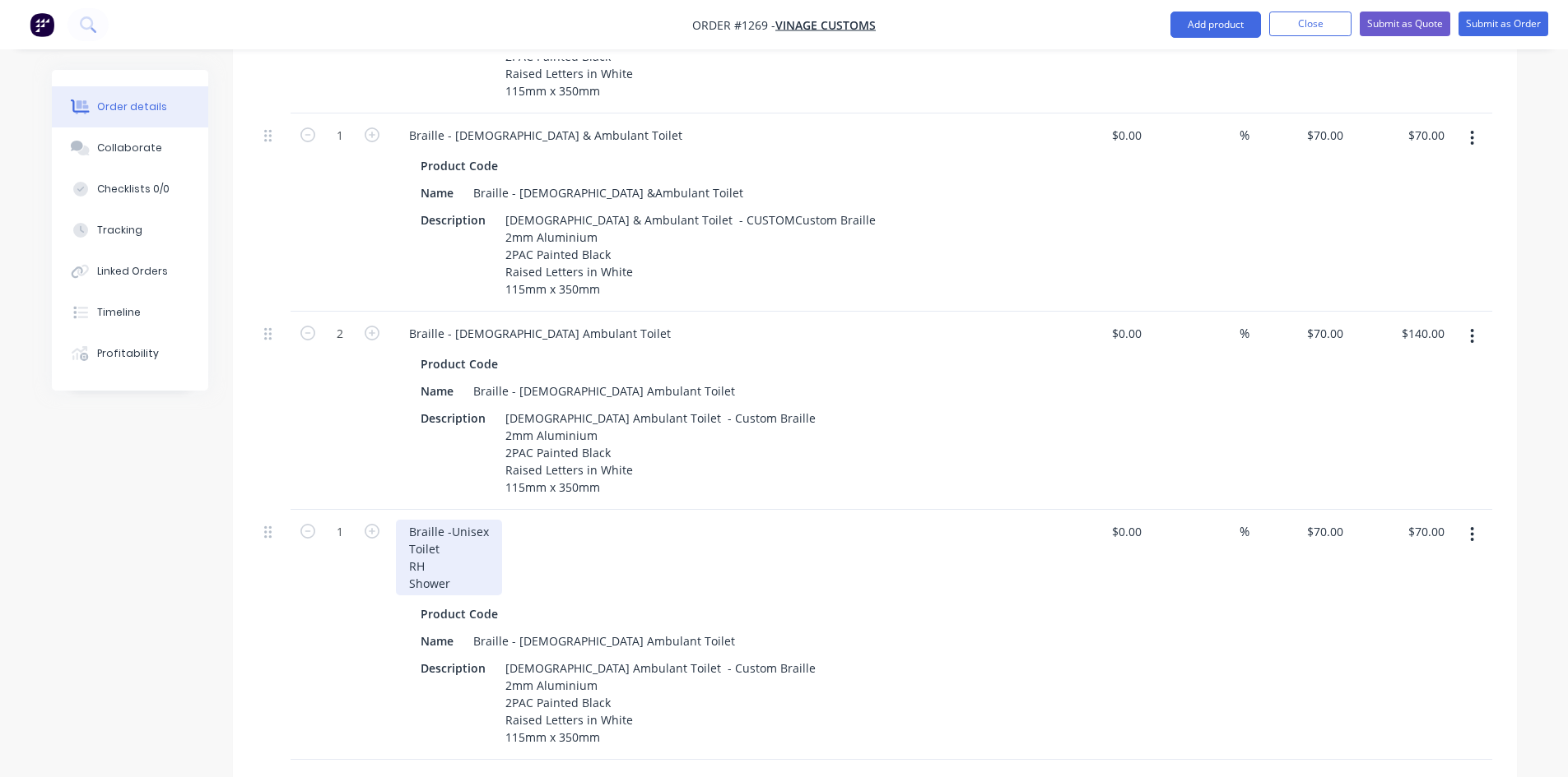
click at [406, 529] on div "Braille -Unisex Toilet RH Shower" at bounding box center [448, 557] width 107 height 76
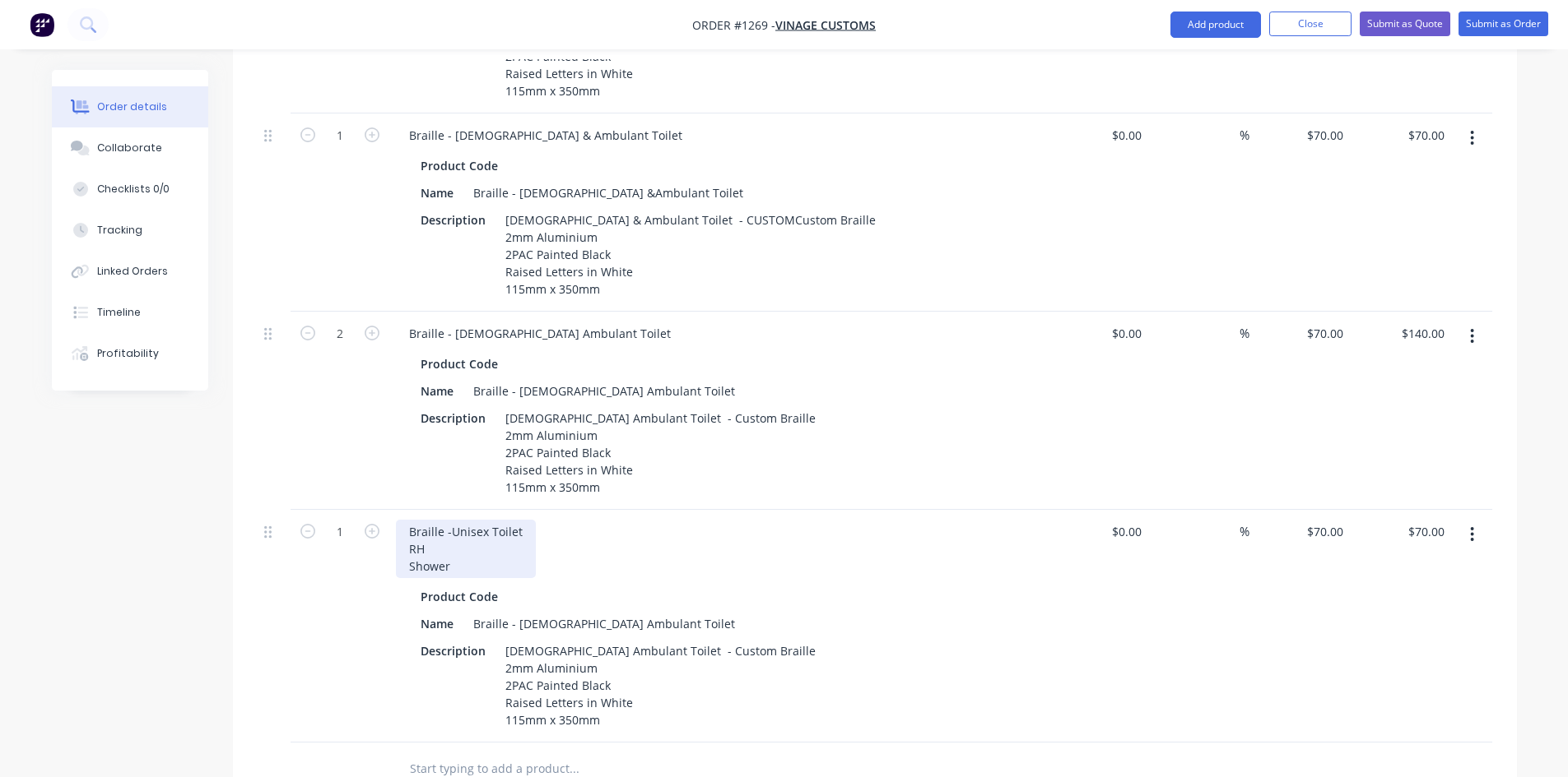
click at [407, 523] on div "Braille -Unisex Toilet RH Shower" at bounding box center [465, 549] width 140 height 59
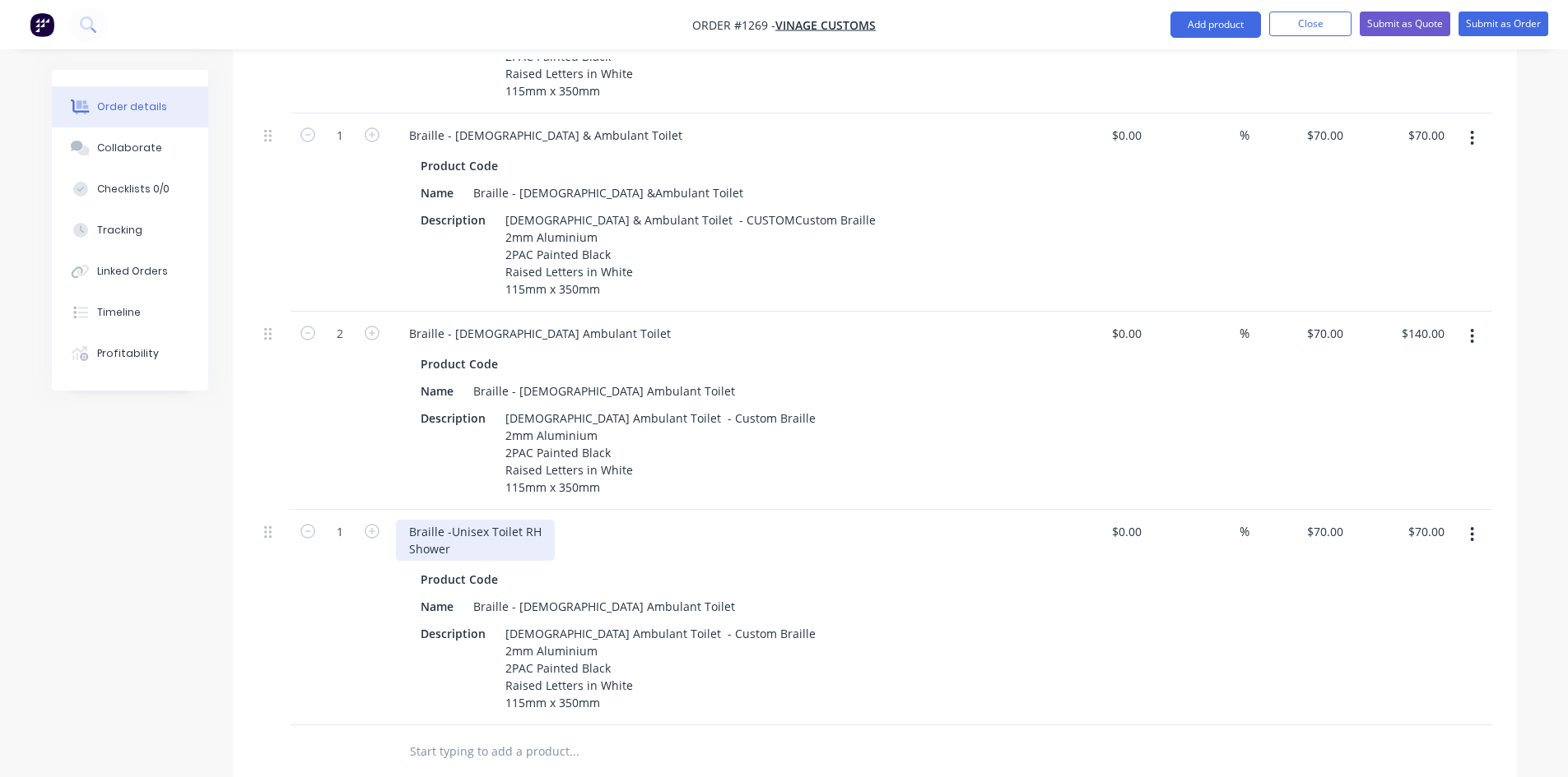
click at [408, 523] on div "Braille -Unisex Toilet RH Shower" at bounding box center [475, 540] width 159 height 41
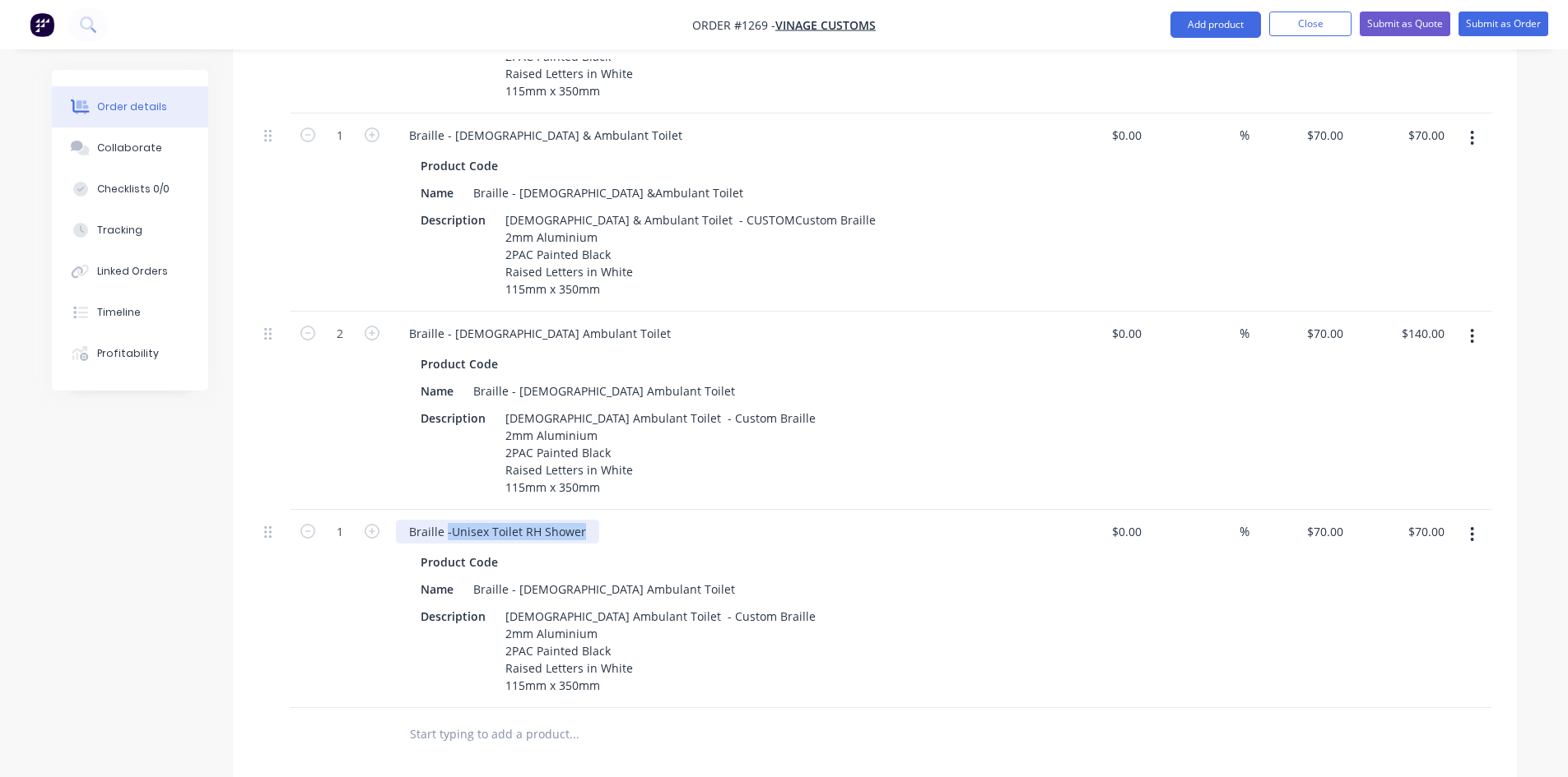
drag, startPoint x: 582, startPoint y: 506, endPoint x: 445, endPoint y: 506, distance: 137.0
click at [445, 520] on div "Braille -Unisex Toilet RH Shower" at bounding box center [497, 531] width 203 height 24
copy div "-Unisex Toilet RH Shower"
drag, startPoint x: 511, startPoint y: 564, endPoint x: 644, endPoint y: 562, distance: 133.0
click at [644, 577] on div "Name Braille - [DEMOGRAPHIC_DATA] Ambulant Toilet" at bounding box center [715, 589] width 603 height 24
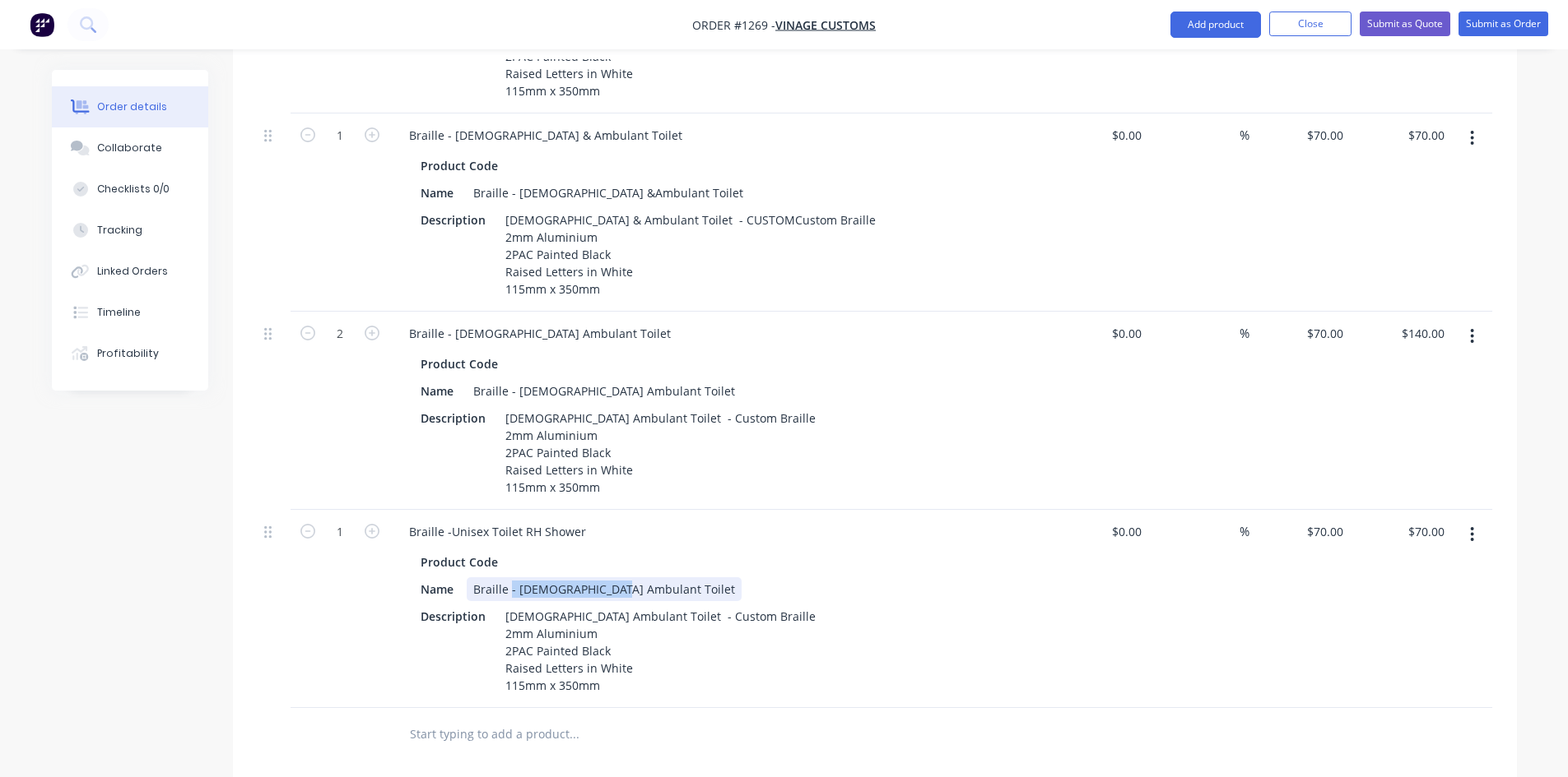
paste div
click at [664, 577] on div "Braille -Unisex Toilet RH Showerilet" at bounding box center [570, 589] width 207 height 24
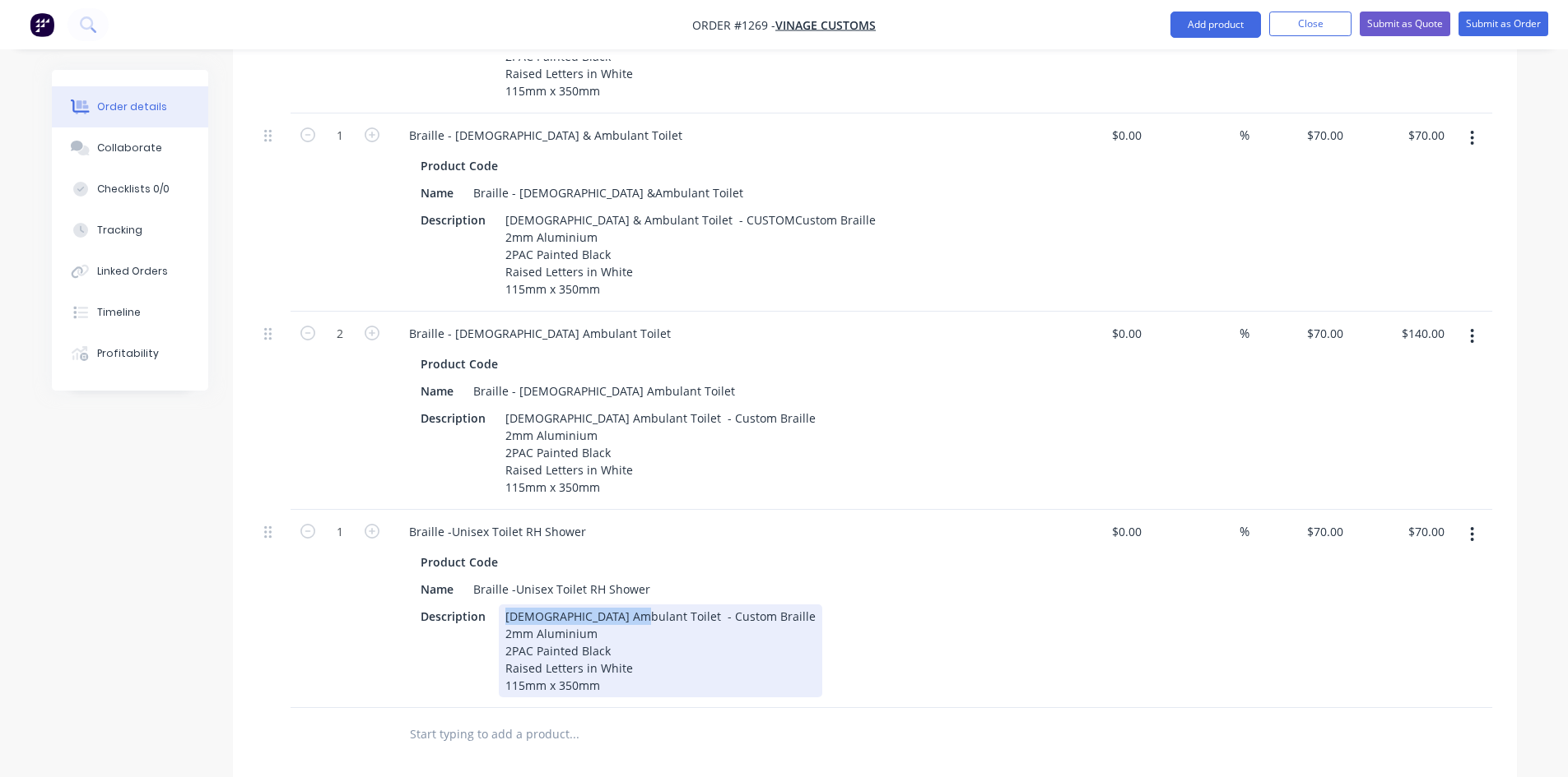
drag, startPoint x: 621, startPoint y: 592, endPoint x: 493, endPoint y: 592, distance: 128.0
click at [493, 604] on div "Description [DEMOGRAPHIC_DATA] Ambulant Toilet - Custom Braille 2mm Aluminium 2…" at bounding box center [715, 650] width 603 height 93
paste div
click at [510, 604] on div "-Unisex Toilet RH Shower - Custom Braille 2mm Aluminium 2PAC Painted Black Rais…" at bounding box center [620, 650] width 243 height 93
click at [604, 627] on div "Unisex Toilet RH Shower - Custom Braille 2mm Aluminium 2PAC Painted Black Raise…" at bounding box center [618, 650] width 239 height 93
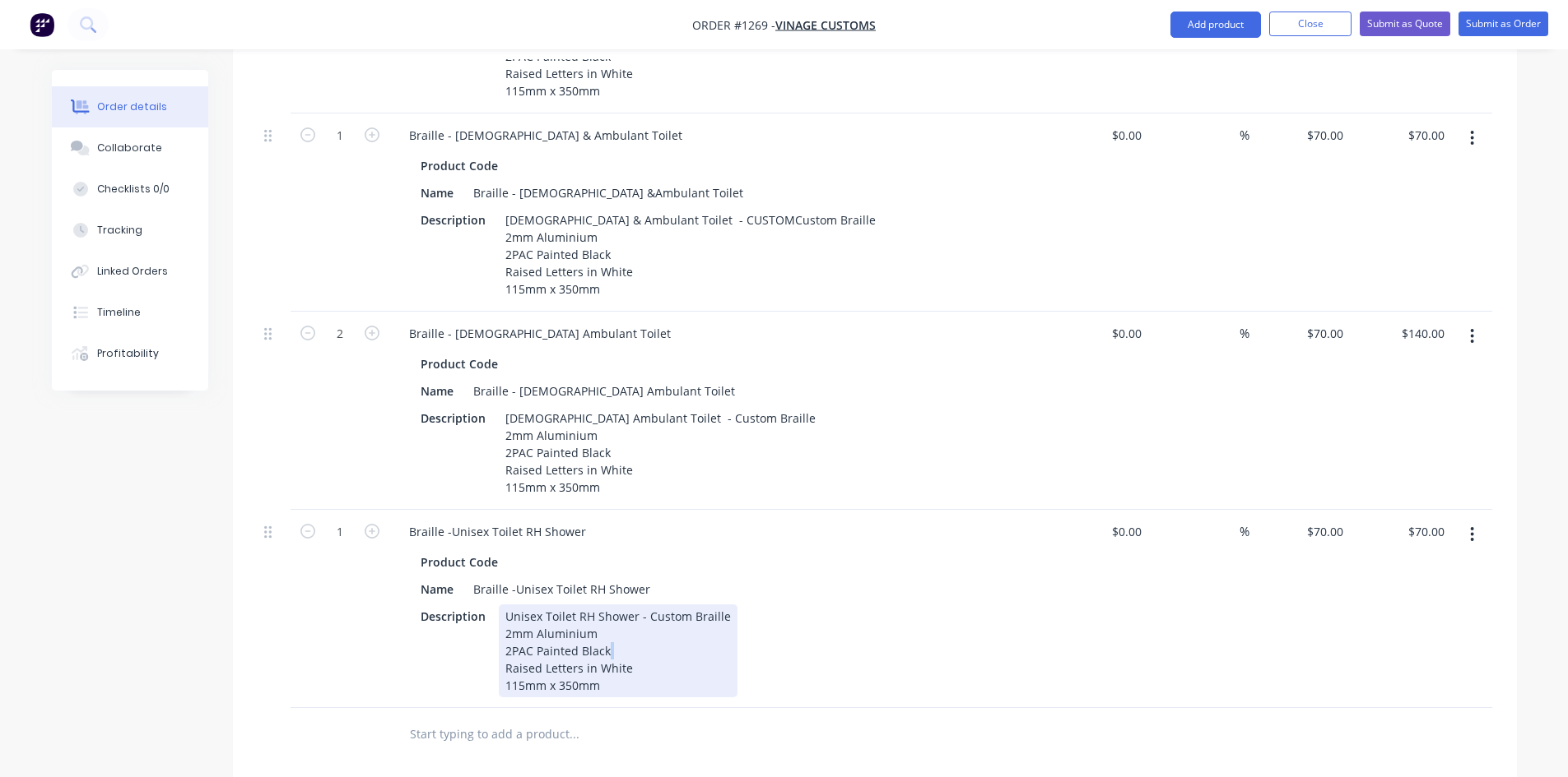
click at [604, 627] on div "Unisex Toilet RH Shower - Custom Braille 2mm Aluminium 2PAC Painted Black Raise…" at bounding box center [618, 650] width 239 height 93
click at [598, 626] on div "Unisex Toilet RH Shower - Custom Braille 2mm Aluminium 2PAC Painted Black Raise…" at bounding box center [618, 650] width 239 height 93
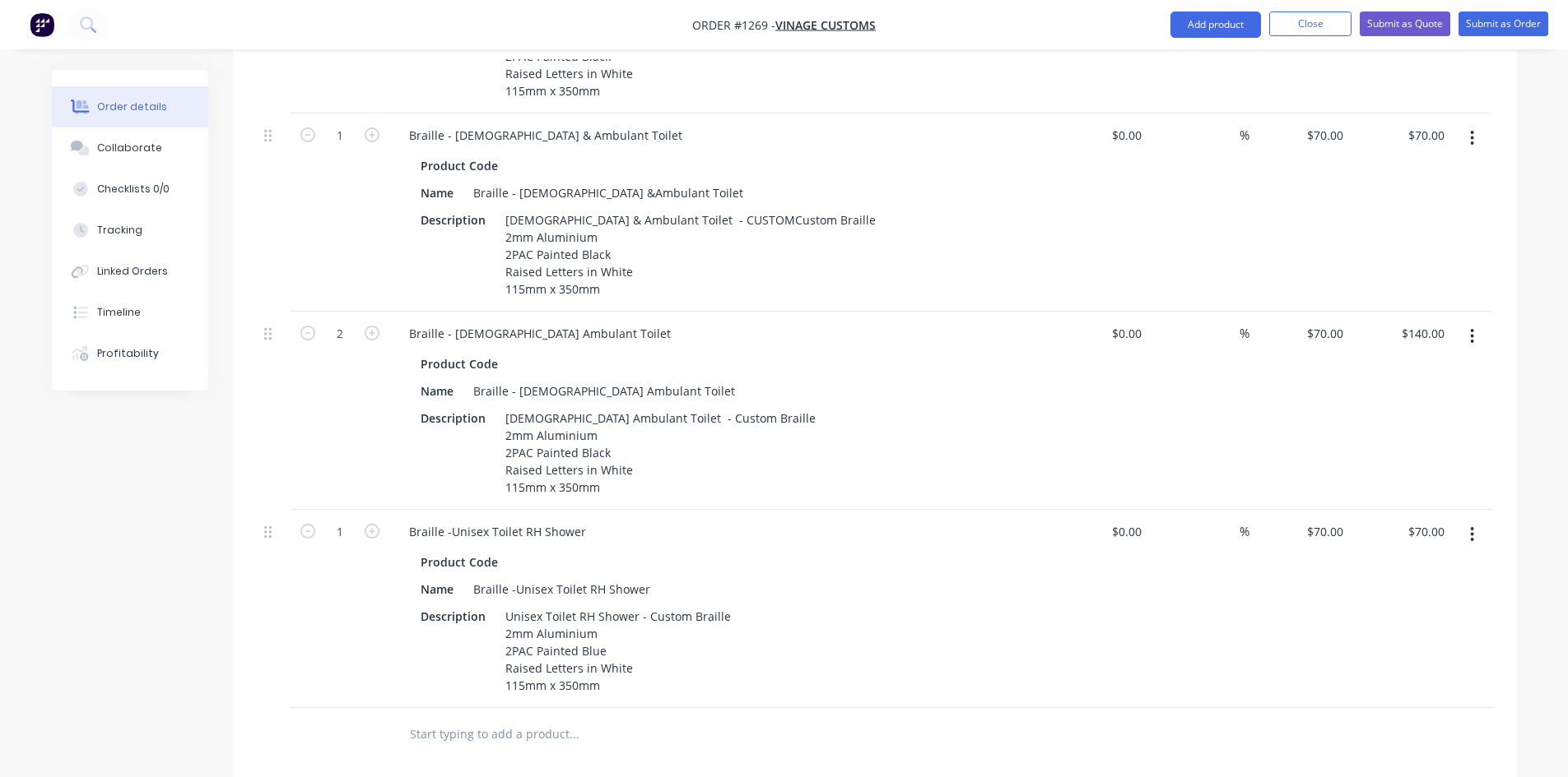
click at [1475, 321] on button "button" at bounding box center [1472, 336] width 38 height 30
click at [1428, 401] on div "Duplicate" at bounding box center [1414, 412] width 127 height 24
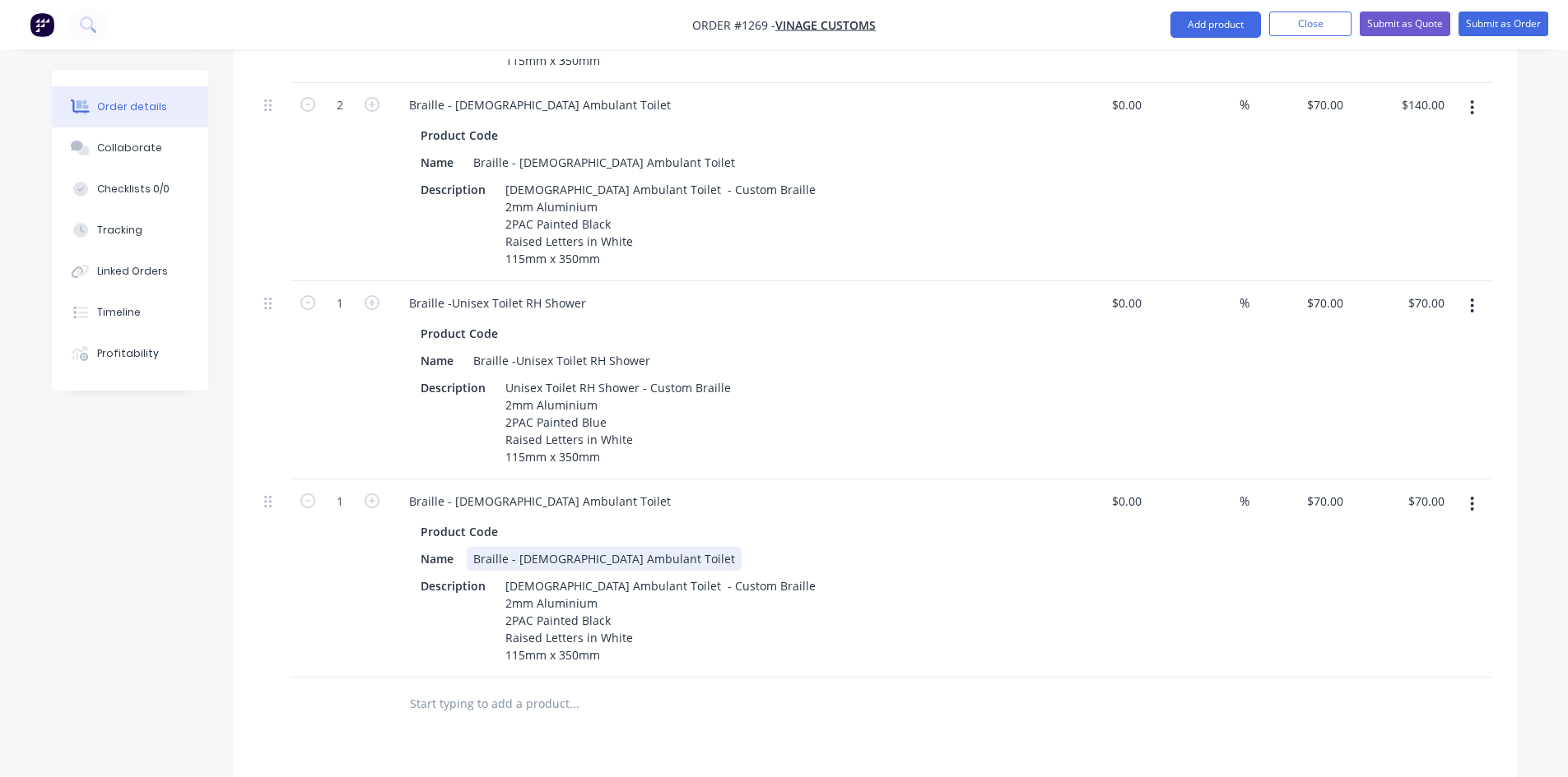
scroll to position [2173, 0]
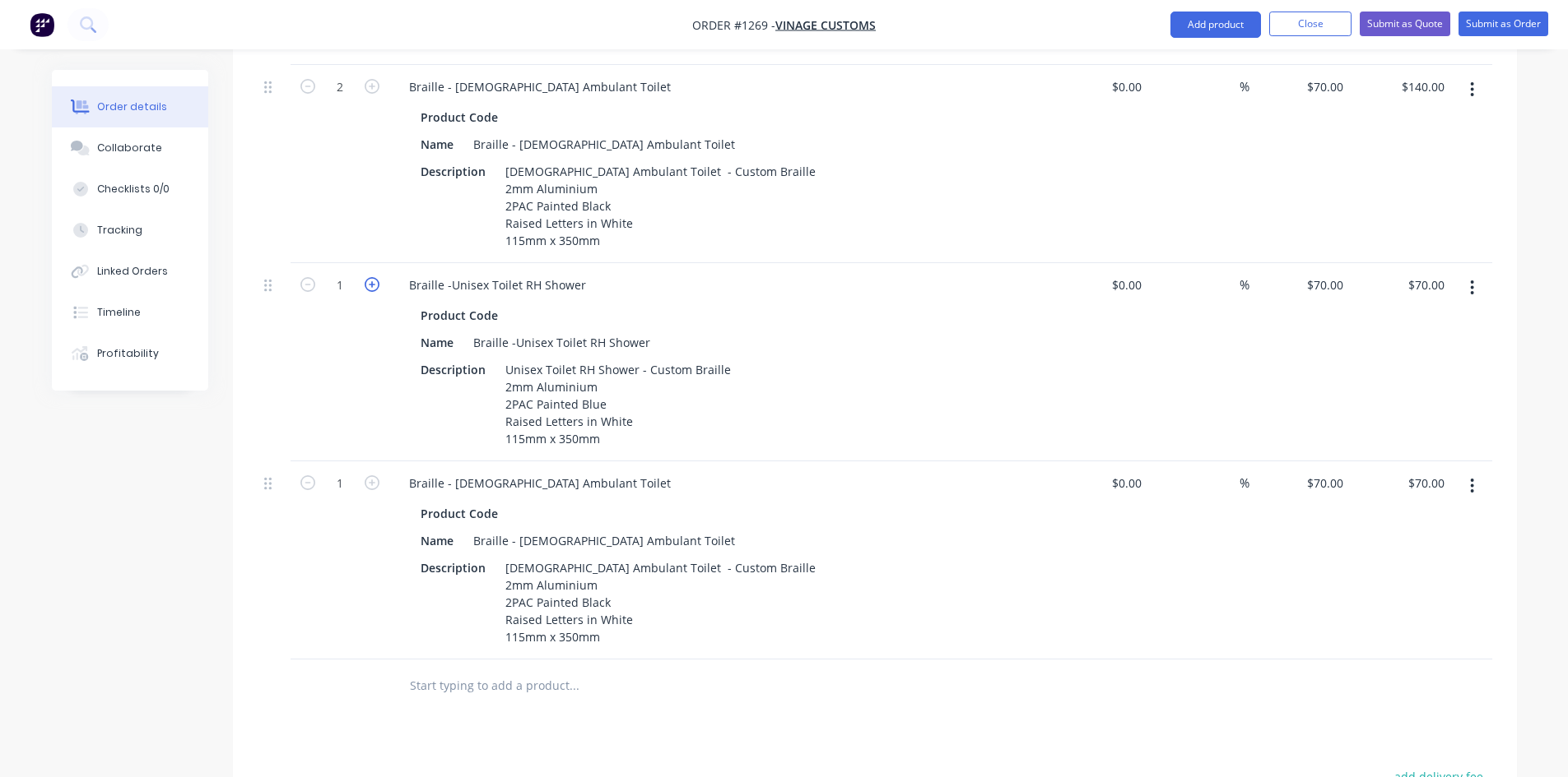
click at [369, 277] on icon "button" at bounding box center [371, 284] width 14 height 14
type input "2"
type input "$140.00"
click at [500, 471] on div "Braille - [DEMOGRAPHIC_DATA] Ambulant Toilet" at bounding box center [539, 483] width 288 height 24
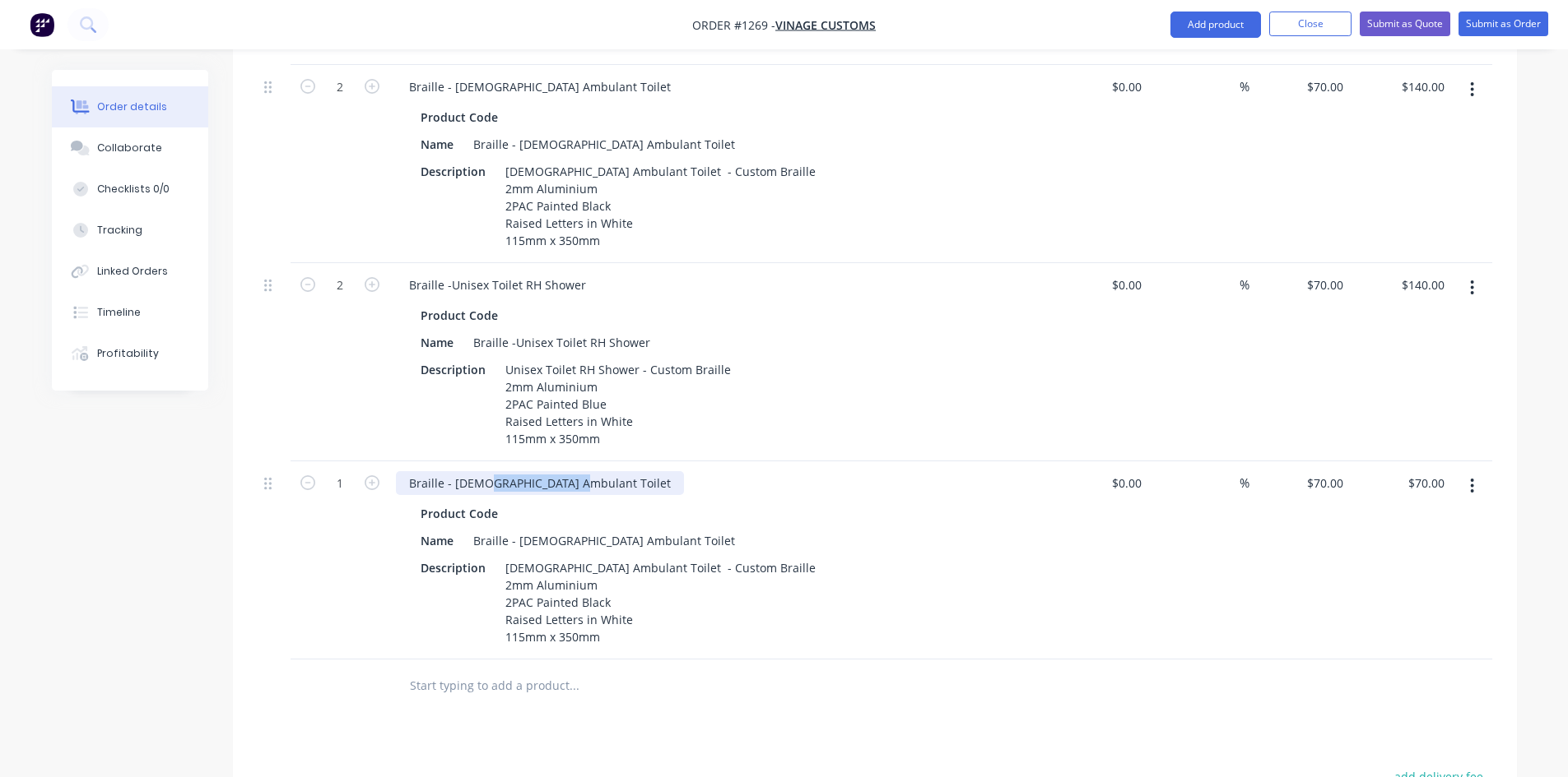
drag, startPoint x: 573, startPoint y: 461, endPoint x: 482, endPoint y: 462, distance: 91.0
click at [482, 471] on div "Braille - [DEMOGRAPHIC_DATA] Ambulant Toilet" at bounding box center [539, 483] width 288 height 24
drag, startPoint x: 483, startPoint y: 459, endPoint x: 555, endPoint y: 461, distance: 72.0
click at [555, 471] on div "Braille - [DEMOGRAPHIC_DATA] change room" at bounding box center [532, 483] width 273 height 24
copy div "change room"
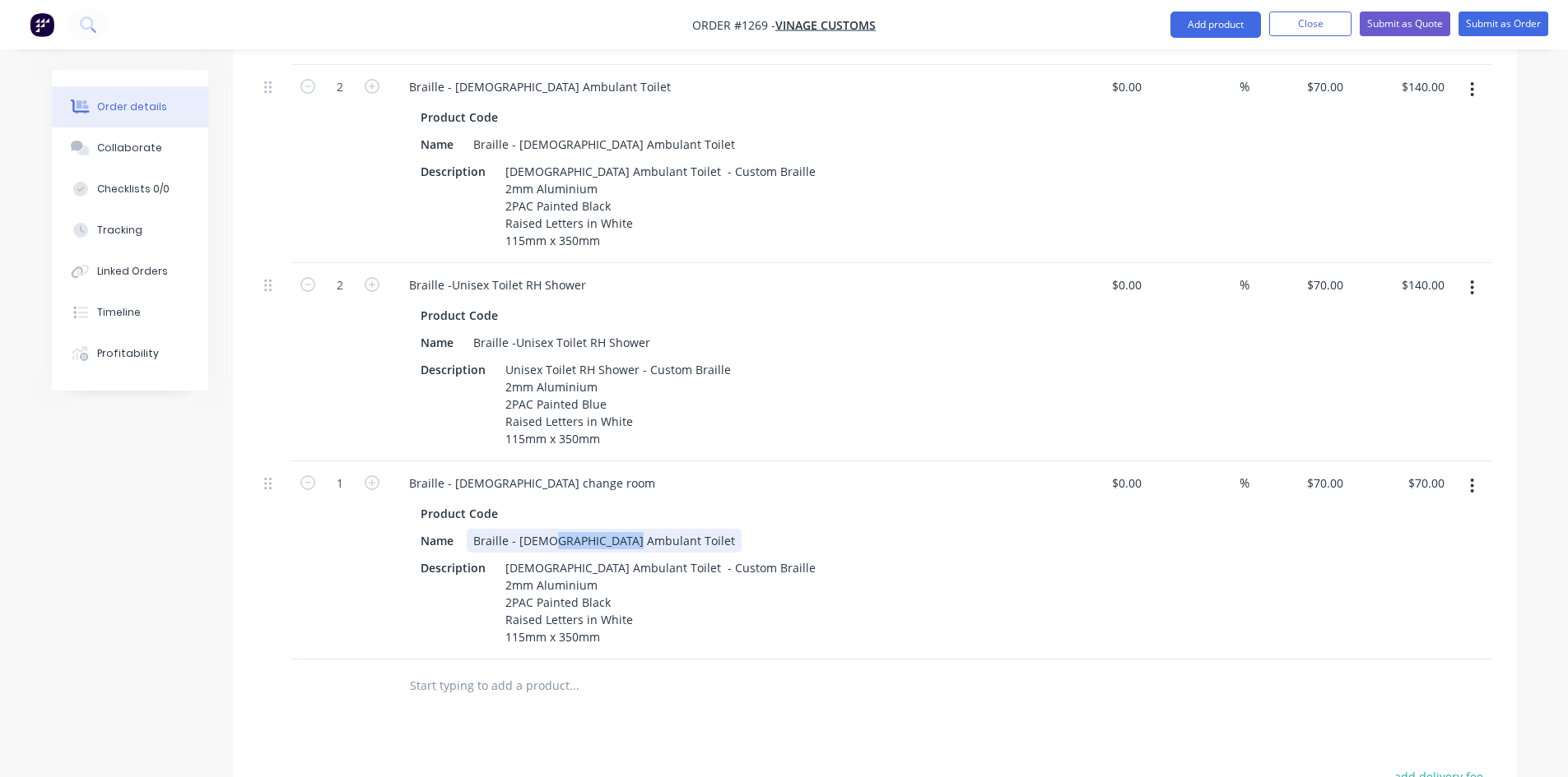
drag, startPoint x: 549, startPoint y: 515, endPoint x: 629, endPoint y: 519, distance: 80.1
click at [629, 529] on div "Braille - [DEMOGRAPHIC_DATA] Ambulant Toilet" at bounding box center [604, 540] width 274 height 24
drag, startPoint x: 630, startPoint y: 520, endPoint x: 549, endPoint y: 517, distance: 81.1
click at [549, 529] on div "Braille - [DEMOGRAPHIC_DATA] Ambulant Toilet" at bounding box center [604, 540] width 274 height 24
paste div
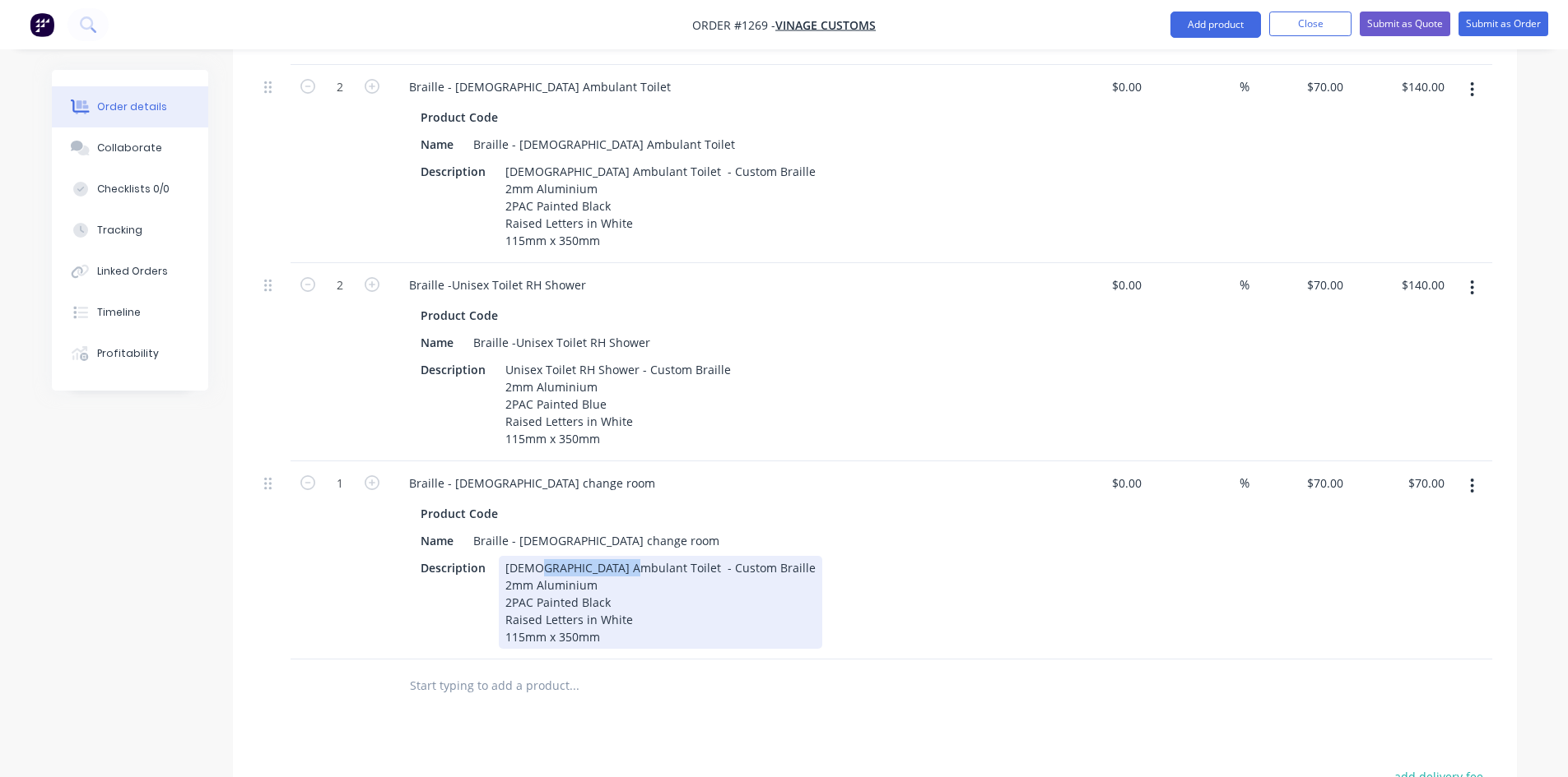
drag, startPoint x: 616, startPoint y: 546, endPoint x: 534, endPoint y: 542, distance: 82.1
click at [534, 556] on div "[DEMOGRAPHIC_DATA] Ambulant Toilet - Custom Braille 2mm Aluminium 2PAC Painted …" at bounding box center [660, 602] width 323 height 93
paste div
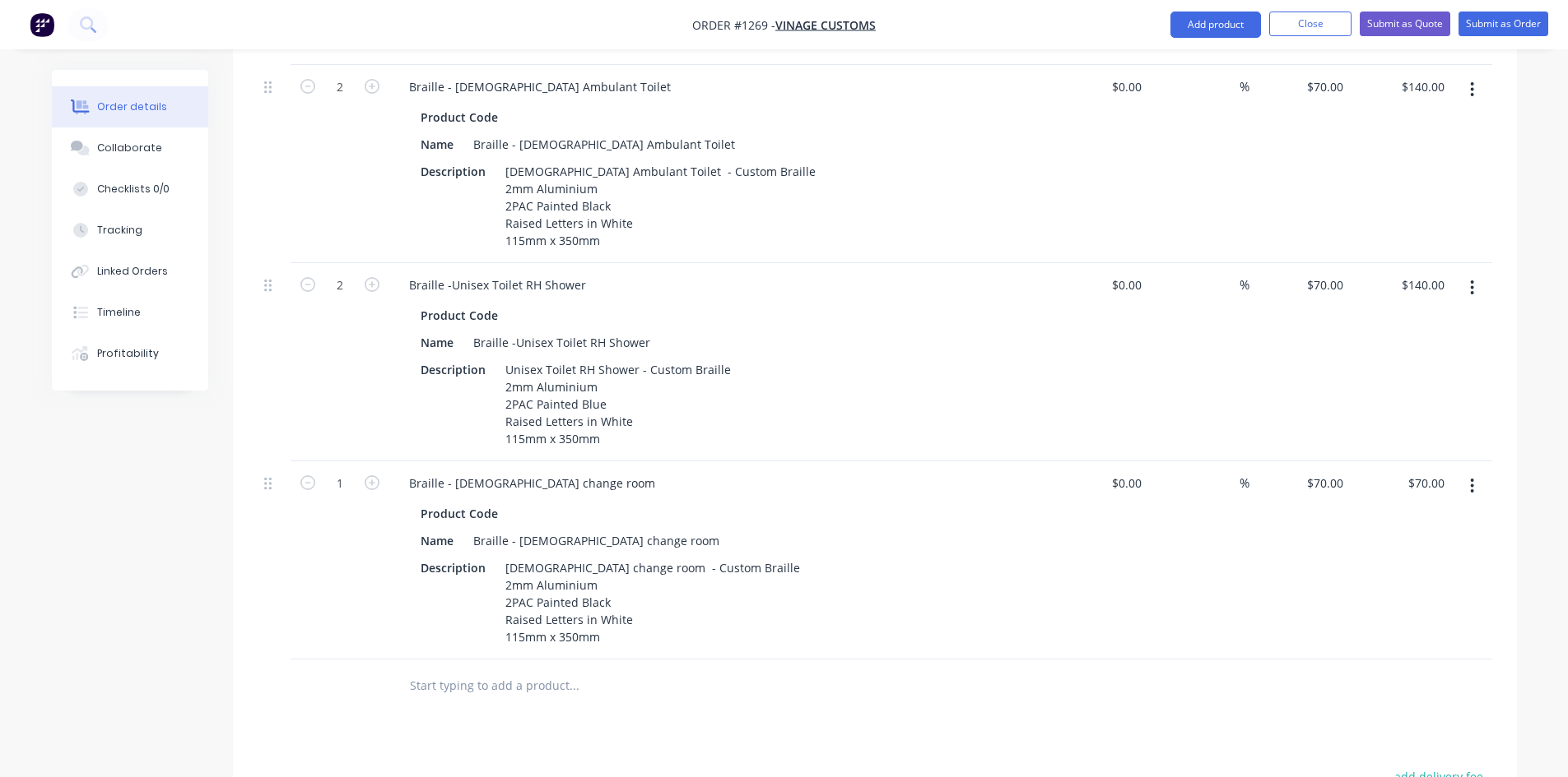
click at [1475, 471] on button "button" at bounding box center [1472, 485] width 38 height 30
click at [1410, 551] on div "Duplicate" at bounding box center [1414, 562] width 127 height 24
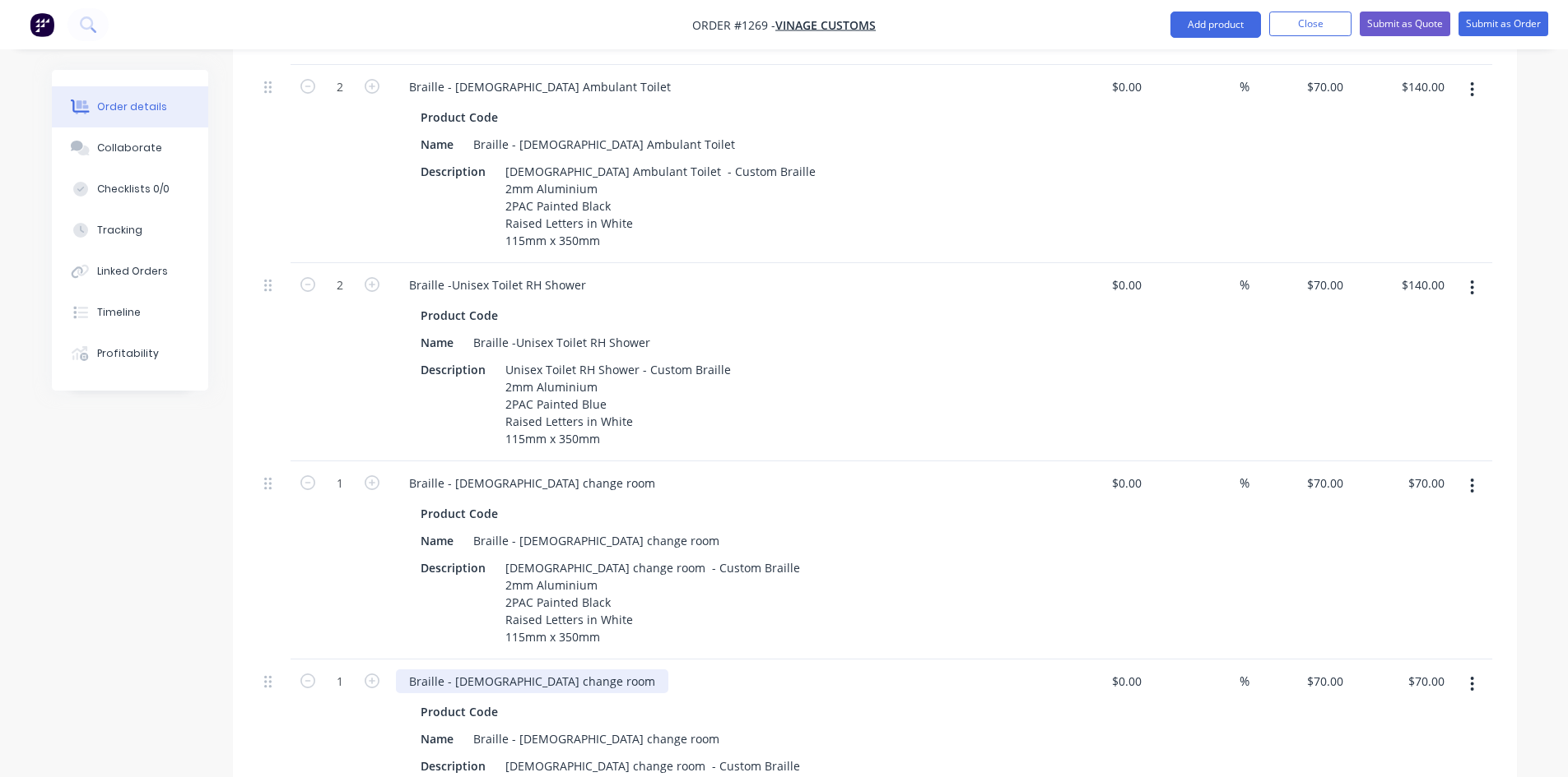
click at [449, 670] on div "Braille - [DEMOGRAPHIC_DATA] change room" at bounding box center [532, 681] width 273 height 24
click at [459, 670] on div "Braille - [DEMOGRAPHIC_DATA] change room" at bounding box center [532, 681] width 273 height 24
click at [474, 670] on div "Braille - [DEMOGRAPHIC_DATA] change room" at bounding box center [532, 681] width 273 height 24
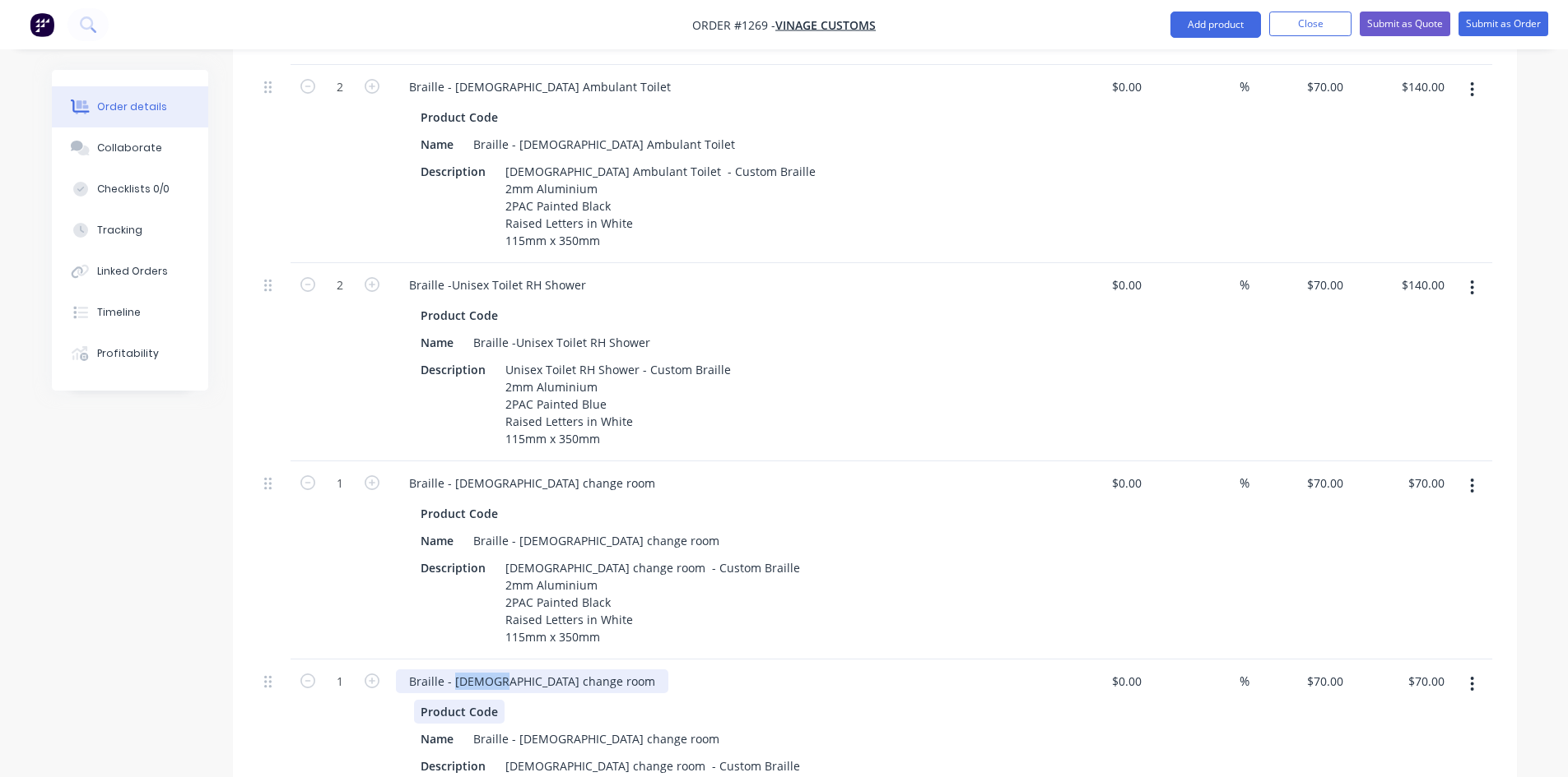
copy div "[DEMOGRAPHIC_DATA]"
click at [529, 727] on div "Braille - [DEMOGRAPHIC_DATA] change room" at bounding box center [596, 739] width 259 height 24
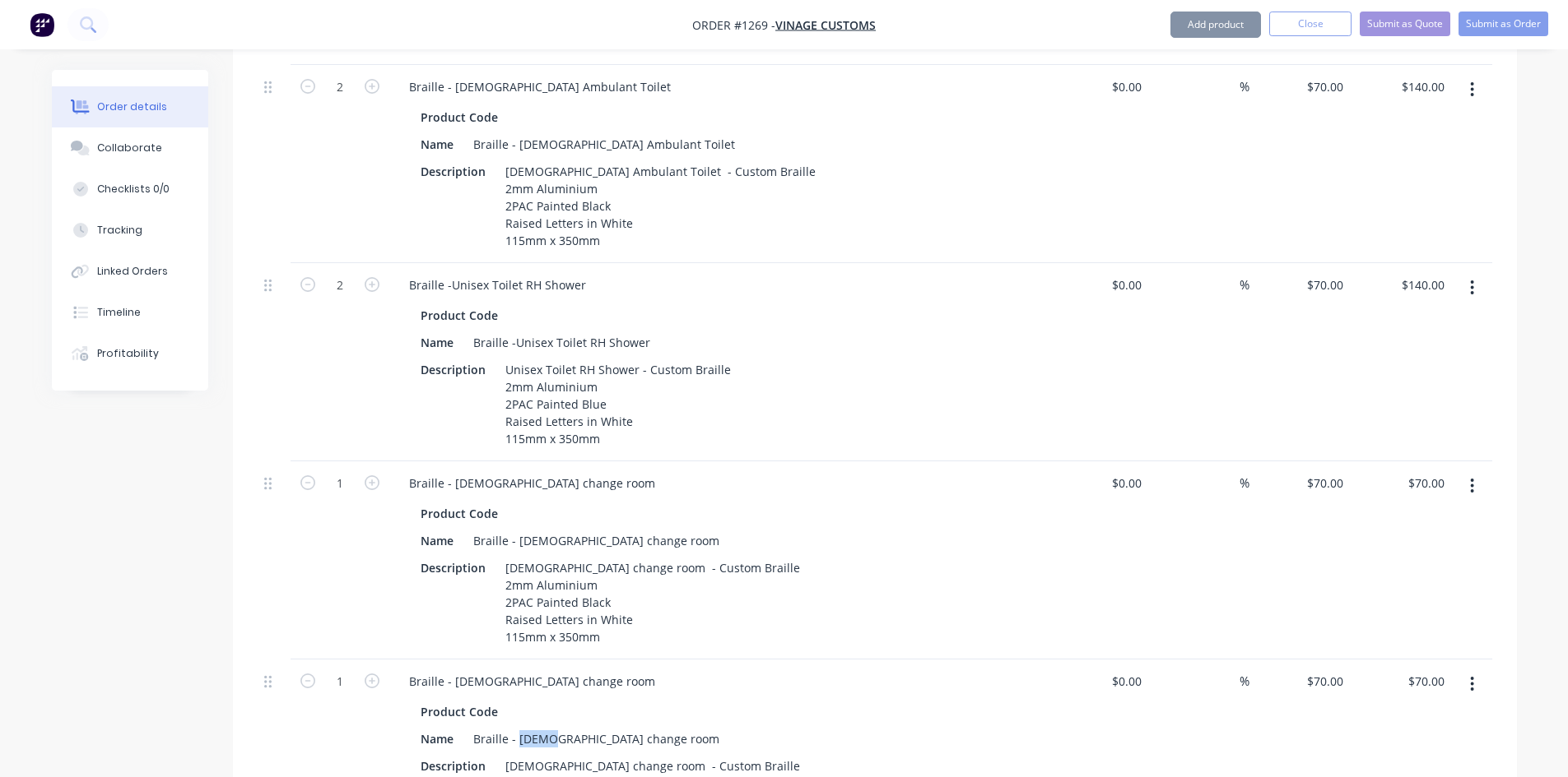
click at [529, 727] on div "Braille - [DEMOGRAPHIC_DATA] change room" at bounding box center [596, 739] width 259 height 24
paste div
click at [535, 727] on div "Braille - [DEMOGRAPHIC_DATA] change room" at bounding box center [596, 739] width 259 height 24
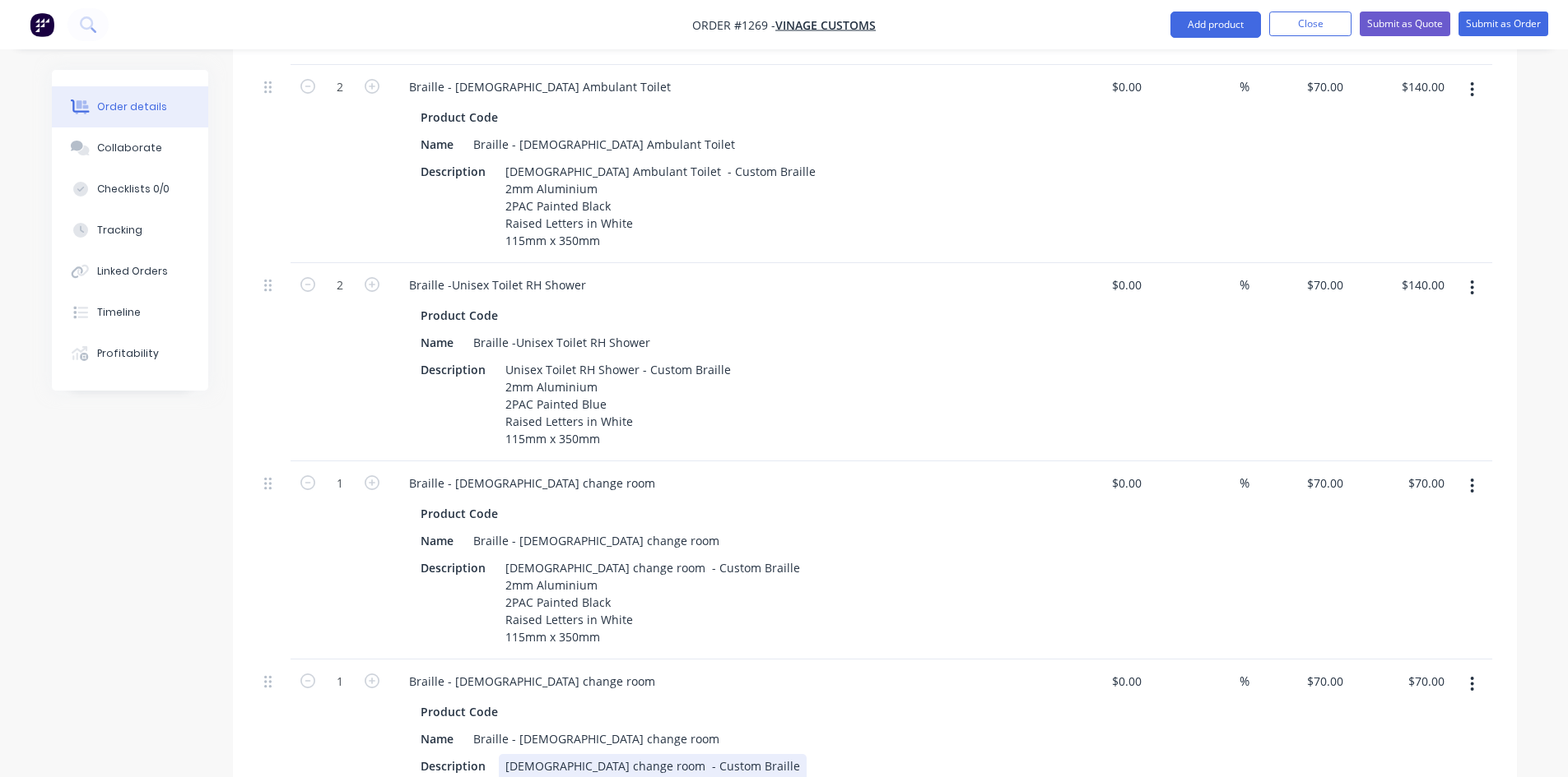
paste div
click at [583, 700] on div "Product Code" at bounding box center [715, 712] width 603 height 24
click at [1484, 29] on button "Submit as Order" at bounding box center [1503, 24] width 89 height 25
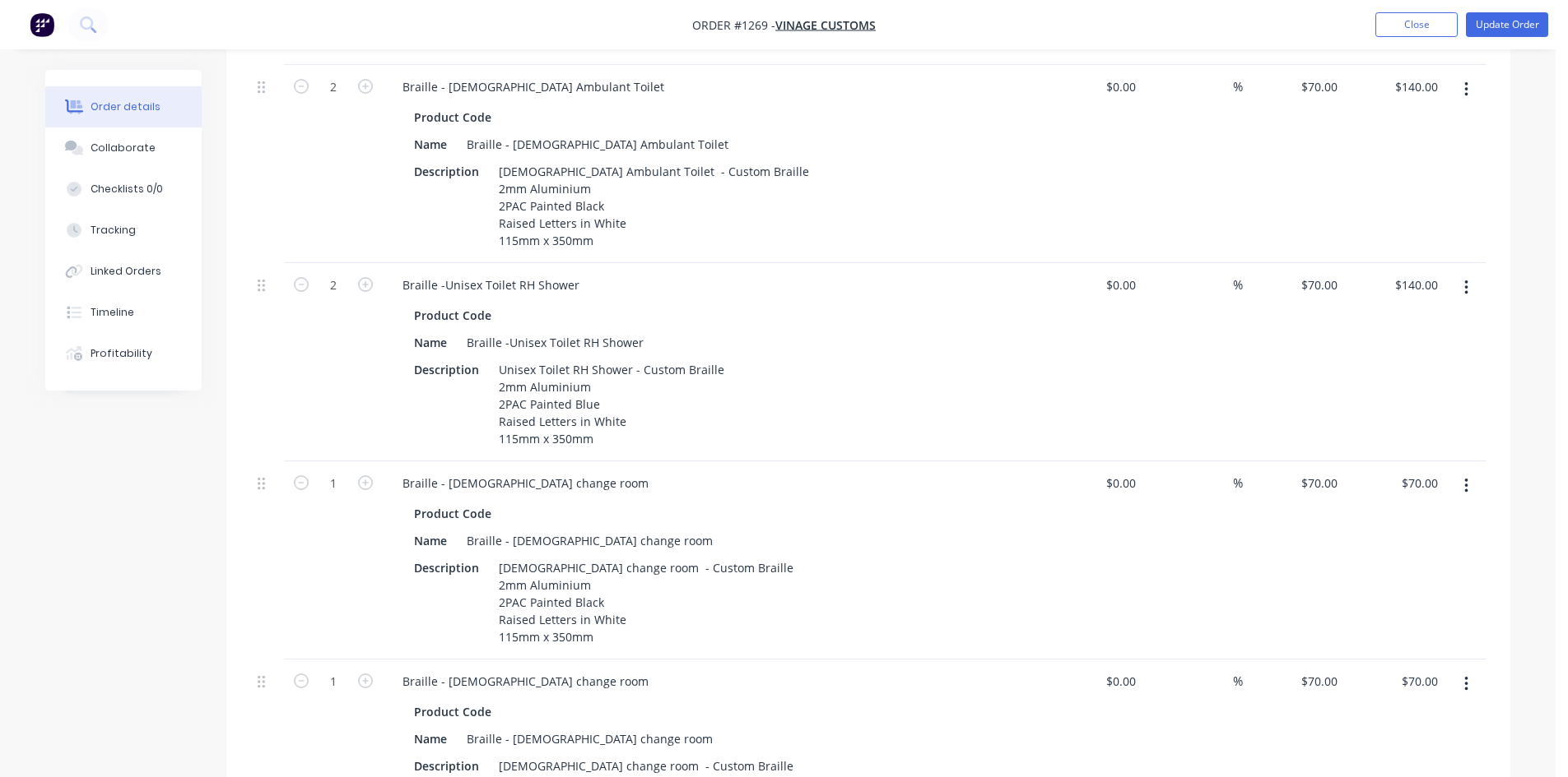
scroll to position [0, 0]
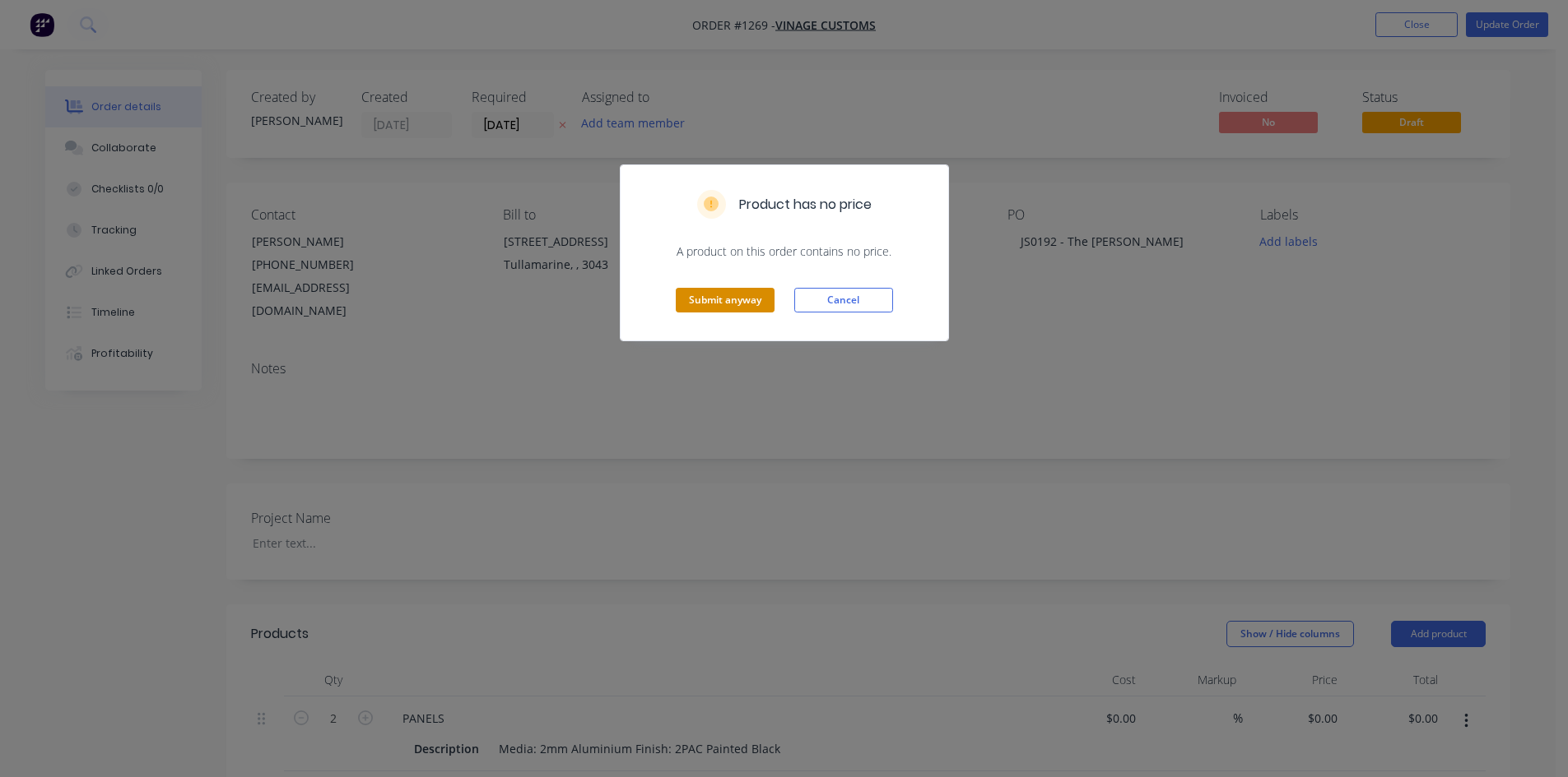
click at [712, 296] on button "Submit anyway" at bounding box center [725, 300] width 99 height 25
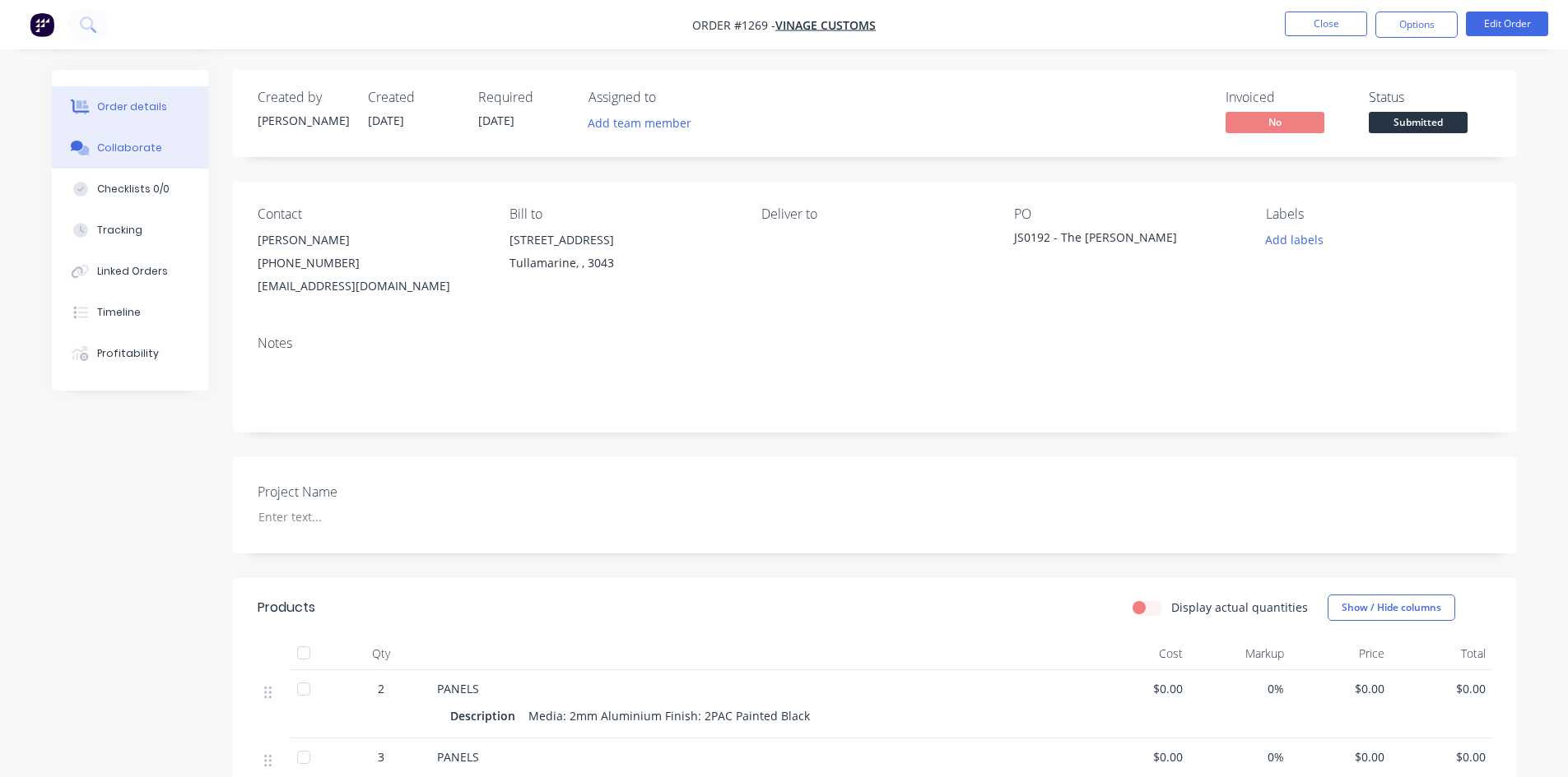
click at [125, 141] on div "Collaborate" at bounding box center [130, 148] width 65 height 14
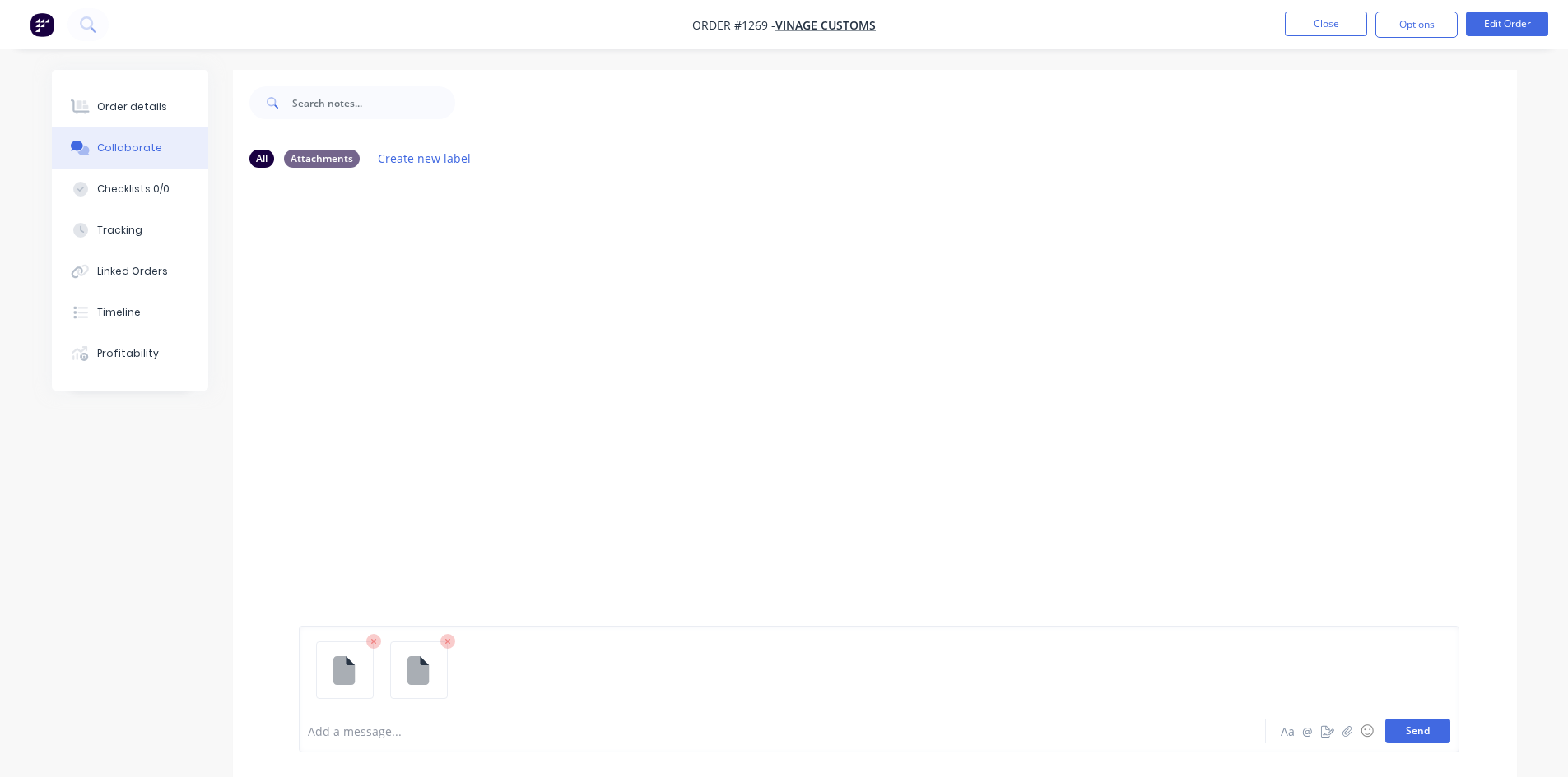
click at [1401, 733] on button "Send" at bounding box center [1417, 732] width 65 height 25
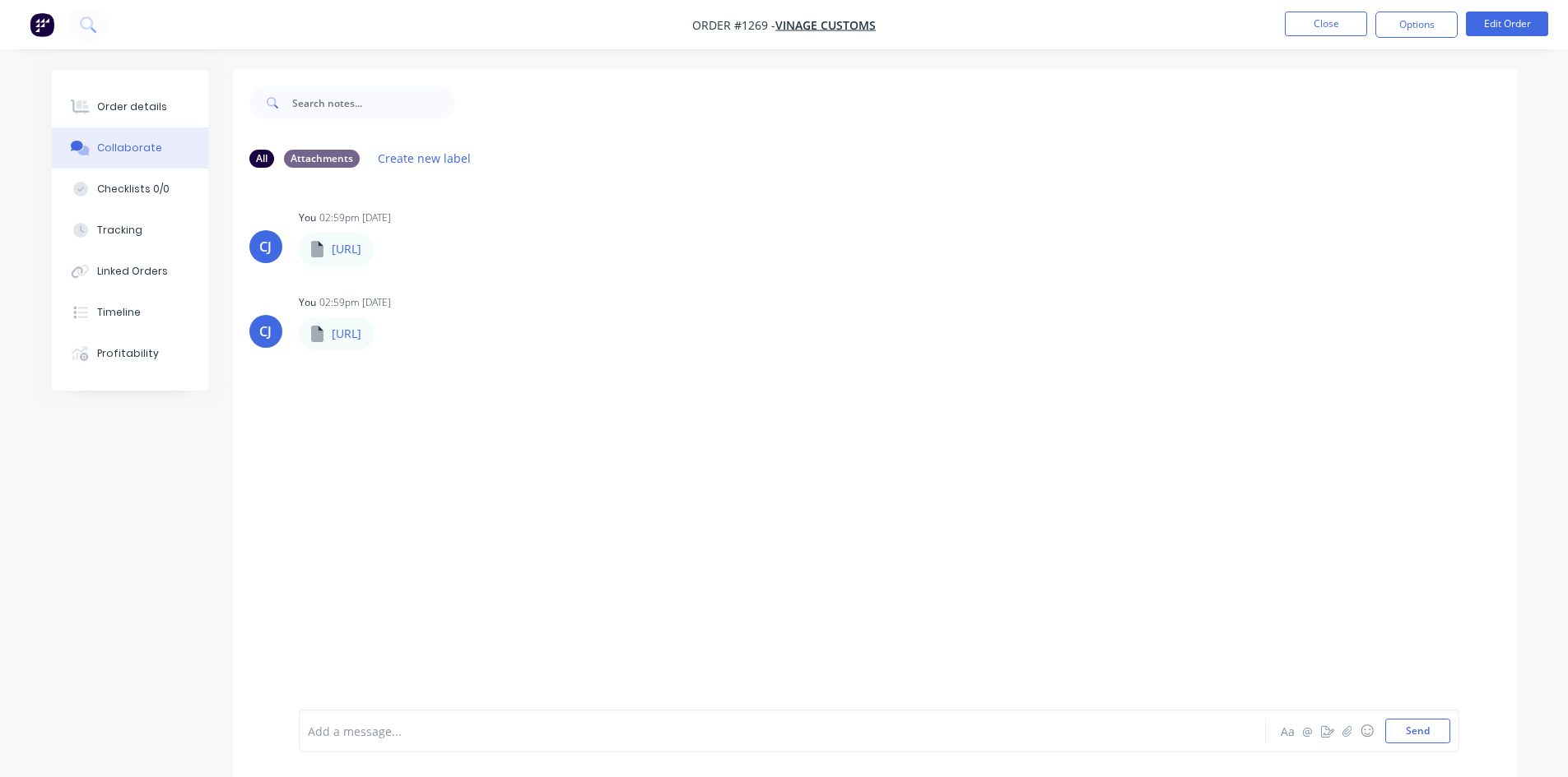
click at [1336, 3] on nav "Order #1269 - Vinage Customs Close Options Edit Order" at bounding box center [784, 24] width 1568 height 49
click at [1338, 20] on button "Close" at bounding box center [1326, 24] width 83 height 25
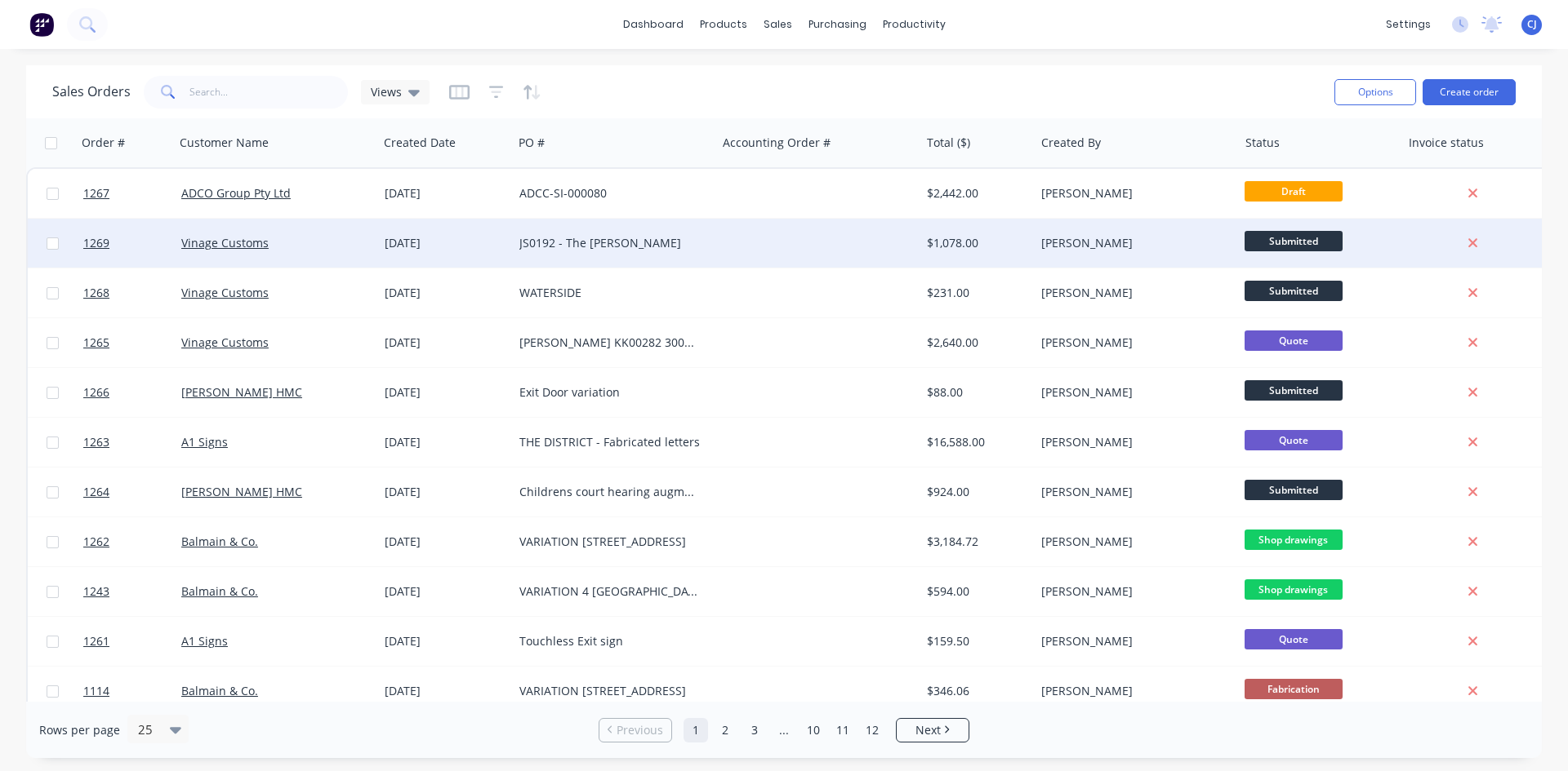
click at [1023, 227] on div "$1,078.00" at bounding box center [977, 243] width 114 height 49
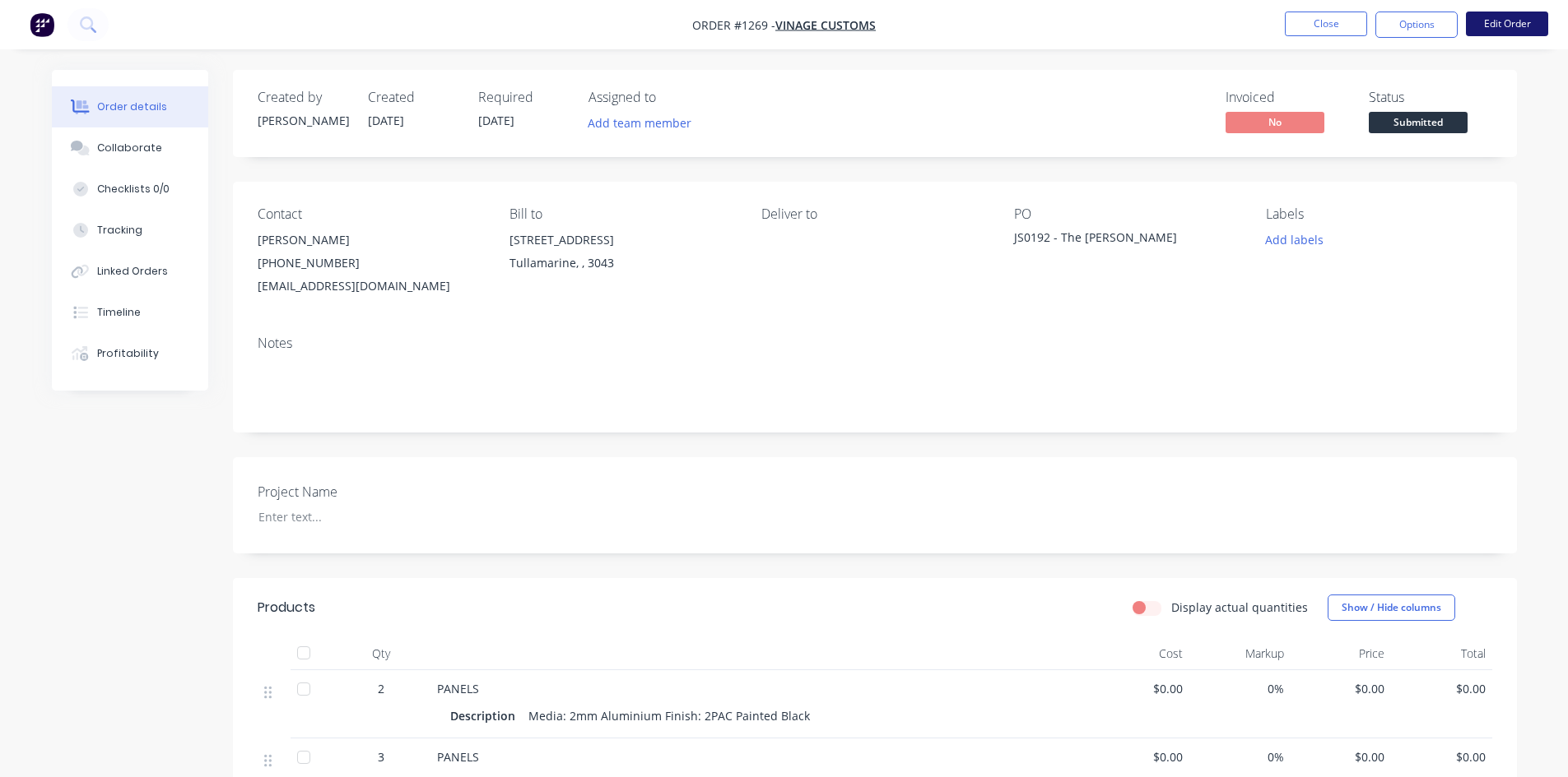
click at [1485, 28] on button "Edit Order" at bounding box center [1507, 24] width 83 height 25
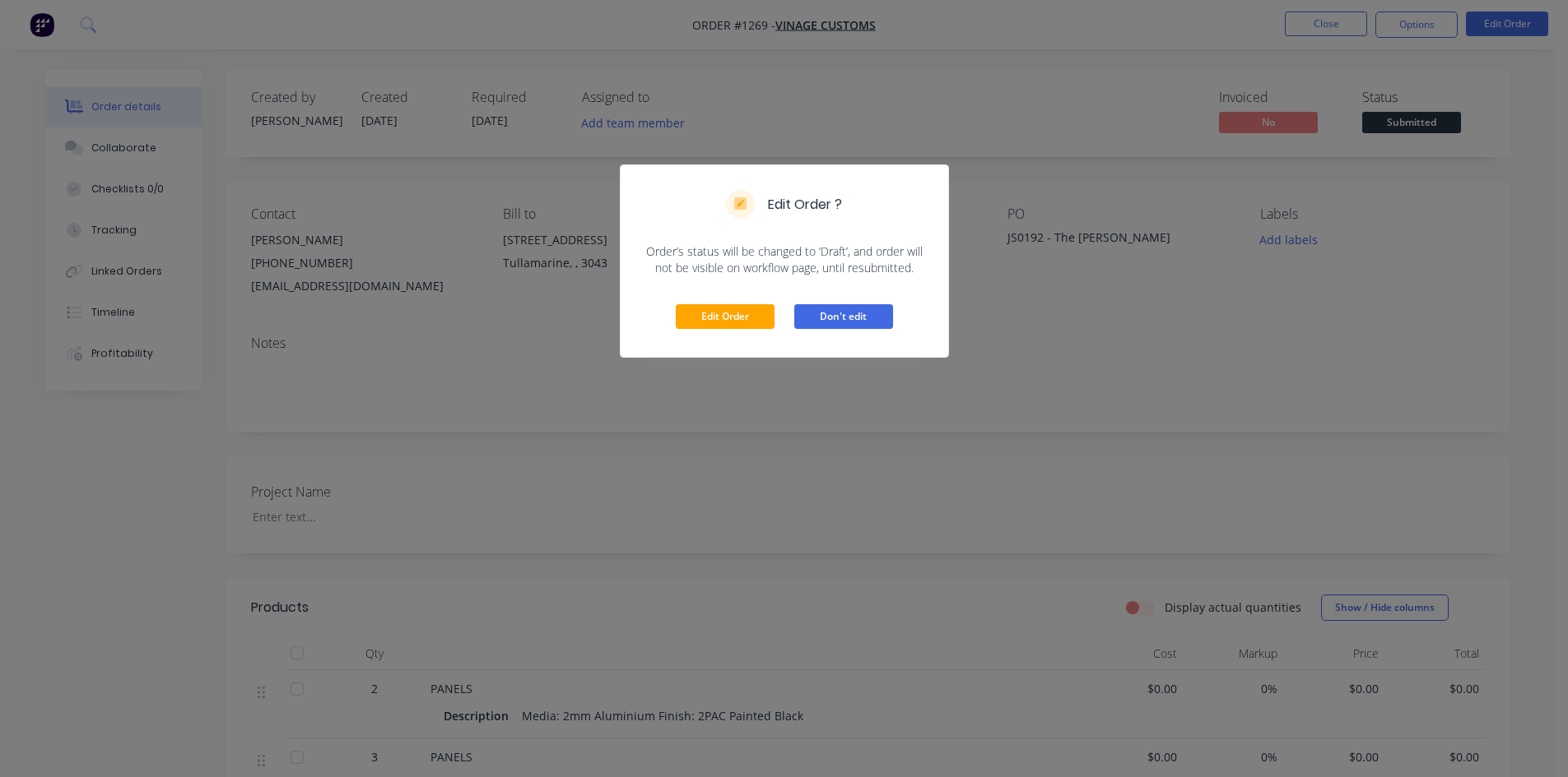
click at [821, 324] on button "Don't edit" at bounding box center [843, 317] width 99 height 25
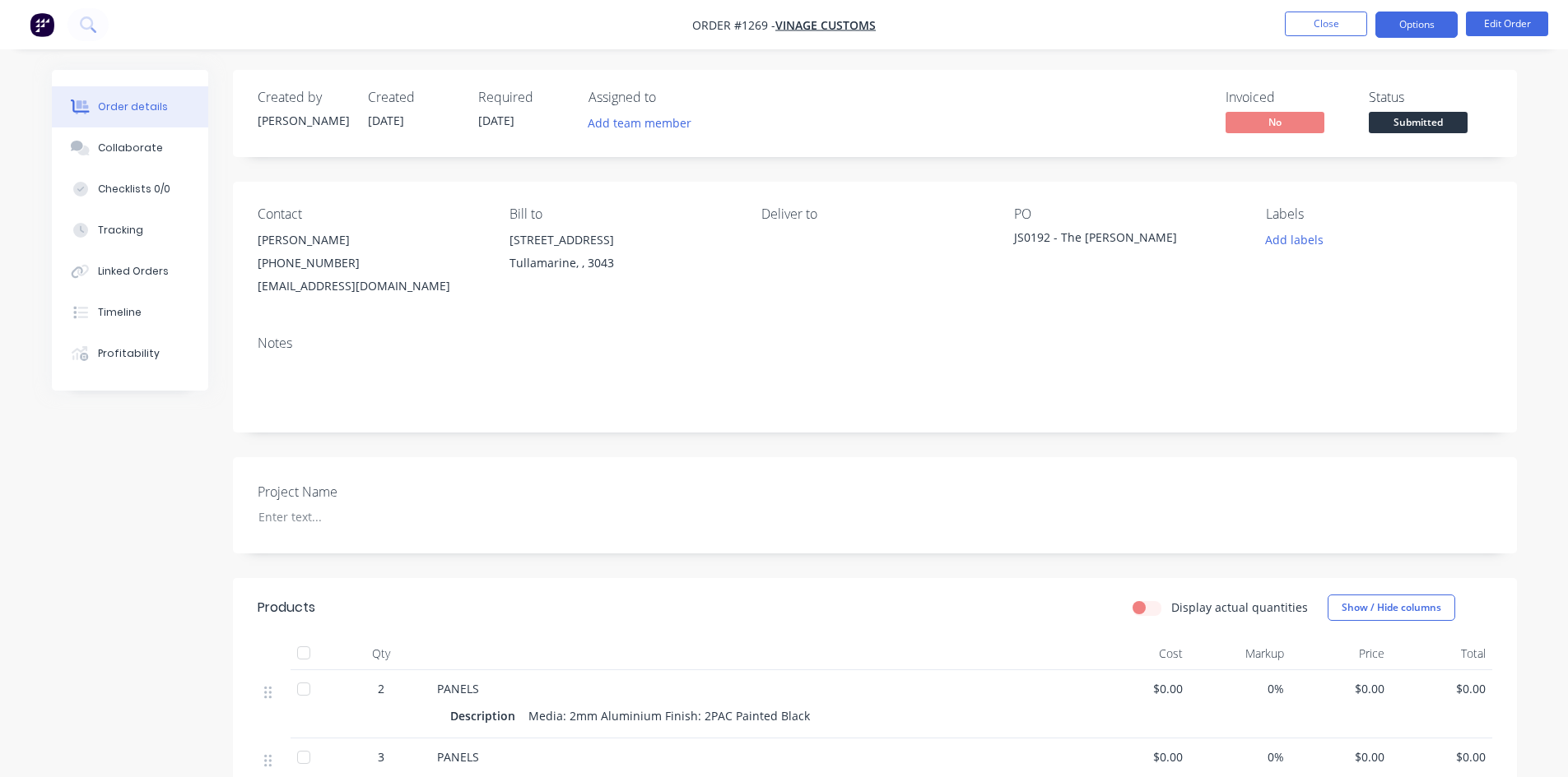
click at [1388, 26] on button "Options" at bounding box center [1416, 24] width 83 height 26
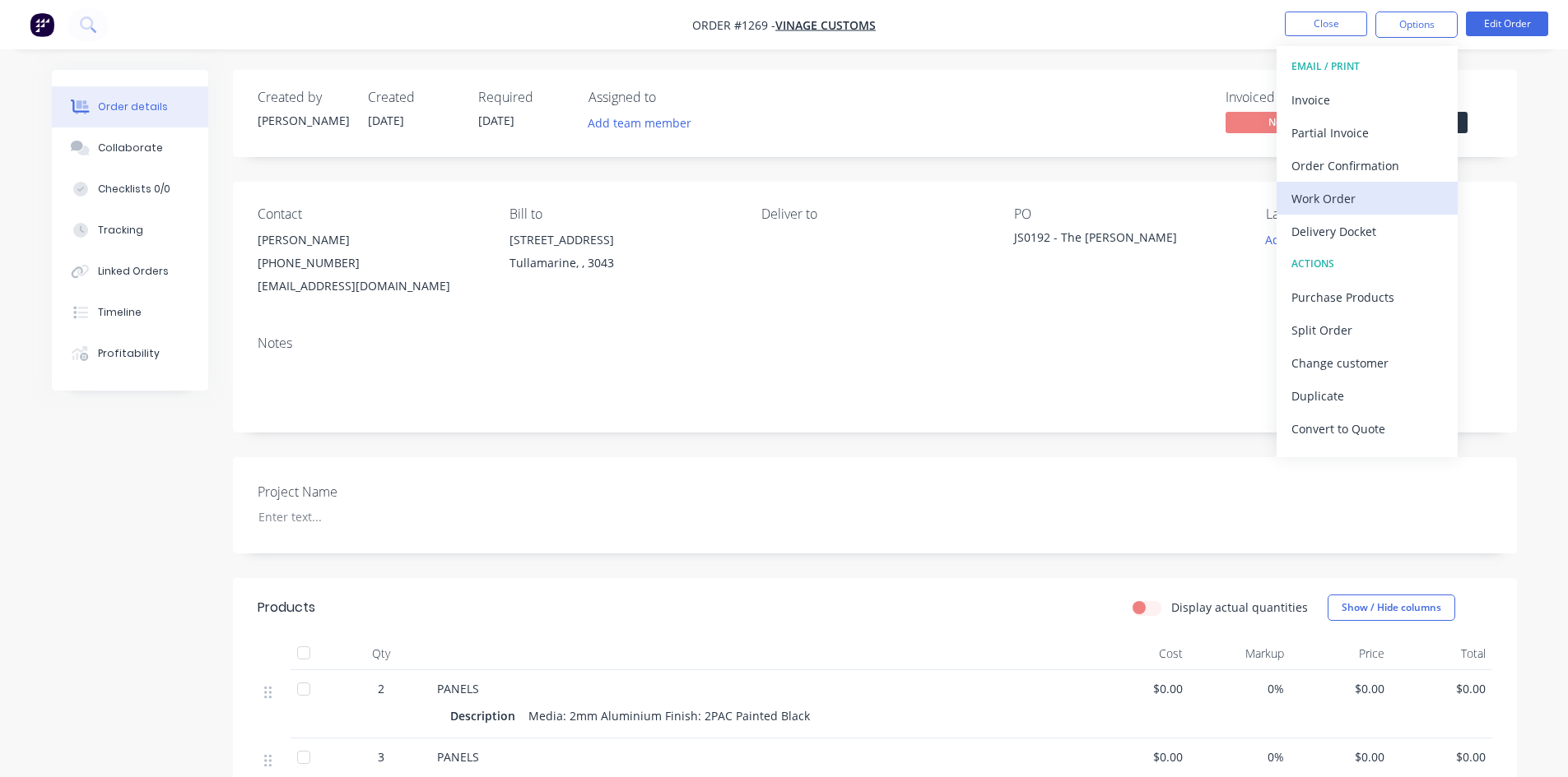
click at [1366, 205] on div "Work Order" at bounding box center [1366, 199] width 152 height 24
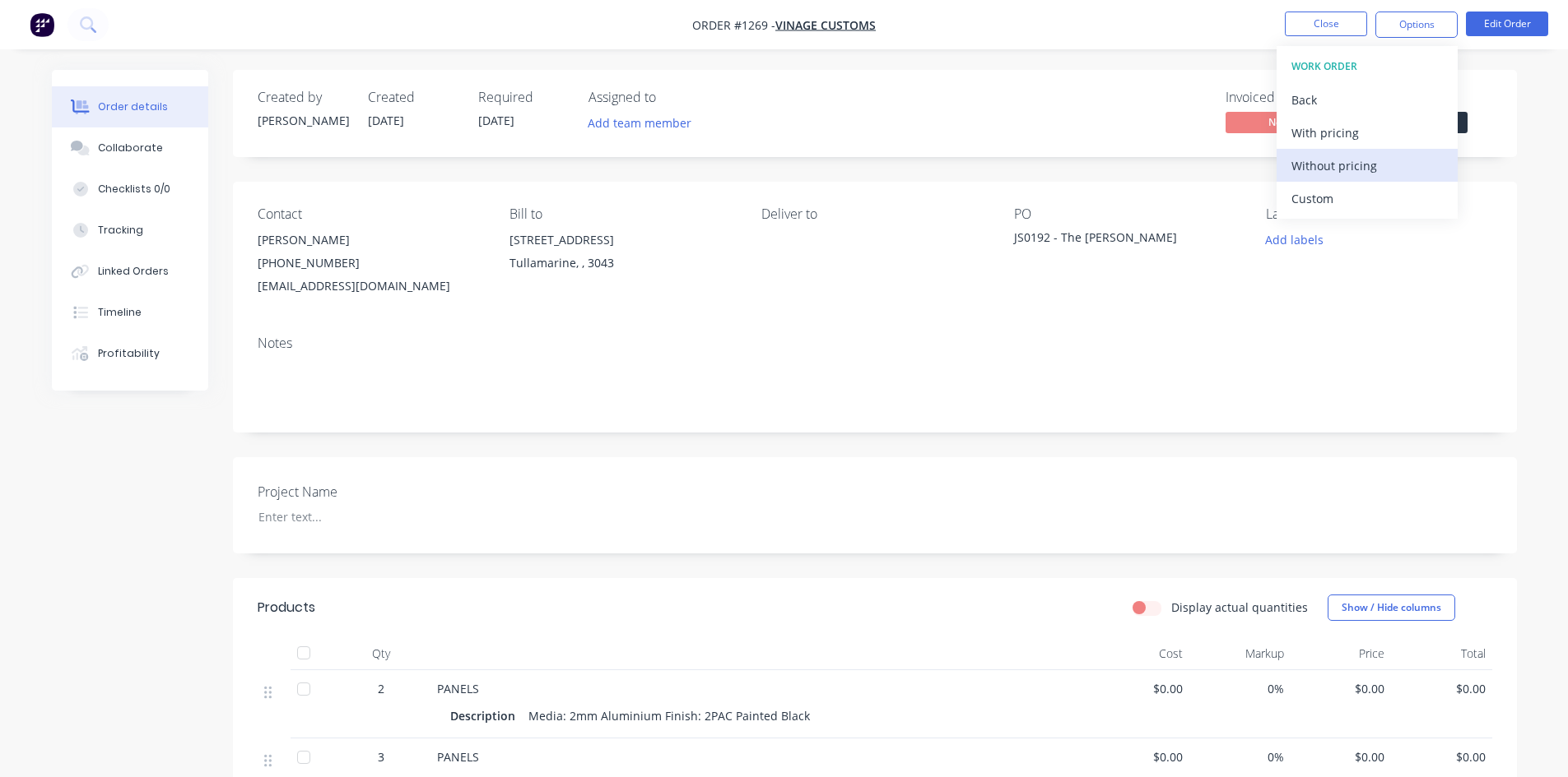
click at [1379, 157] on div "Without pricing" at bounding box center [1366, 165] width 152 height 24
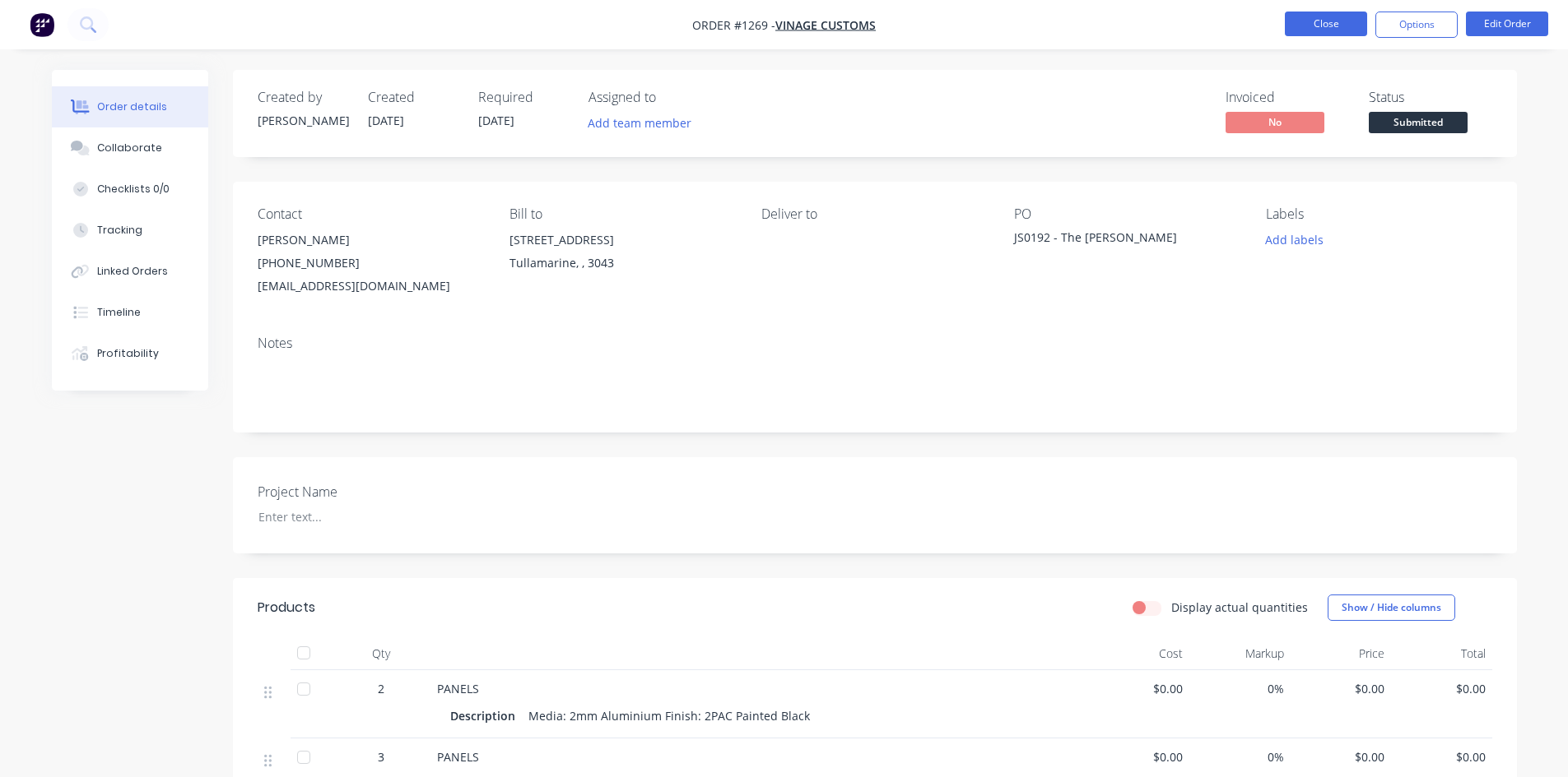
click at [1343, 29] on button "Close" at bounding box center [1326, 24] width 83 height 25
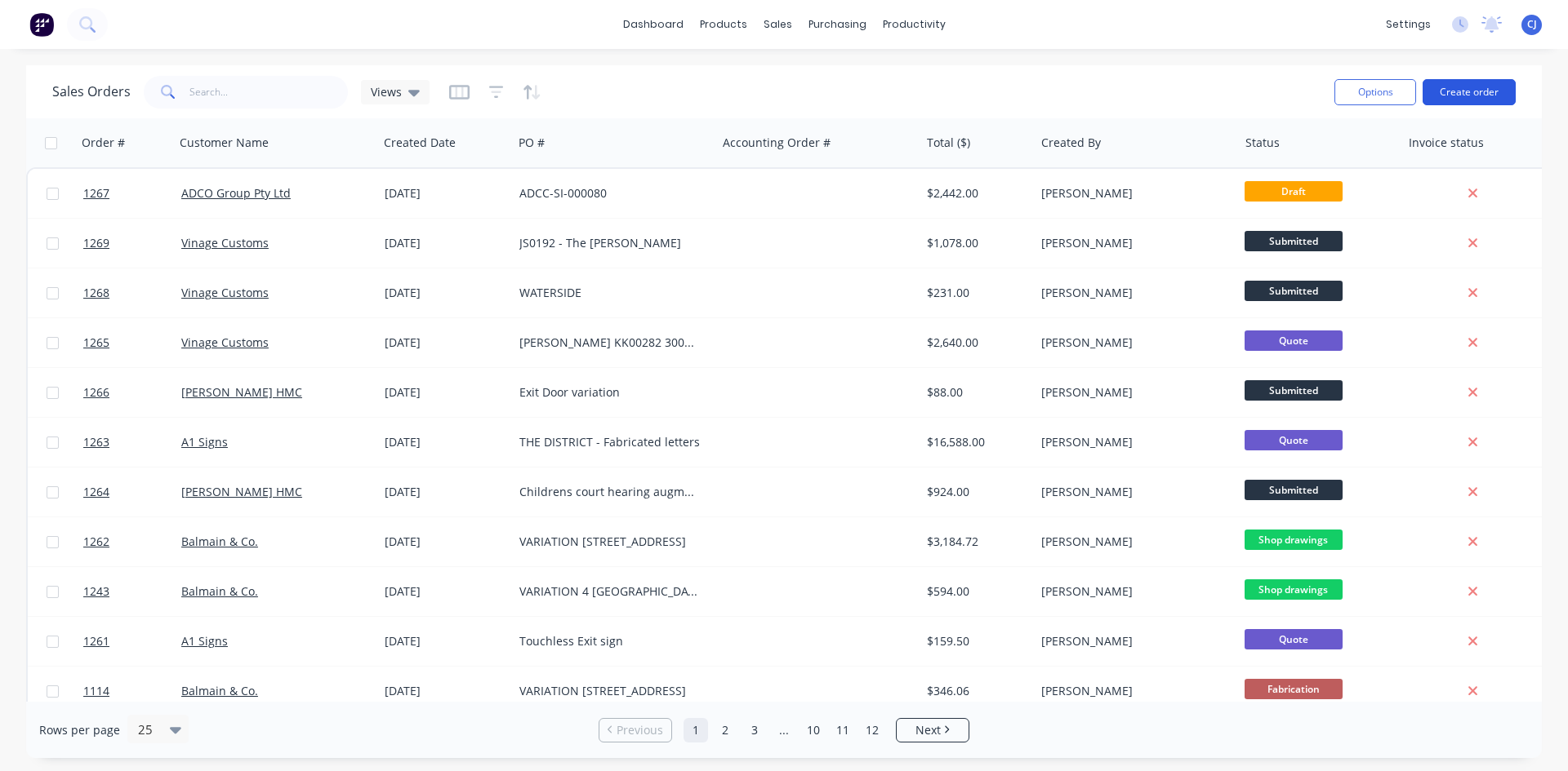
click at [1454, 100] on button "Create order" at bounding box center [1469, 91] width 93 height 26
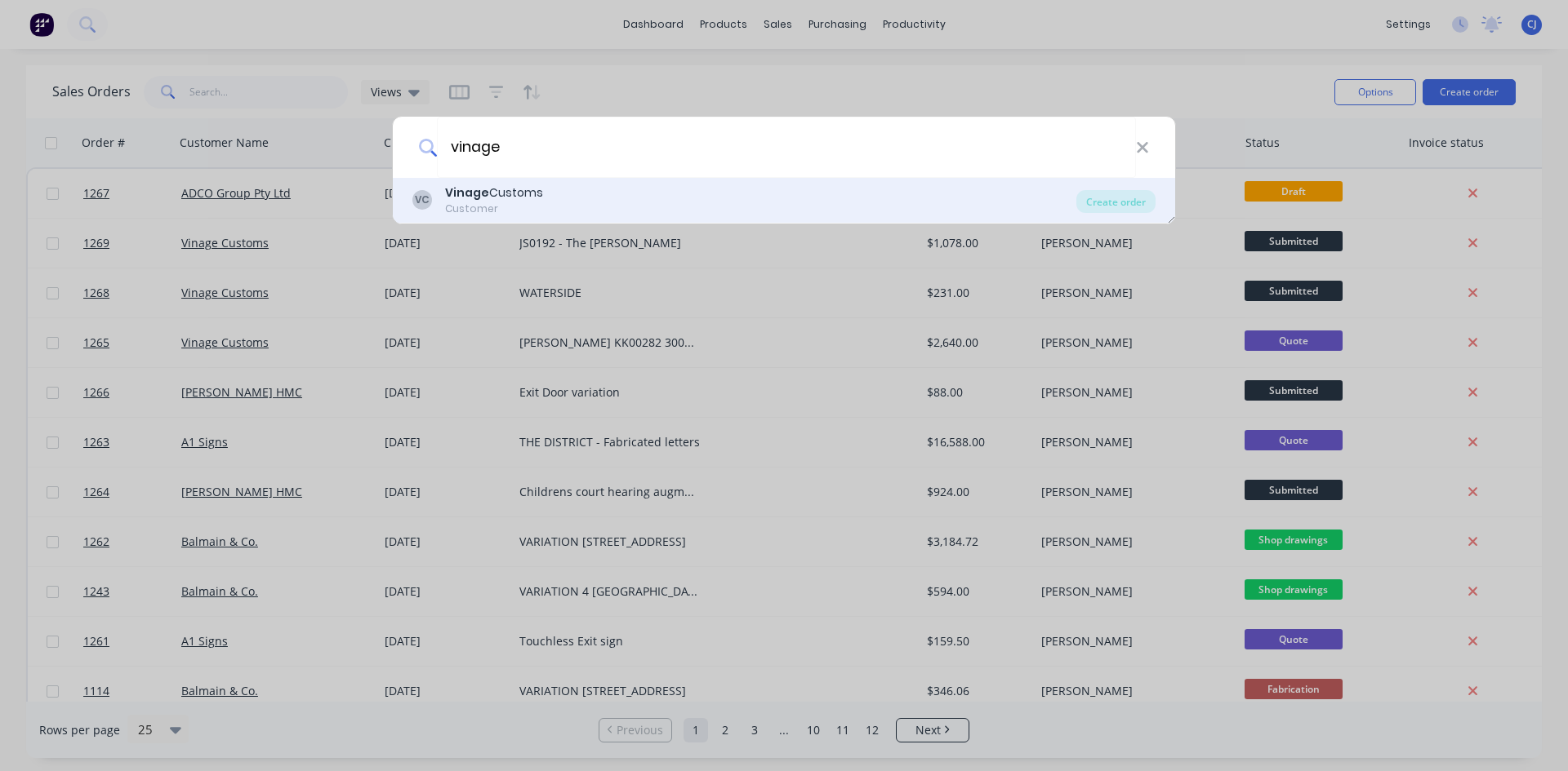
type input "vinage"
click at [566, 209] on div "VC Vinage Customs Customer" at bounding box center [744, 200] width 664 height 31
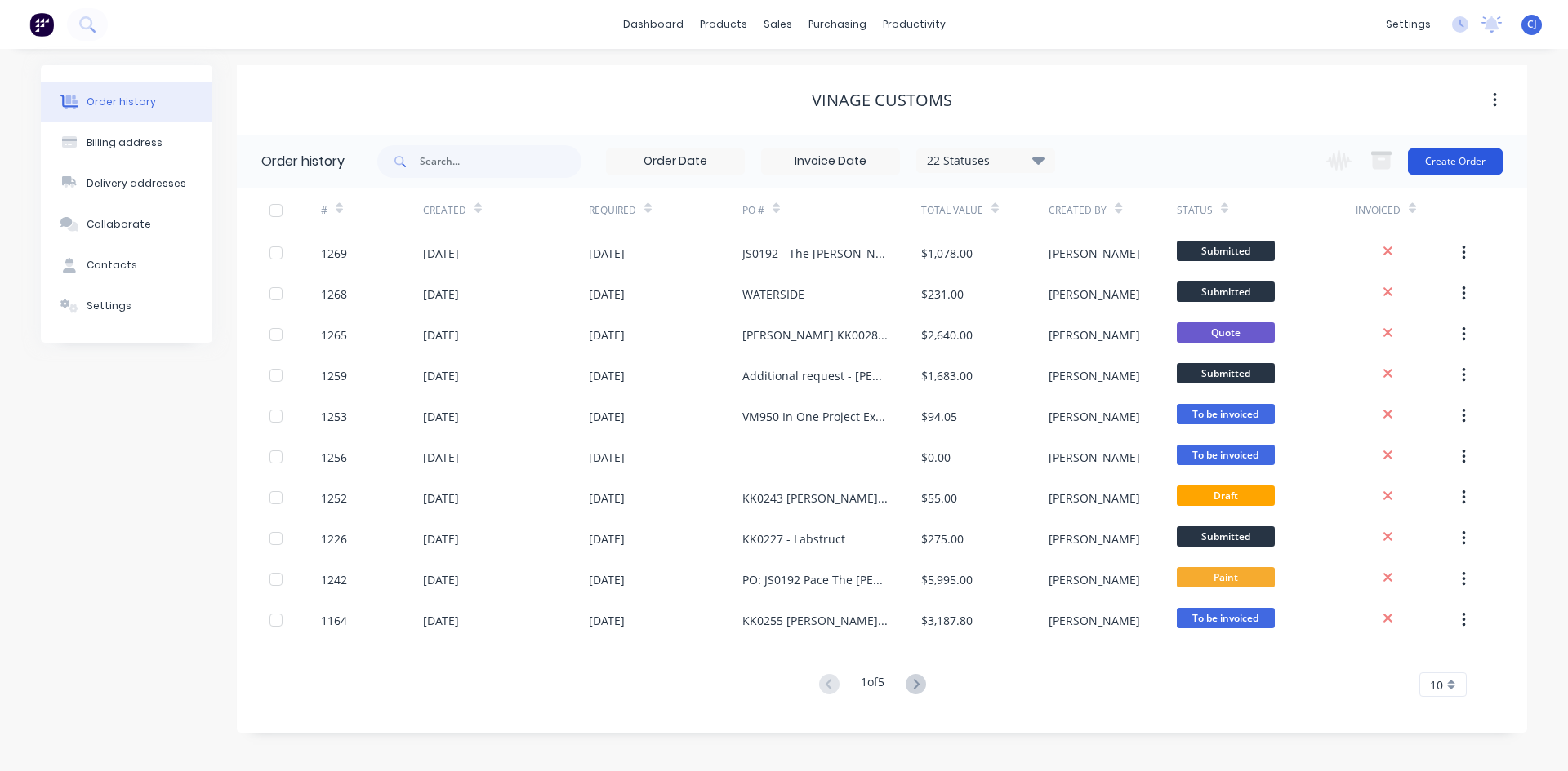
click at [1481, 164] on button "Create Order" at bounding box center [1454, 161] width 94 height 26
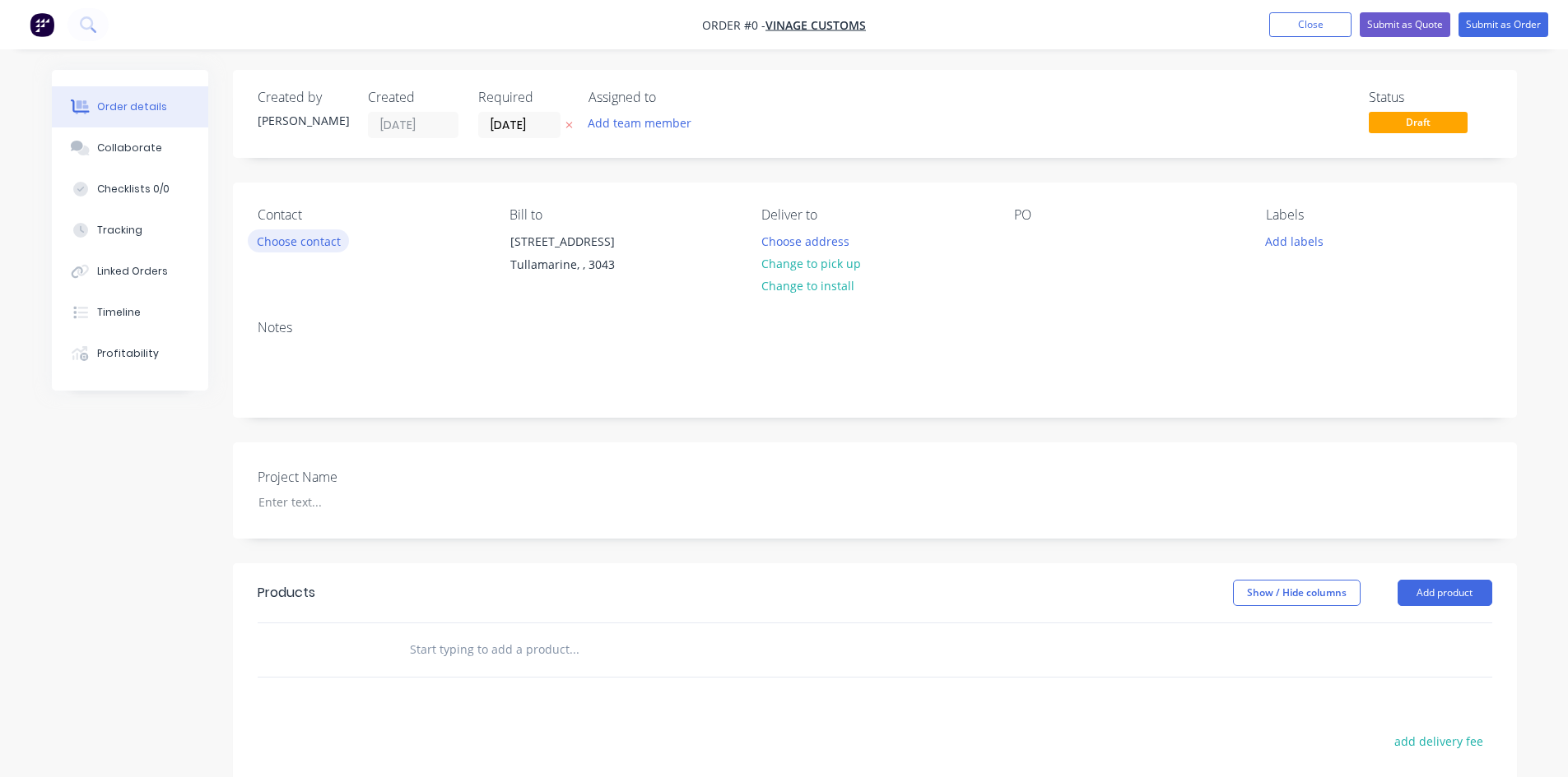
click at [334, 241] on button "Choose contact" at bounding box center [297, 240] width 101 height 22
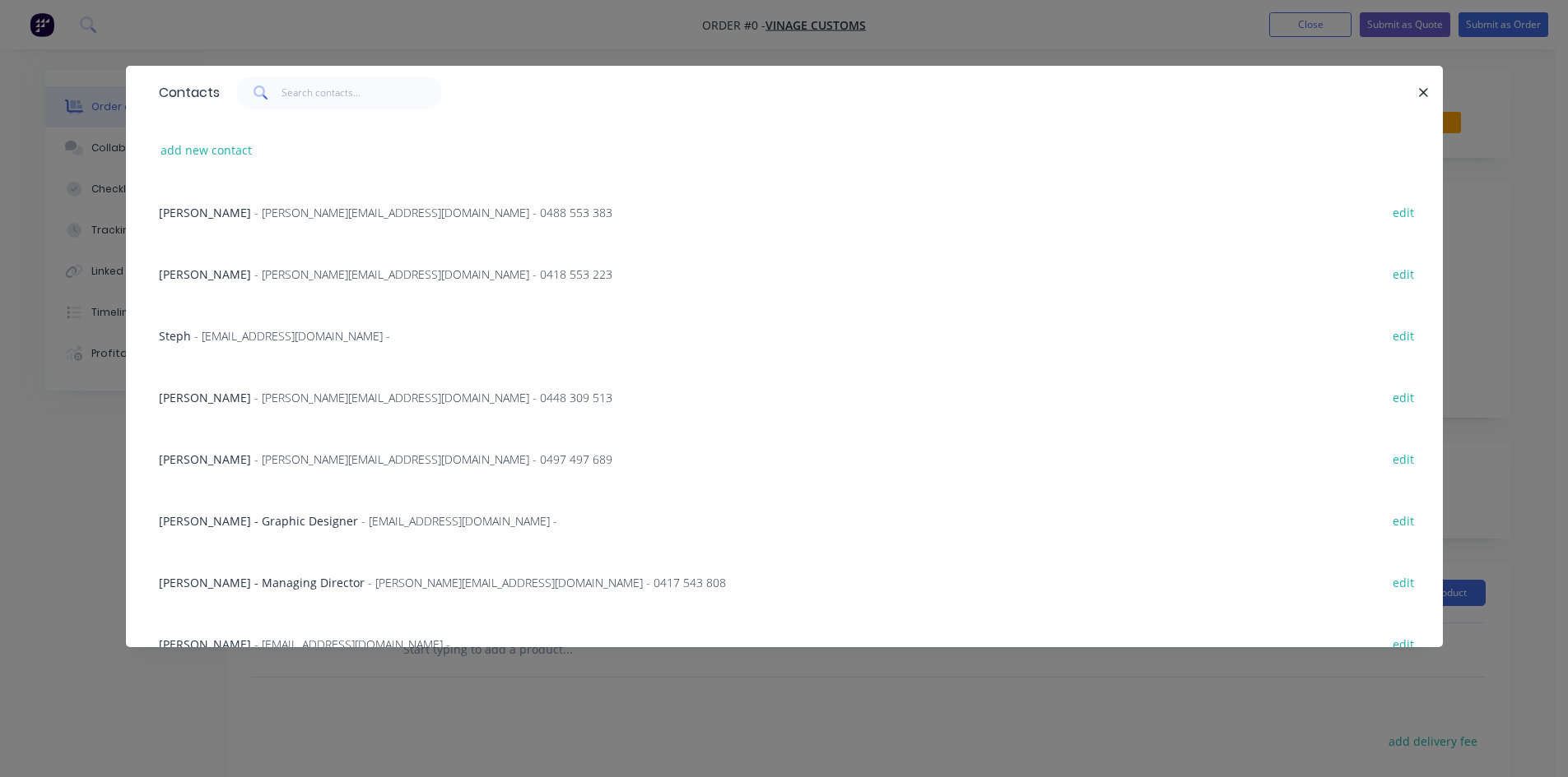
click at [271, 510] on div "[PERSON_NAME] - Graphic Designer - [EMAIL_ADDRESS][DOMAIN_NAME] - edit" at bounding box center [784, 520] width 1268 height 61
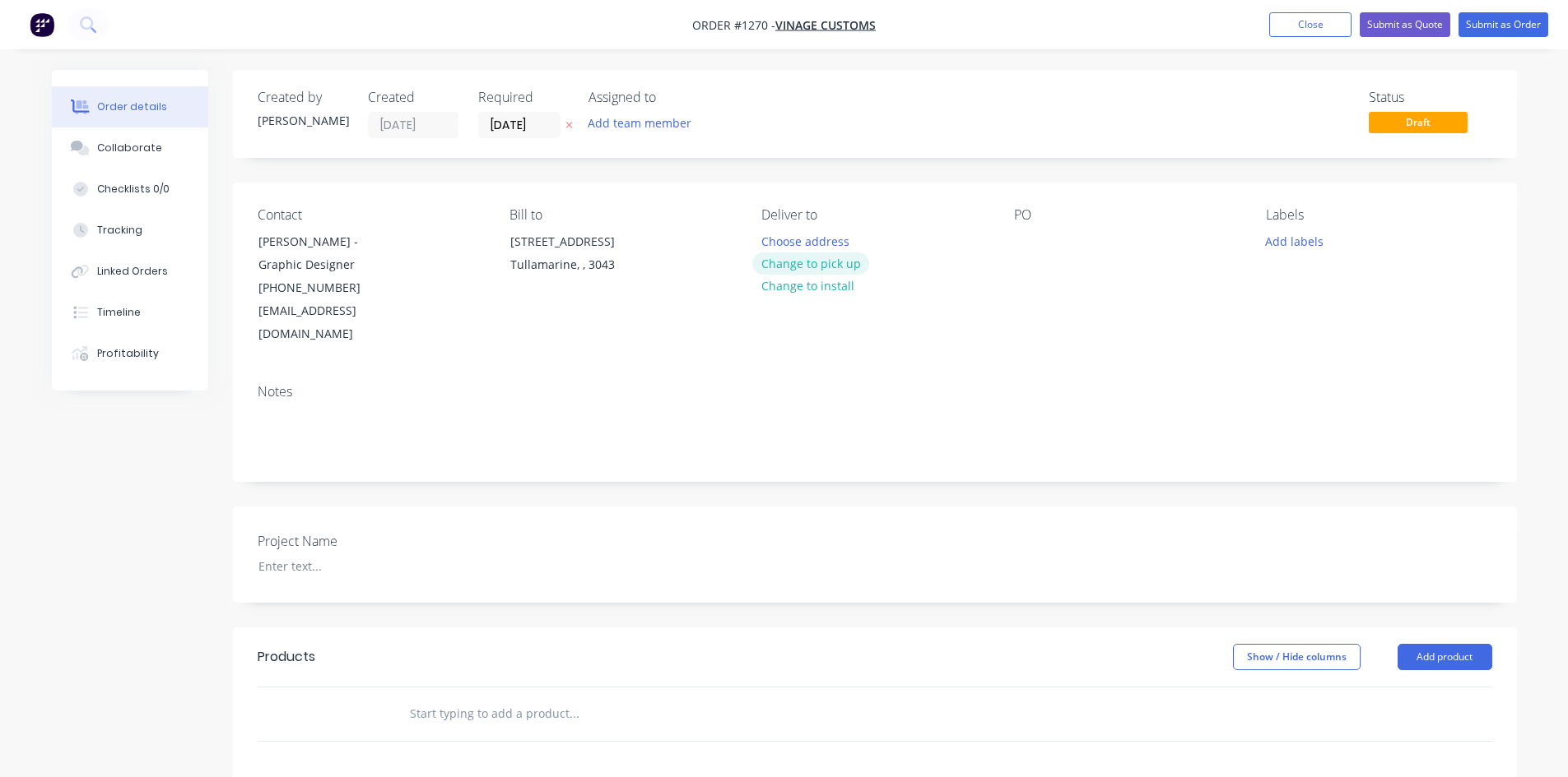
click at [844, 262] on button "Change to pick up" at bounding box center [811, 263] width 117 height 22
click at [1036, 246] on div at bounding box center [1027, 241] width 26 height 24
paste div
click at [426, 697] on input "text" at bounding box center [573, 714] width 329 height 33
click at [145, 154] on div "Collaborate" at bounding box center [130, 148] width 65 height 14
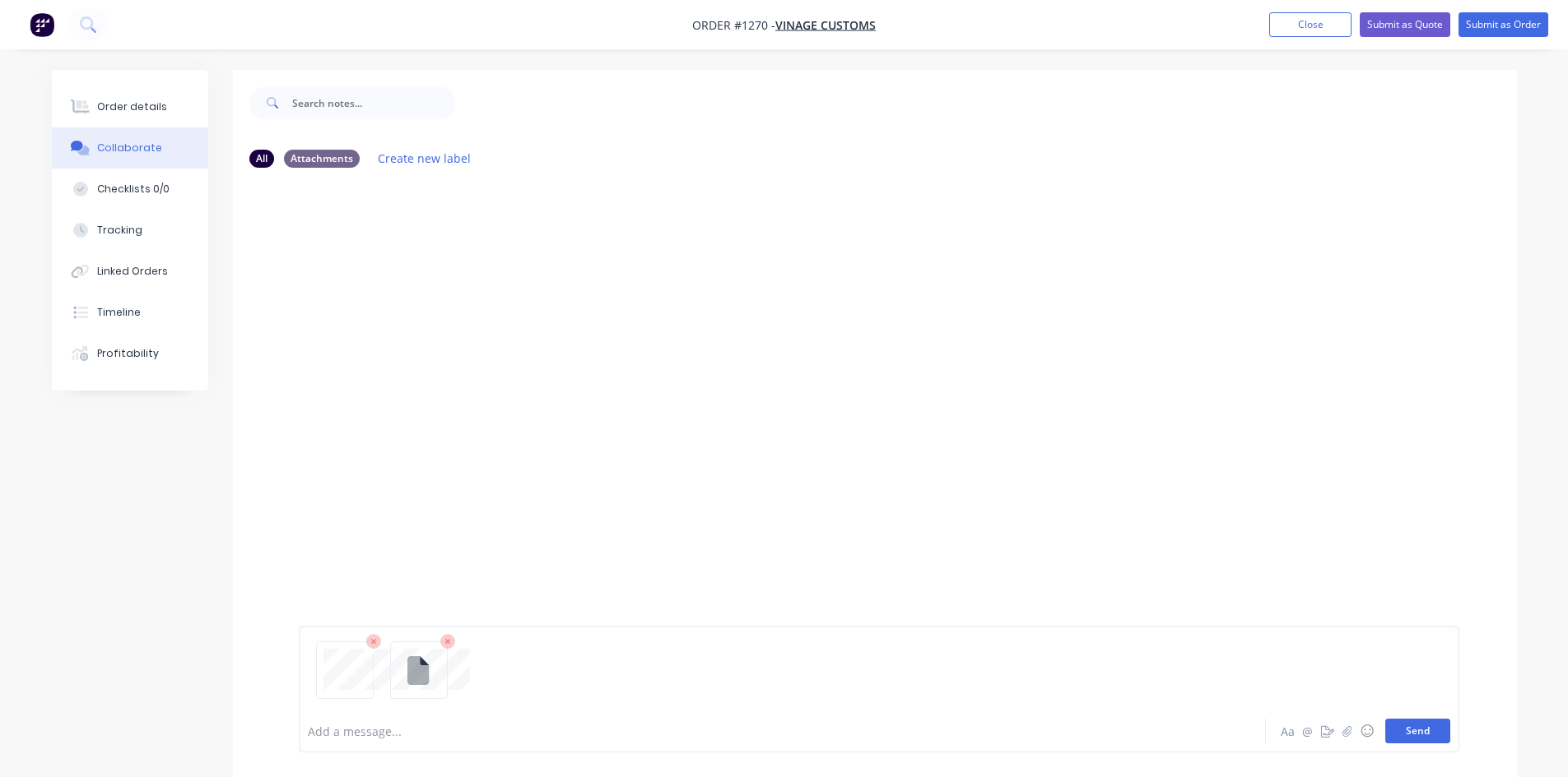
click at [1423, 740] on button "Send" at bounding box center [1417, 732] width 65 height 25
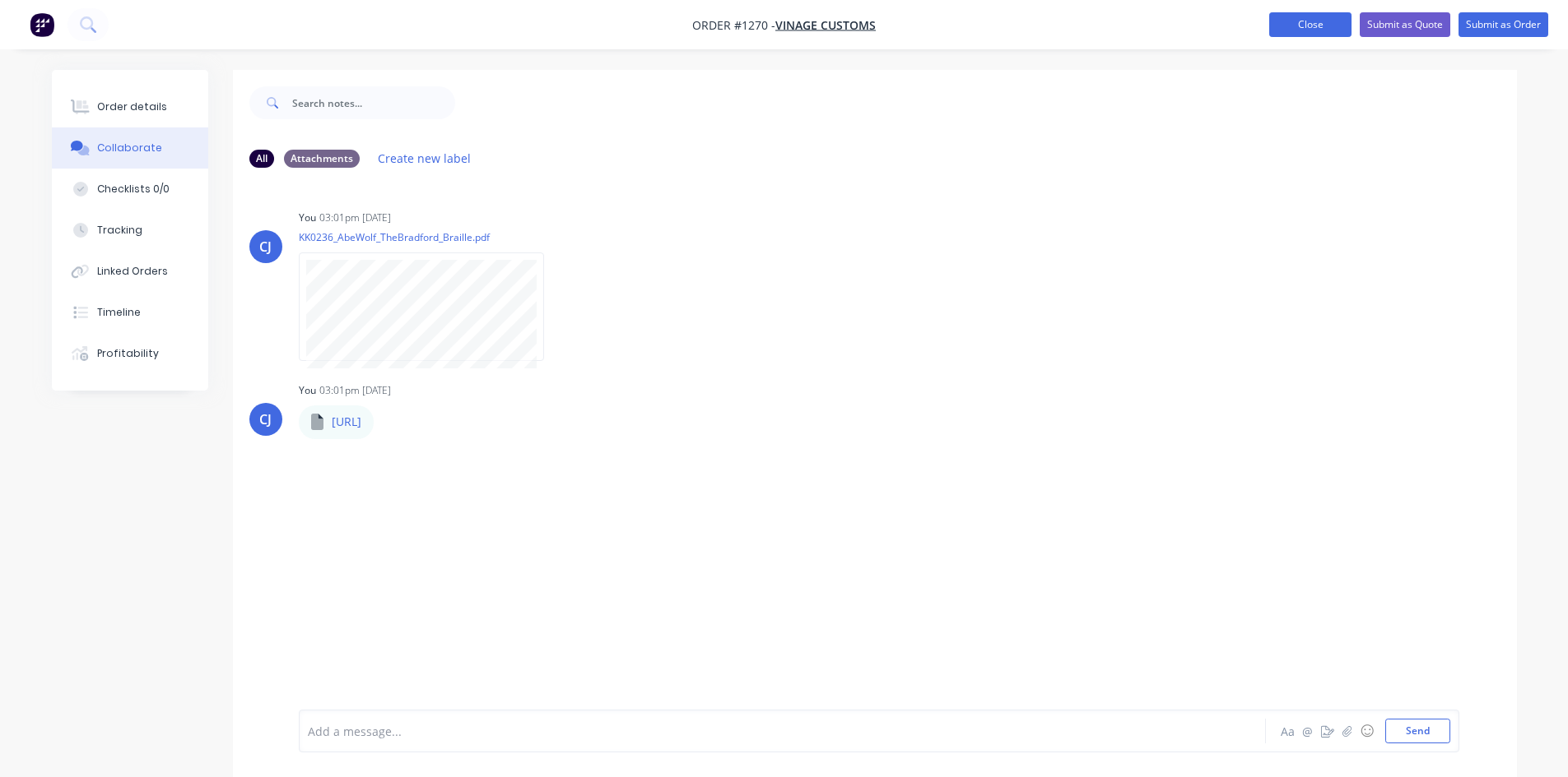
click at [1320, 27] on button "Close" at bounding box center [1310, 25] width 83 height 25
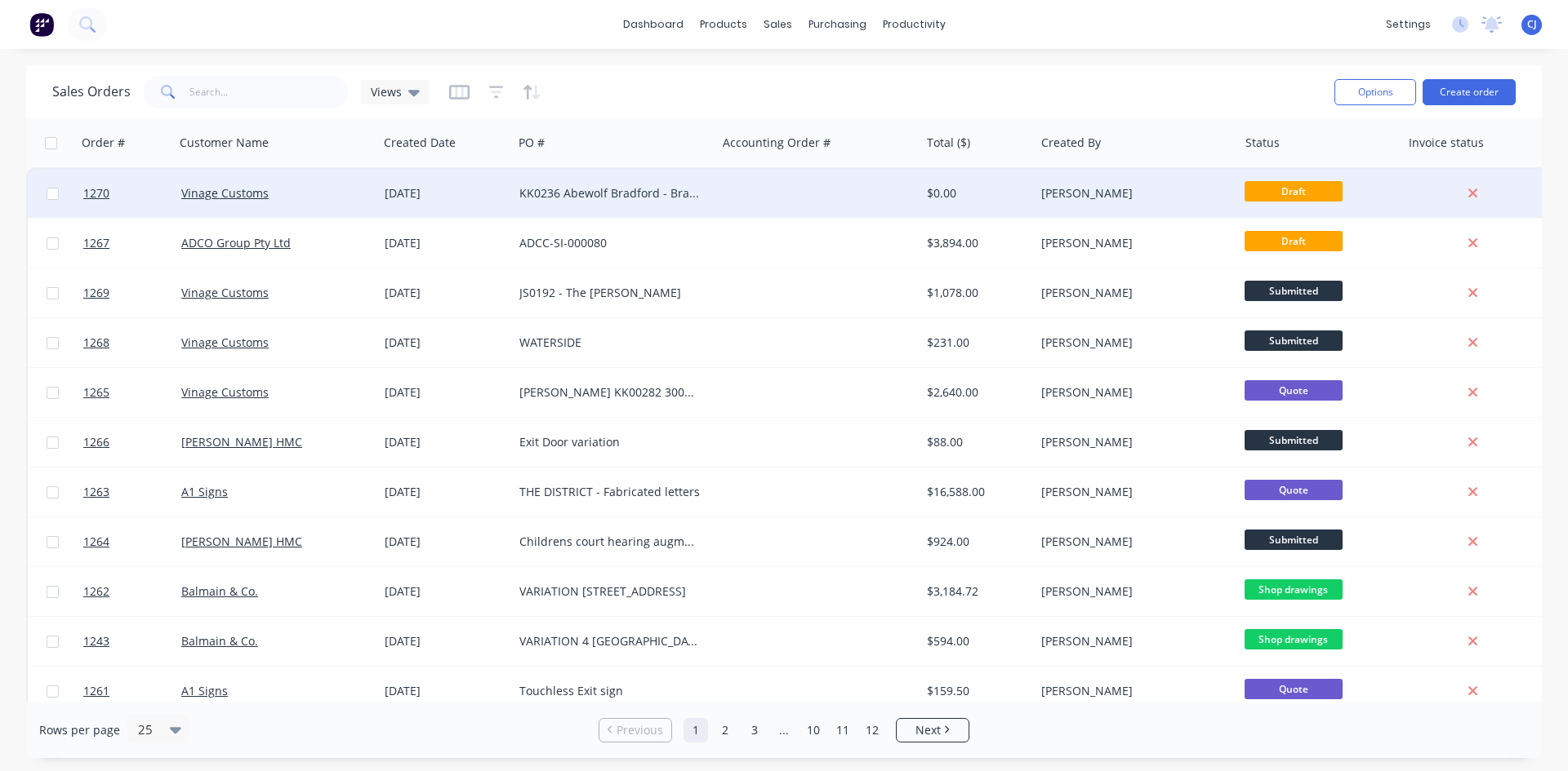
click at [790, 198] on div at bounding box center [818, 193] width 204 height 49
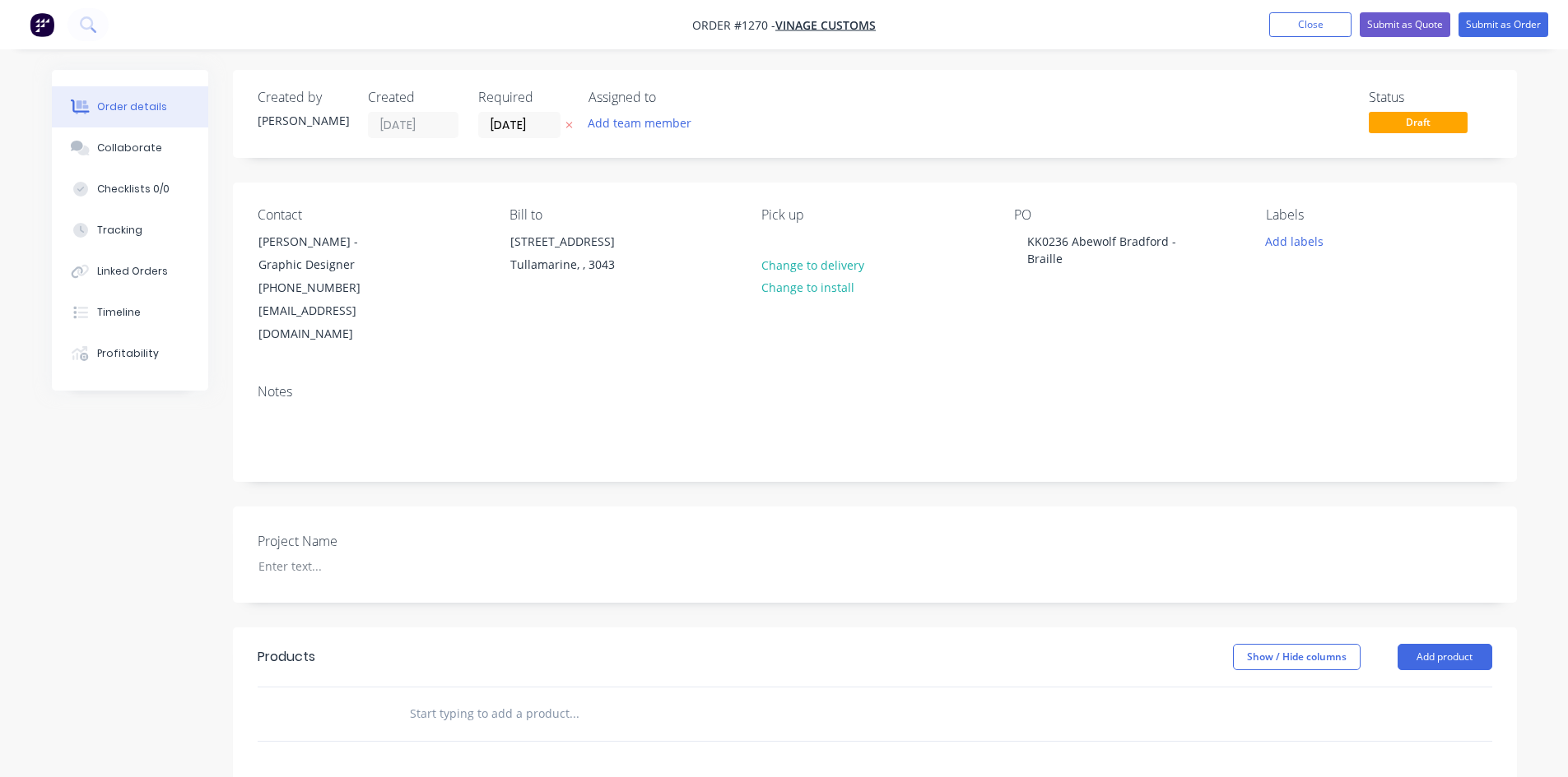
click at [467, 697] on input "text" at bounding box center [573, 714] width 329 height 33
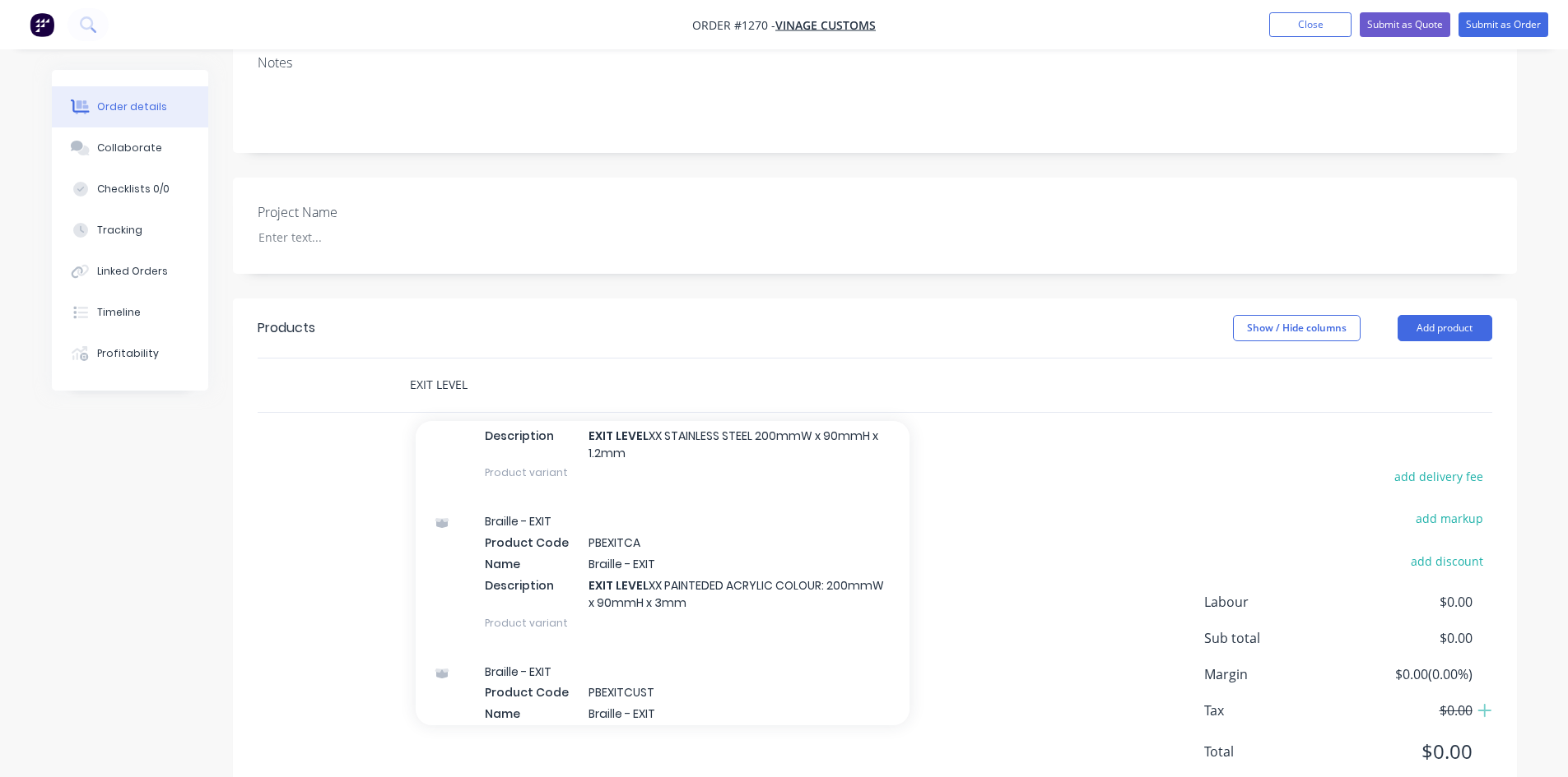
scroll to position [658, 0]
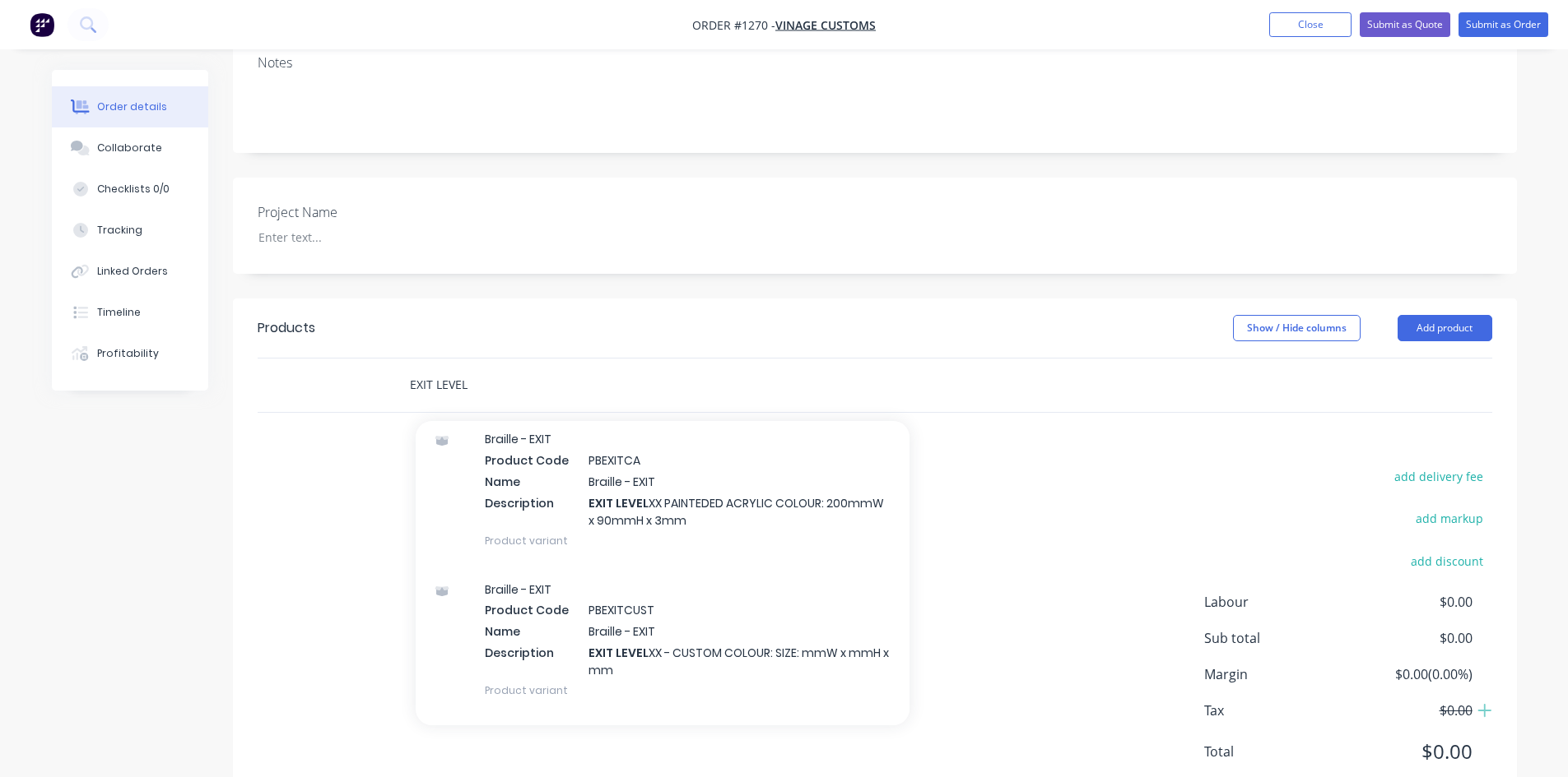
type input "EXIT LEVEL"
click at [682, 588] on div "Braille - EXIT Product Code PBEXITCUST Name Braille - EXIT Description EXIT LEV…" at bounding box center [662, 640] width 494 height 150
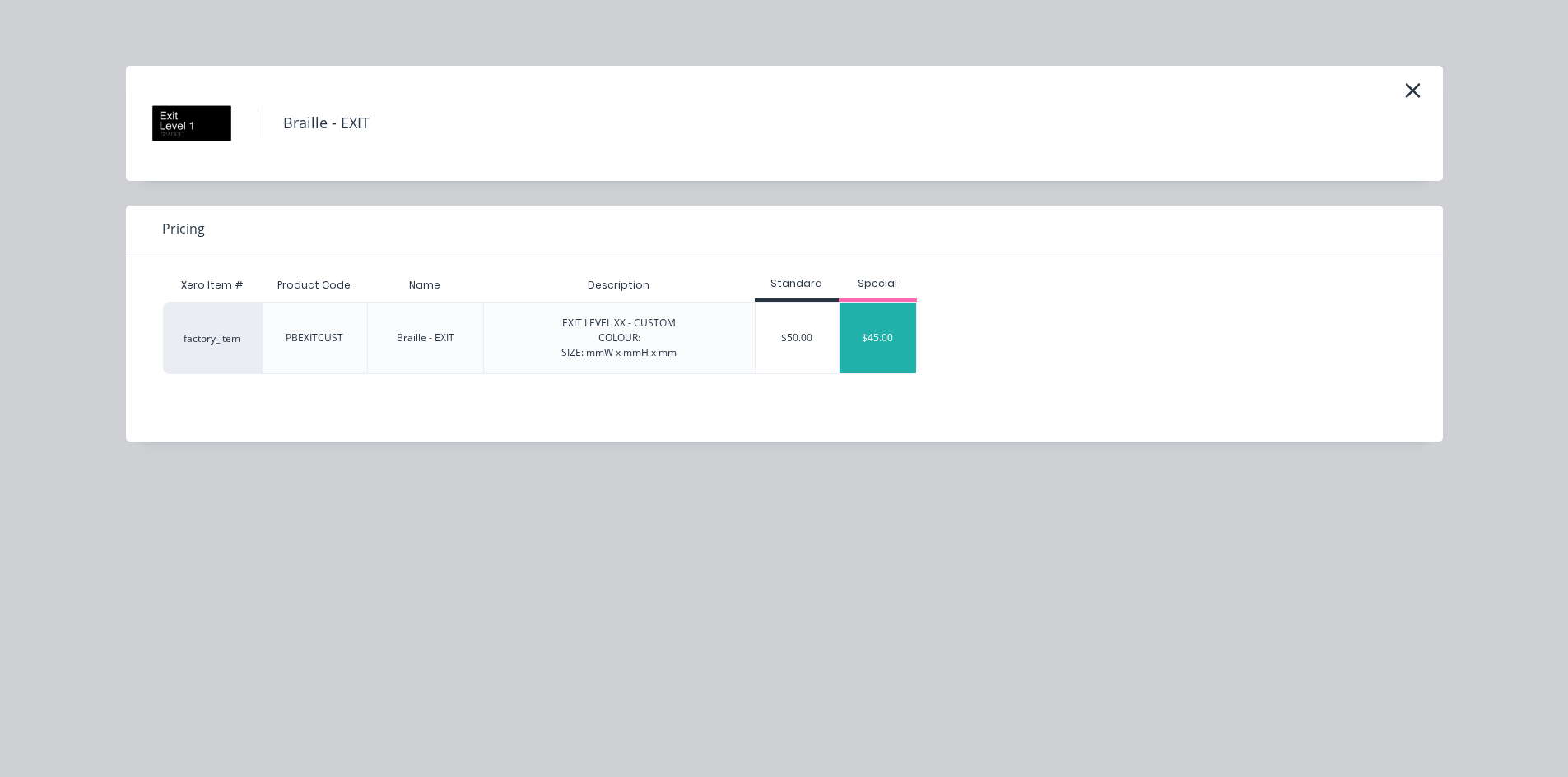
click at [871, 343] on div "$45.00" at bounding box center [878, 339] width 78 height 71
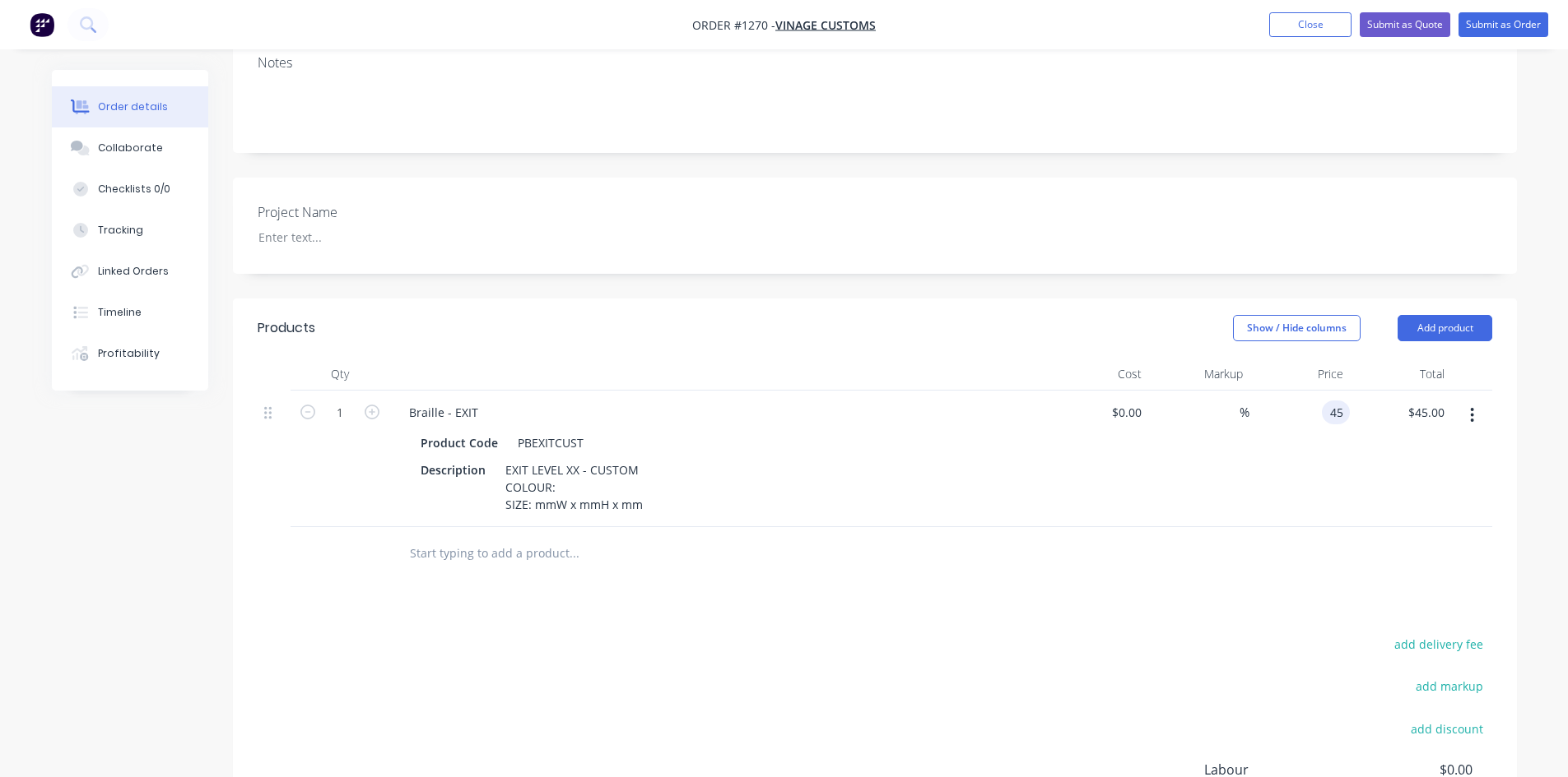
click at [1317, 390] on div "45 45" at bounding box center [1299, 459] width 101 height 136
type input "$50.00"
drag, startPoint x: 1178, startPoint y: 583, endPoint x: 1161, endPoint y: 572, distance: 20.2
click at [1178, 582] on div "Products Show / Hide columns Add product Qty Cost Markup Price Total 1 Braille …" at bounding box center [875, 637] width 1284 height 677
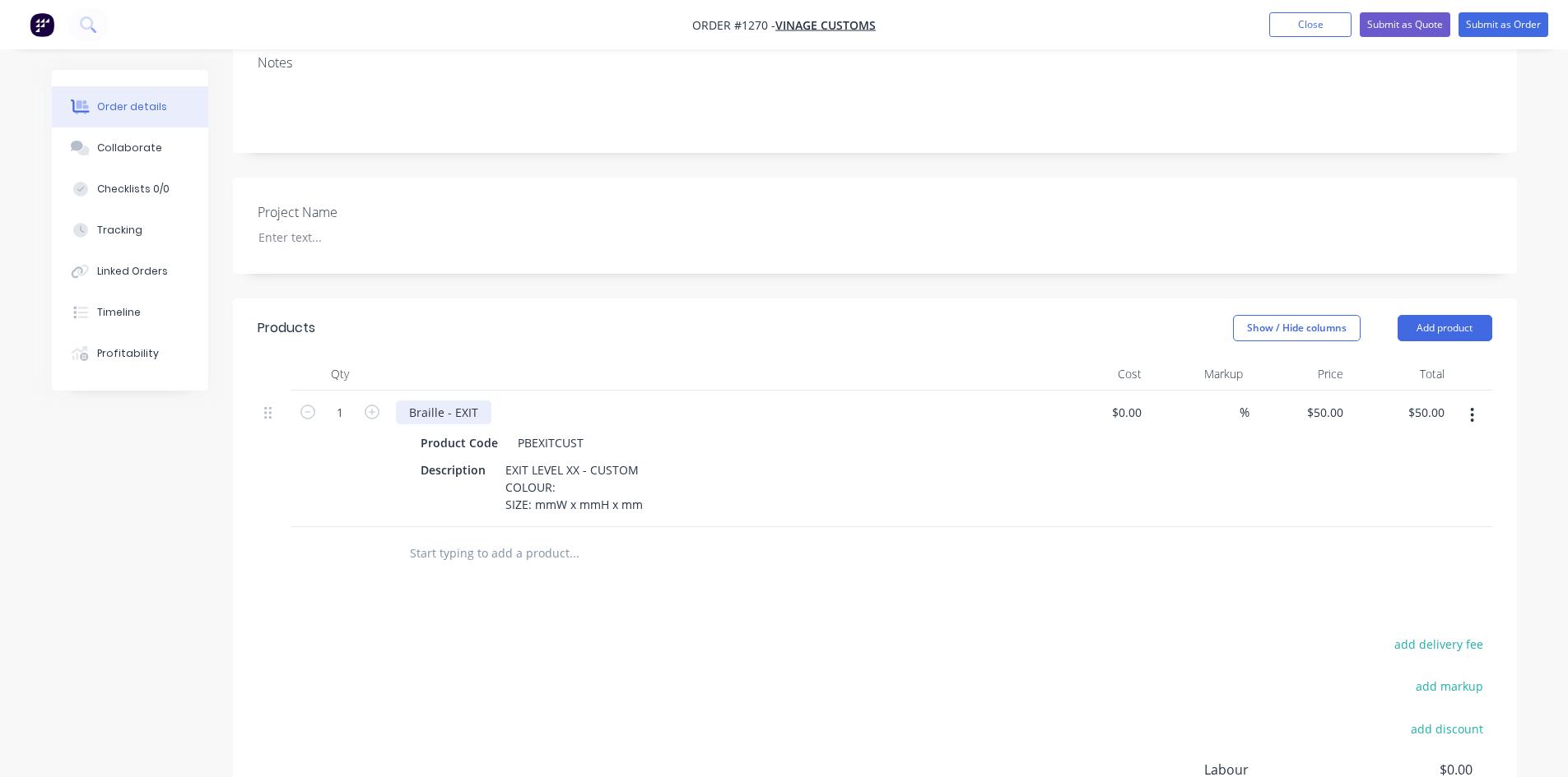
click at [484, 401] on div "Braille - EXIT" at bounding box center [442, 412] width 95 height 24
click at [626, 590] on div "Products Show / Hide columns Add product Qty Cost Markup Price Total 1 Braille …" at bounding box center [875, 637] width 1284 height 677
drag, startPoint x: 530, startPoint y: 482, endPoint x: 645, endPoint y: 483, distance: 115.0
click at [645, 483] on div "EXIT LEVEL XX - CUSTOM COLOUR: SIZE: mmW x mmH x mm" at bounding box center [574, 487] width 151 height 59
paste div
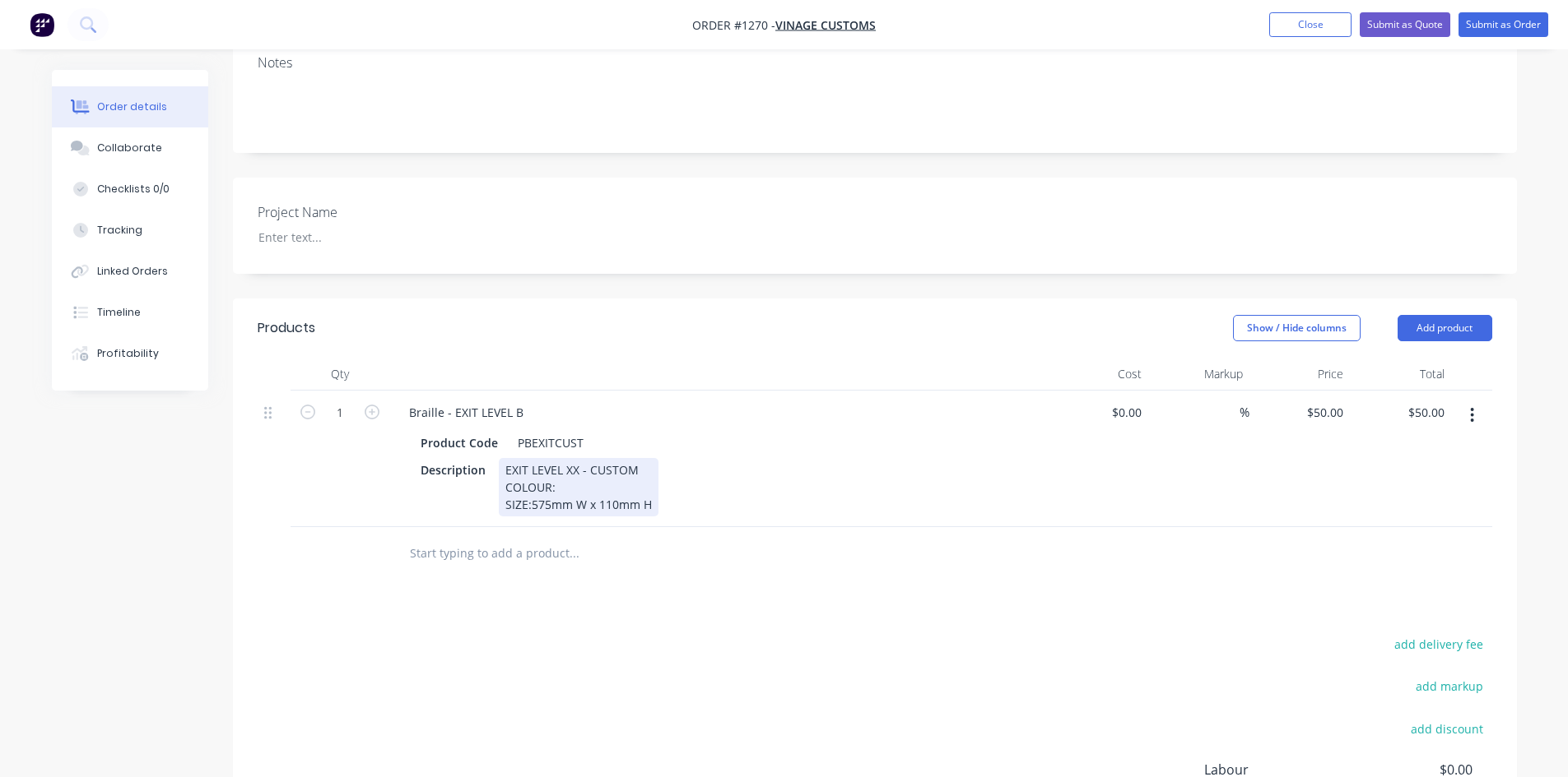
click at [529, 483] on div "EXIT LEVEL XX - CUSTOM COLOUR: SIZE:575mm W x 110mm H" at bounding box center [579, 487] width 159 height 59
click at [557, 467] on div "EXIT LEVEL XX - CUSTOM COLOUR: SIZE: 575mm W x 110mm H" at bounding box center [581, 487] width 163 height 59
drag, startPoint x: 557, startPoint y: 465, endPoint x: 488, endPoint y: 464, distance: 69.0
click at [488, 464] on div "Description EXIT LEVEL XX - CUSTOM COLOUR: SIZE: 575mm W x 110mm H" at bounding box center [715, 487] width 603 height 59
click at [620, 555] on div at bounding box center [685, 554] width 592 height 54
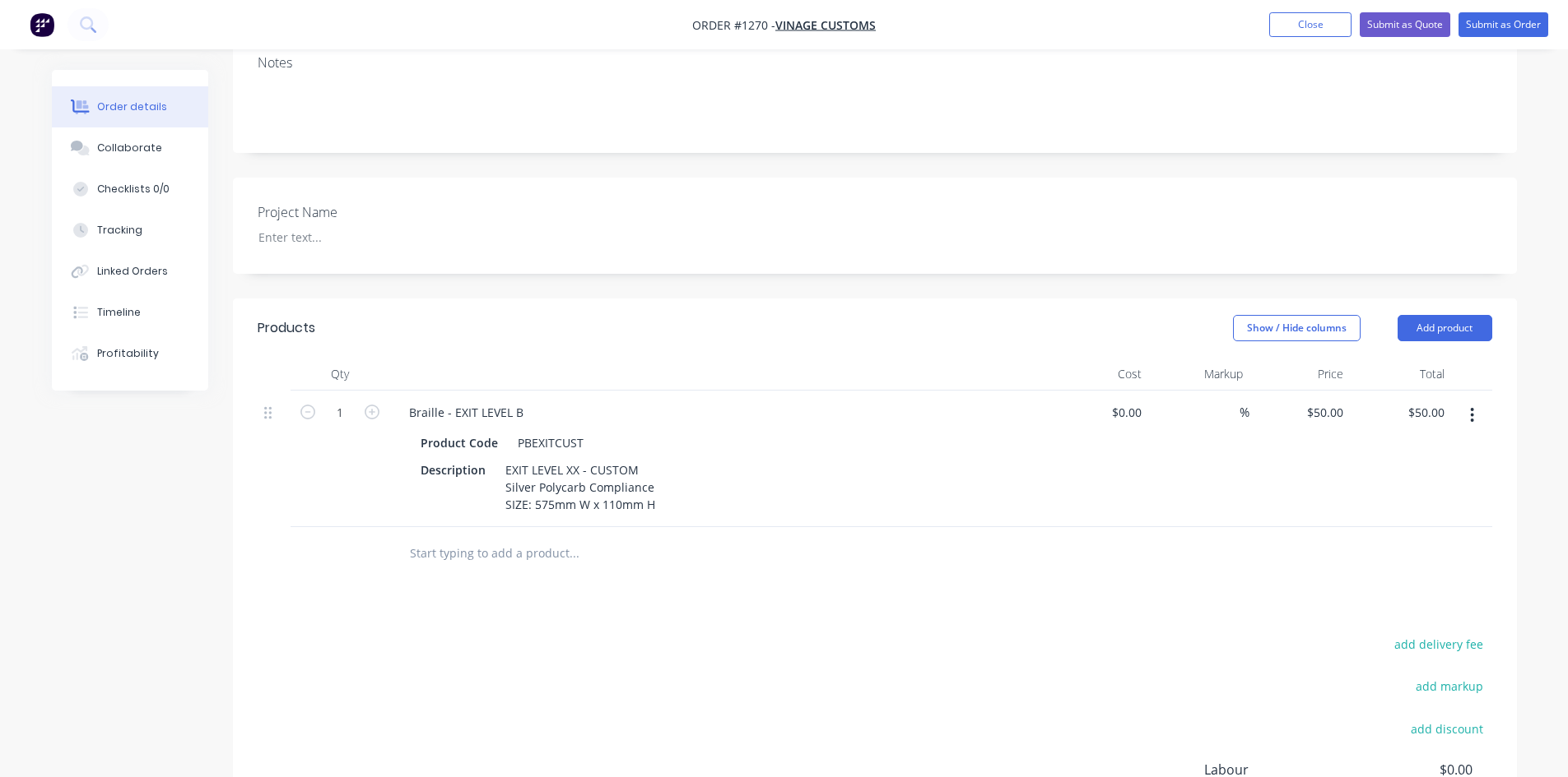
click at [1470, 407] on icon "button" at bounding box center [1472, 415] width 4 height 18
click at [1391, 480] on div "Duplicate" at bounding box center [1414, 491] width 127 height 24
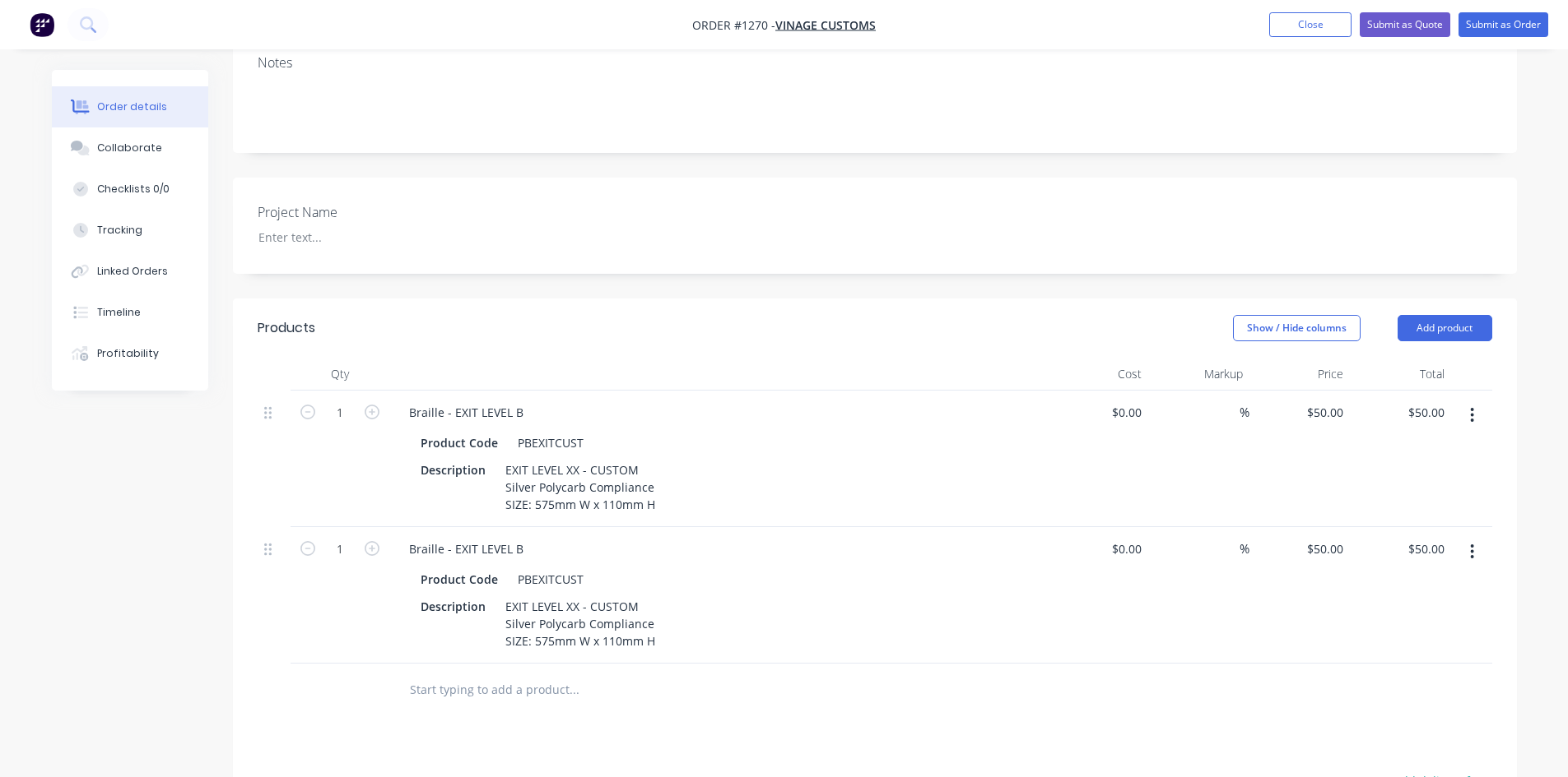
click at [380, 539] on button "button" at bounding box center [371, 548] width 21 height 17
type input "2"
type input "$100.00"
drag, startPoint x: 513, startPoint y: 529, endPoint x: 528, endPoint y: 527, distance: 15.1
click at [528, 537] on div "Braille - EXIT LEVEL B" at bounding box center [465, 549] width 141 height 24
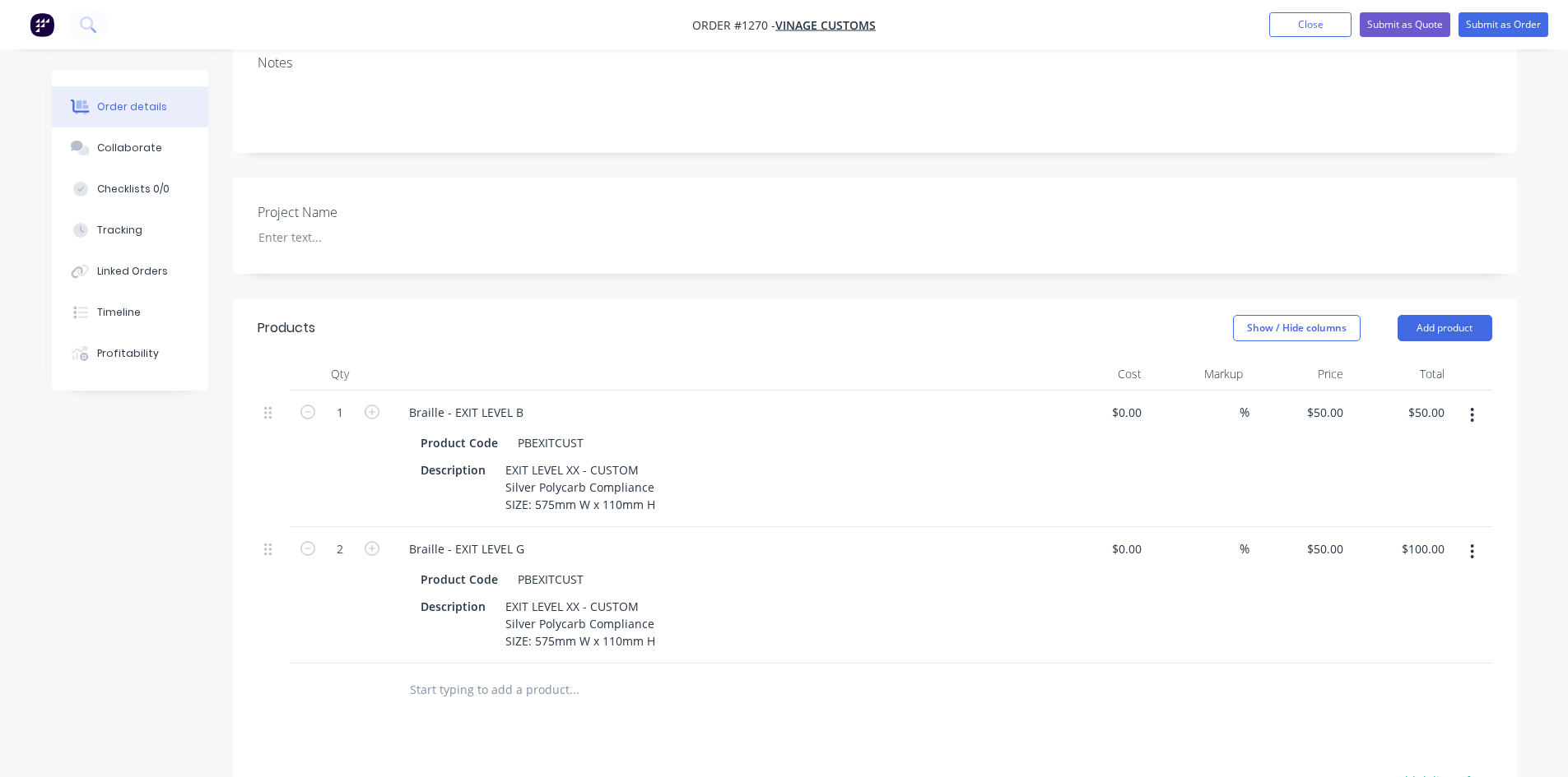
drag, startPoint x: 1470, startPoint y: 530, endPoint x: 1467, endPoint y: 548, distance: 18.2
click at [1470, 543] on icon "button" at bounding box center [1472, 552] width 4 height 18
click at [1426, 616] on div "Duplicate" at bounding box center [1414, 627] width 127 height 24
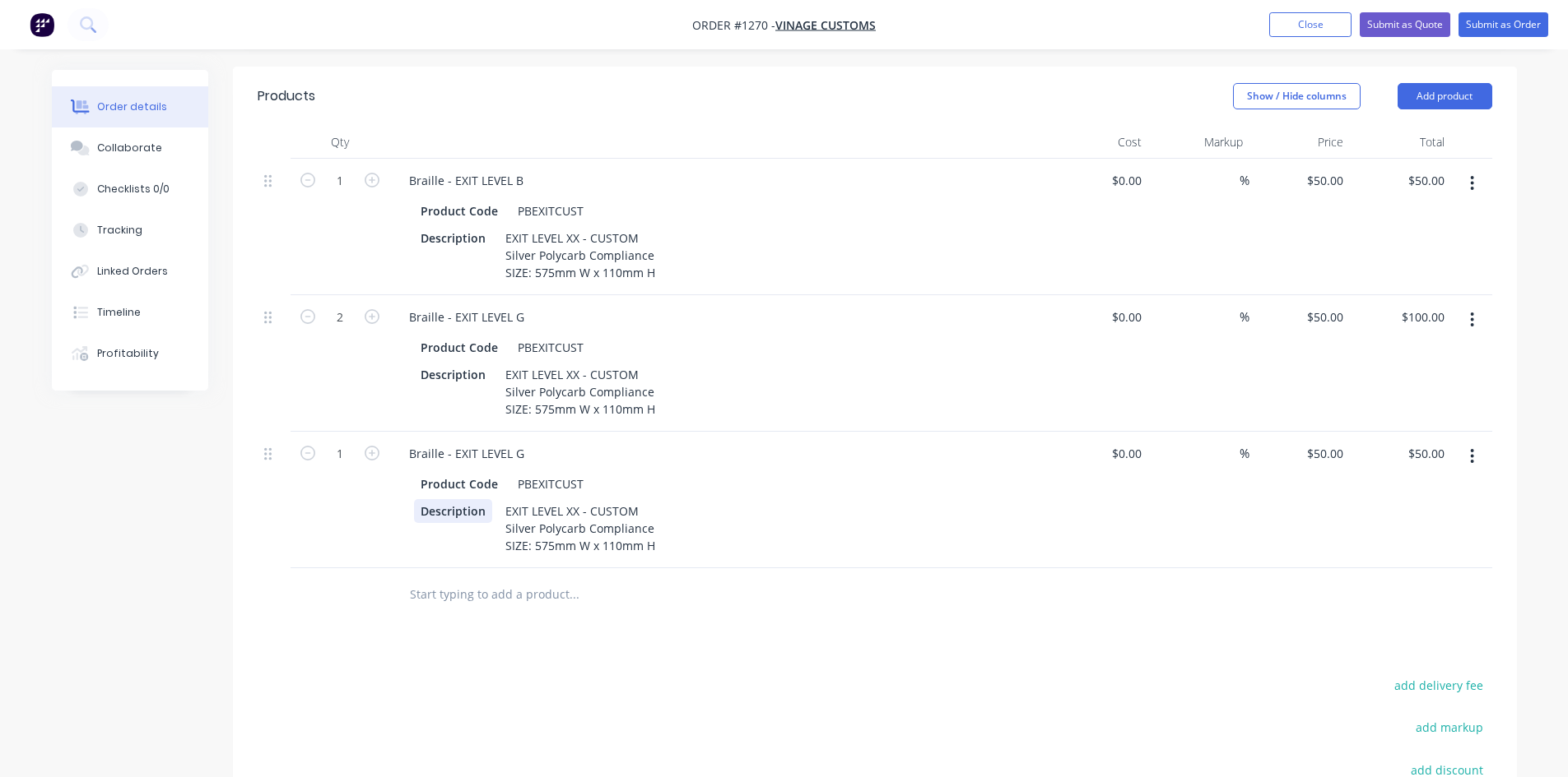
scroll to position [576, 0]
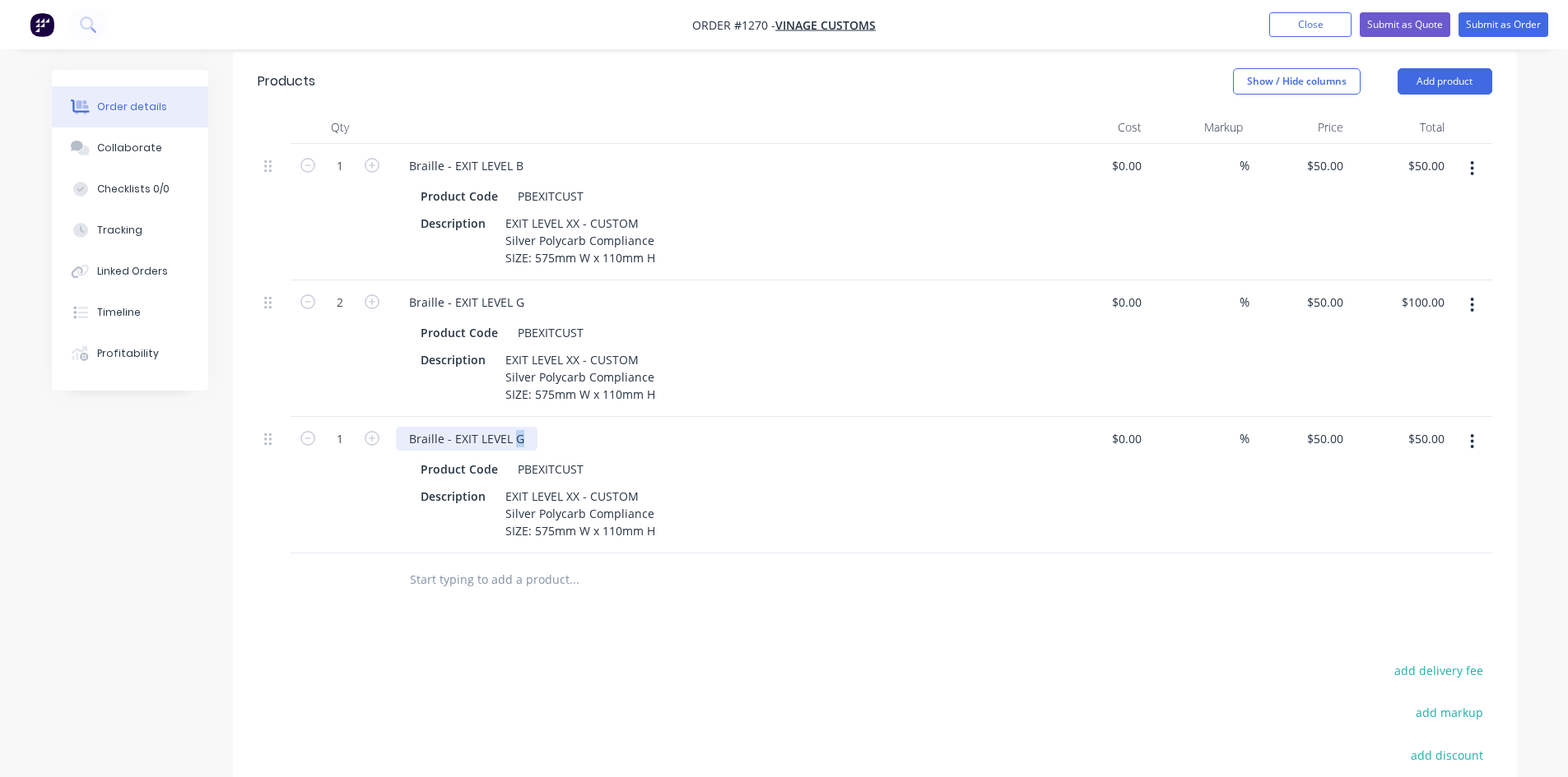
drag, startPoint x: 511, startPoint y: 417, endPoint x: 528, endPoint y: 417, distance: 17.0
click at [528, 427] on div "Braille - EXIT LEVEL G" at bounding box center [465, 438] width 141 height 24
click at [1481, 427] on button "button" at bounding box center [1472, 441] width 38 height 30
click at [1407, 506] on div "Duplicate" at bounding box center [1414, 517] width 127 height 24
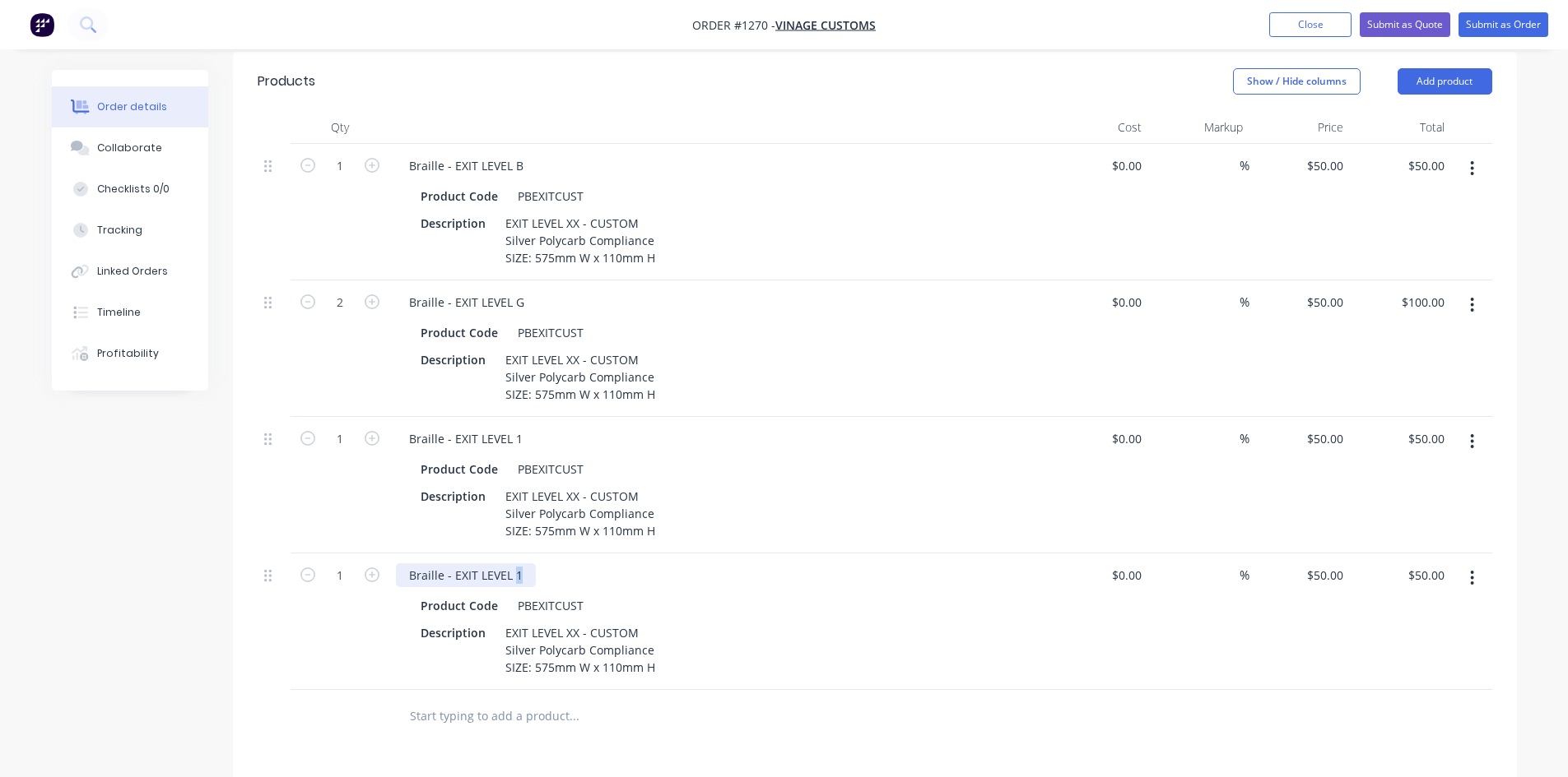
drag, startPoint x: 511, startPoint y: 554, endPoint x: 521, endPoint y: 554, distance: 10.0
click at [520, 563] on div "Braille - EXIT LEVEL 1" at bounding box center [465, 575] width 140 height 24
click at [605, 700] on input "text" at bounding box center [573, 717] width 329 height 33
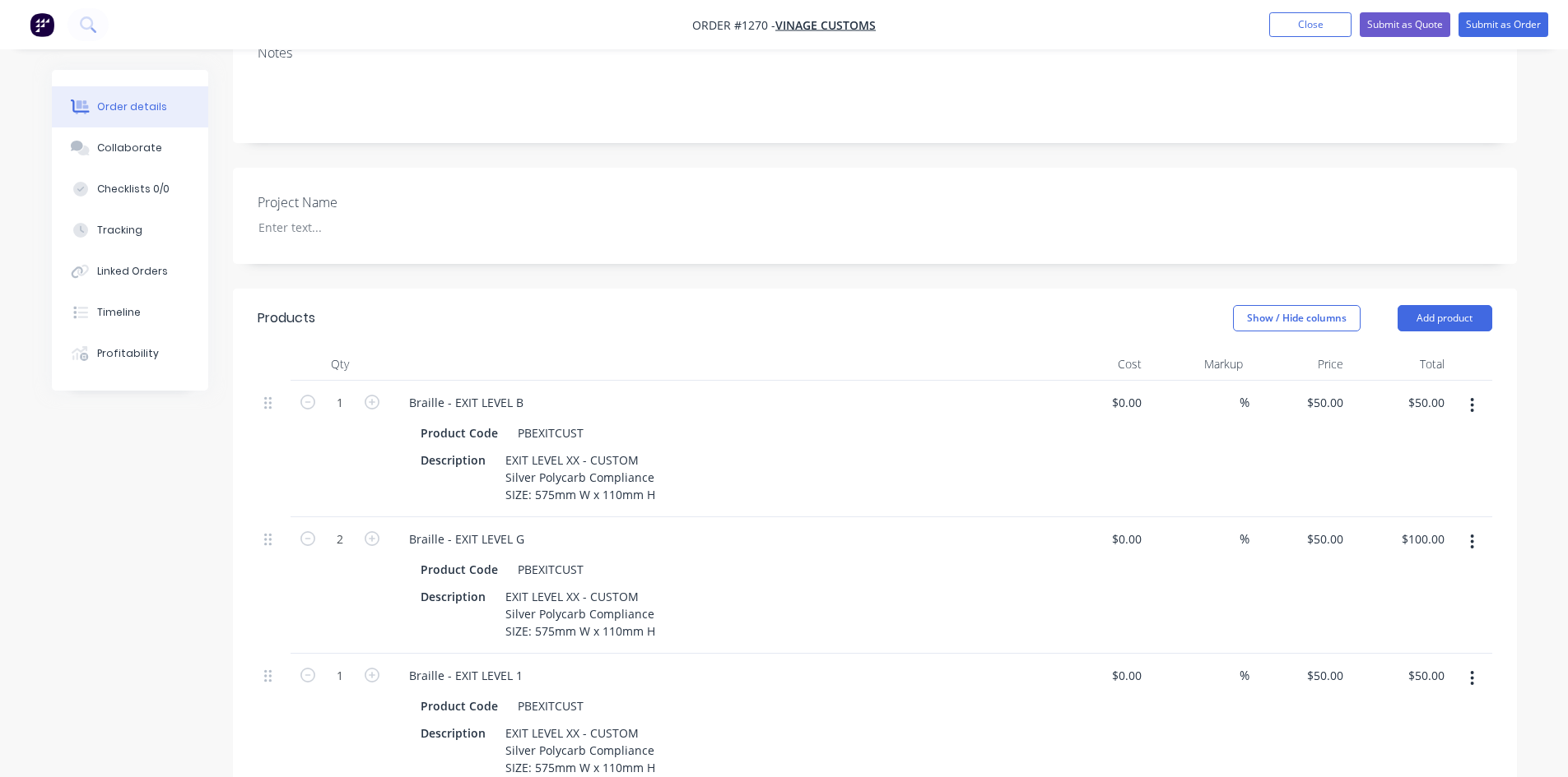
scroll to position [247, 0]
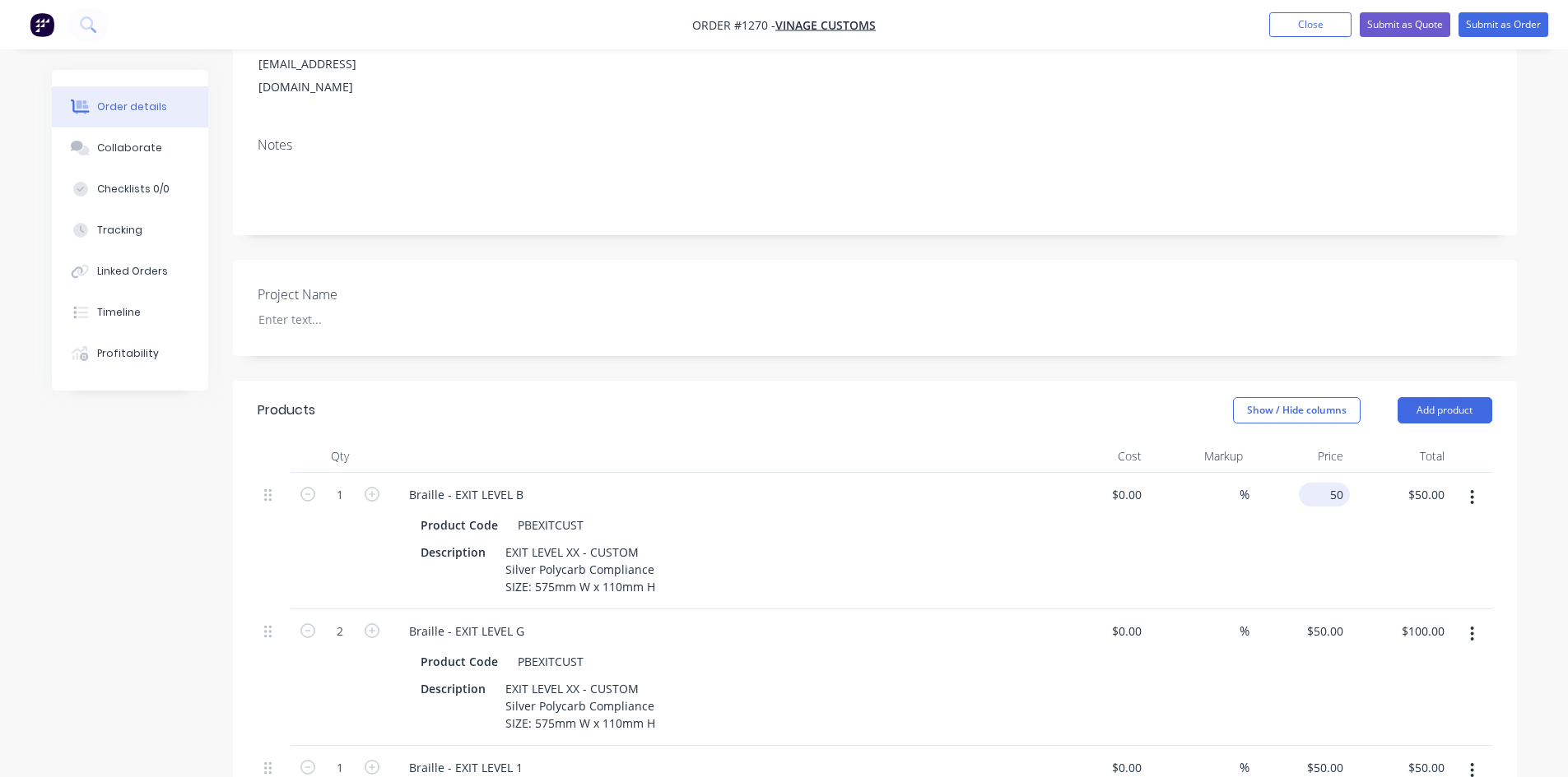
click at [1326, 483] on div "50 $50.00" at bounding box center [1323, 494] width 51 height 24
type input "$120.00"
click at [1307, 609] on div "50 $50.00" at bounding box center [1299, 677] width 101 height 136
type input "$120.00"
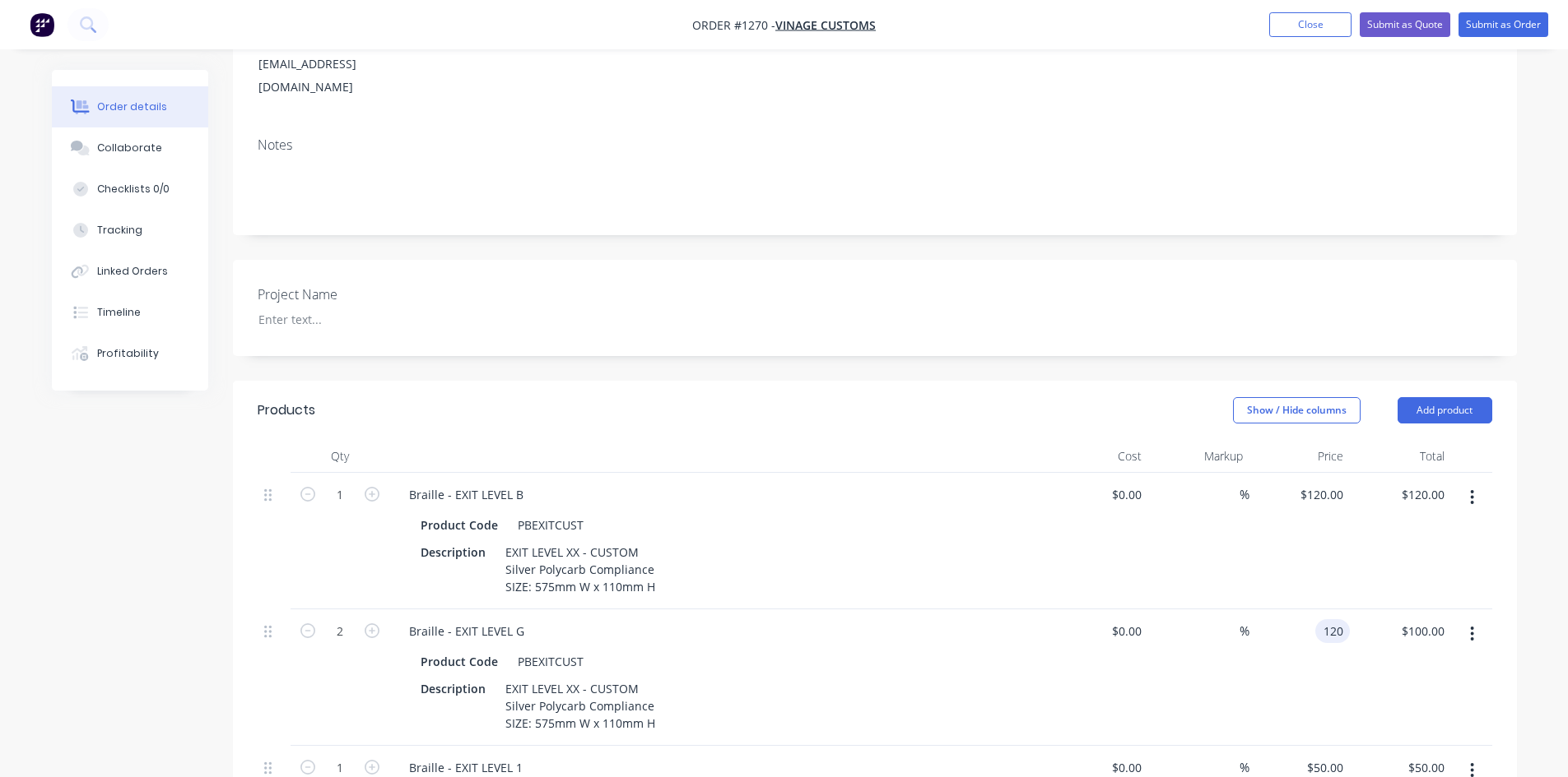
type input "$240.00"
click at [1282, 281] on div "Project Name" at bounding box center [875, 308] width 1284 height 96
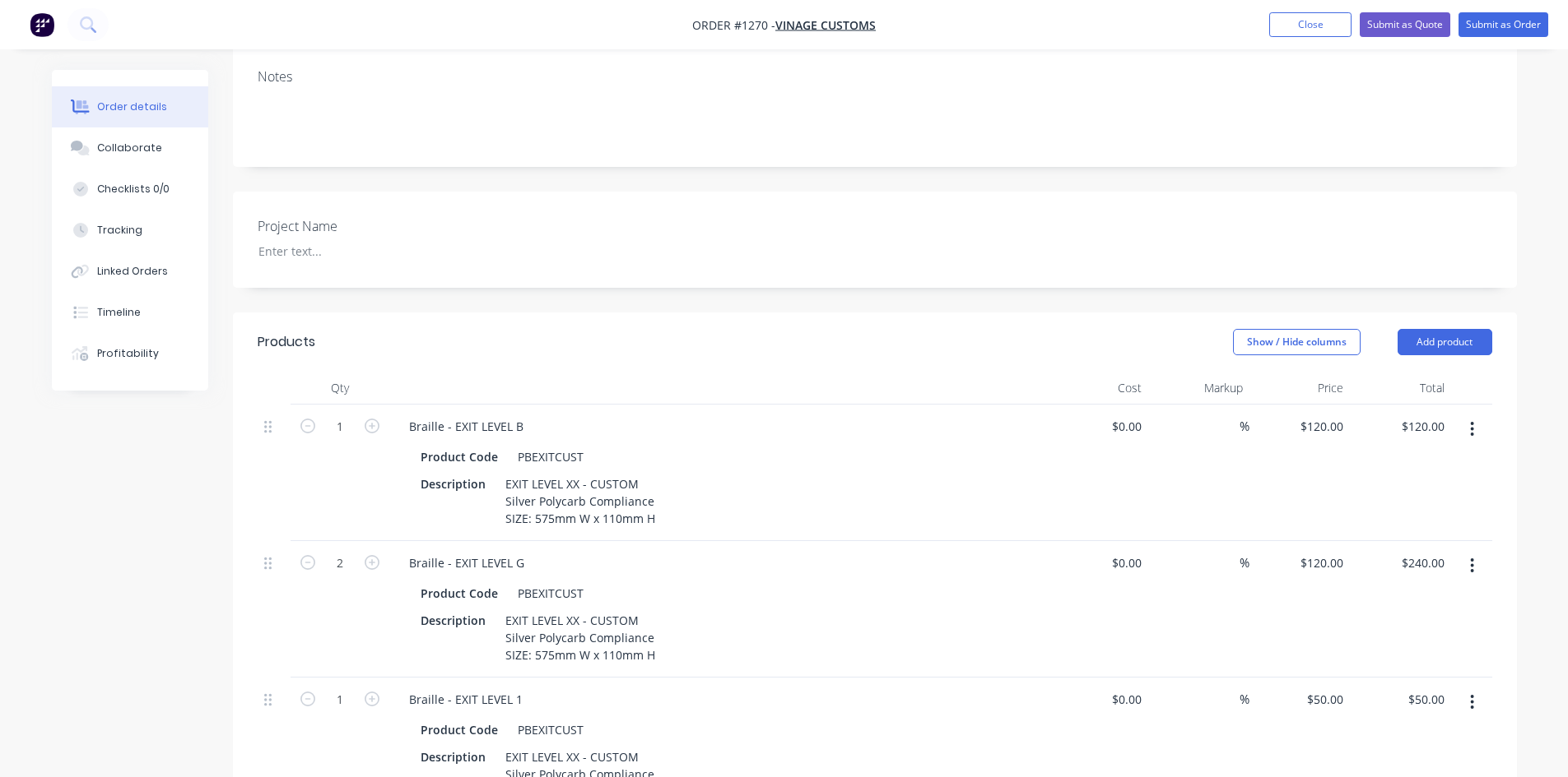
scroll to position [412, 0]
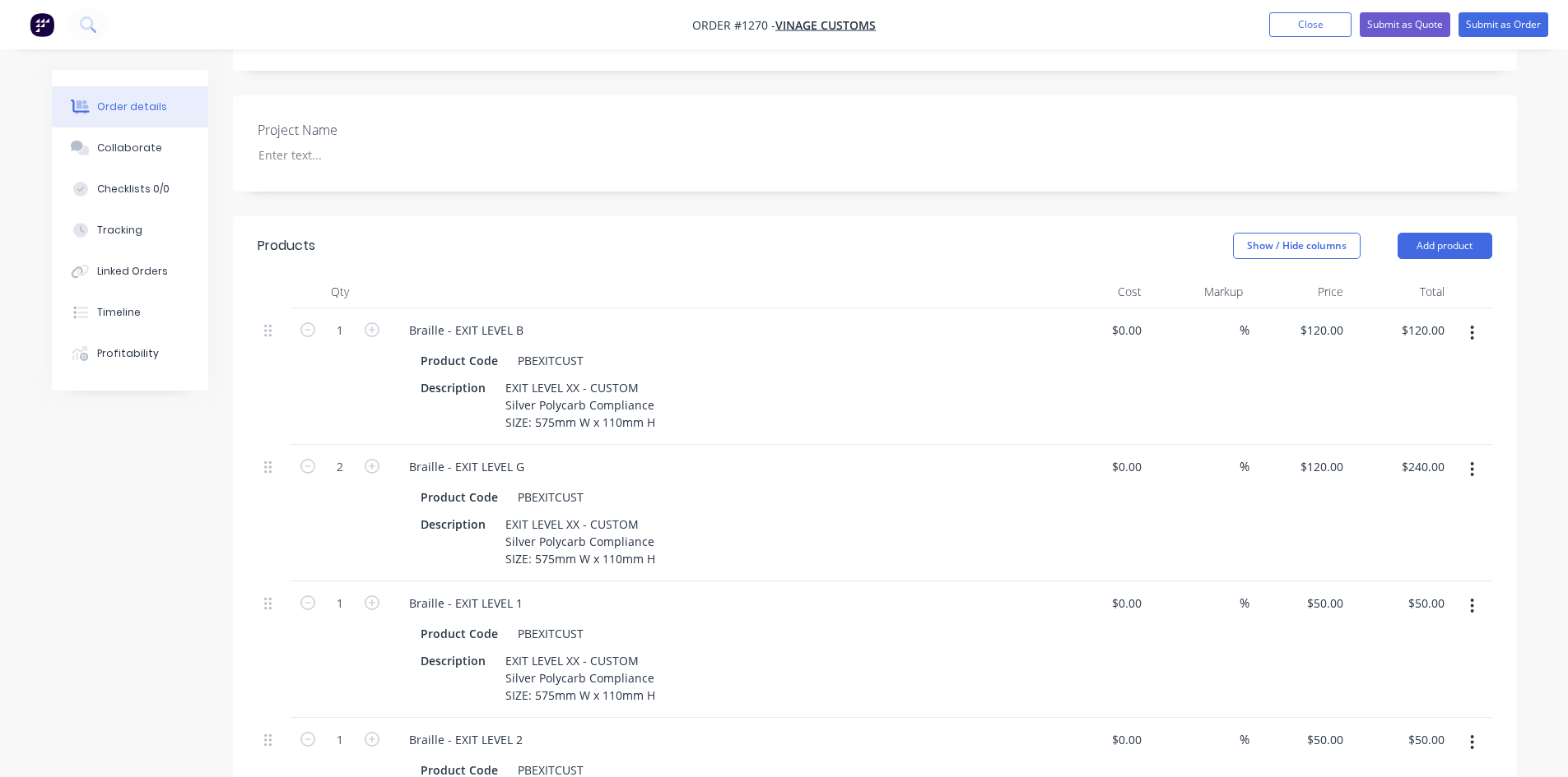
drag, startPoint x: 1289, startPoint y: 287, endPoint x: 1199, endPoint y: 540, distance: 268.5
click at [1184, 523] on div "%" at bounding box center [1198, 513] width 101 height 136
click at [1323, 592] on div "50 $50.00" at bounding box center [1323, 603] width 51 height 24
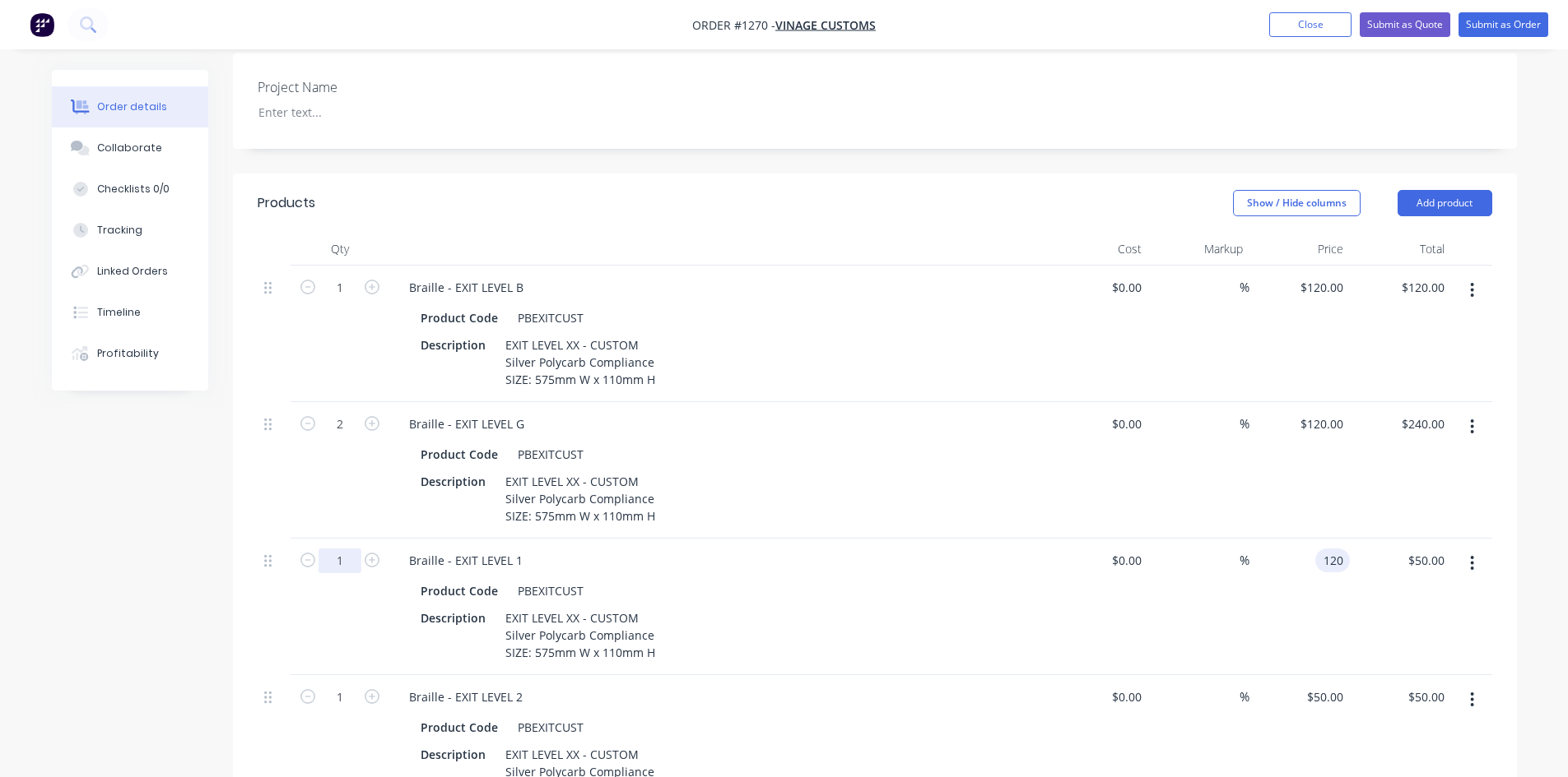
scroll to position [494, 0]
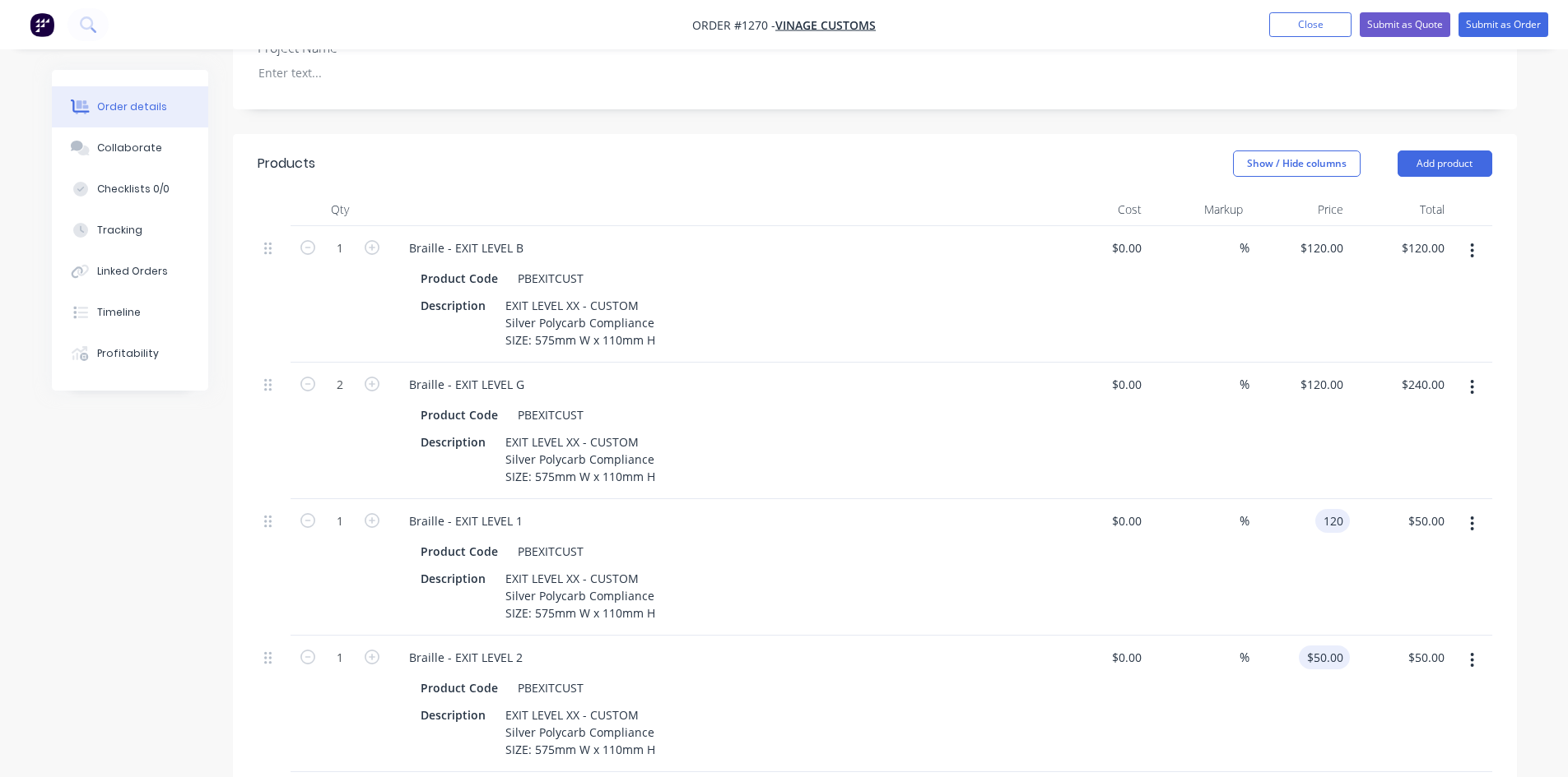
type input "$120.00"
click at [1308, 636] on div "50 $50.00" at bounding box center [1299, 704] width 101 height 136
type input "$120.00"
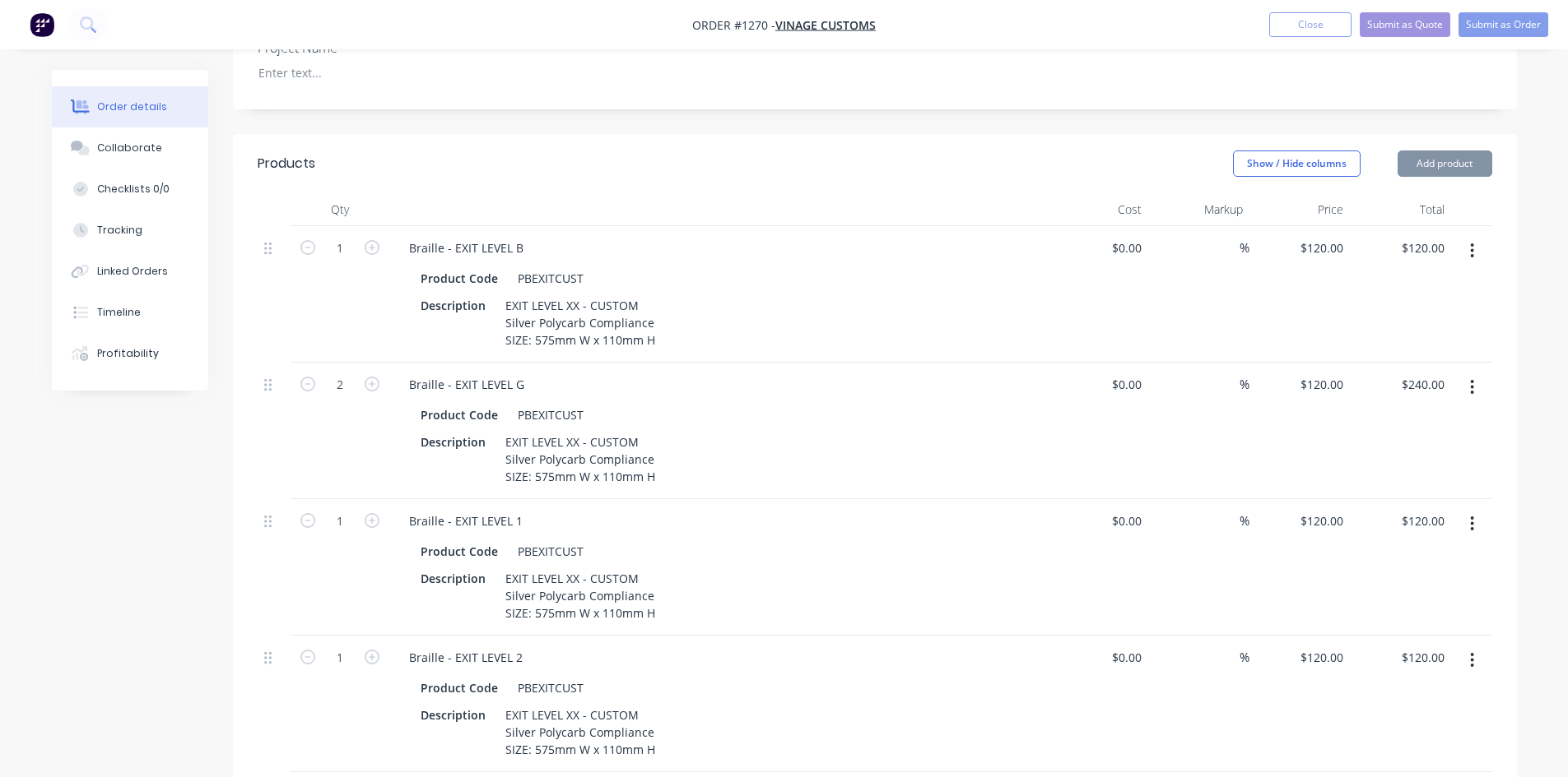
click at [1559, 441] on div "Order details Collaborate Checklists 0/0 Tracking Linked Orders Timeline Profit…" at bounding box center [784, 375] width 1568 height 1739
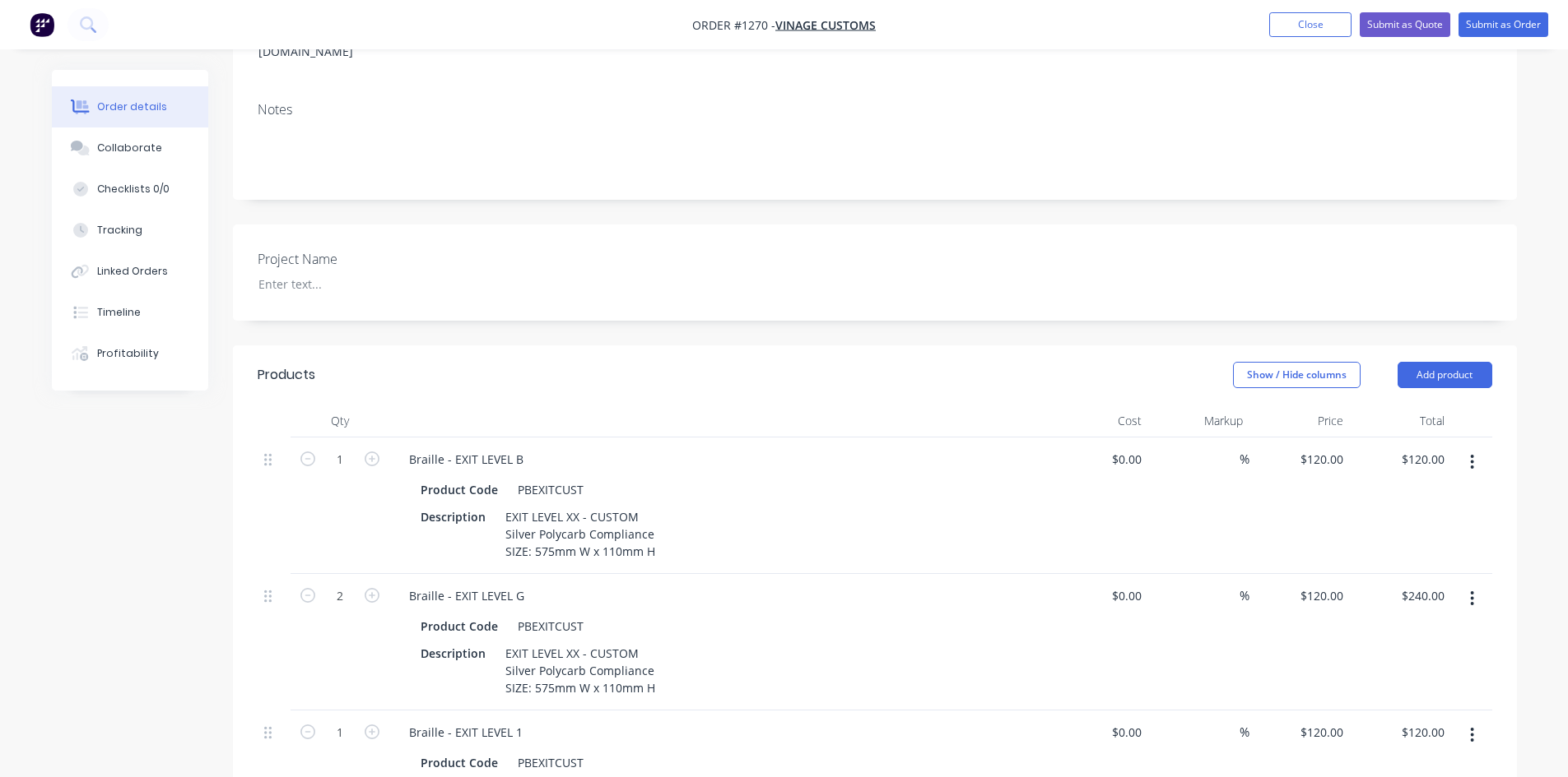
scroll to position [280, 0]
click at [1522, 17] on button "Submit as Order" at bounding box center [1503, 25] width 89 height 25
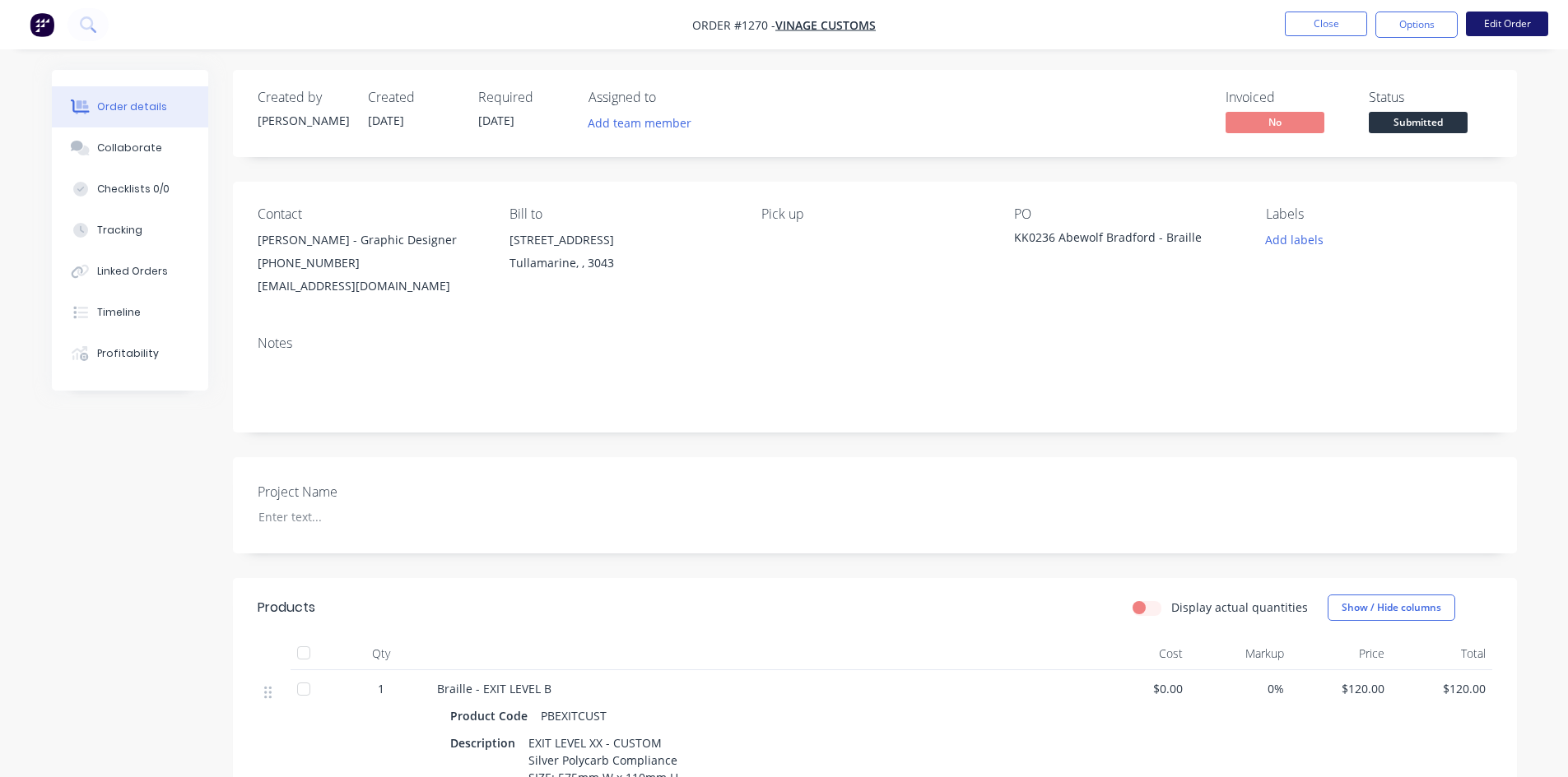
click at [1478, 26] on button "Edit Order" at bounding box center [1507, 24] width 83 height 25
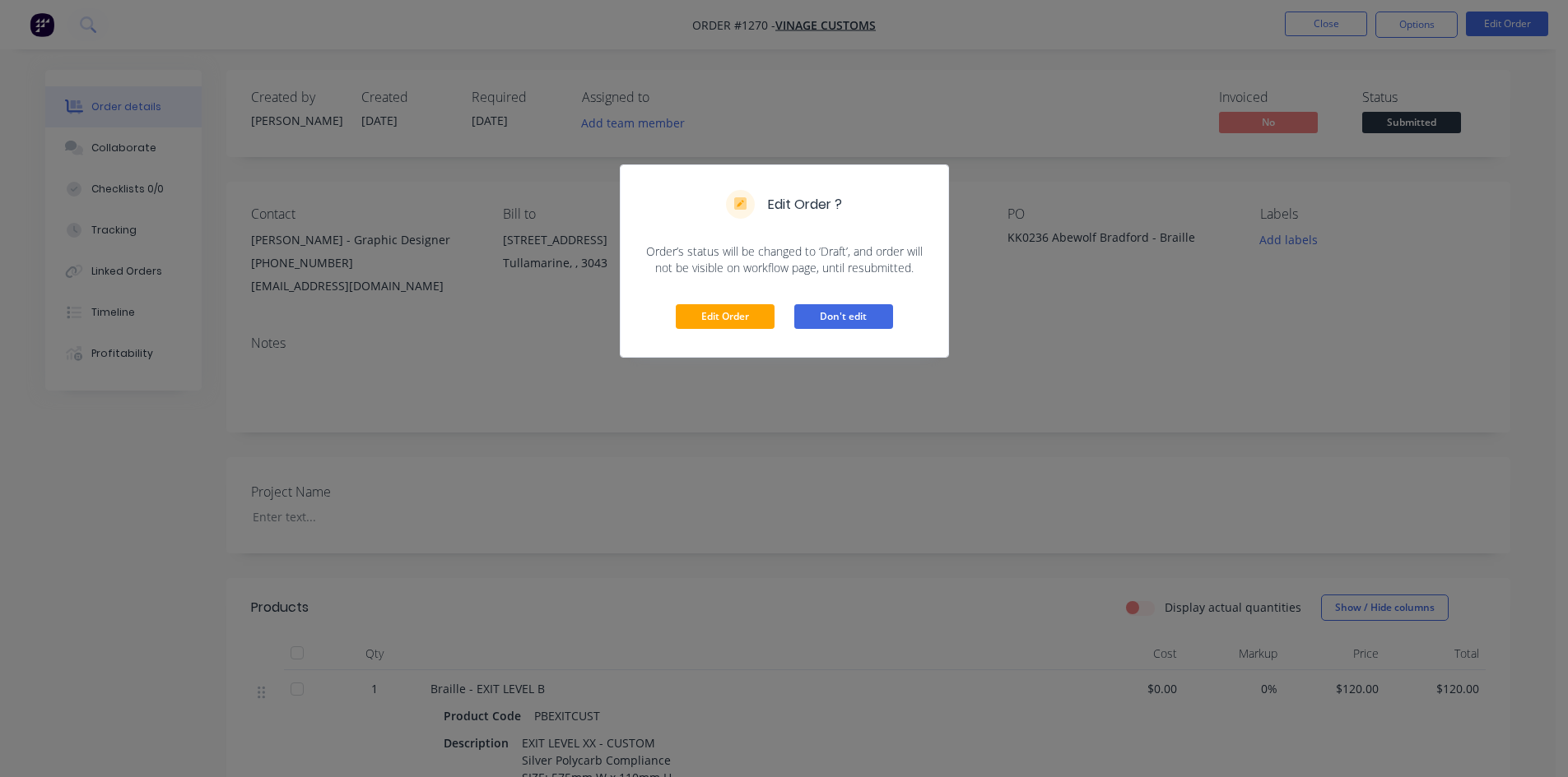
click at [841, 322] on button "Don't edit" at bounding box center [843, 317] width 99 height 25
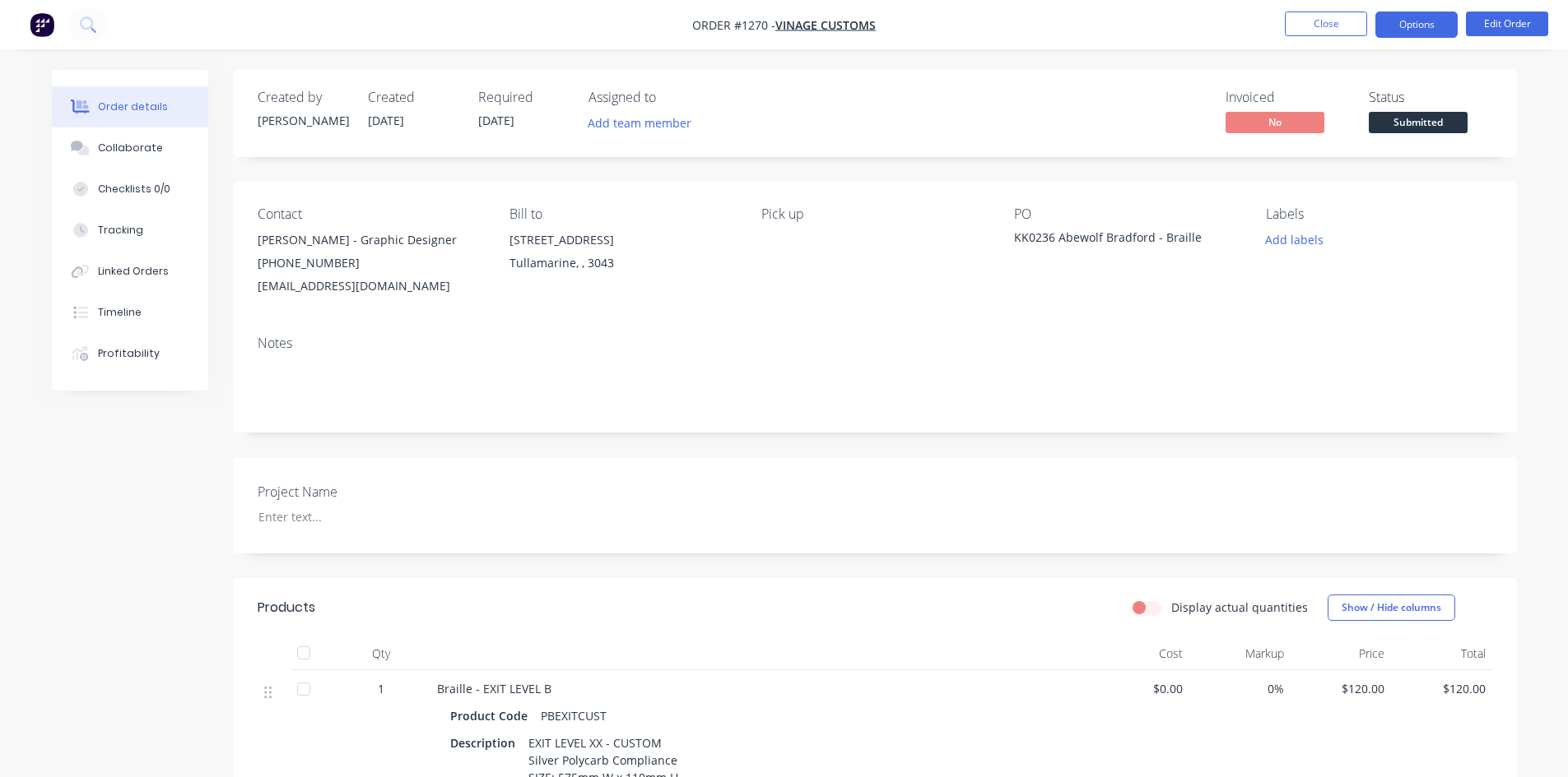
click at [1413, 23] on button "Options" at bounding box center [1416, 24] width 83 height 26
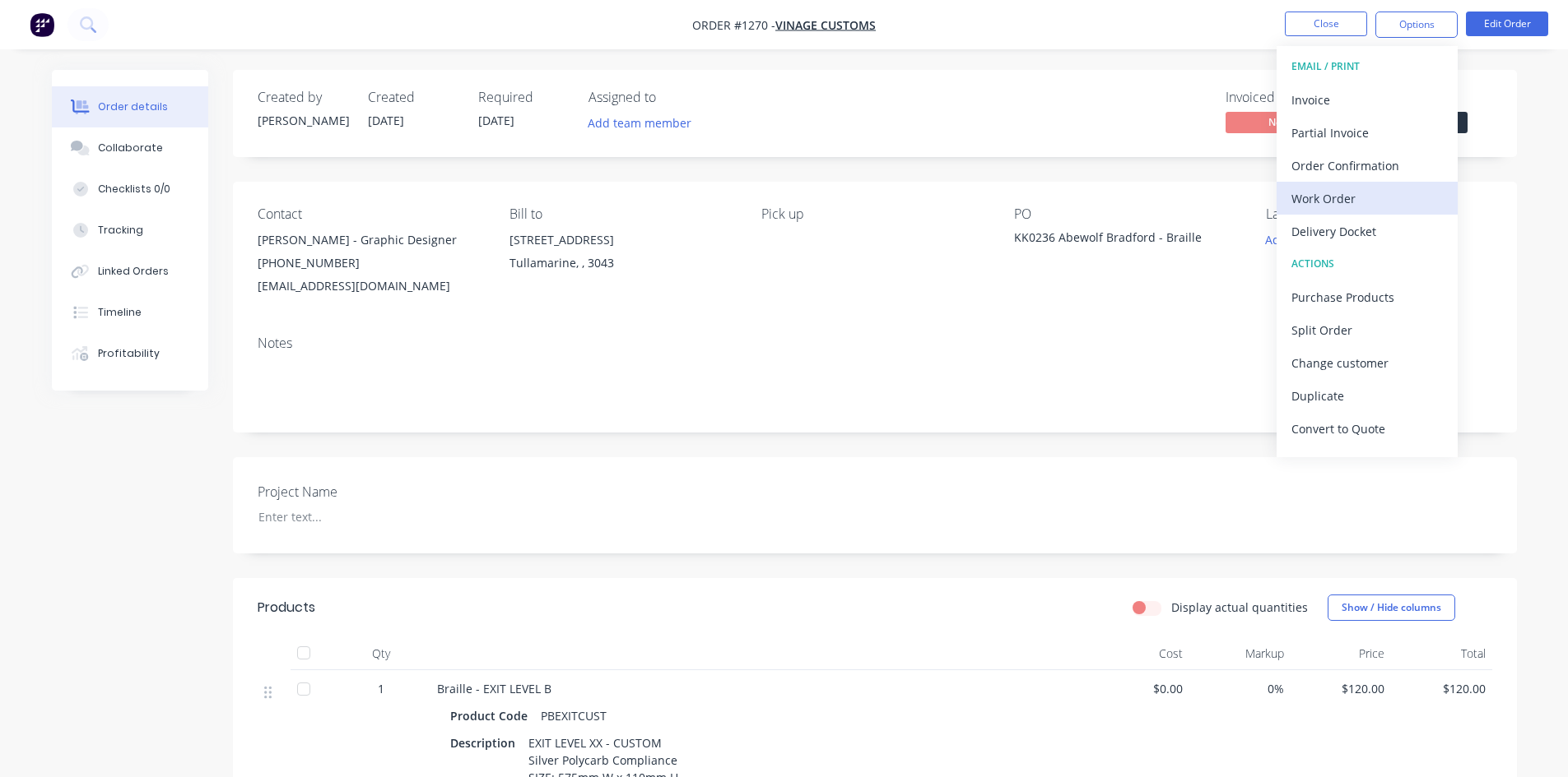
click at [1354, 192] on div "Work Order" at bounding box center [1366, 199] width 152 height 24
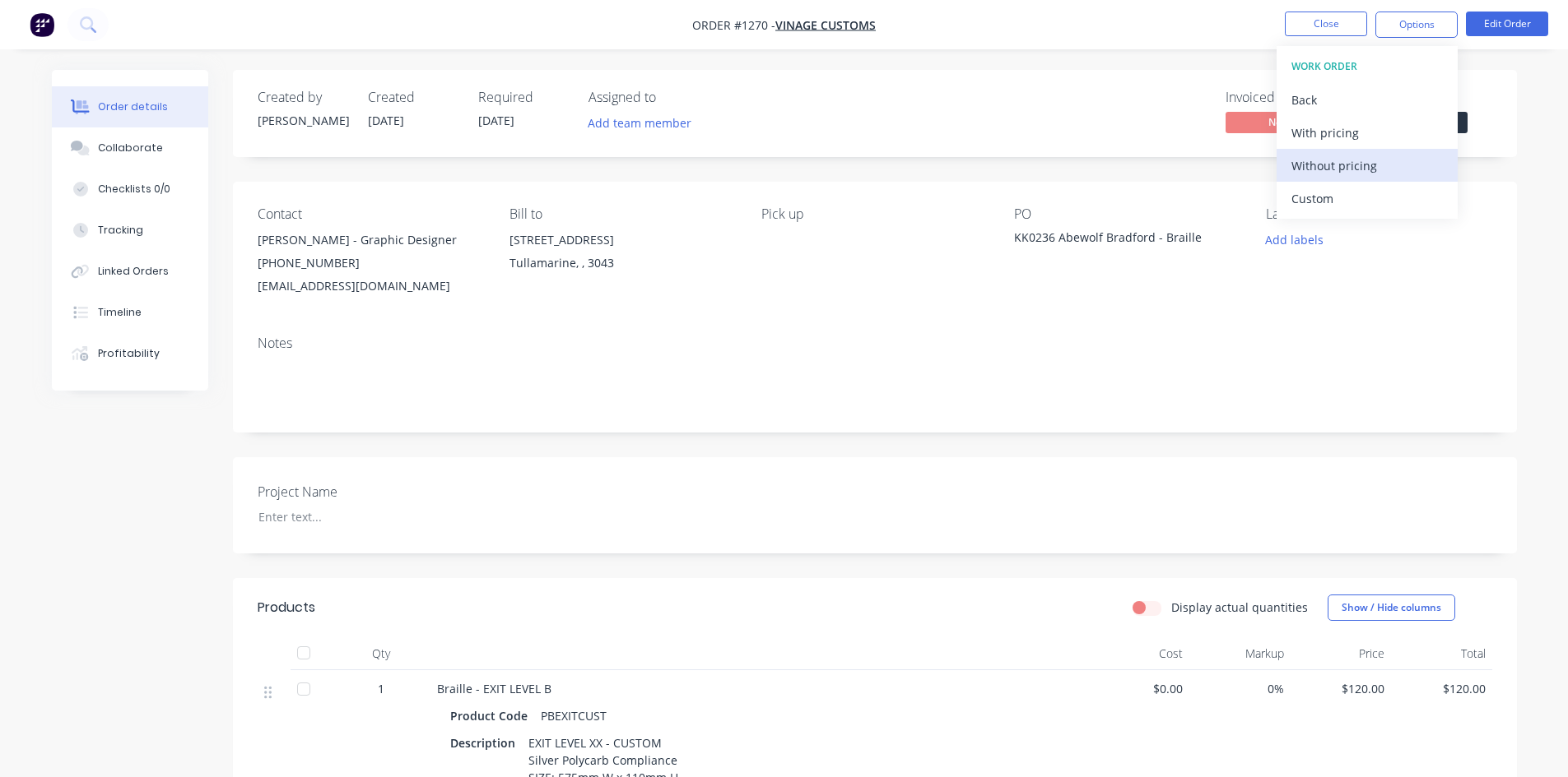
click at [1349, 171] on div "Without pricing" at bounding box center [1366, 165] width 152 height 24
click at [984, 42] on nav "Order #1270 - Vinage Customs Close Options EMAIL / PRINT Invoice Partial Invoic…" at bounding box center [784, 24] width 1568 height 49
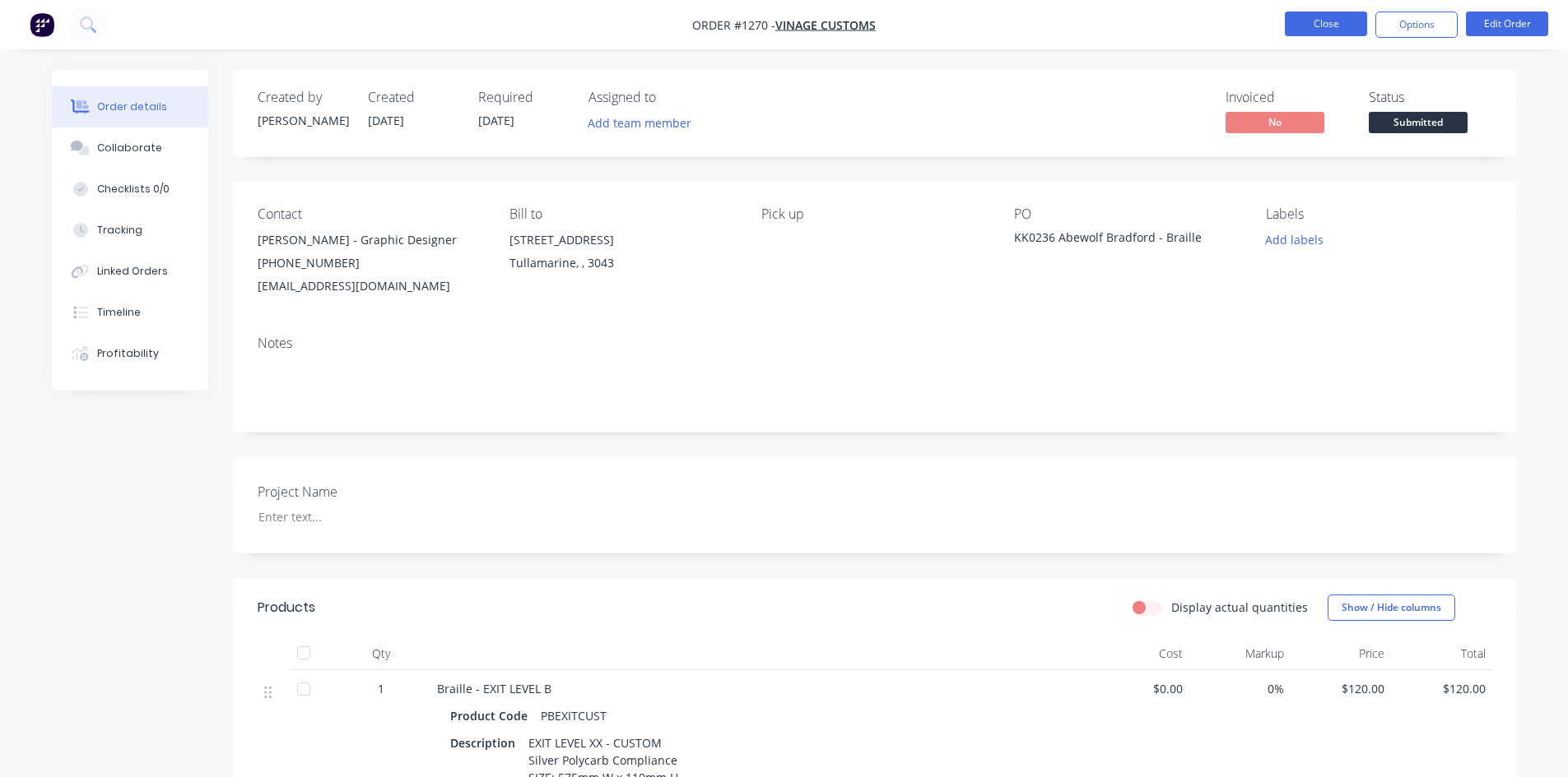
click at [1335, 22] on button "Close" at bounding box center [1326, 24] width 83 height 25
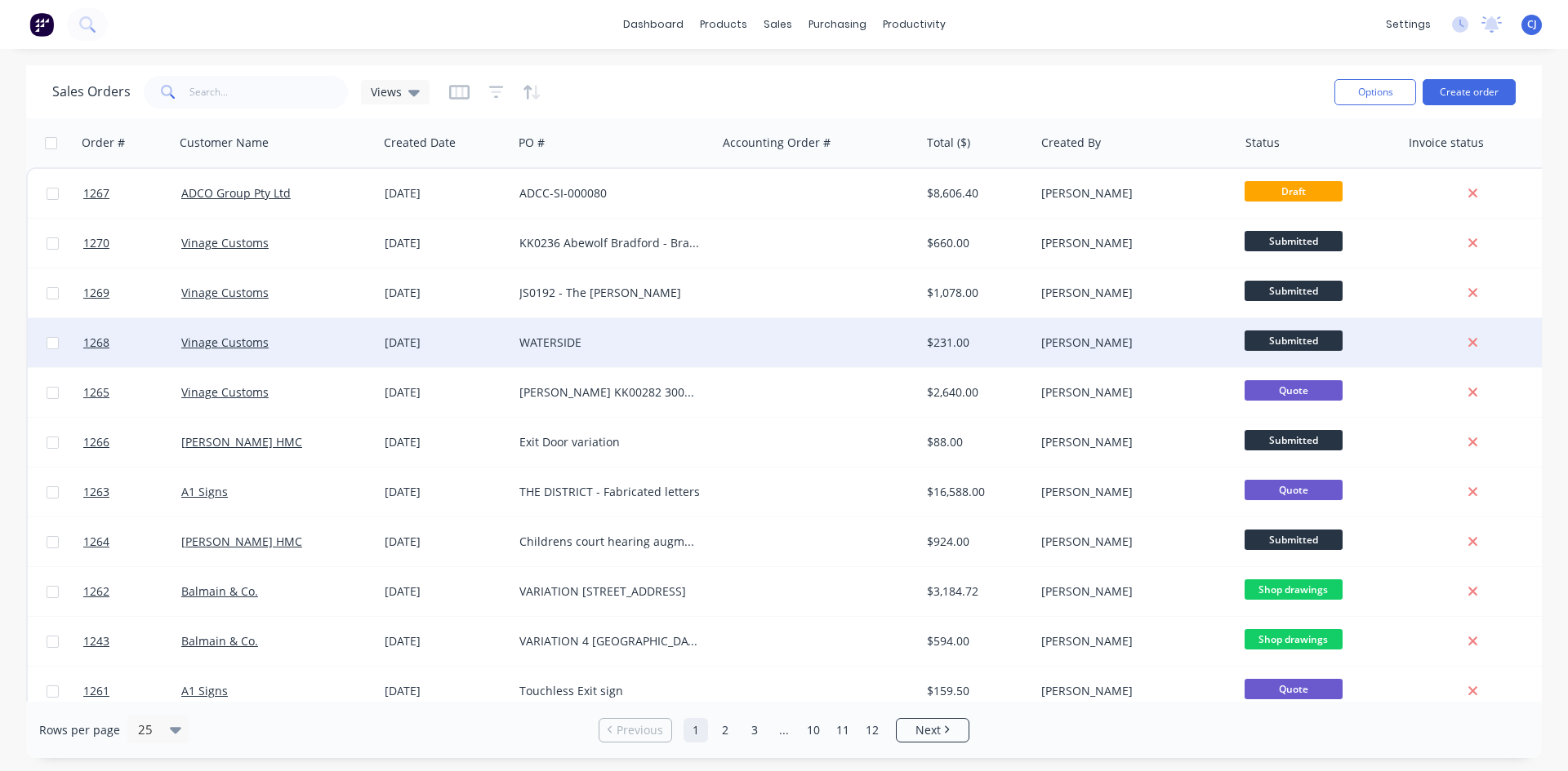
click at [572, 348] on div "WATERSIDE" at bounding box center [609, 343] width 181 height 16
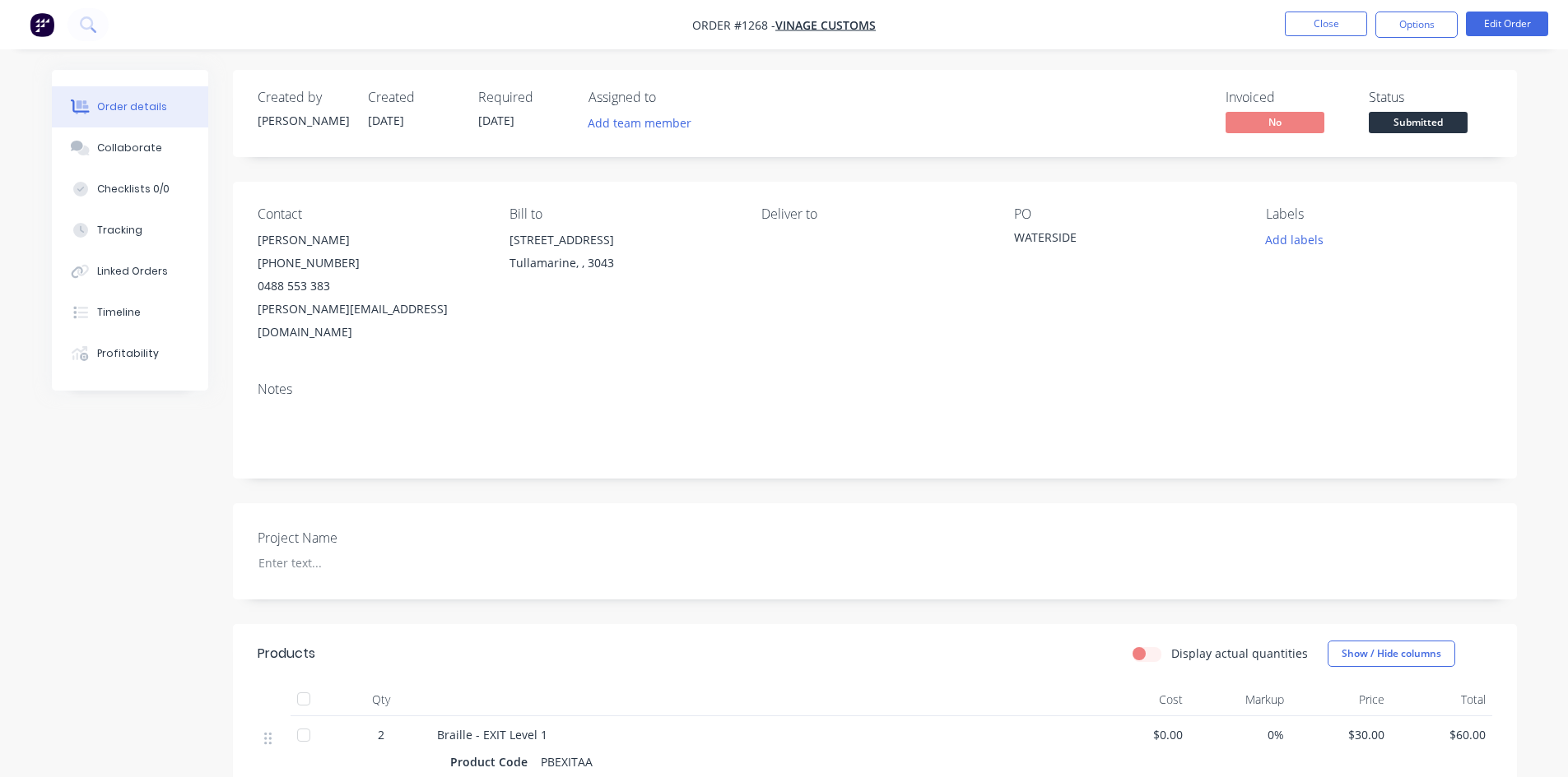
click at [1431, 118] on span "Submitted" at bounding box center [1417, 122] width 99 height 20
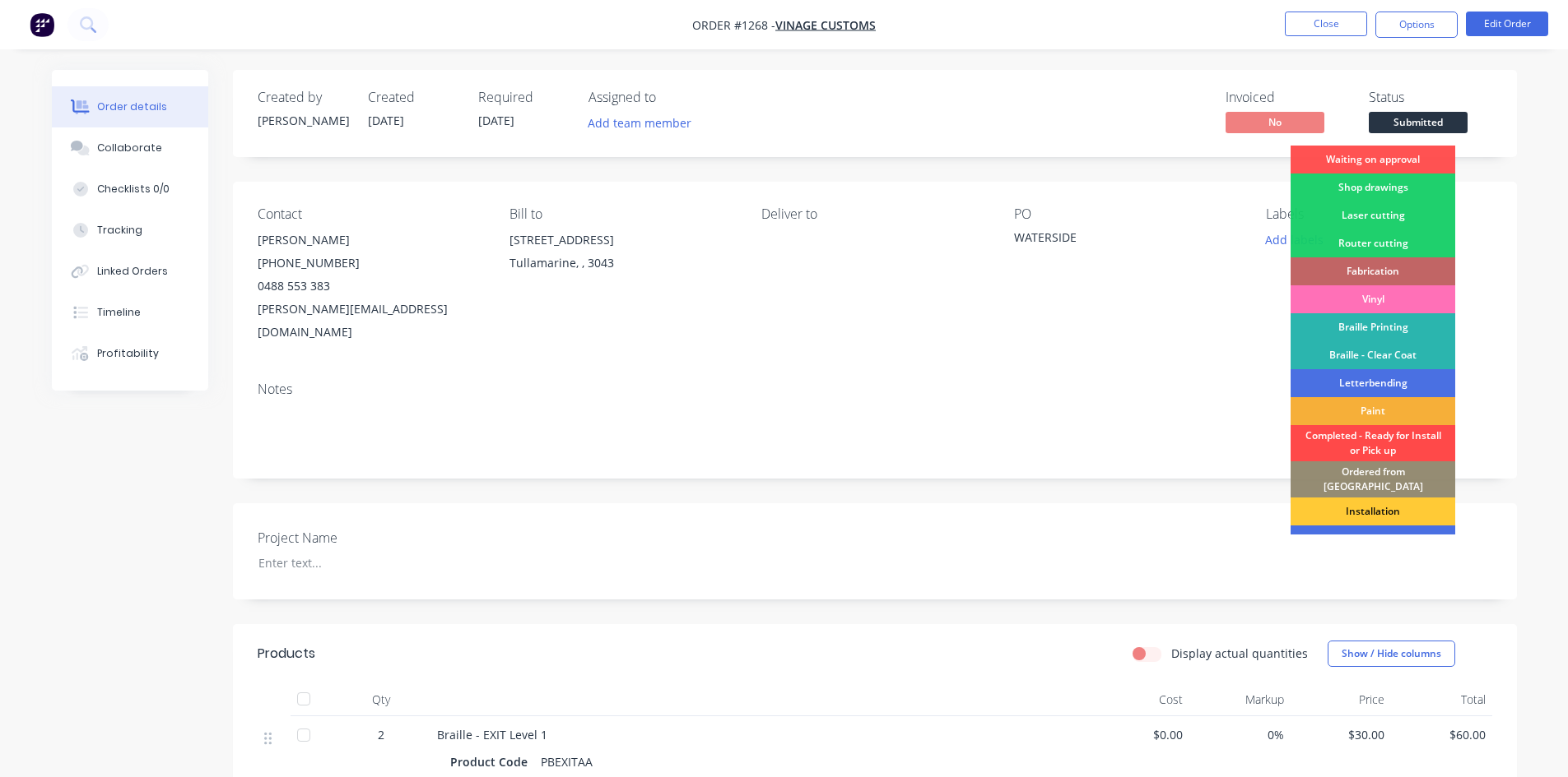
click at [1392, 439] on div "Completed - Ready for Install or Pick up" at bounding box center [1373, 443] width 165 height 36
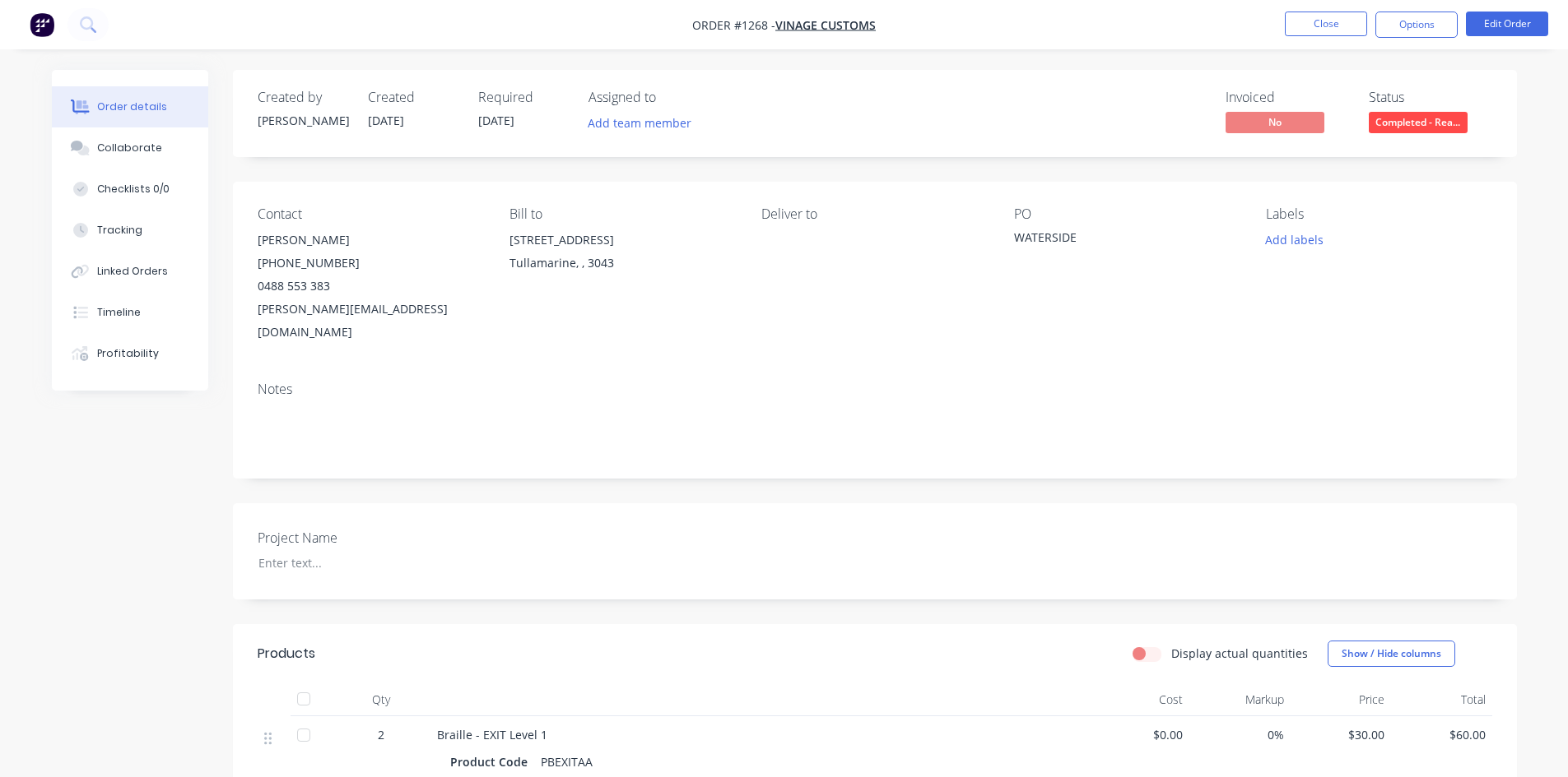
click at [1420, 121] on span "Completed - Rea..." at bounding box center [1417, 122] width 99 height 20
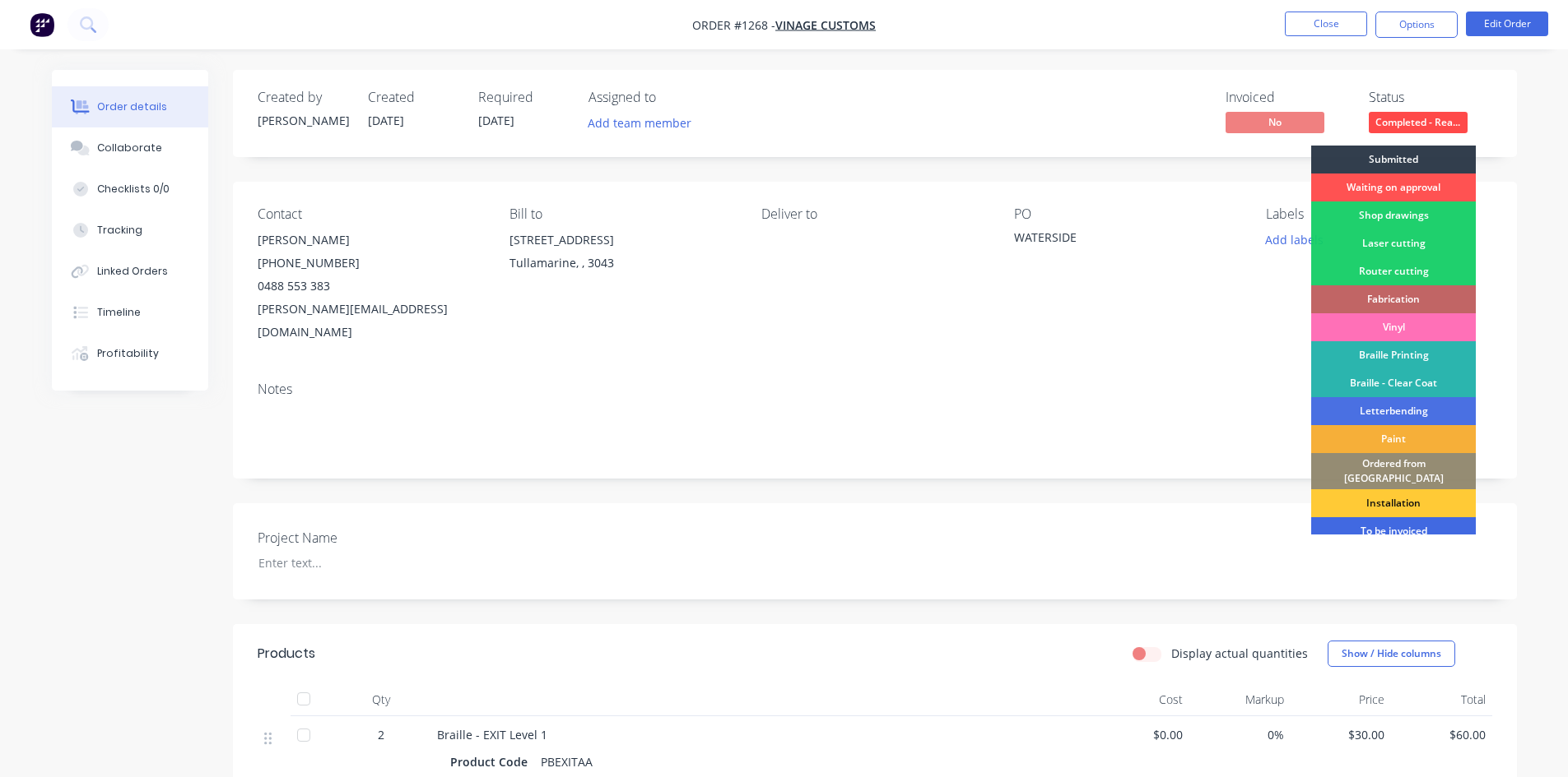
click at [1376, 517] on div "To be invoiced" at bounding box center [1393, 530] width 165 height 28
